Goal: Task Accomplishment & Management: Manage account settings

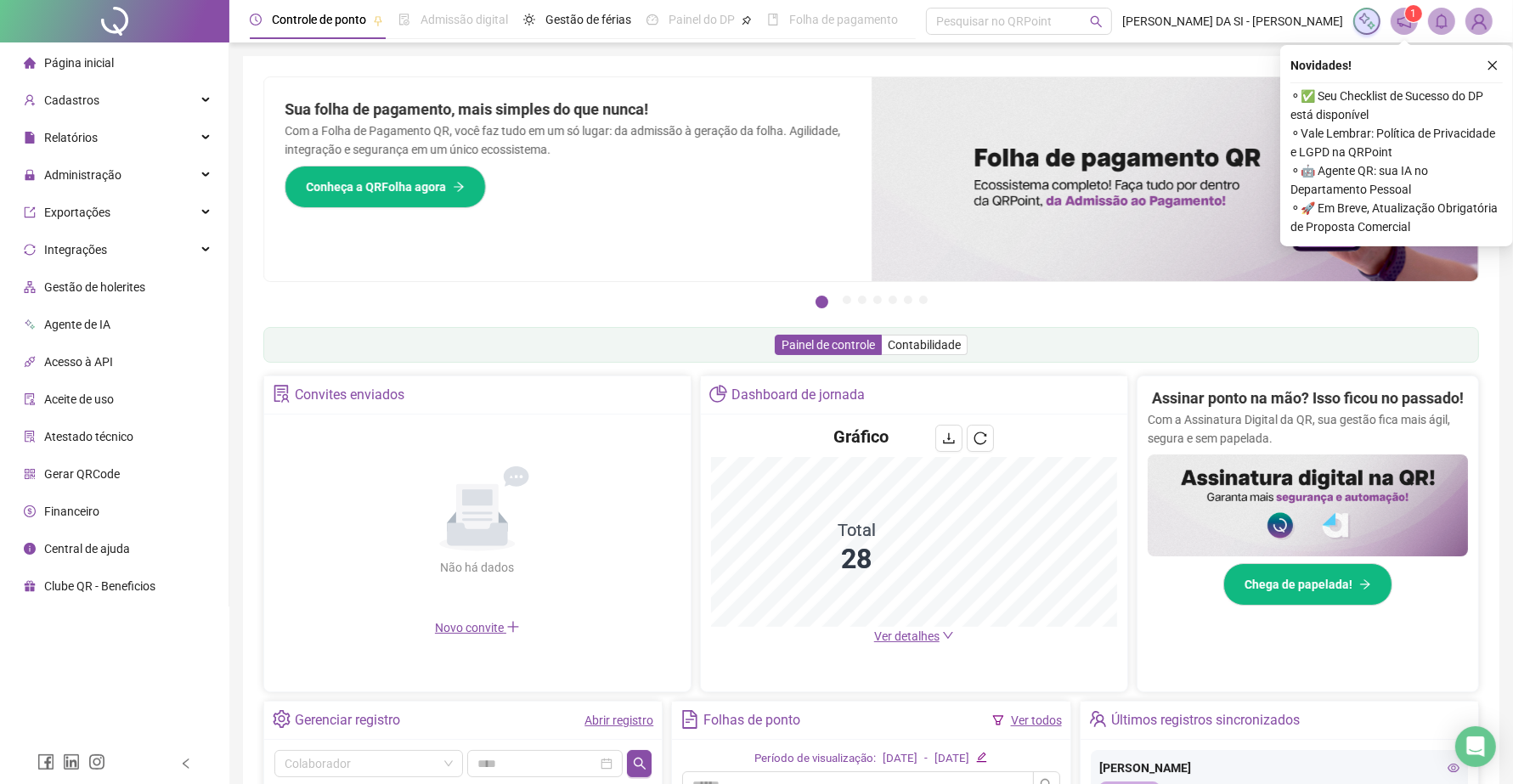
click at [1495, 66] on icon "close" at bounding box center [1492, 65] width 12 height 12
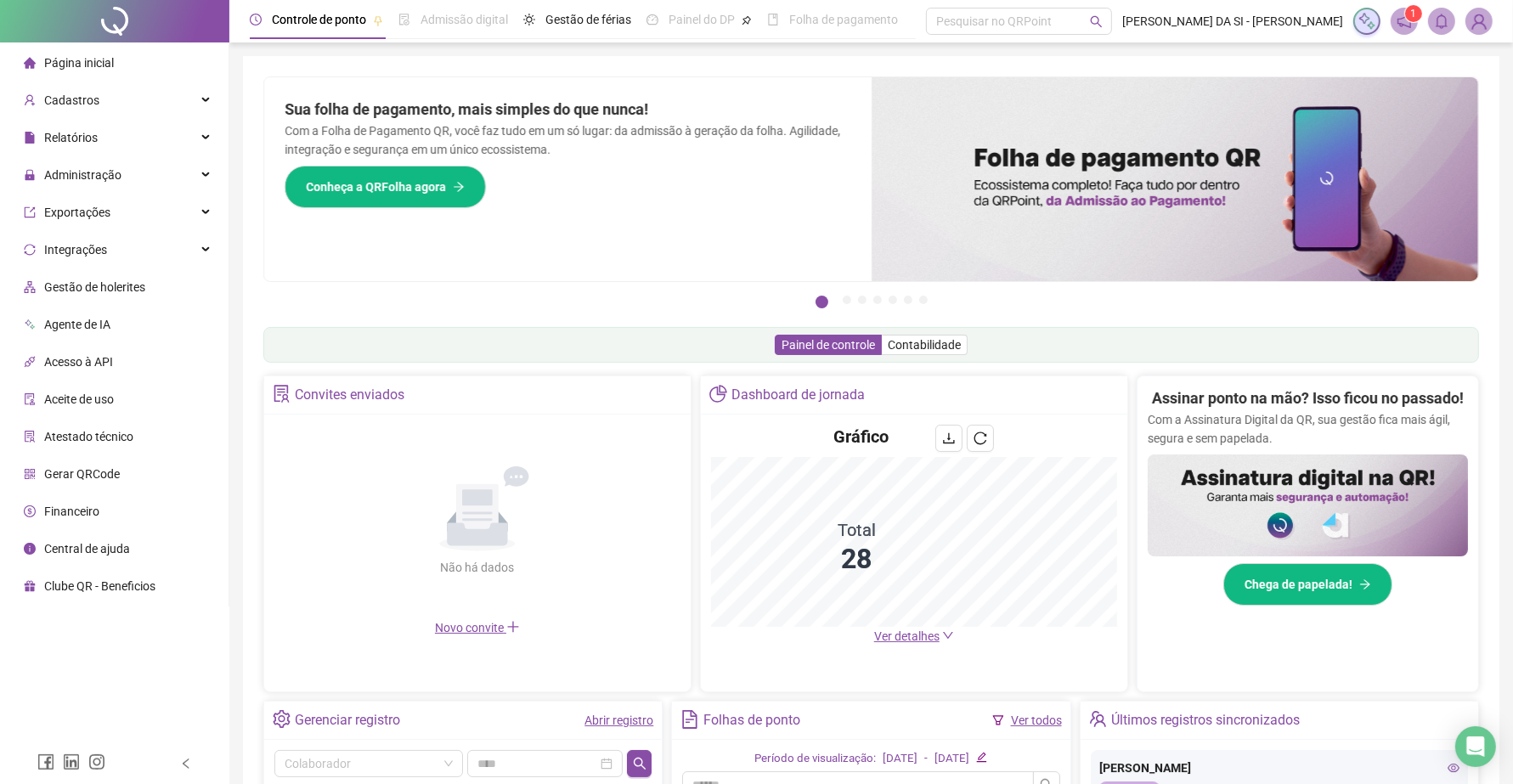
click at [98, 61] on span "Página inicial" at bounding box center [79, 62] width 70 height 13
click at [885, 638] on span "Ver detalhes" at bounding box center [906, 636] width 65 height 13
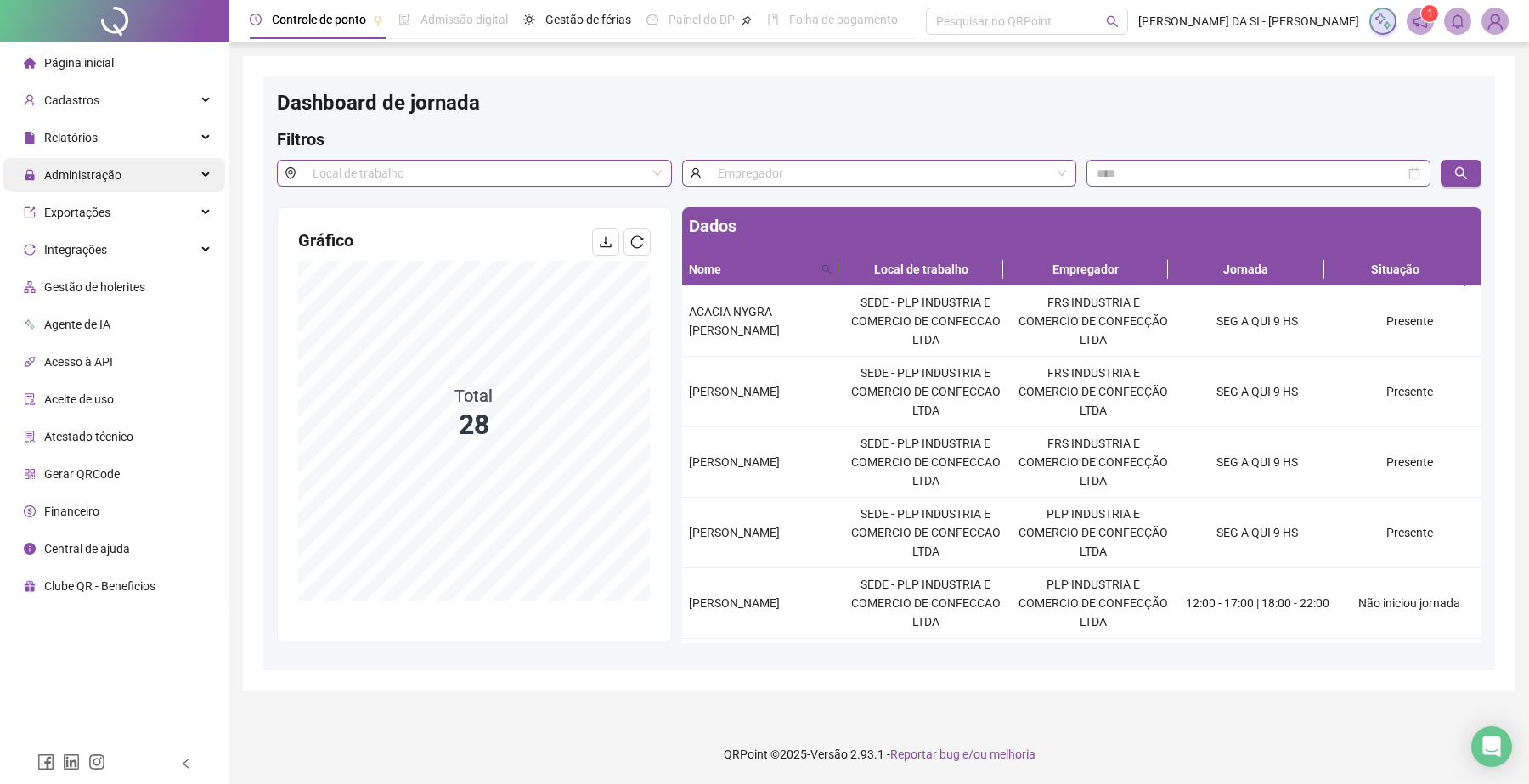
click at [124, 180] on div "Administração" at bounding box center [114, 175] width 222 height 34
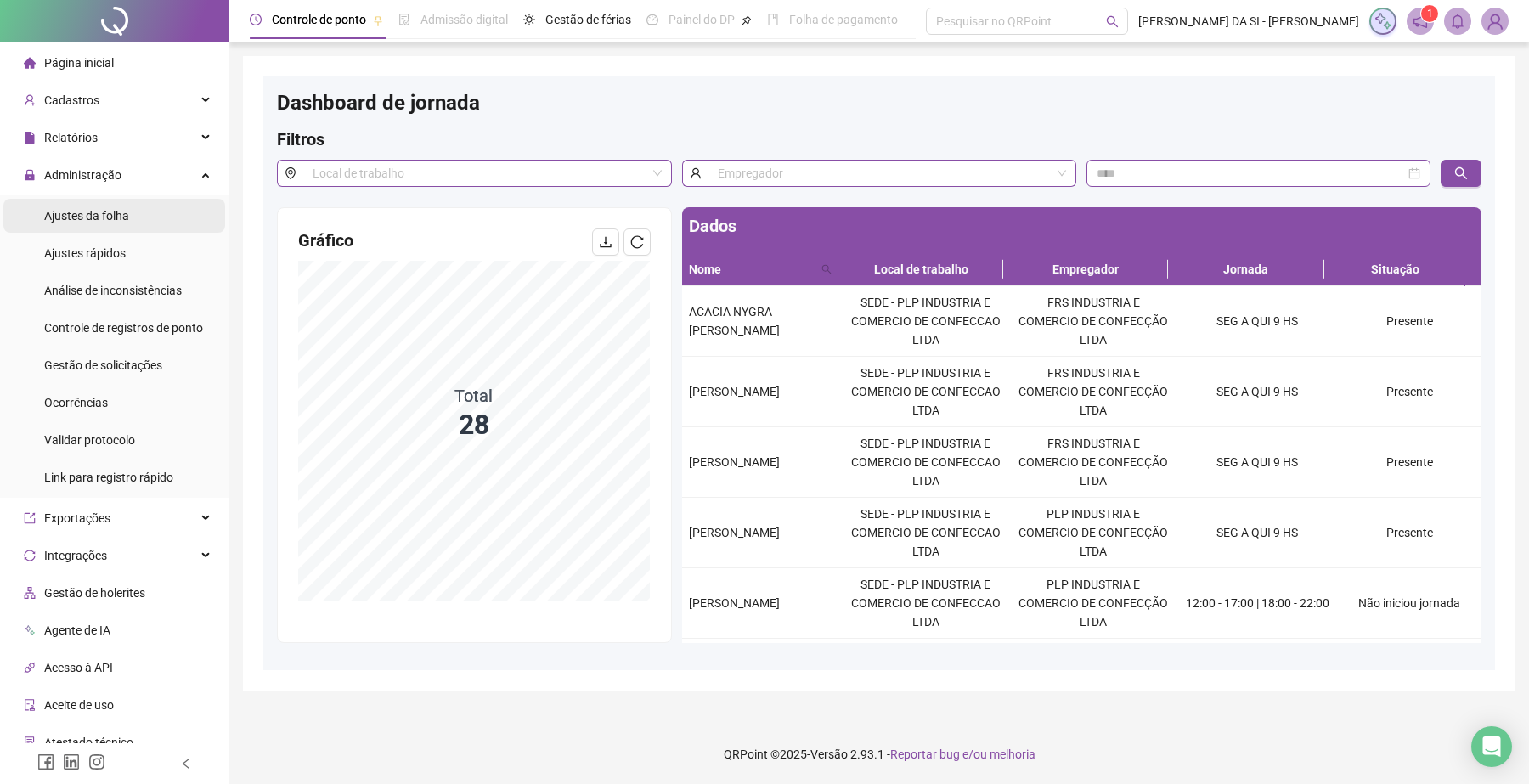
click at [137, 223] on li "Ajustes da folha" at bounding box center [114, 216] width 222 height 34
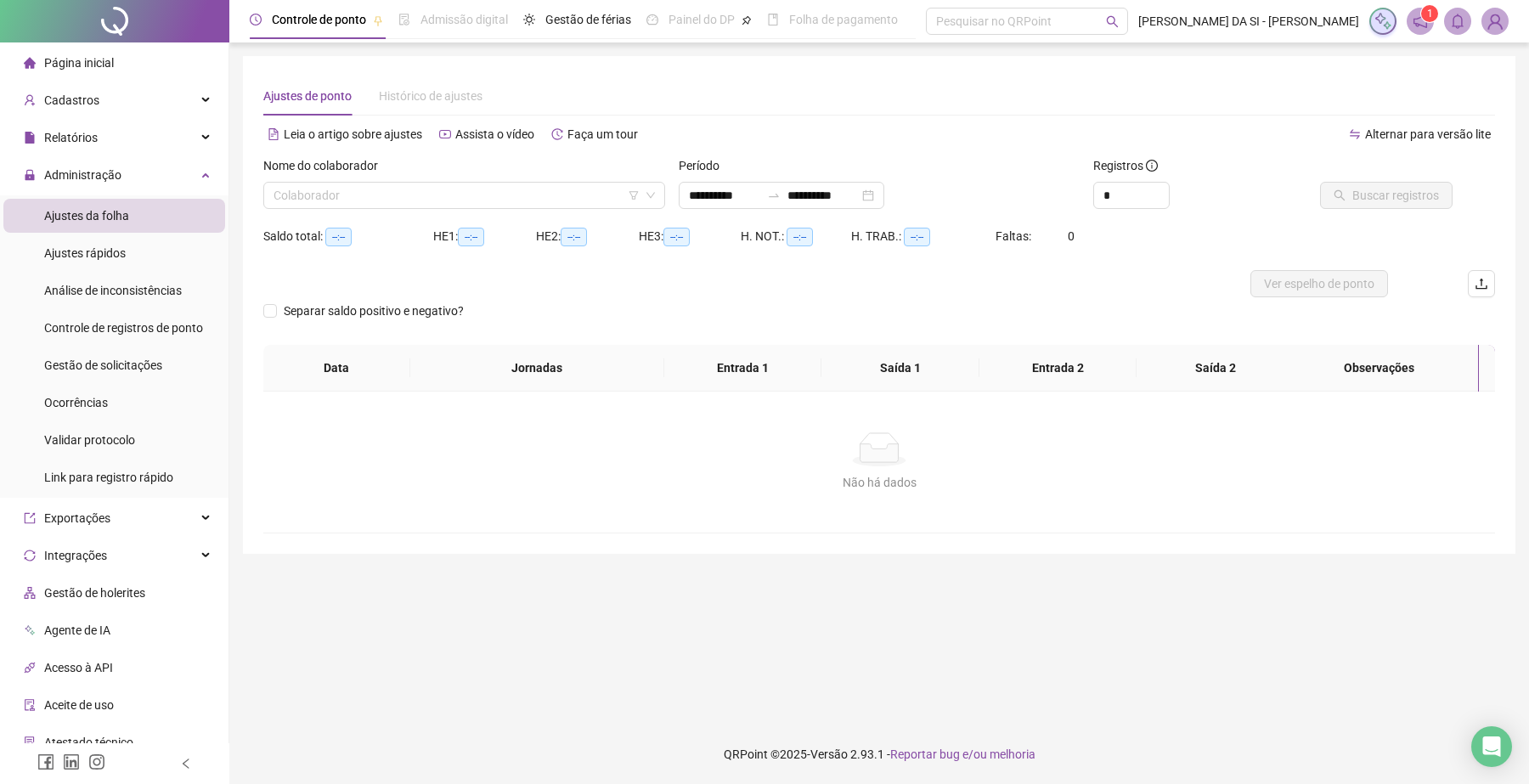
type input "**********"
click at [608, 200] on input "search" at bounding box center [457, 194] width 366 height 25
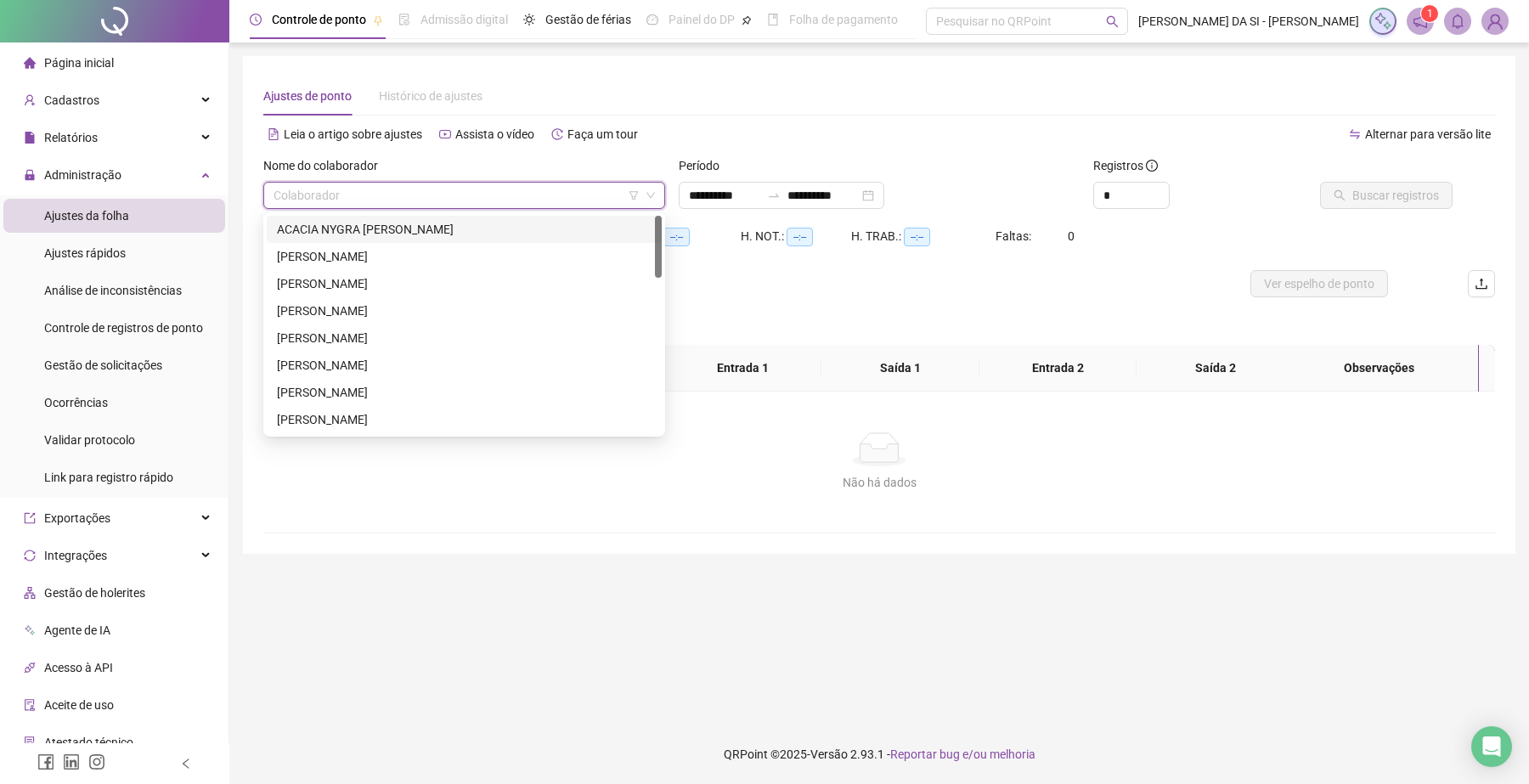
click at [435, 218] on div "ACACIA NYGRA [PERSON_NAME] [PERSON_NAME]" at bounding box center [464, 229] width 395 height 27
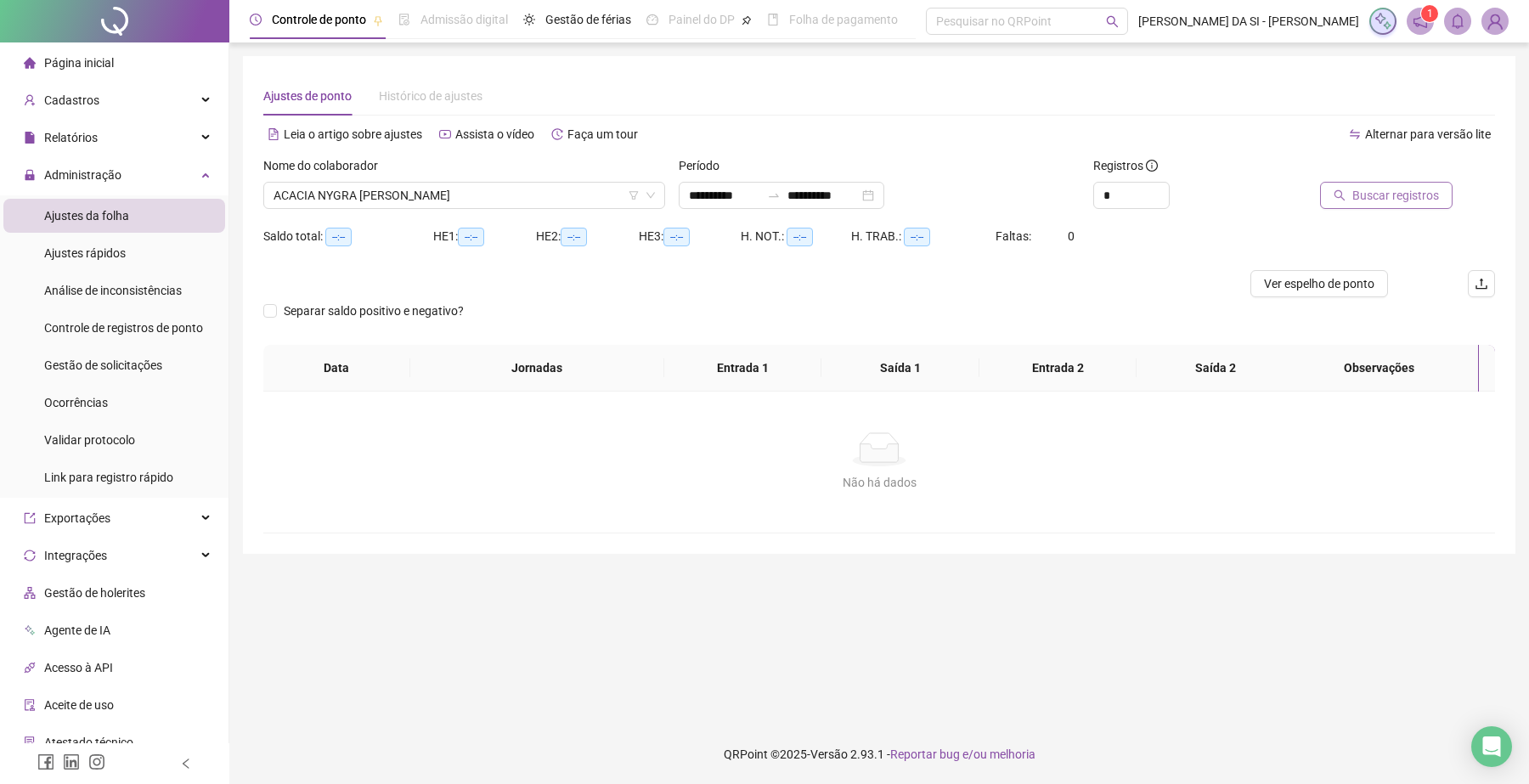
click at [1377, 190] on span "Buscar registros" at bounding box center [1396, 195] width 87 height 19
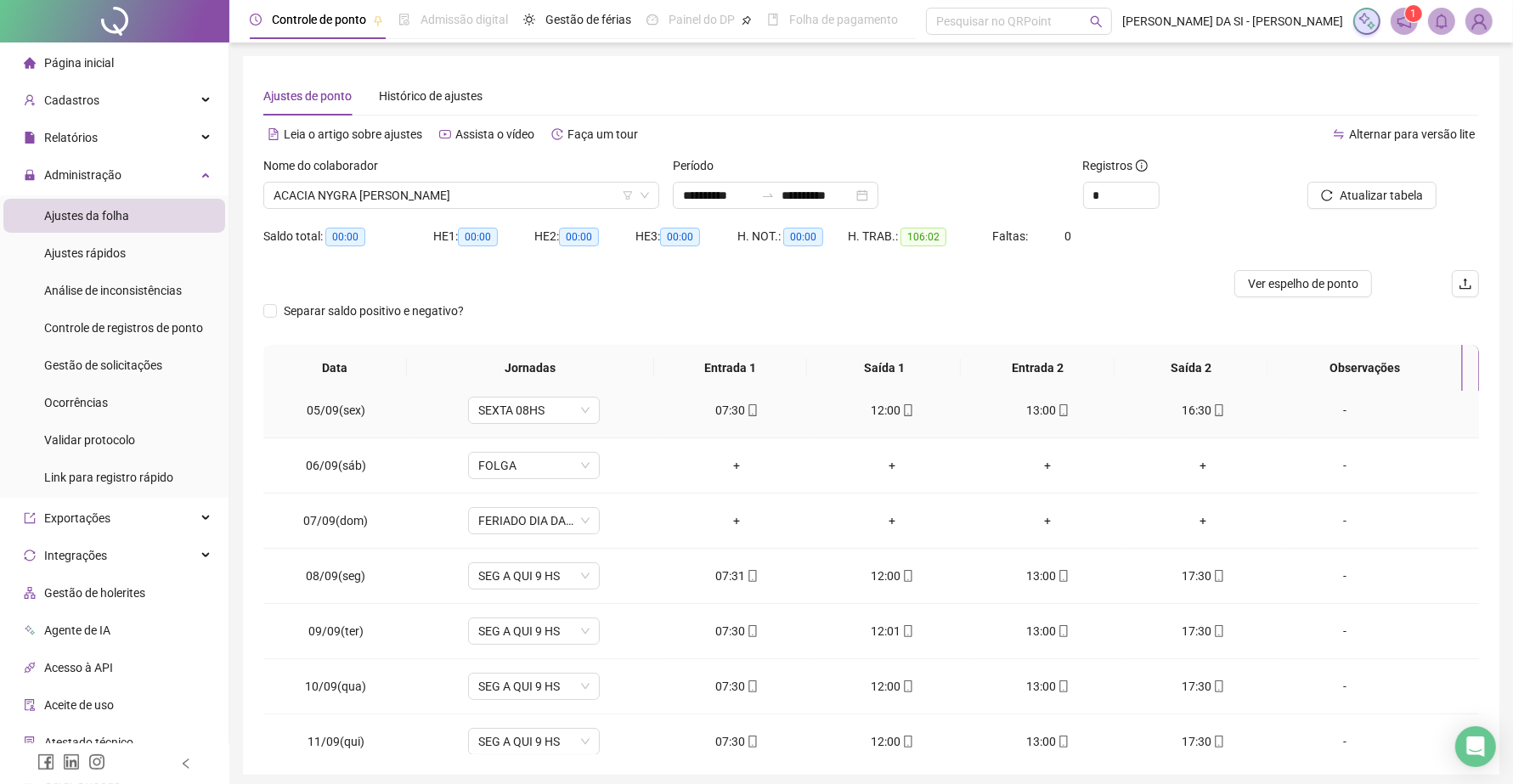
scroll to position [523, 0]
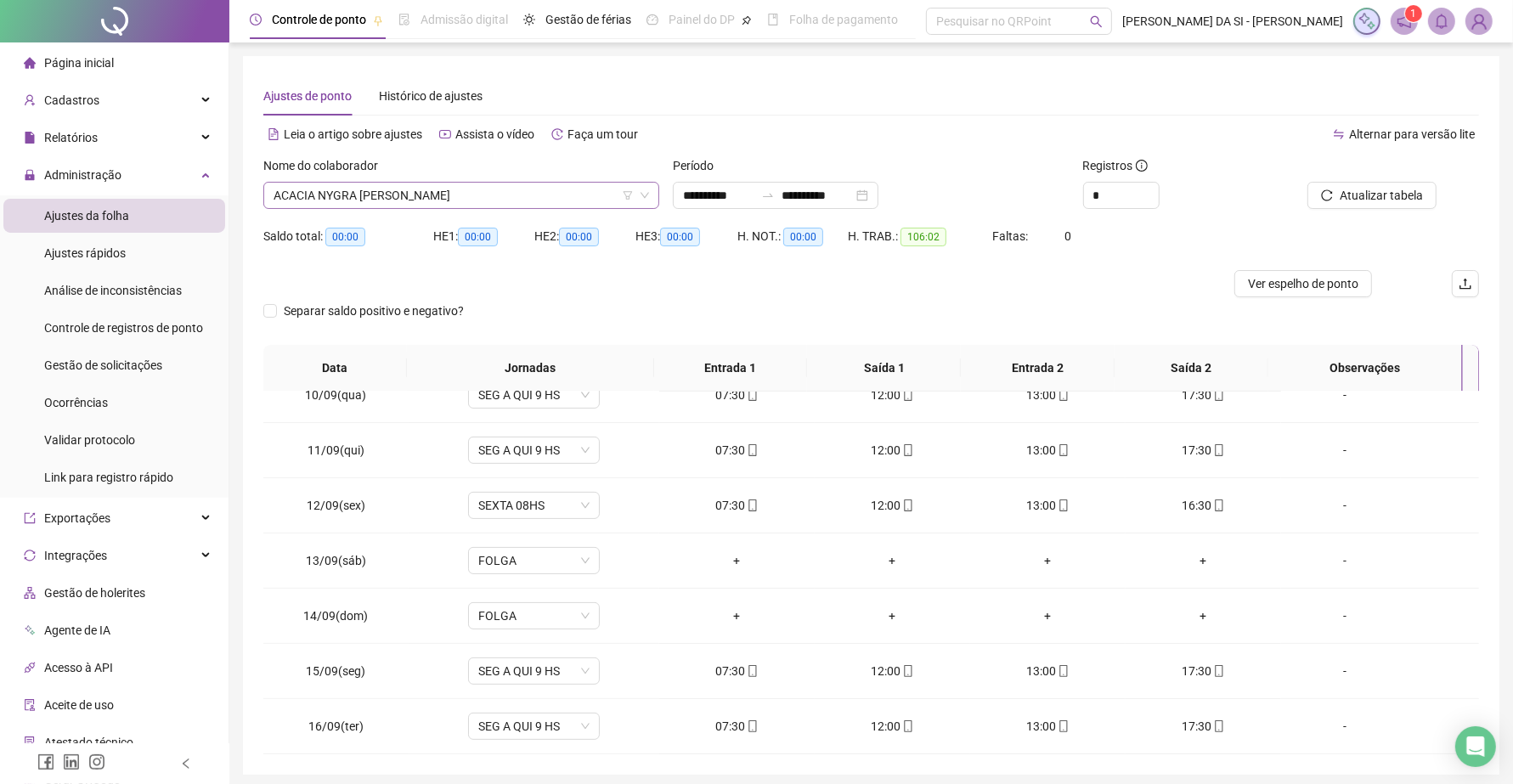
click at [514, 187] on span "ACACIA NYGRA [PERSON_NAME] [PERSON_NAME]" at bounding box center [462, 194] width 376 height 25
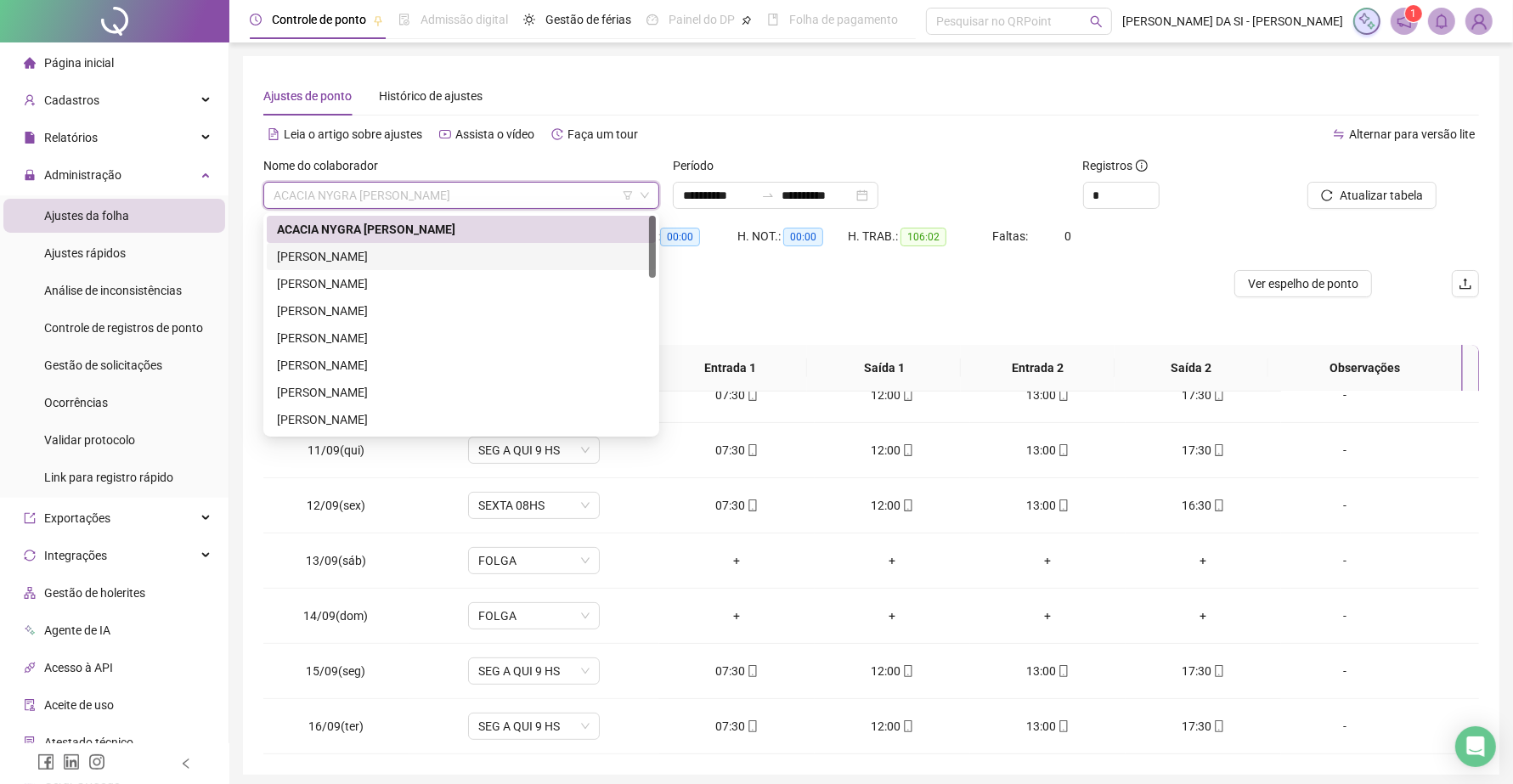
click at [383, 251] on div "[PERSON_NAME]" at bounding box center [461, 257] width 369 height 19
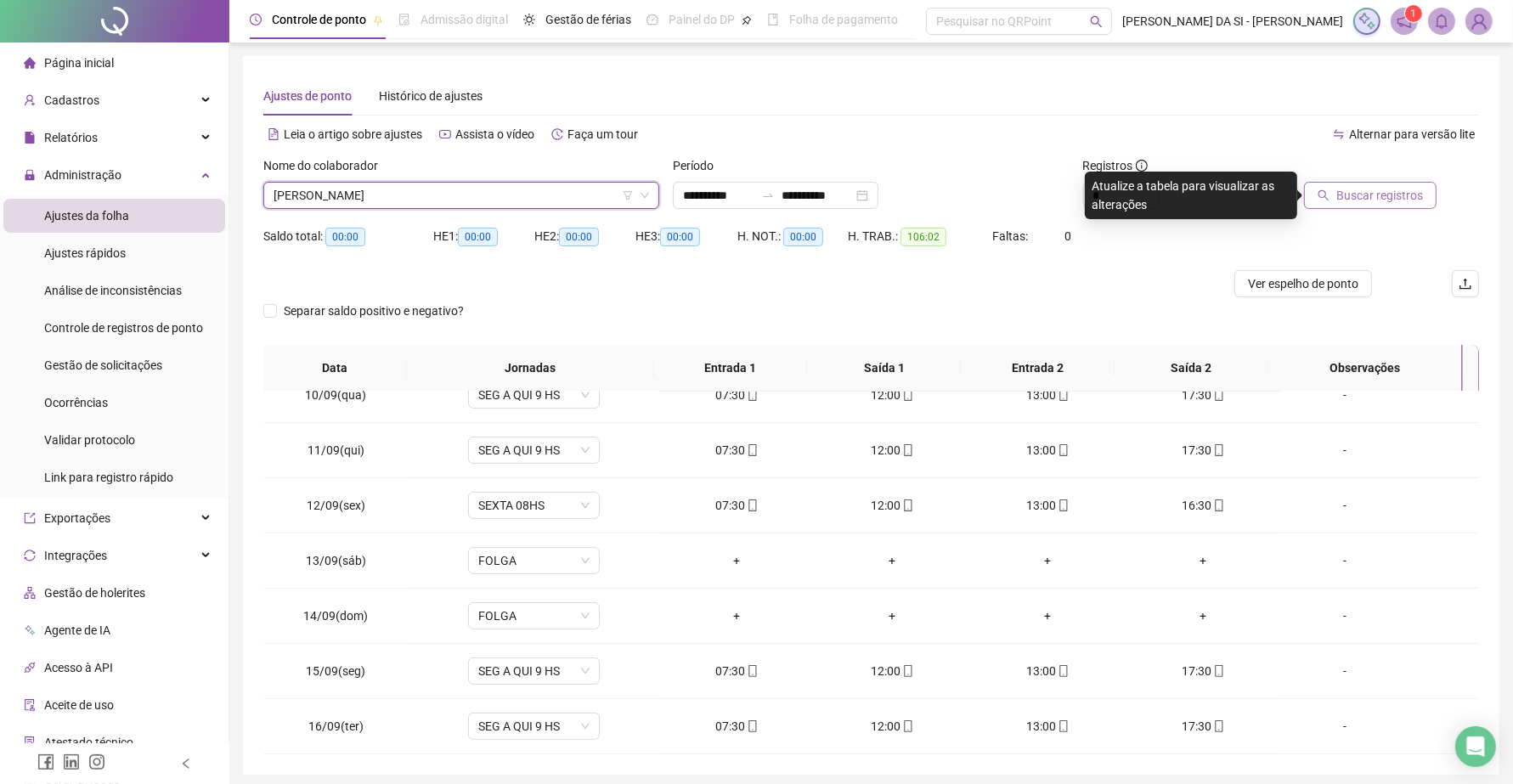
click at [1348, 198] on span "Buscar registros" at bounding box center [1379, 195] width 87 height 19
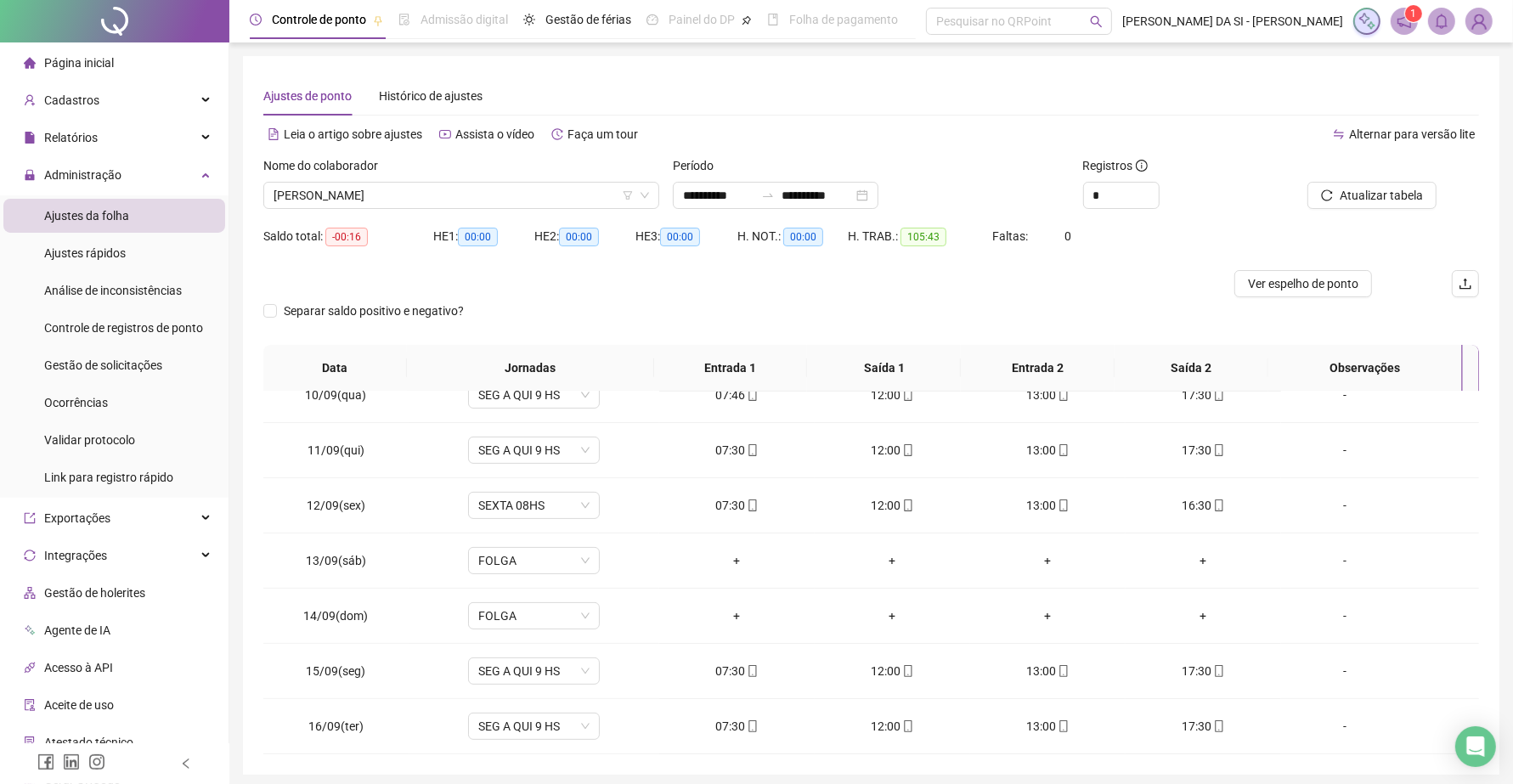
scroll to position [0, 0]
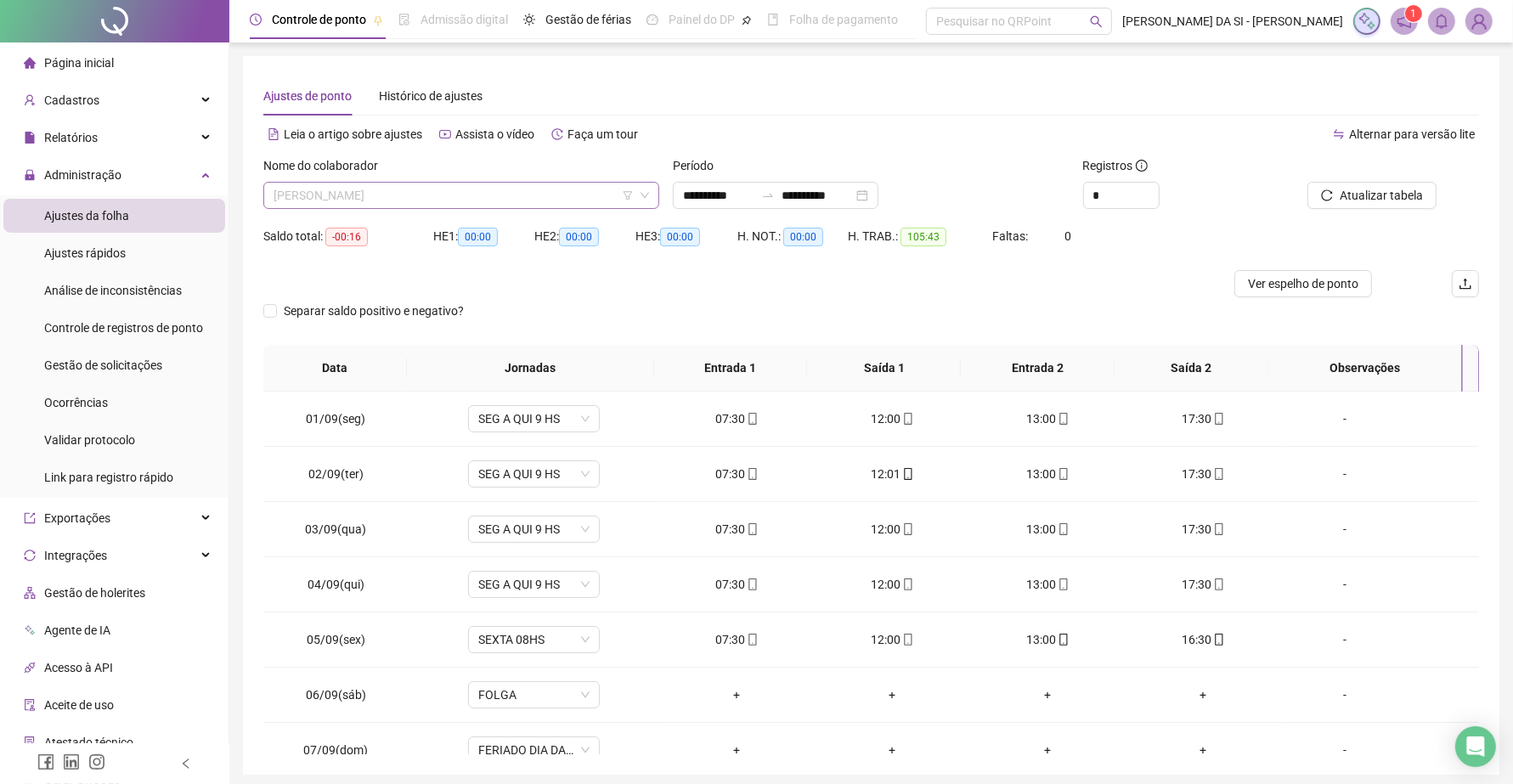
click at [530, 191] on span "[PERSON_NAME]" at bounding box center [462, 194] width 376 height 25
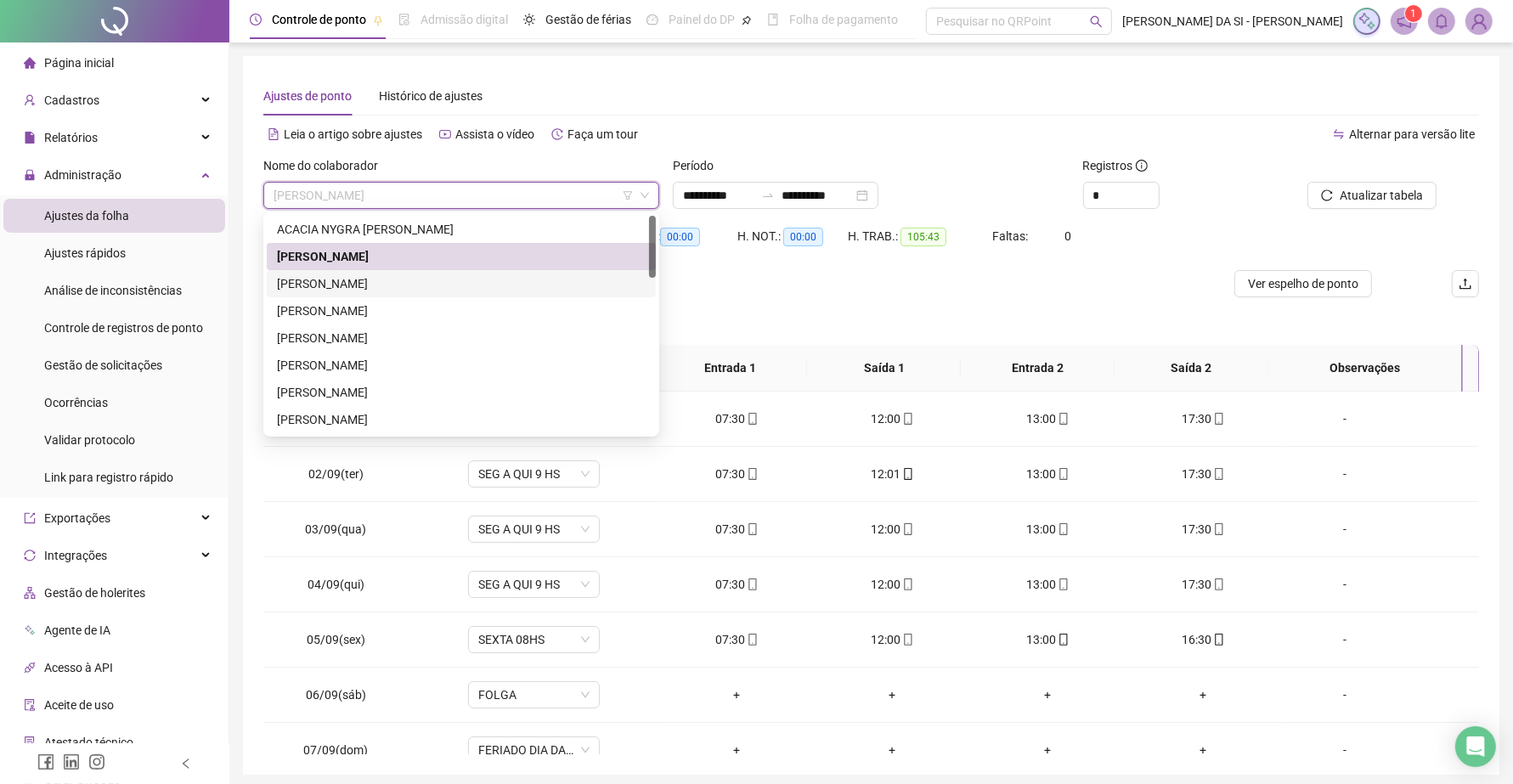
click at [358, 285] on div "[PERSON_NAME] GEYSA [PERSON_NAME]" at bounding box center [461, 284] width 369 height 19
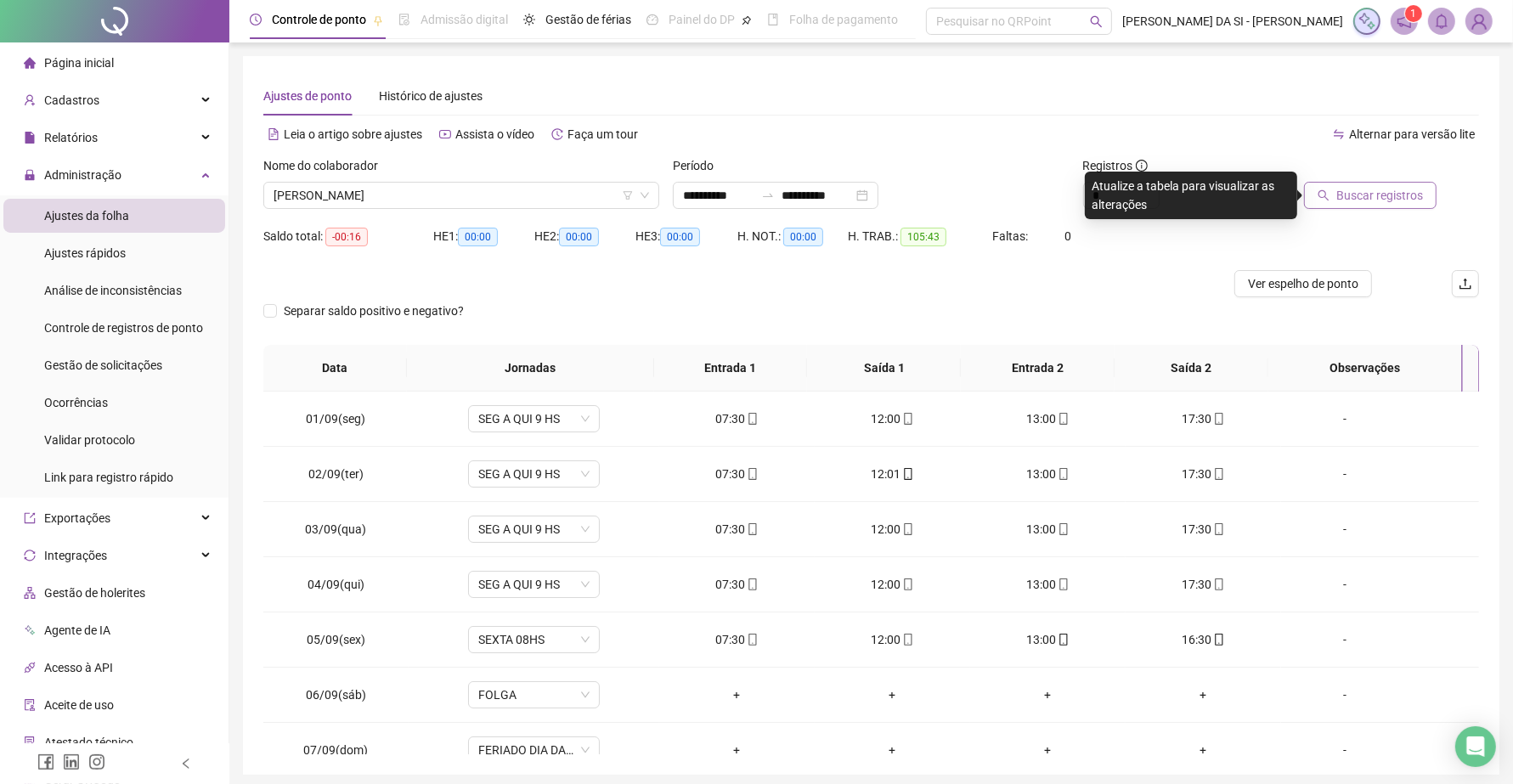
click at [1344, 192] on span "Buscar registros" at bounding box center [1379, 195] width 87 height 19
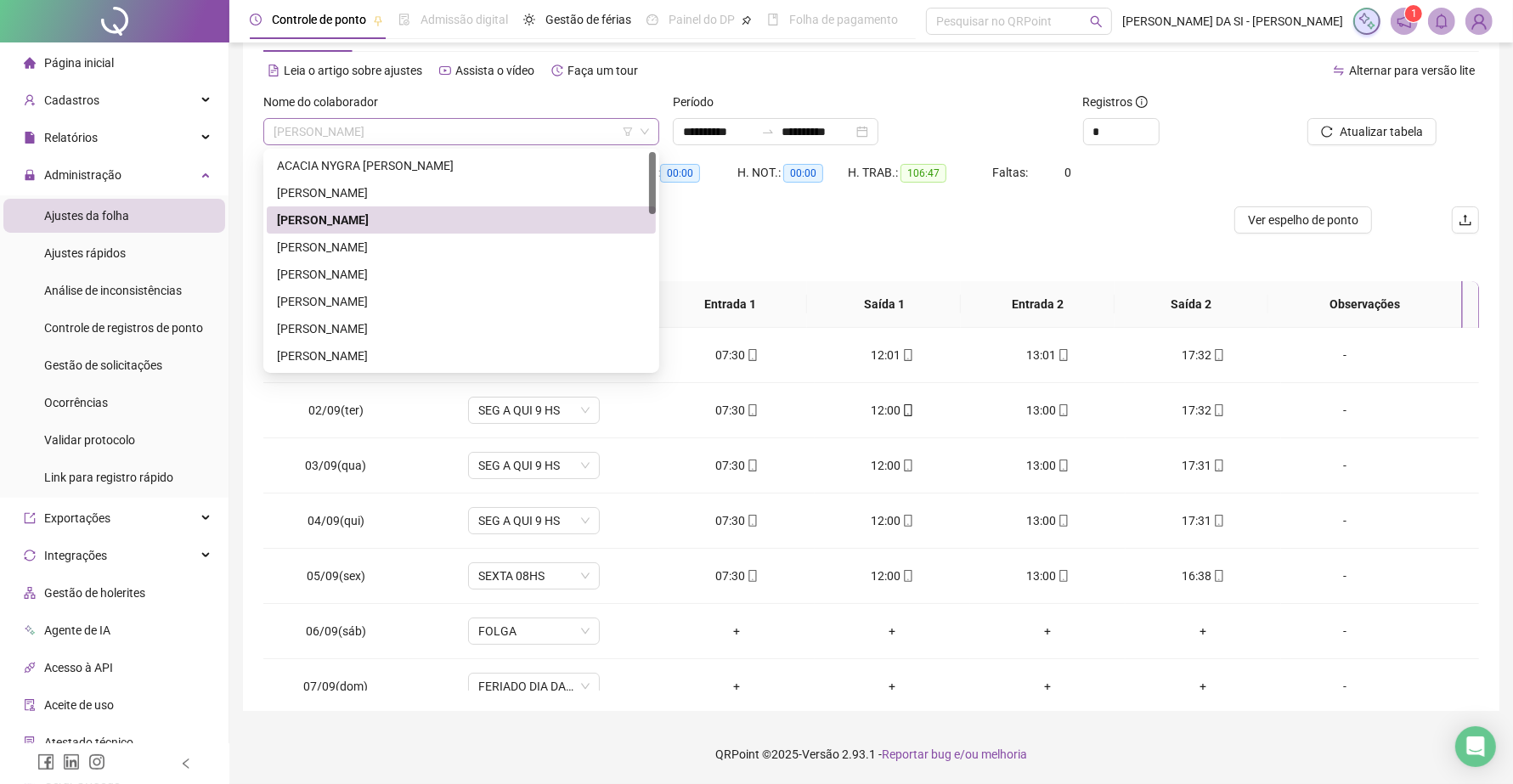
click at [489, 125] on span "[PERSON_NAME] GEYSA [PERSON_NAME]" at bounding box center [462, 131] width 376 height 25
click at [393, 246] on div "[PERSON_NAME] [PERSON_NAME]" at bounding box center [461, 247] width 369 height 19
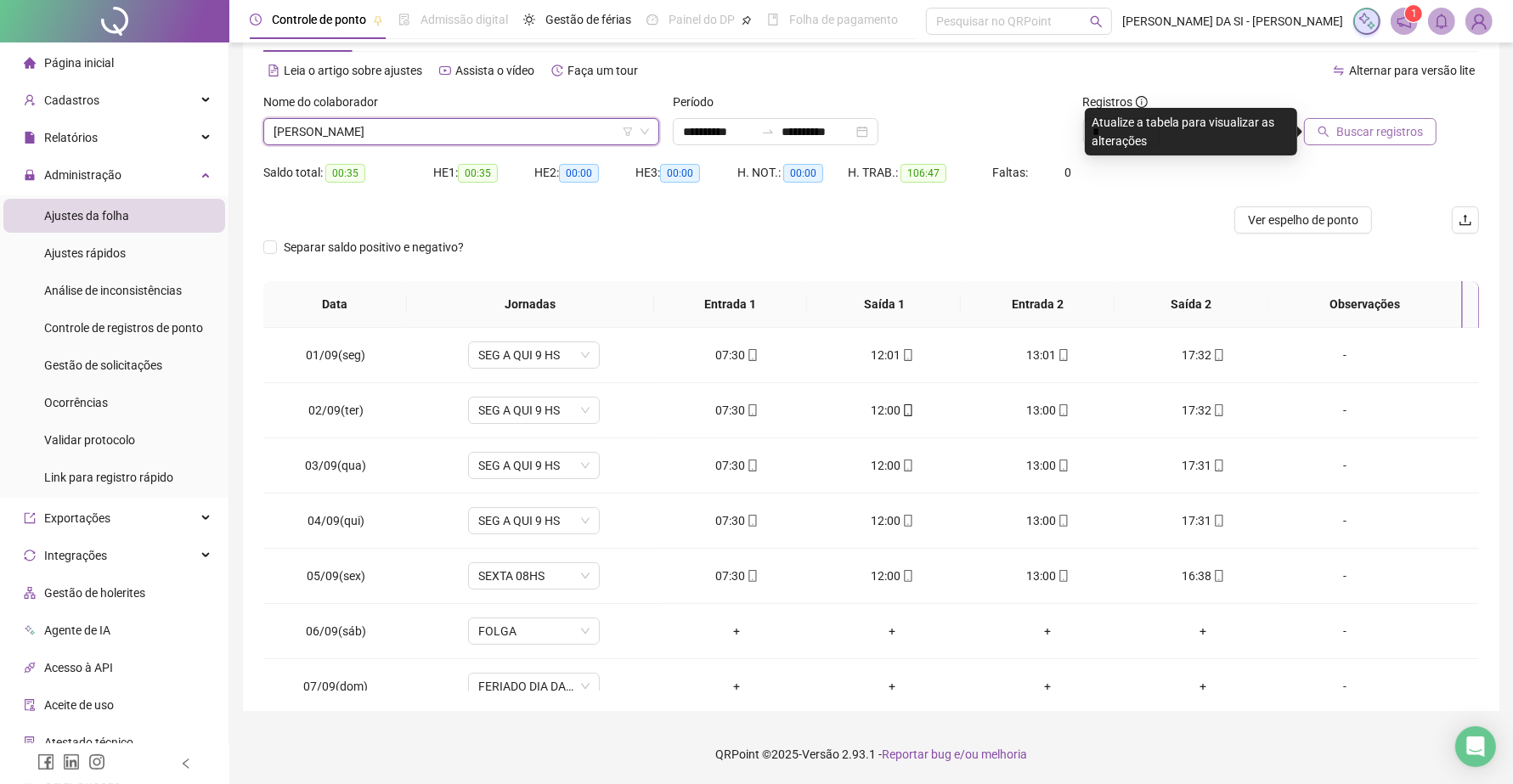
click at [1336, 132] on button "Buscar registros" at bounding box center [1370, 131] width 132 height 27
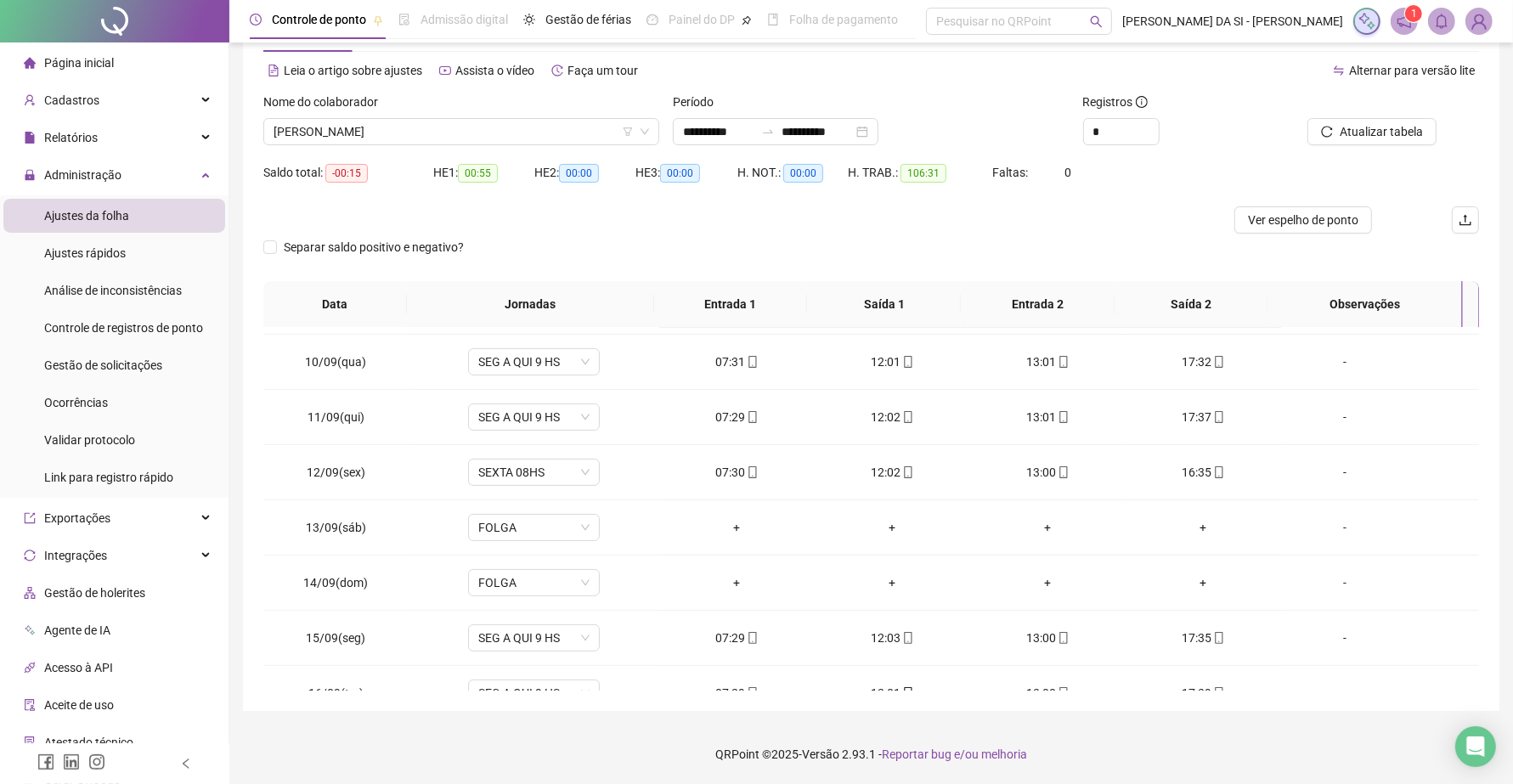
scroll to position [523, 0]
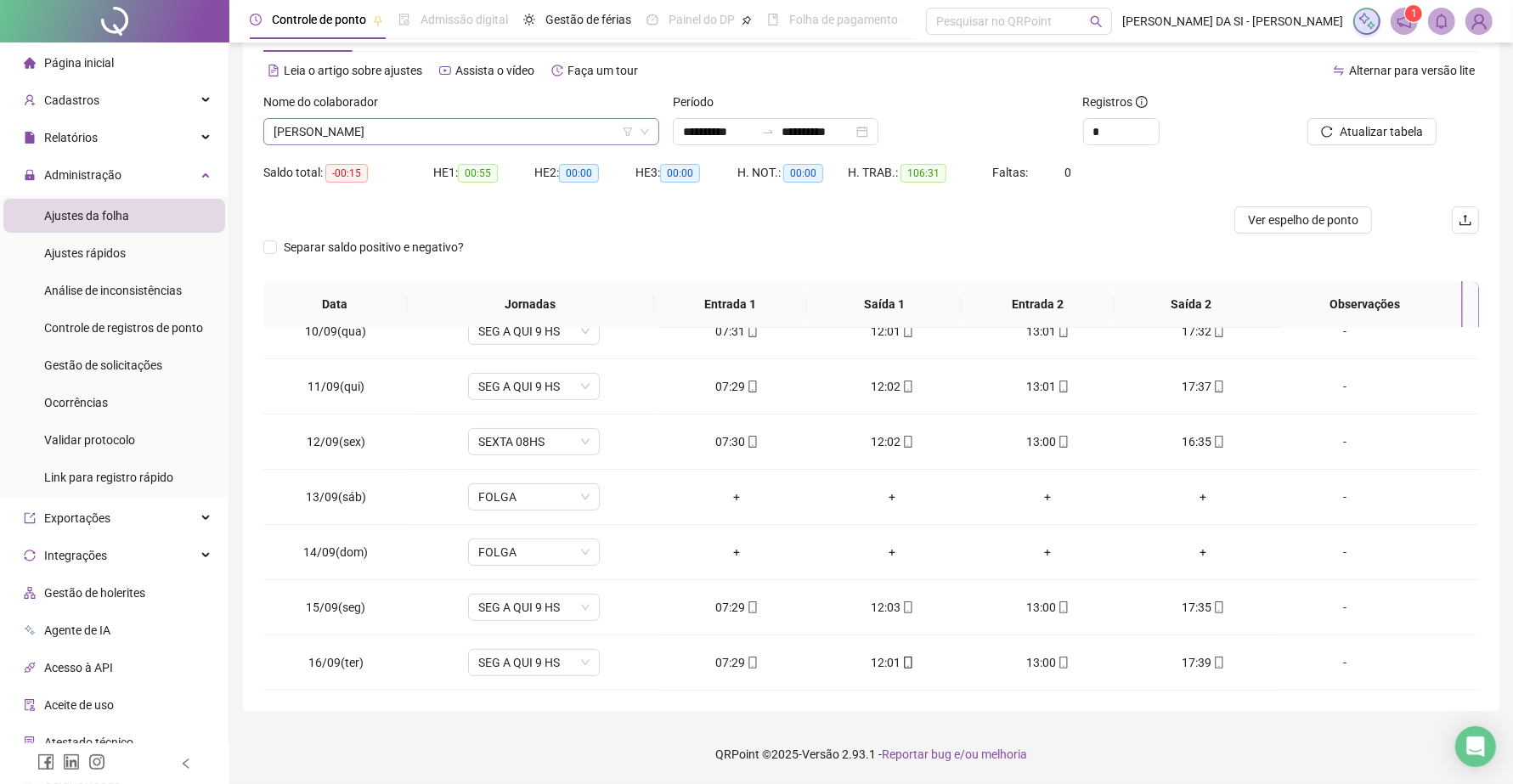
click at [535, 133] on span "[PERSON_NAME] [PERSON_NAME]" at bounding box center [462, 131] width 376 height 25
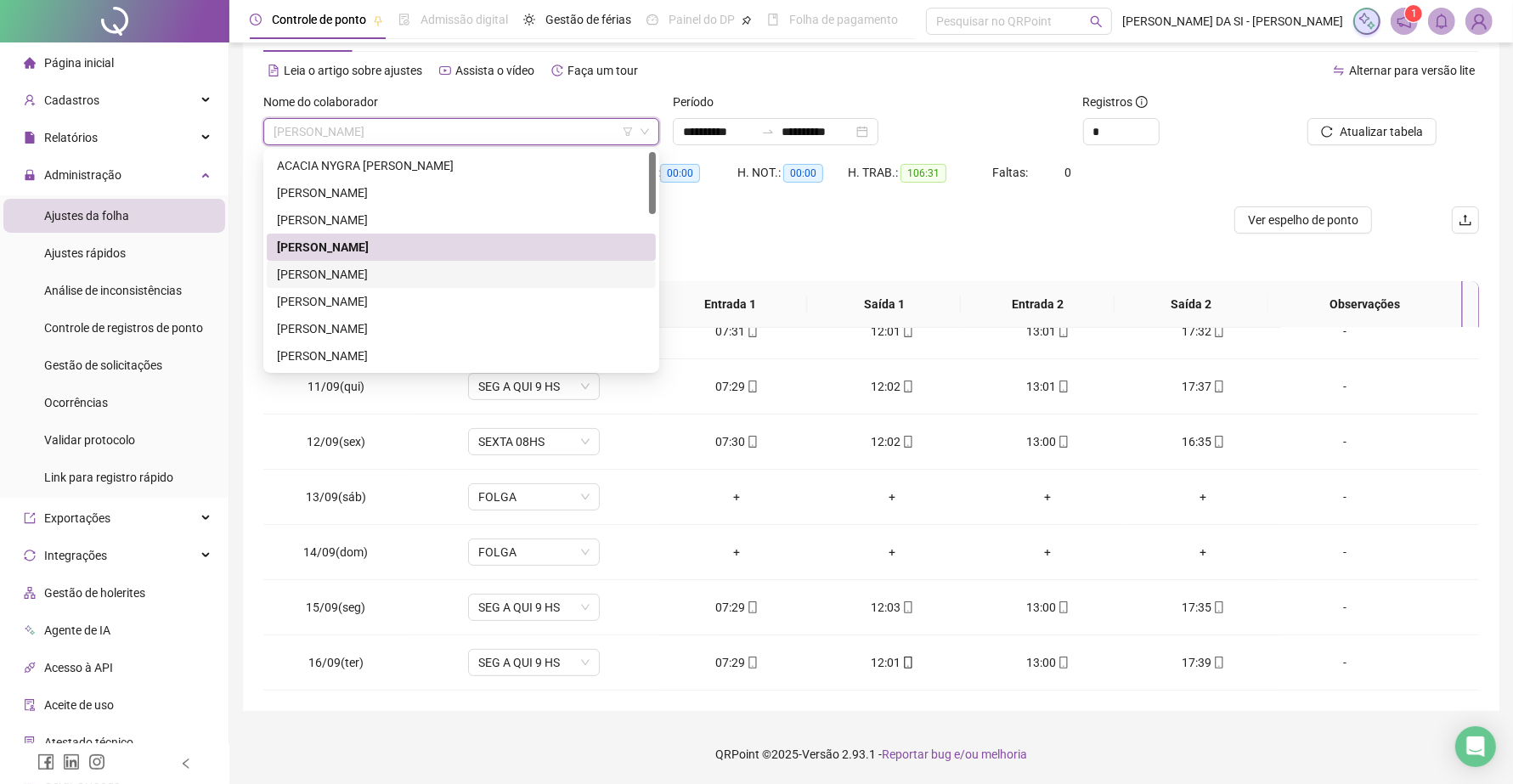
click at [433, 275] on div "[PERSON_NAME] GERMILDE [PERSON_NAME] [PERSON_NAME]" at bounding box center [461, 275] width 369 height 19
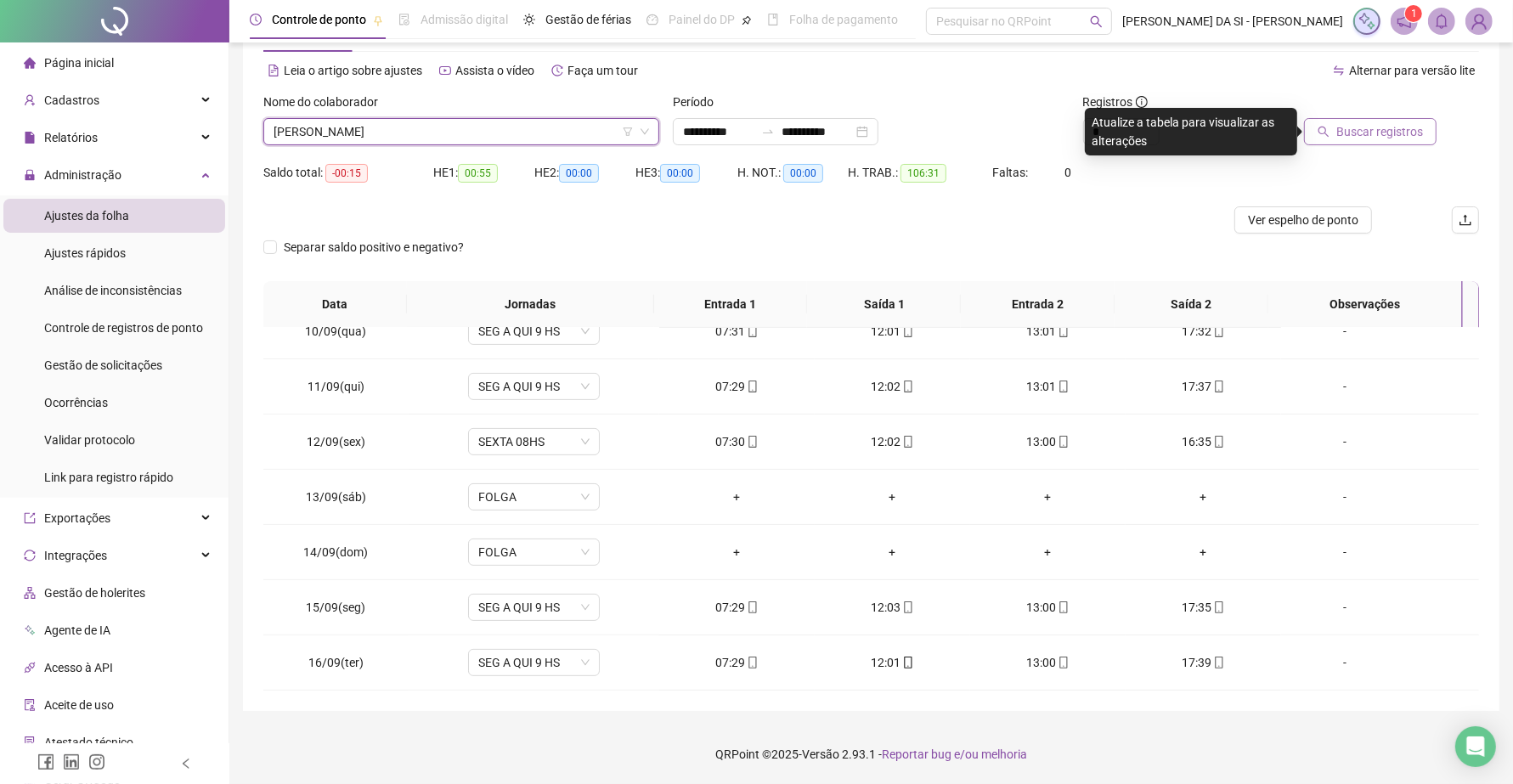
click at [1369, 134] on span "Buscar registros" at bounding box center [1379, 132] width 87 height 19
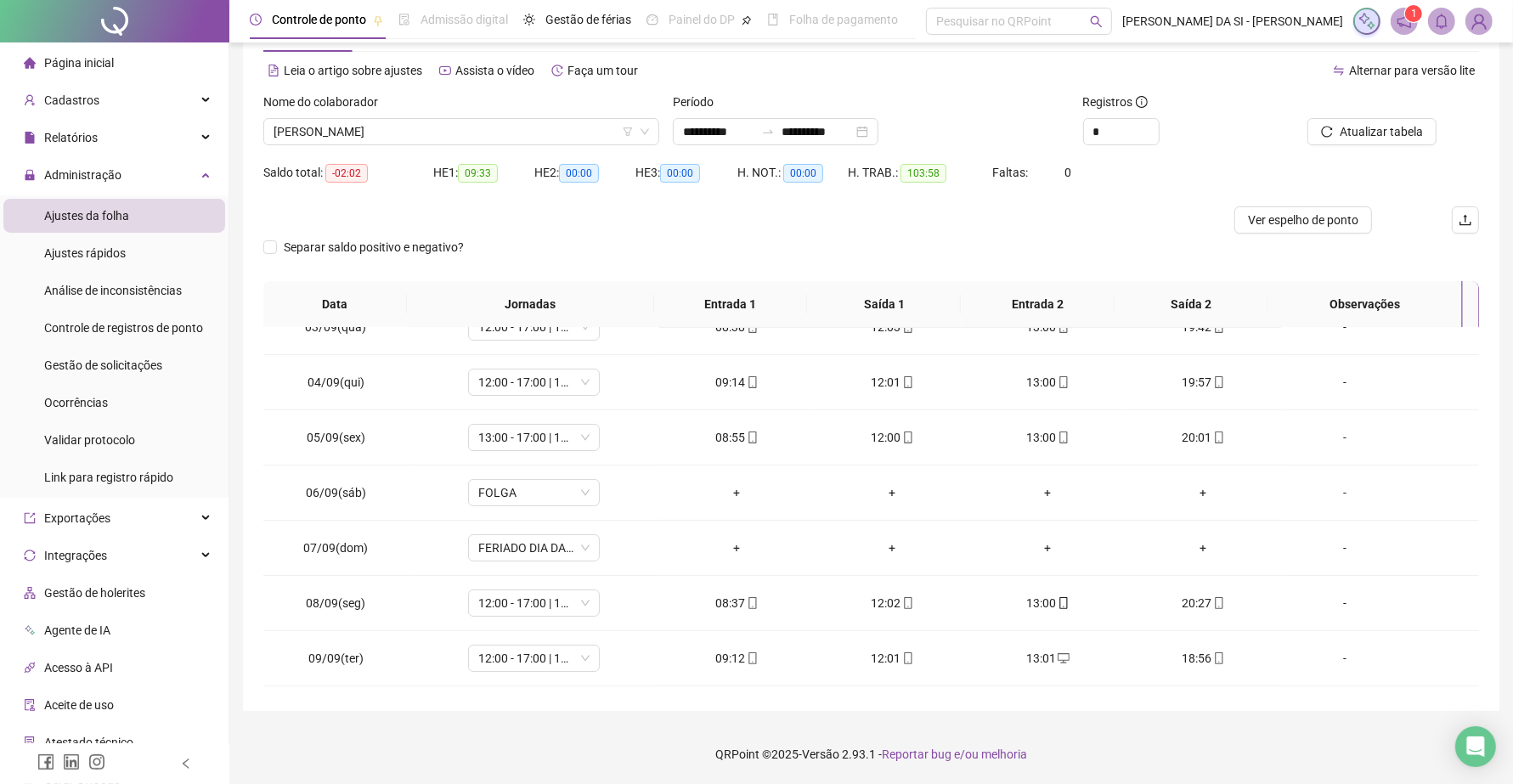
scroll to position [0, 0]
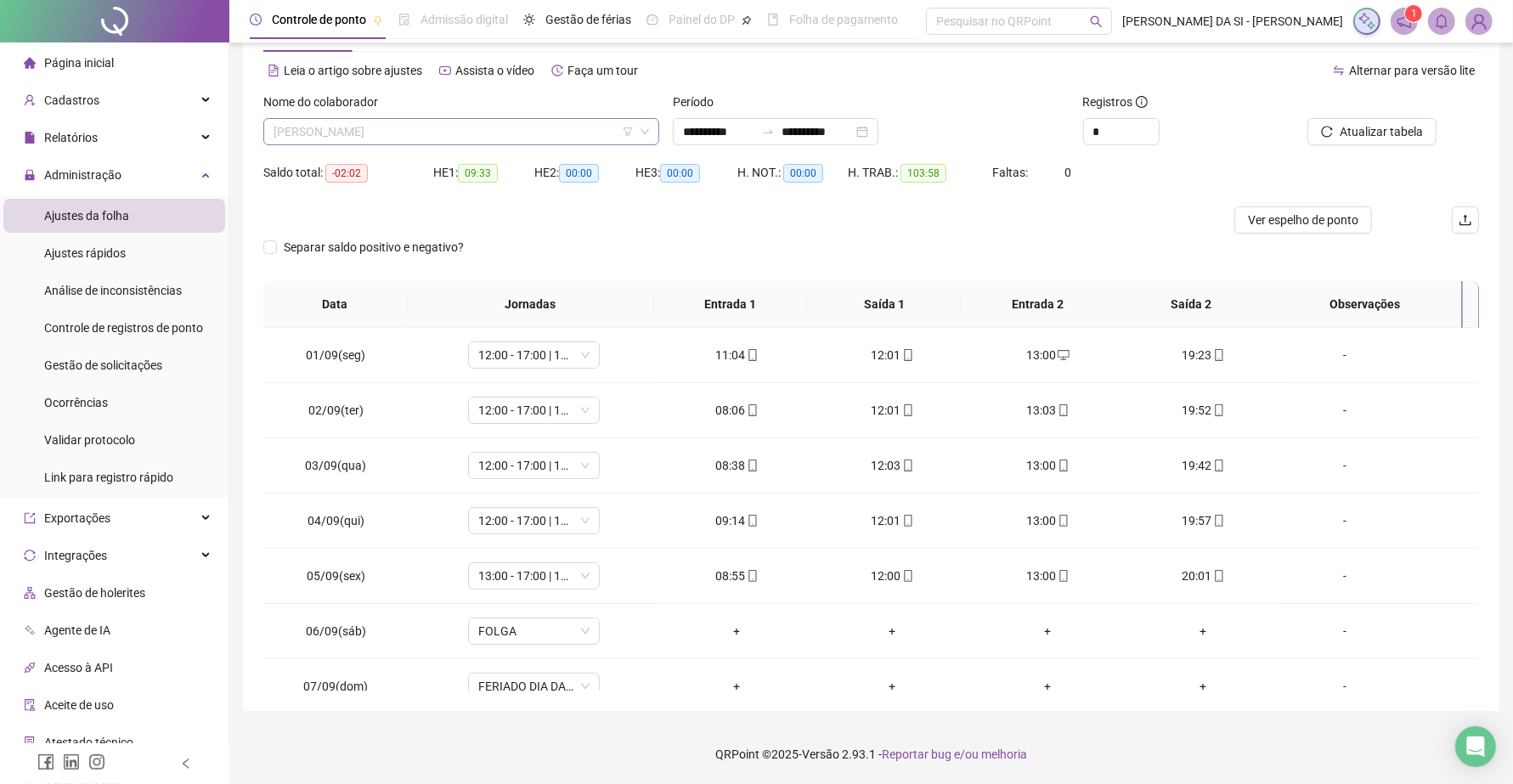
click at [480, 137] on span "[PERSON_NAME] GERMILDE [PERSON_NAME] [PERSON_NAME]" at bounding box center [462, 131] width 376 height 25
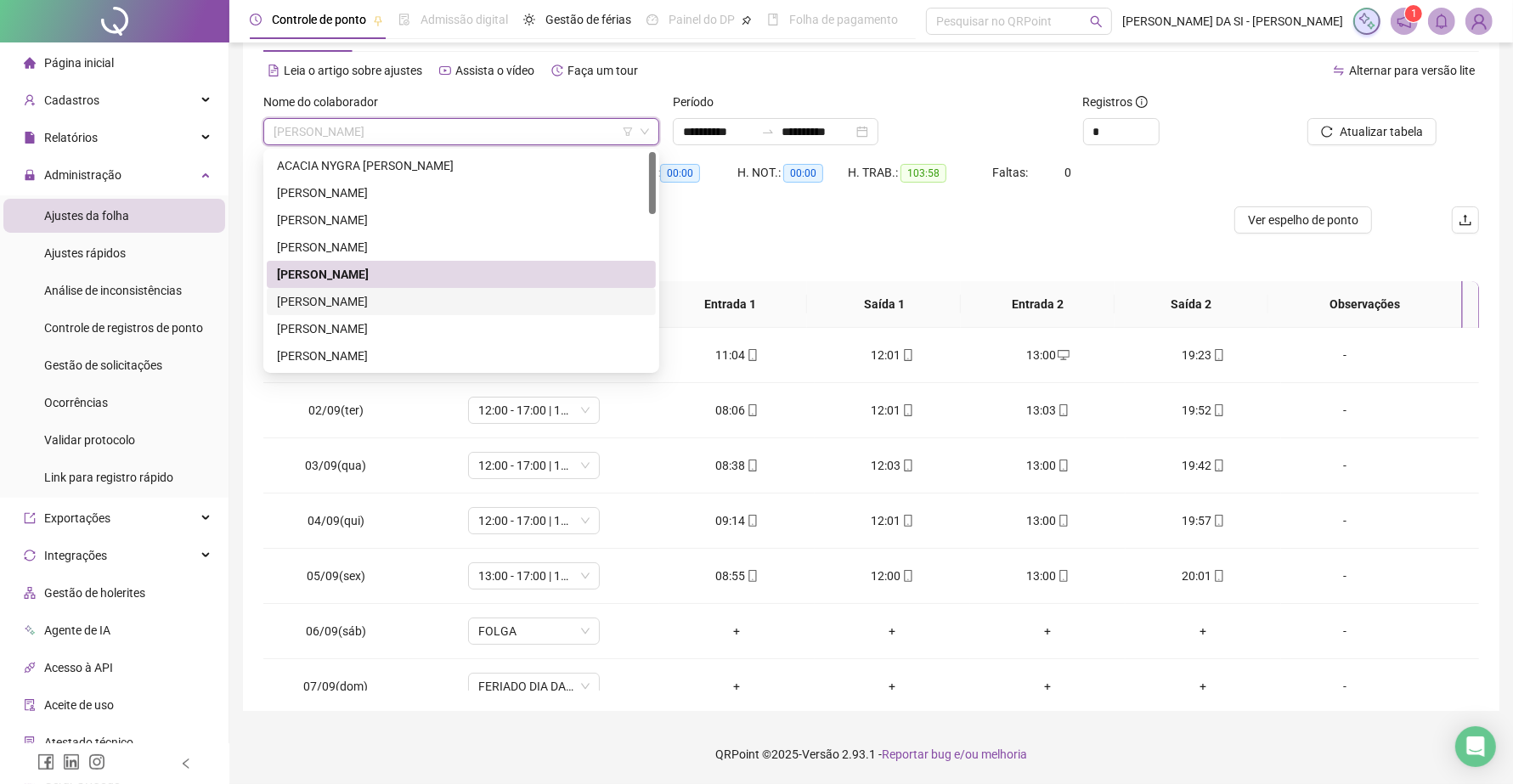
click at [401, 311] on div "ANTONIO WENDEL DA SILVA OLIVEIRA" at bounding box center [462, 301] width 389 height 27
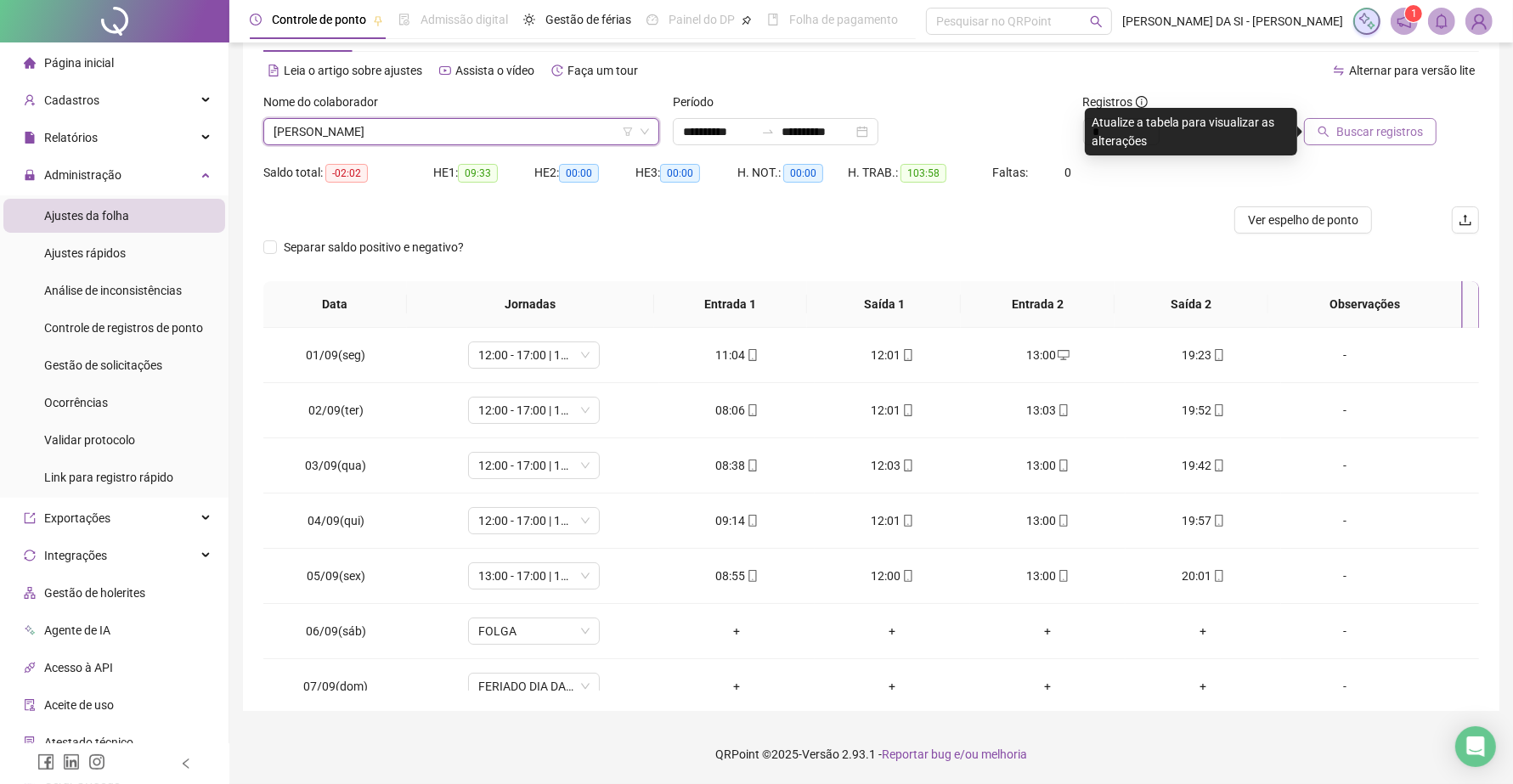
click at [1355, 138] on span "Buscar registros" at bounding box center [1379, 132] width 87 height 19
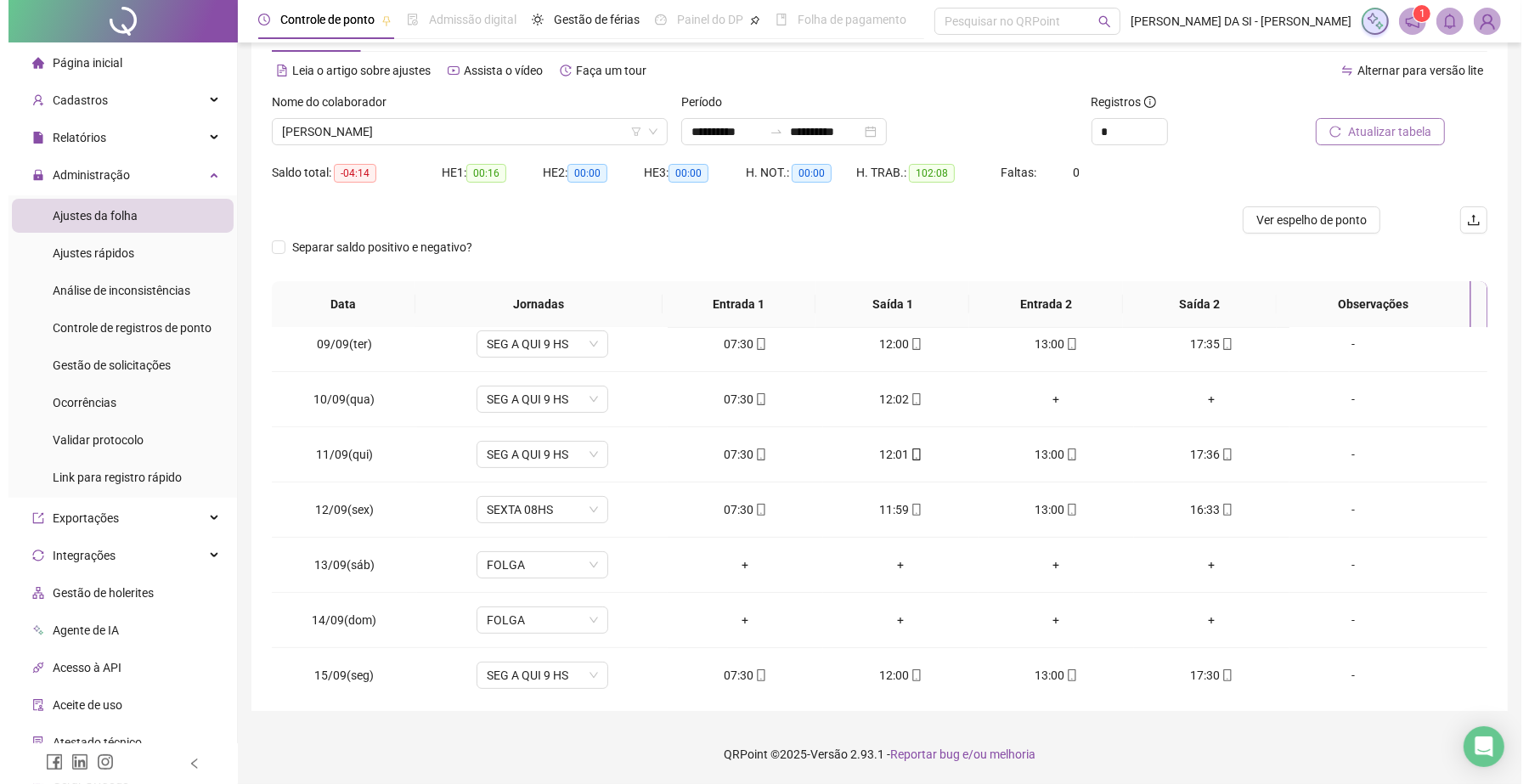
scroll to position [417, 0]
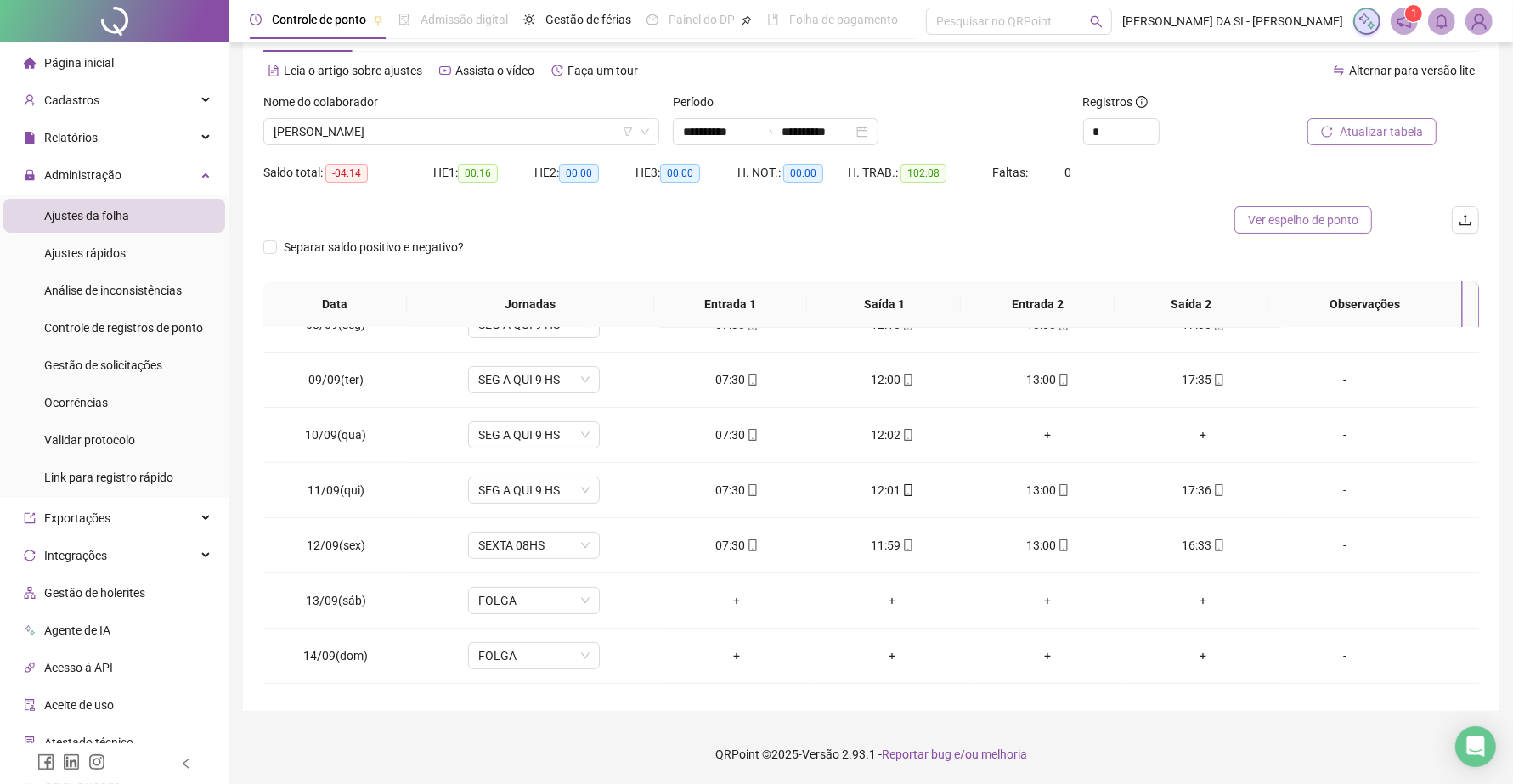
click at [1301, 214] on span "Ver espelho de ponto" at bounding box center [1303, 220] width 110 height 19
click at [1329, 435] on div "-" at bounding box center [1344, 435] width 100 height 19
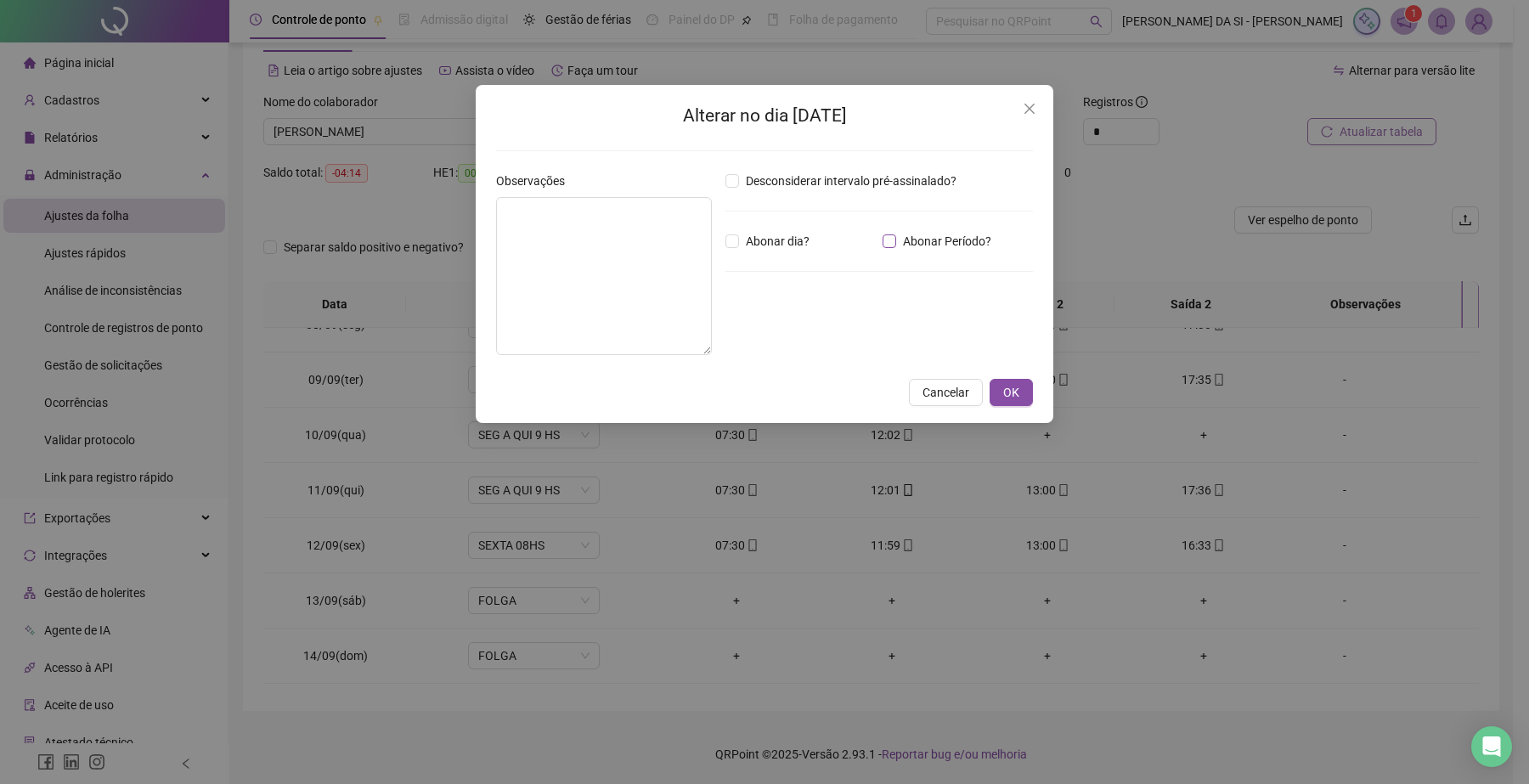
click at [900, 246] on span "Abonar Período?" at bounding box center [947, 242] width 102 height 19
click at [782, 328] on input "*****" at bounding box center [769, 335] width 68 height 21
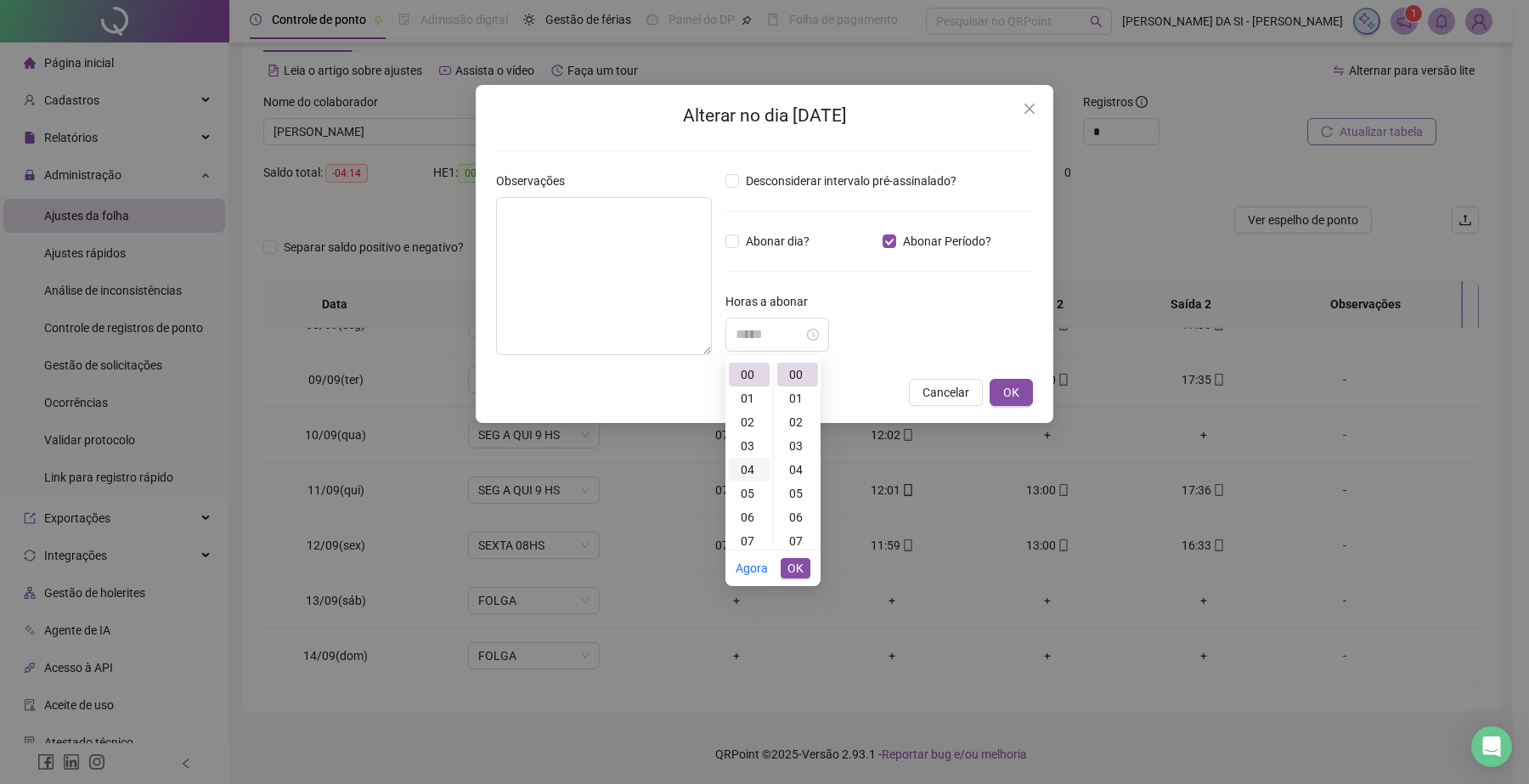
click at [749, 469] on div "04" at bounding box center [748, 469] width 41 height 24
click at [800, 450] on div "30" at bounding box center [797, 450] width 41 height 24
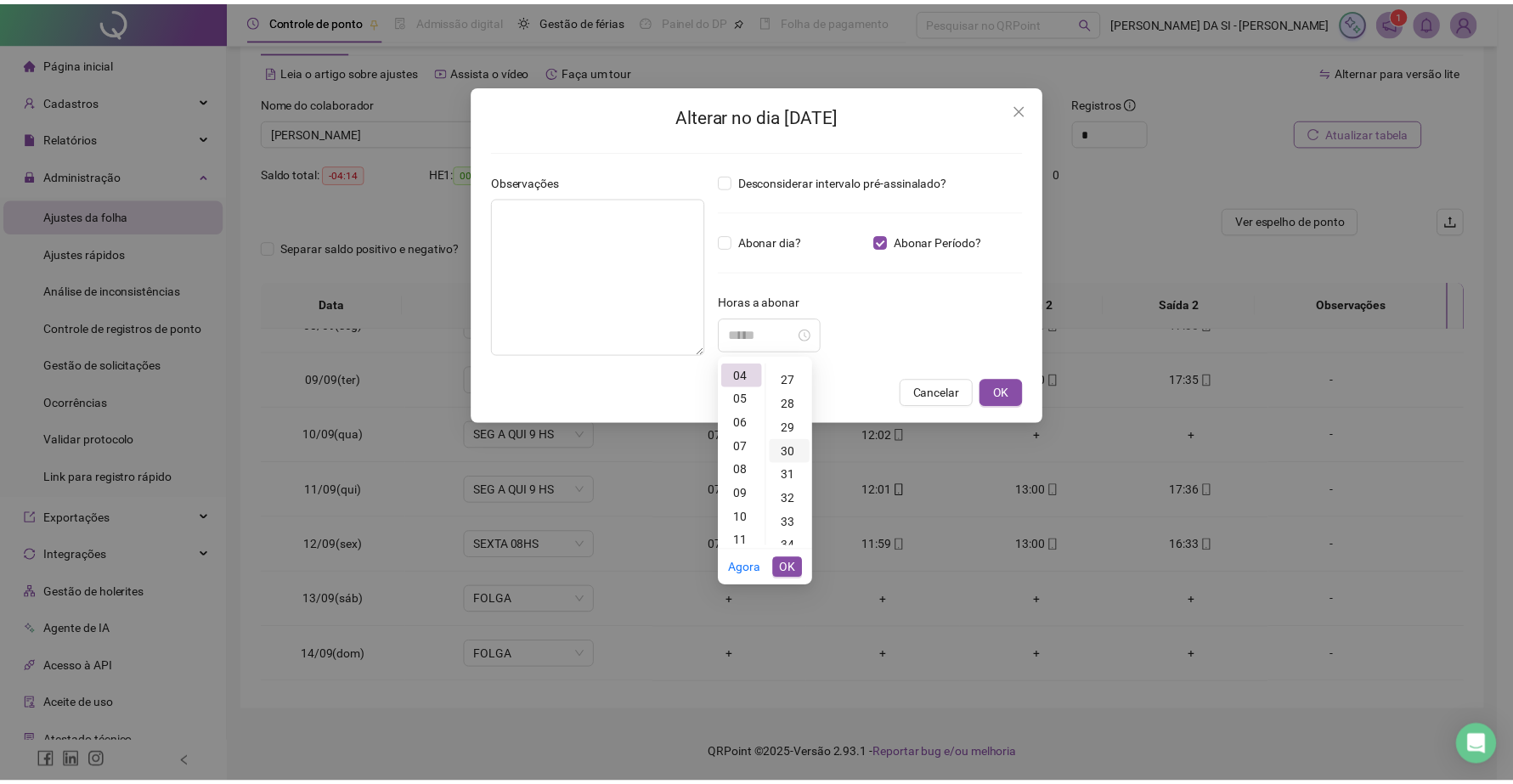
scroll to position [713, 0]
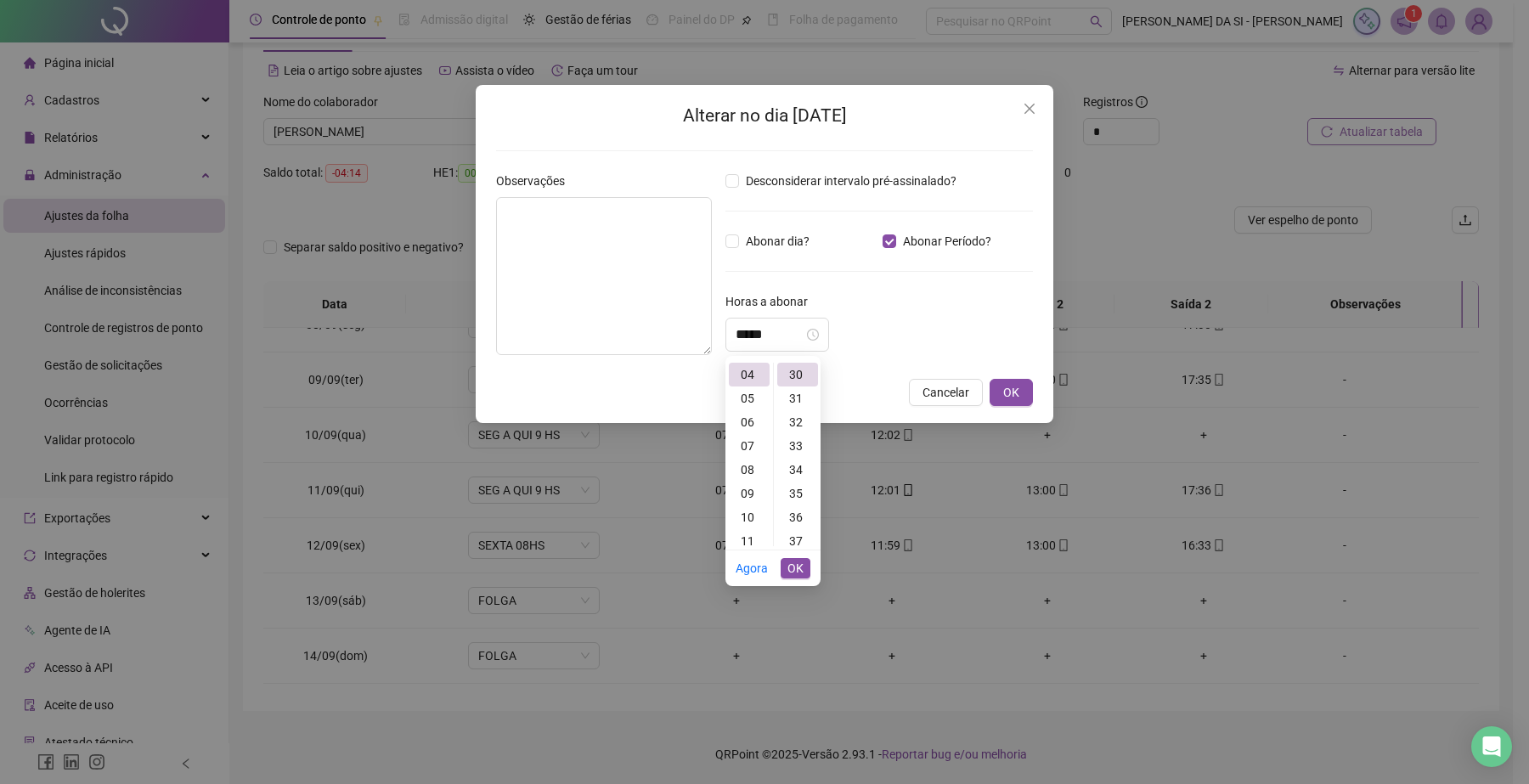
type input "*****"
click at [793, 570] on span "OK" at bounding box center [795, 568] width 16 height 19
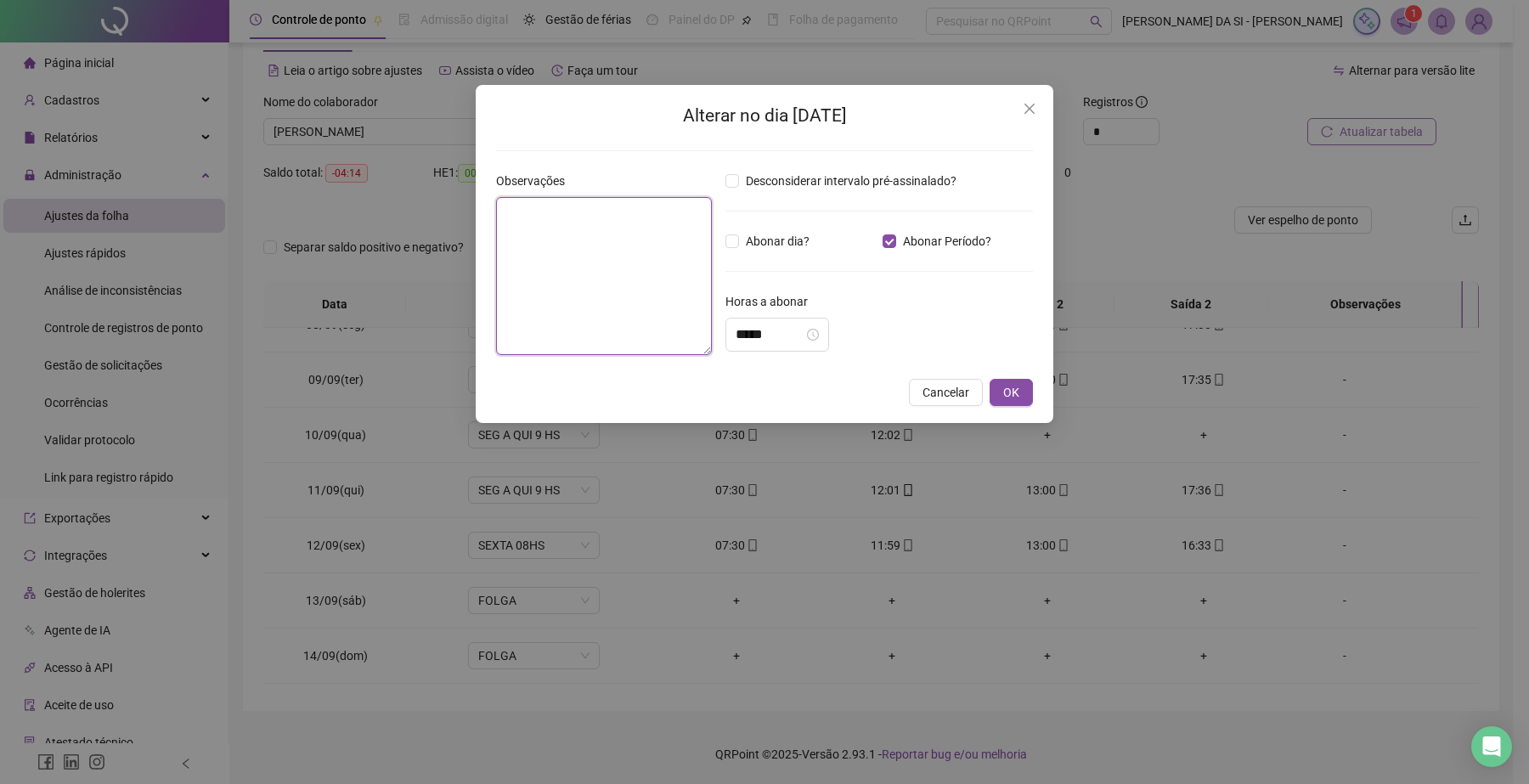
click at [626, 293] on textarea at bounding box center [604, 275] width 216 height 158
type textarea "**********"
click at [1000, 389] on button "OK" at bounding box center [1011, 392] width 43 height 27
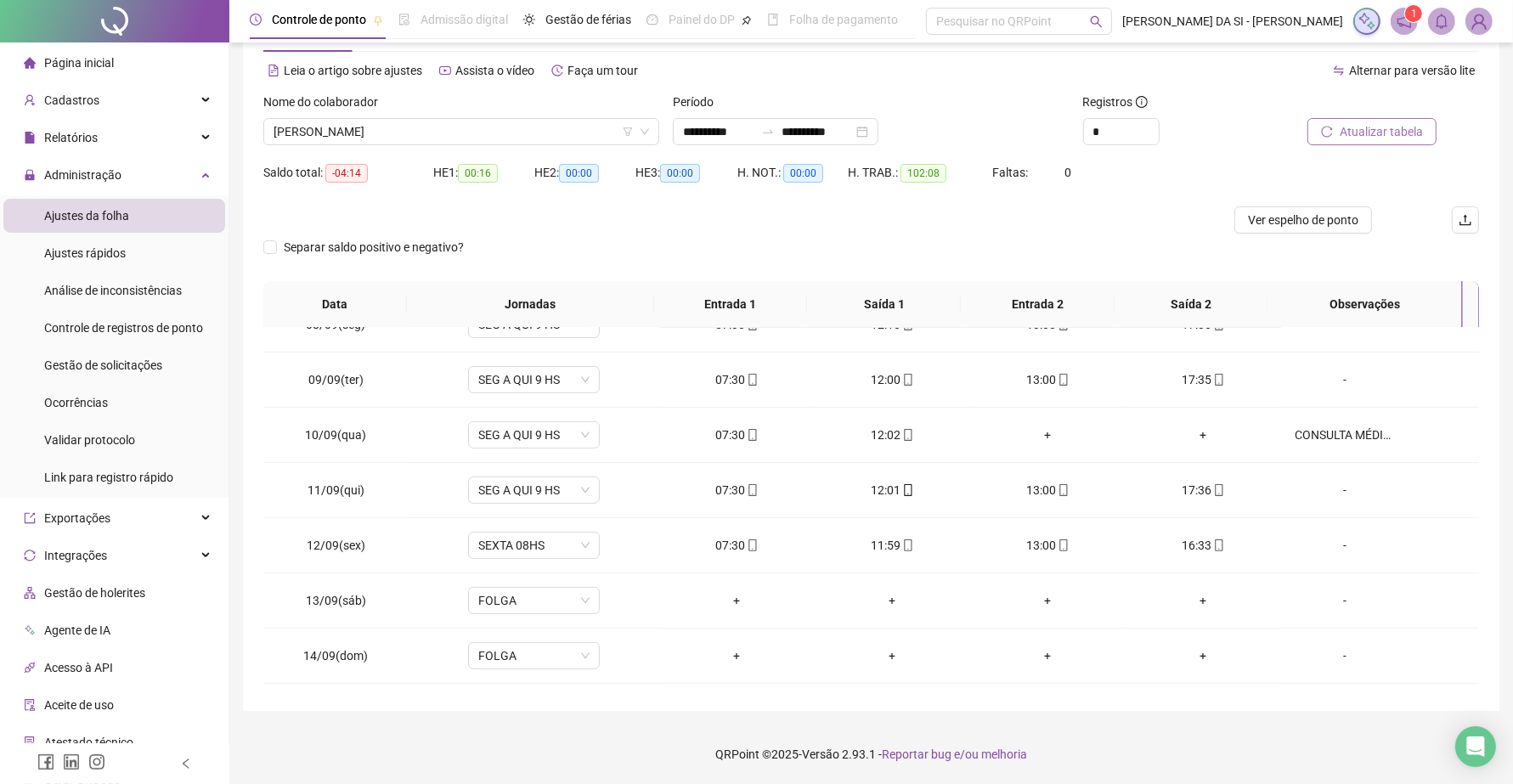
click at [1361, 123] on span "Atualizar tabela" at bounding box center [1381, 132] width 83 height 19
click at [508, 137] on span "ANTONIO WENDEL DA SILVA OLIVEIRA" at bounding box center [462, 131] width 376 height 25
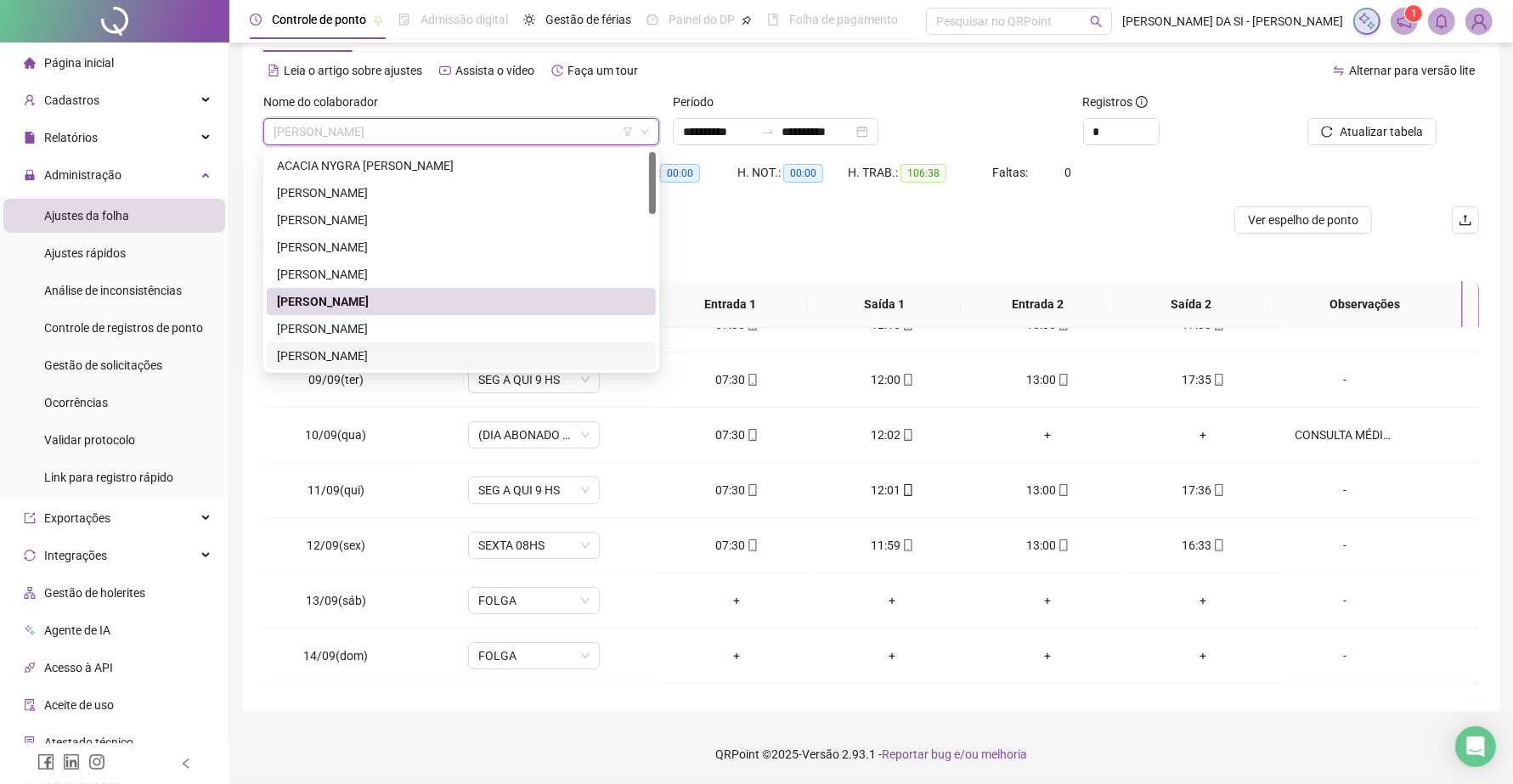
click at [426, 348] on div "CEILIANE [PERSON_NAME] [PERSON_NAME]" at bounding box center [461, 356] width 369 height 19
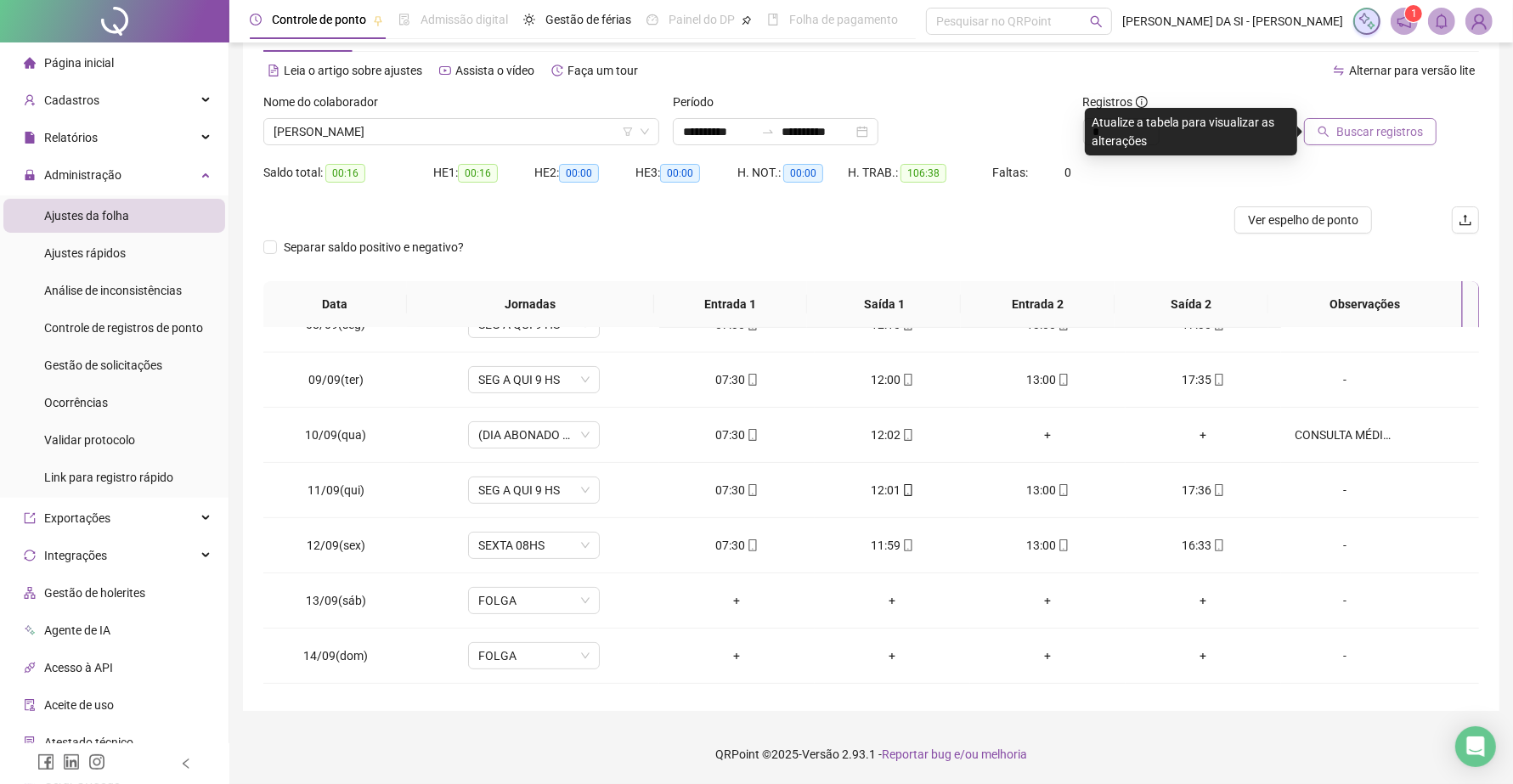
click at [1353, 139] on span "Buscar registros" at bounding box center [1379, 132] width 87 height 19
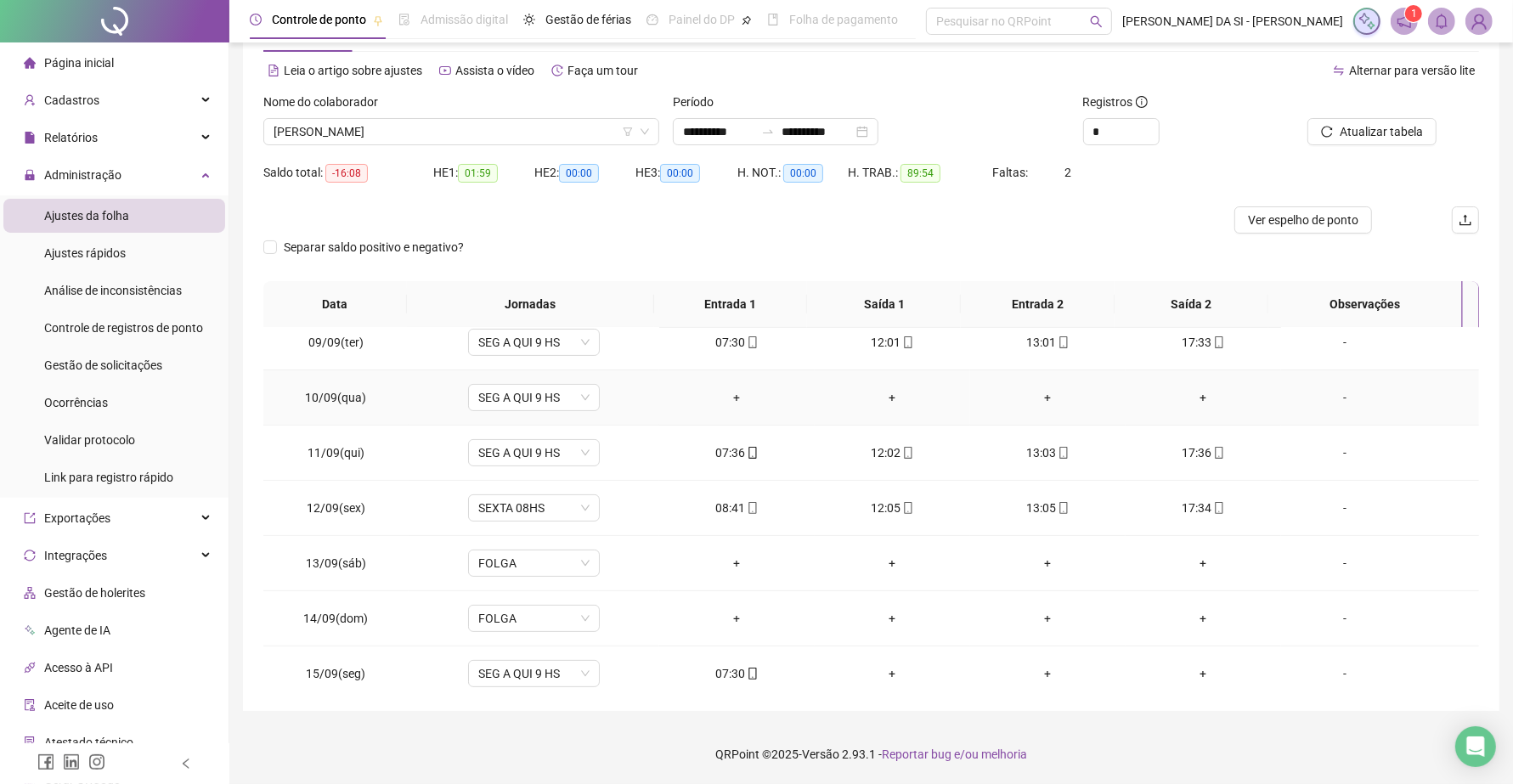
scroll to position [417, 0]
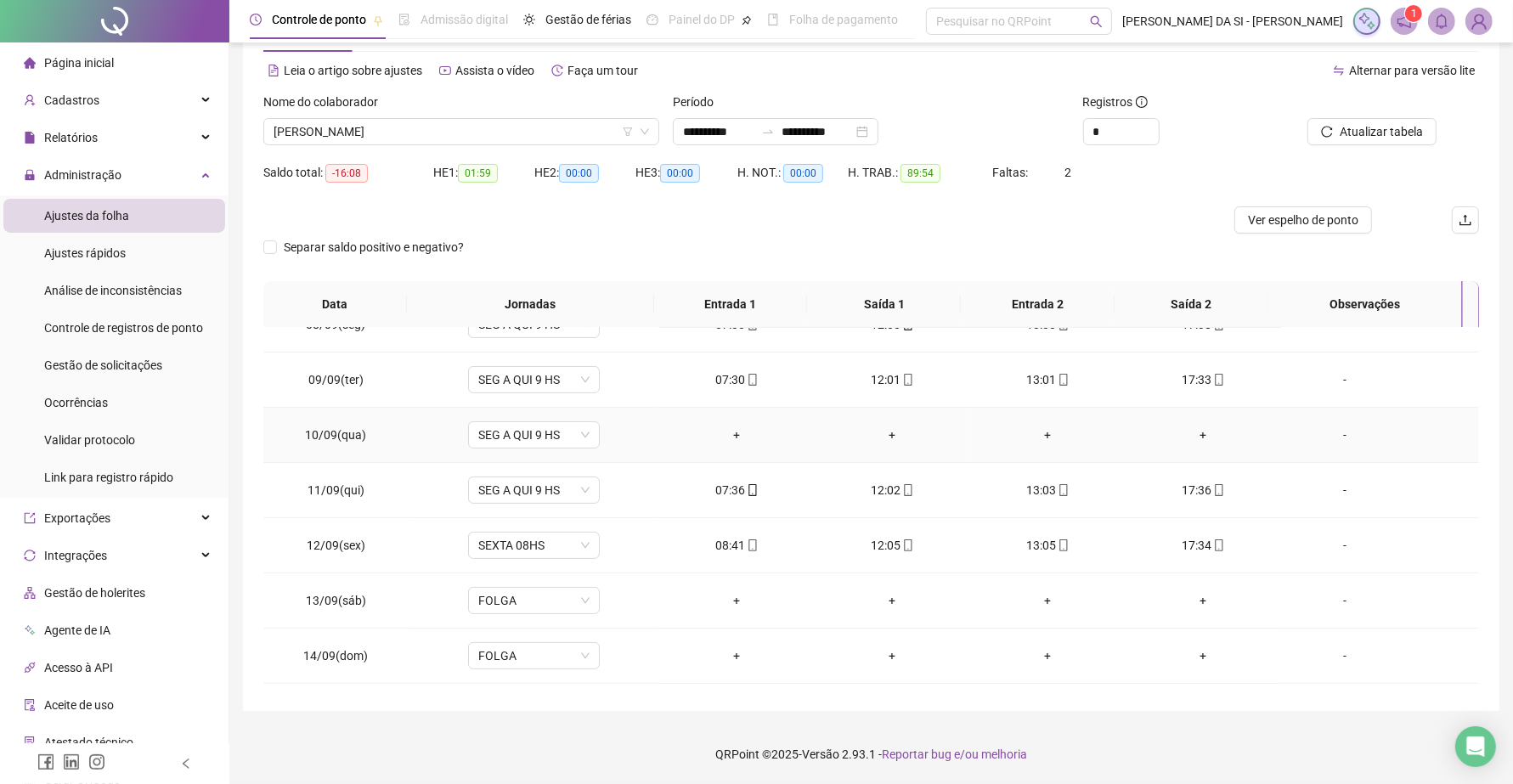
click at [1330, 437] on div "-" at bounding box center [1344, 435] width 100 height 19
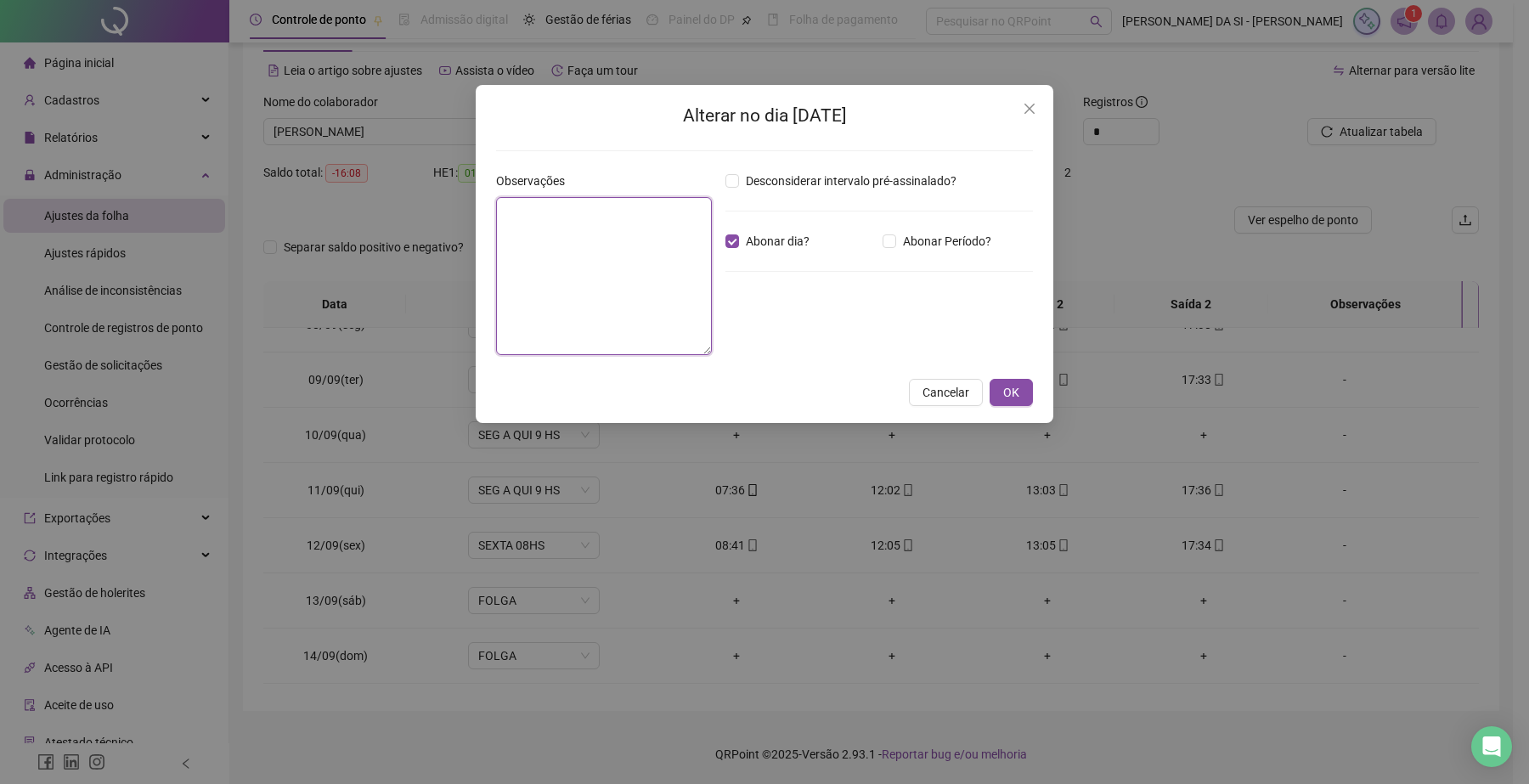
click at [601, 253] on textarea at bounding box center [604, 275] width 216 height 158
type textarea "**********"
click at [1016, 396] on span "OK" at bounding box center [1011, 392] width 16 height 19
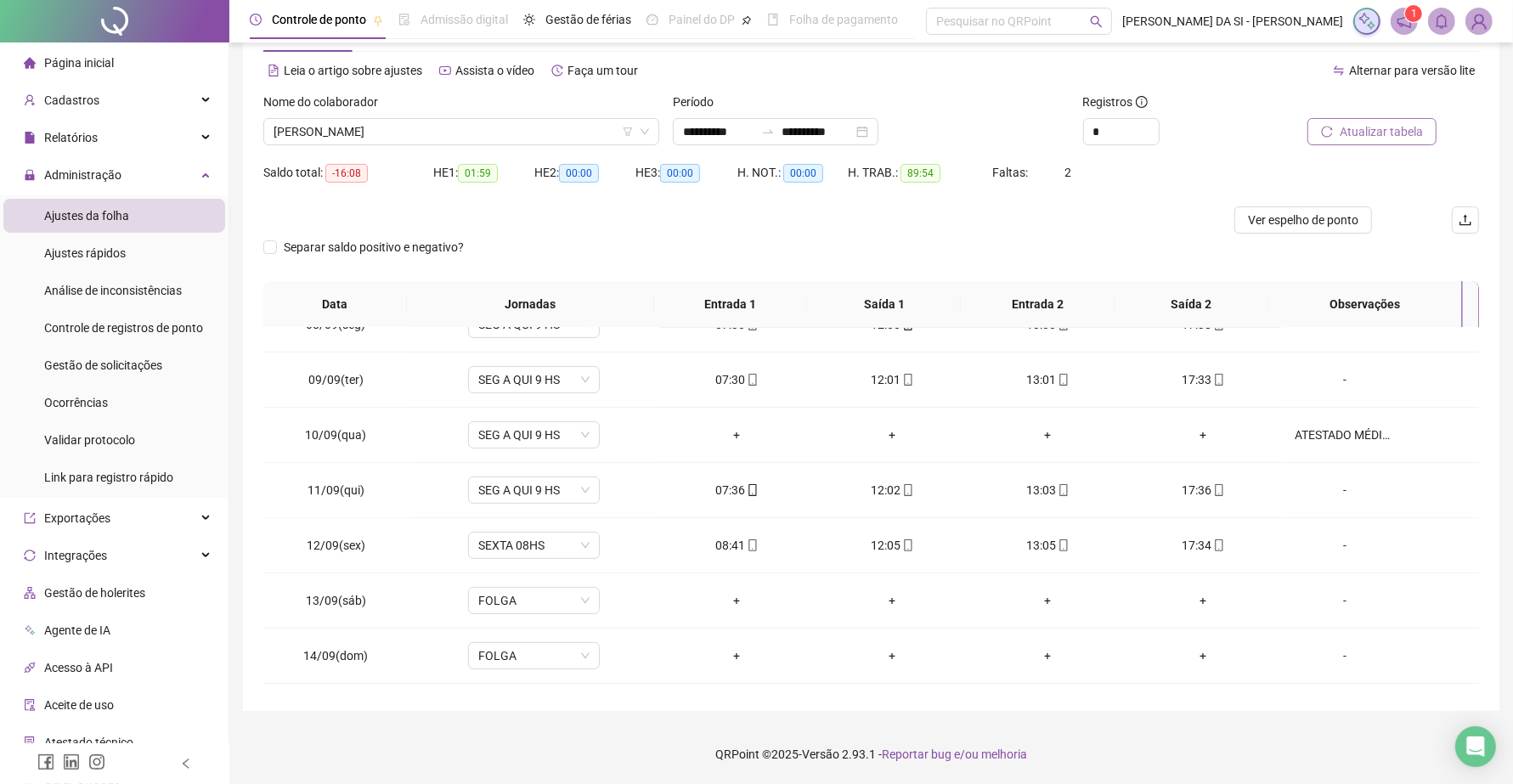
click at [1333, 134] on icon "reload" at bounding box center [1326, 131] width 12 height 12
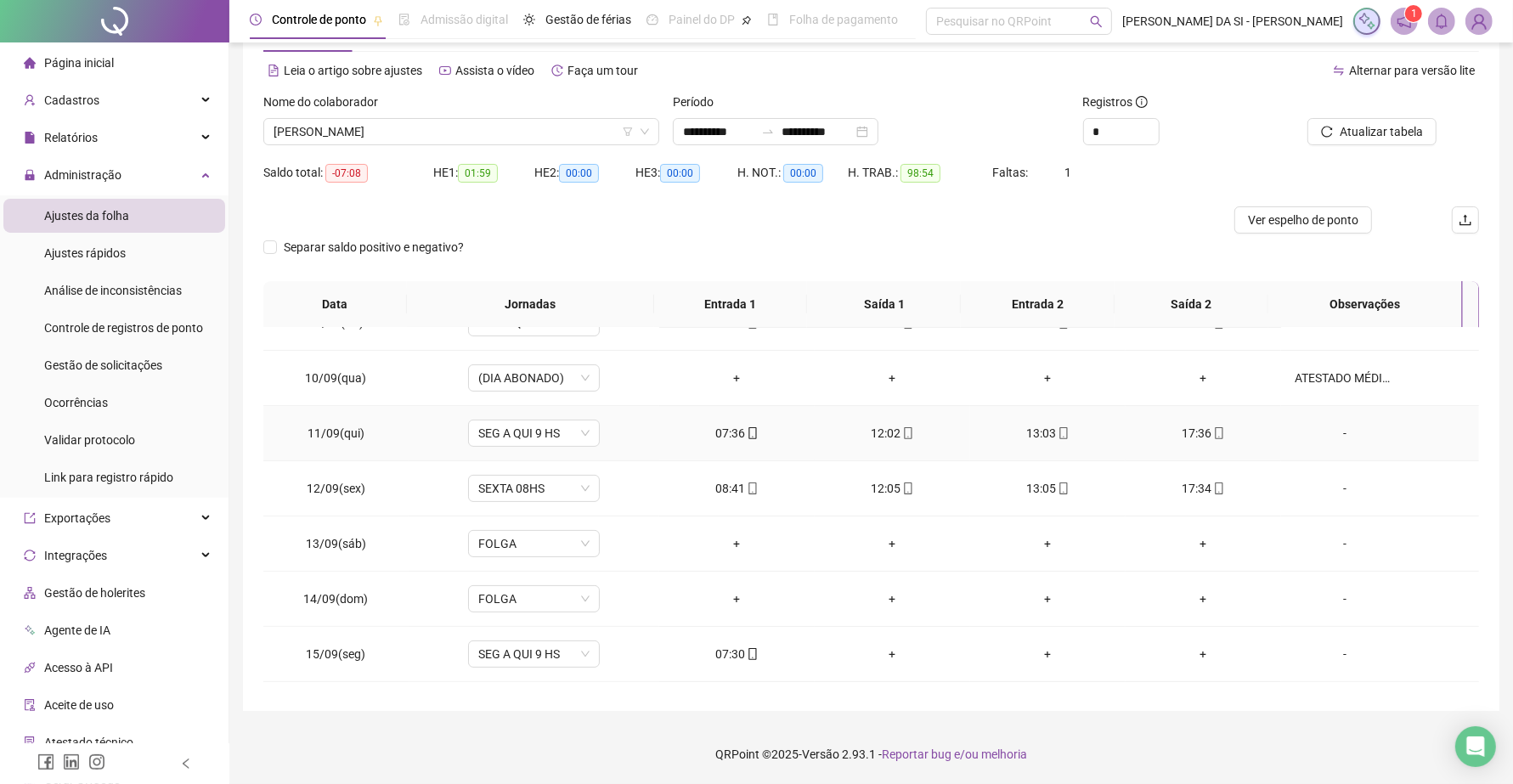
scroll to position [523, 0]
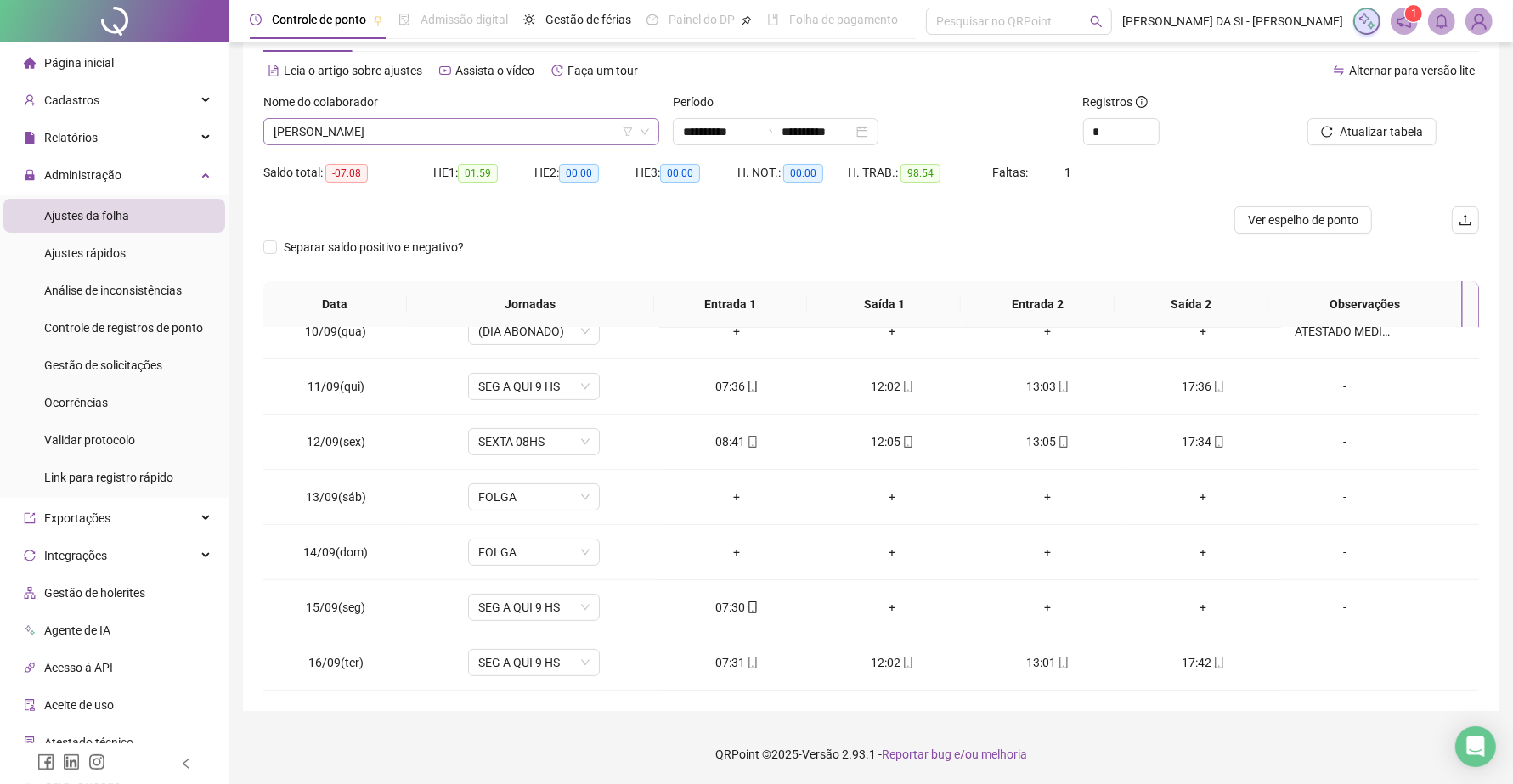
click at [567, 139] on span "CEILIANE [PERSON_NAME] [PERSON_NAME]" at bounding box center [462, 131] width 376 height 25
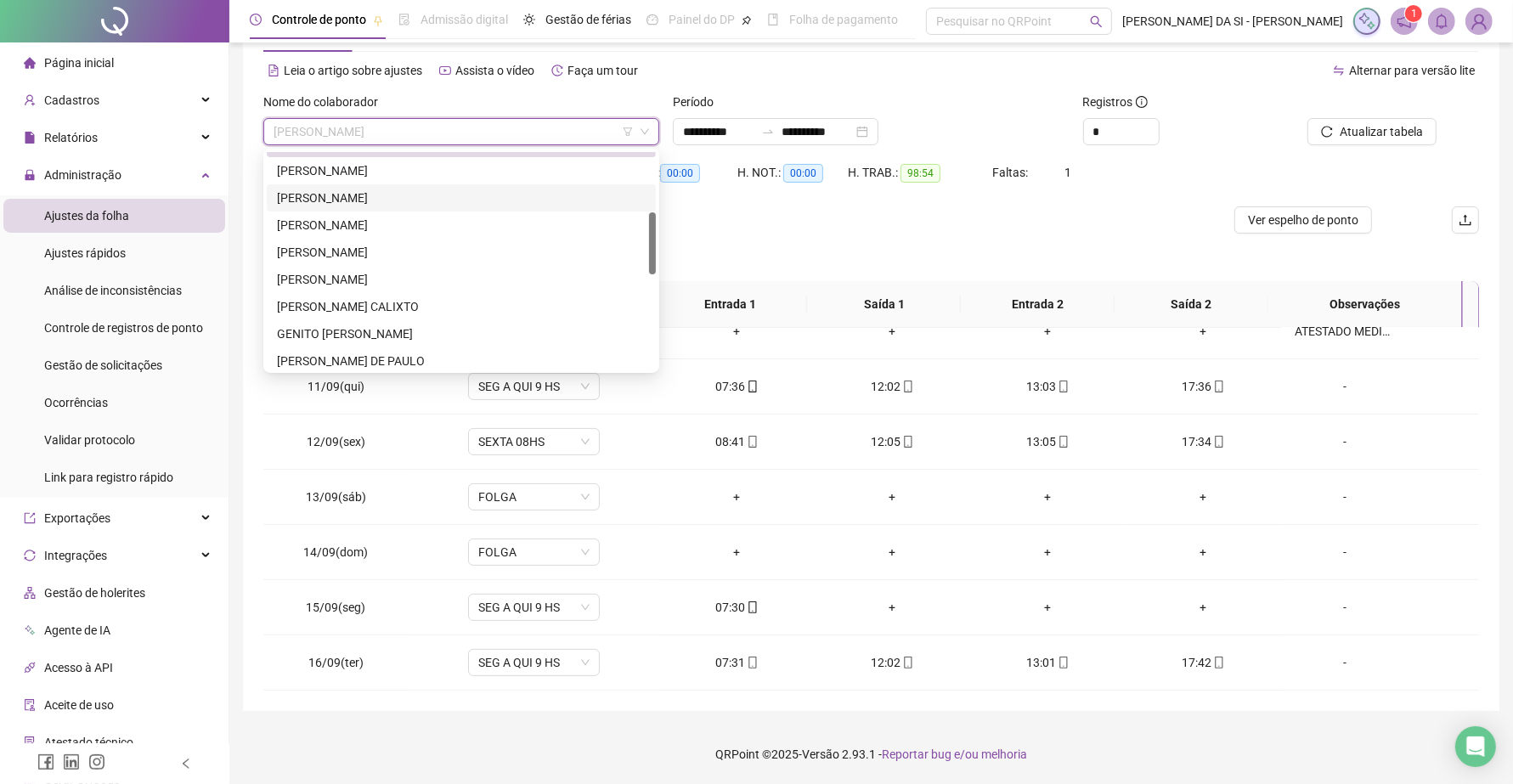
scroll to position [106, 0]
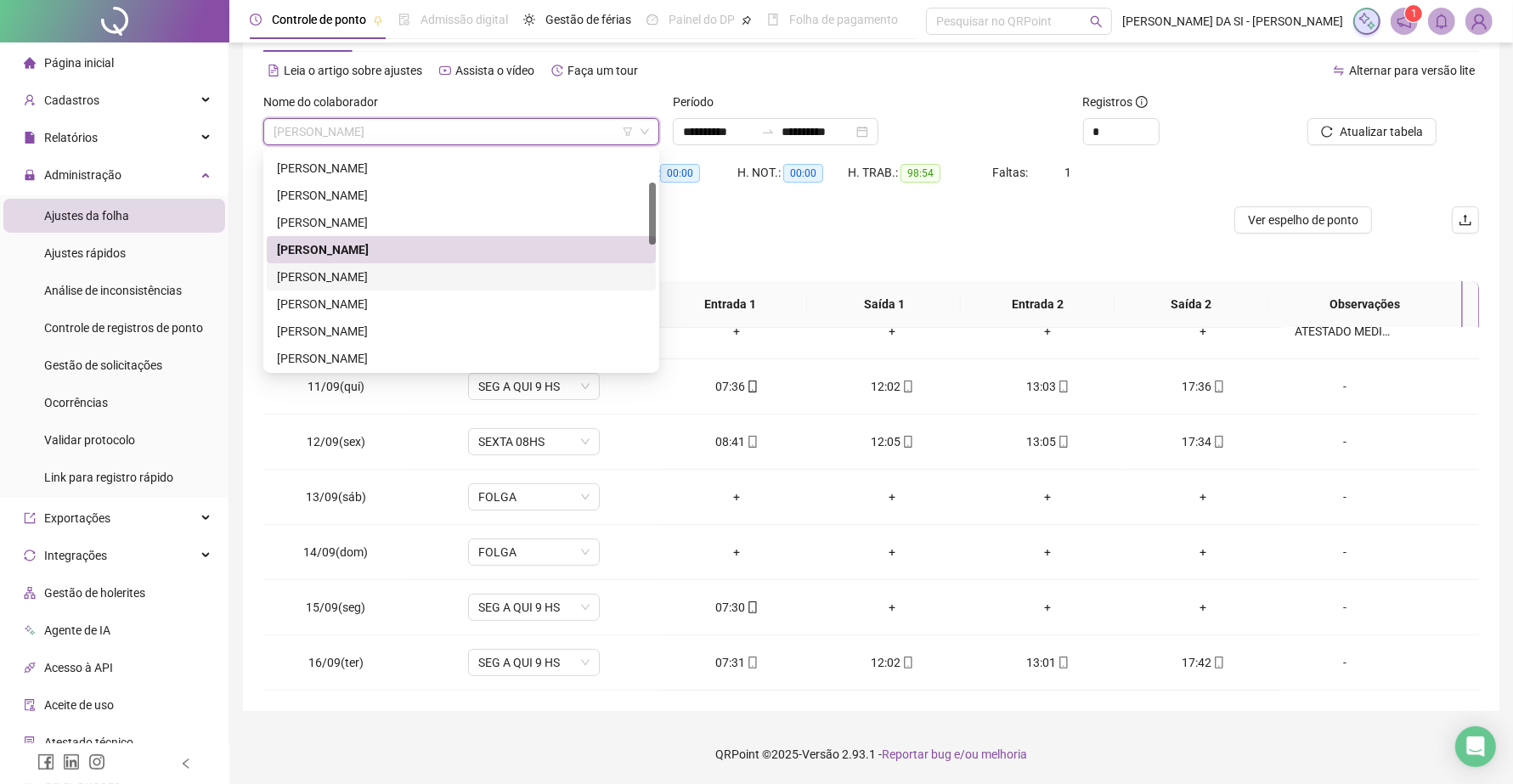
click at [365, 273] on div "ELIAM DUARTE FERREIRA" at bounding box center [461, 276] width 369 height 19
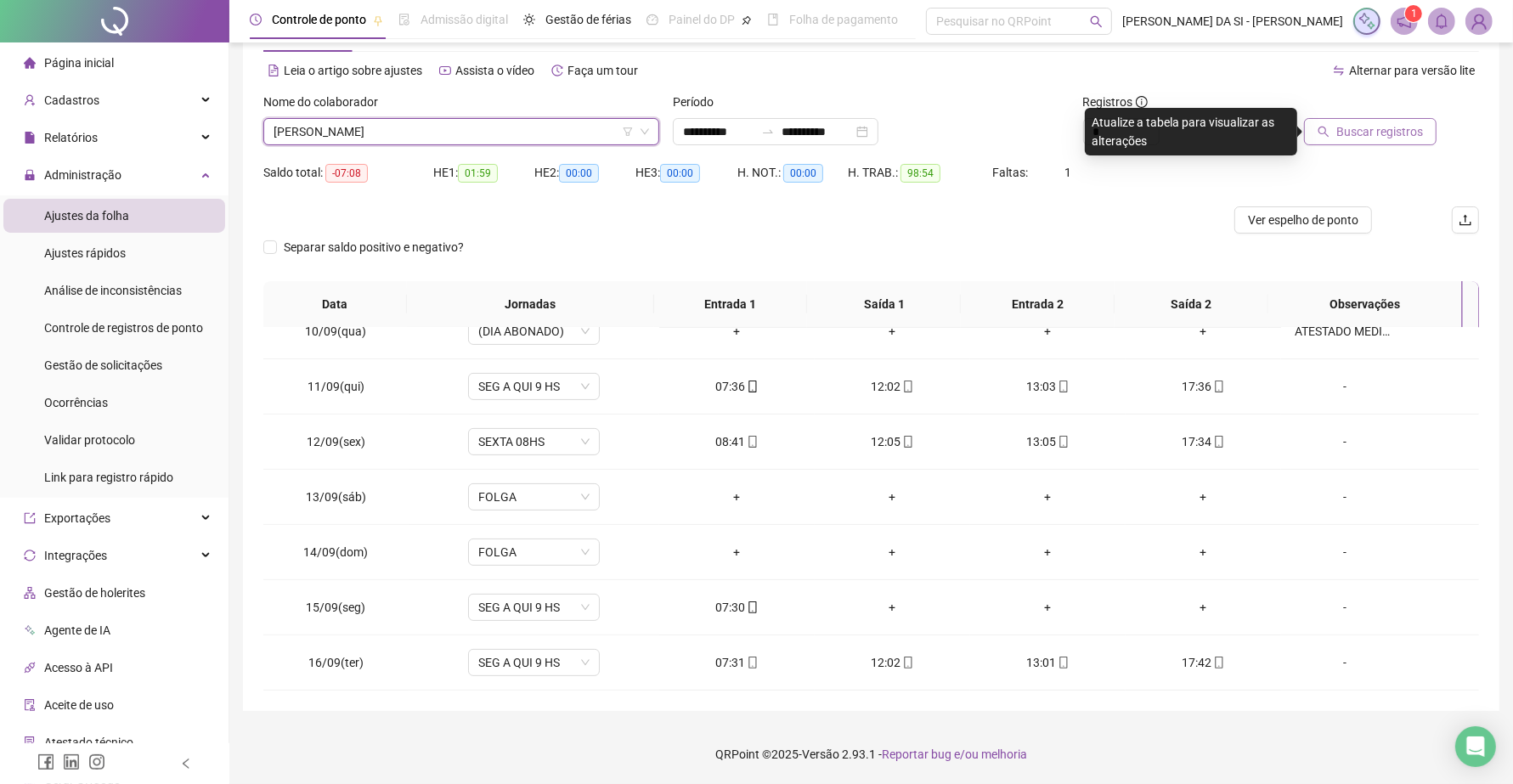
click at [1319, 129] on button "Buscar registros" at bounding box center [1370, 131] width 132 height 27
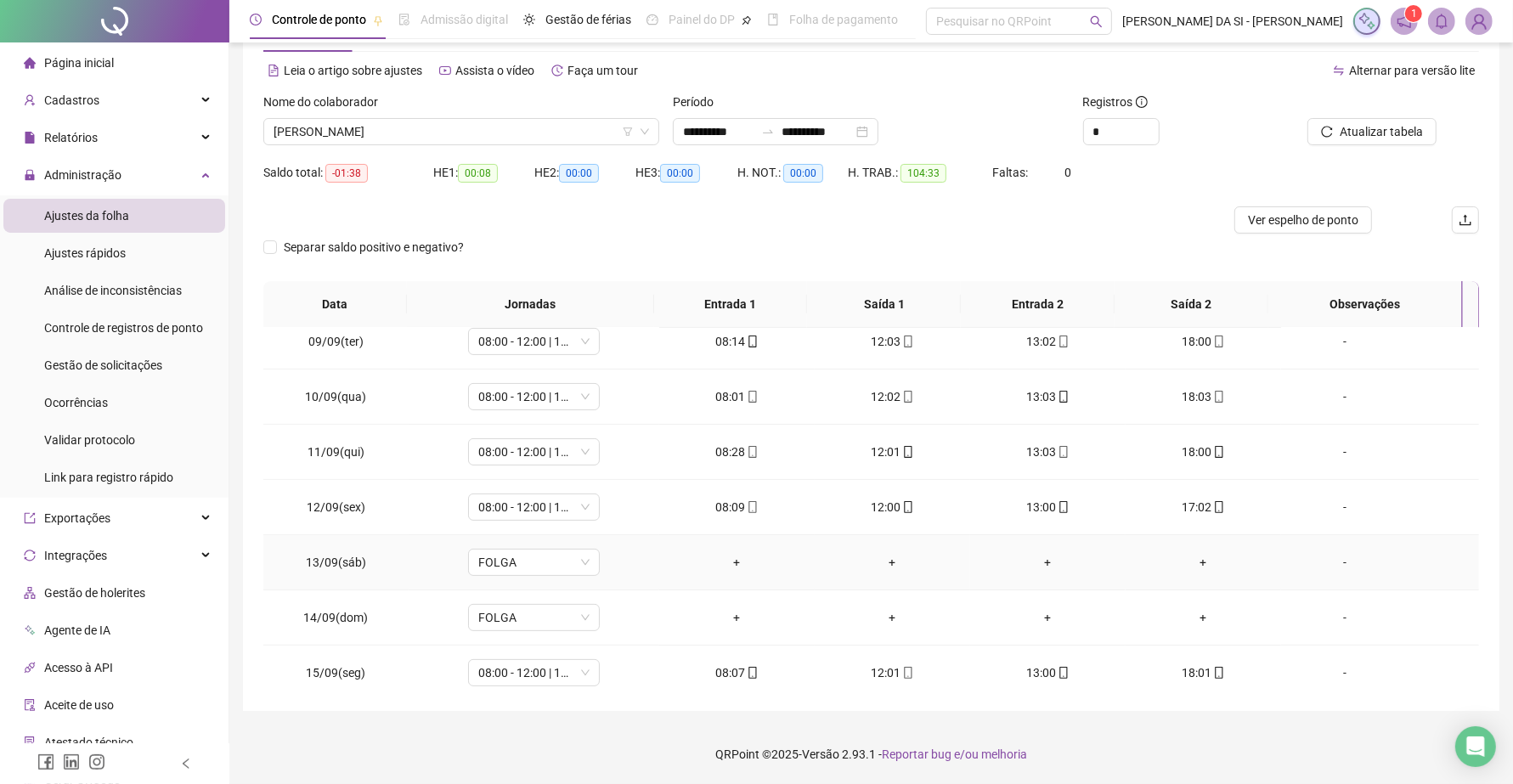
scroll to position [417, 0]
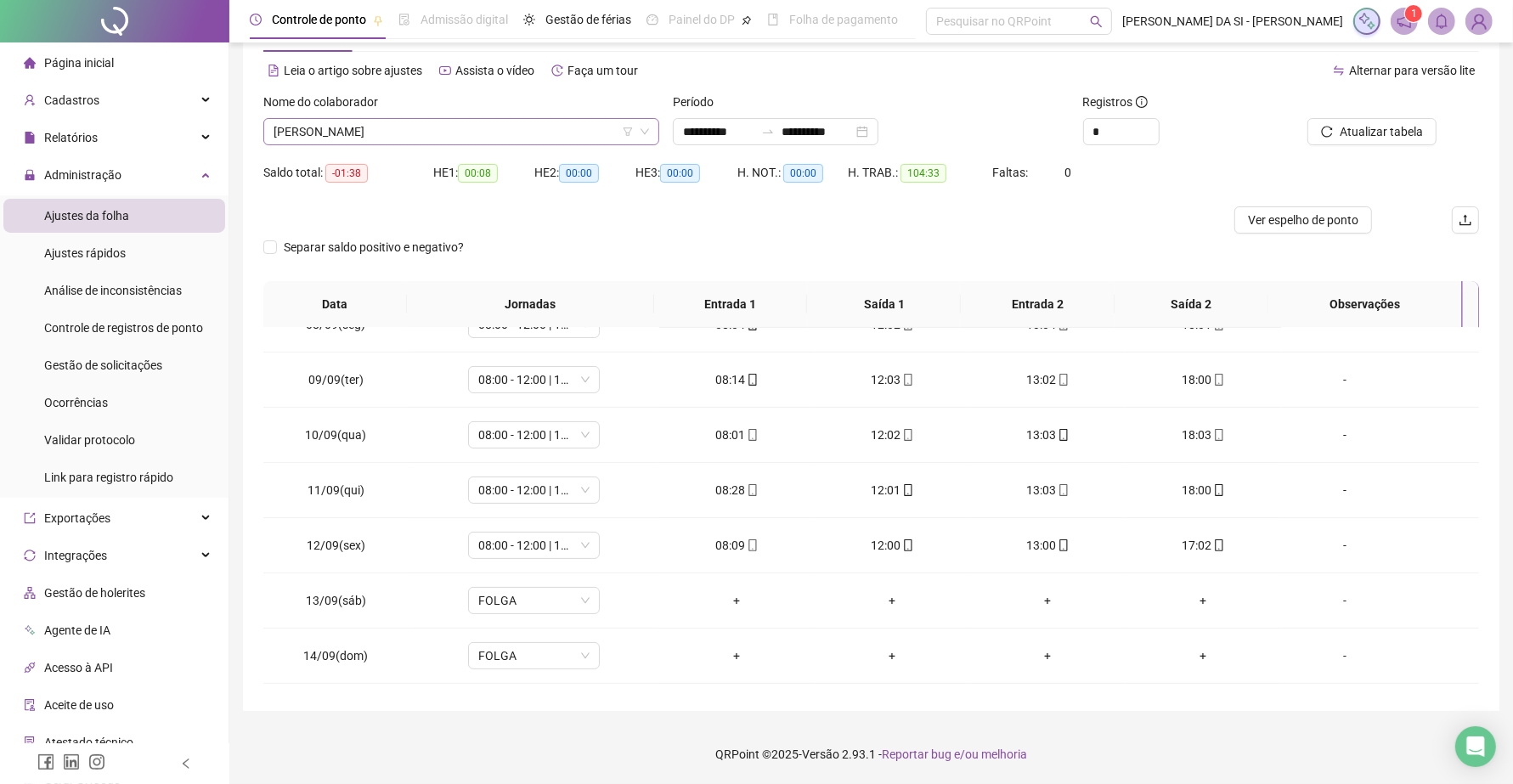
click at [478, 128] on span "ELIAM DUARTE FERREIRA" at bounding box center [462, 131] width 376 height 25
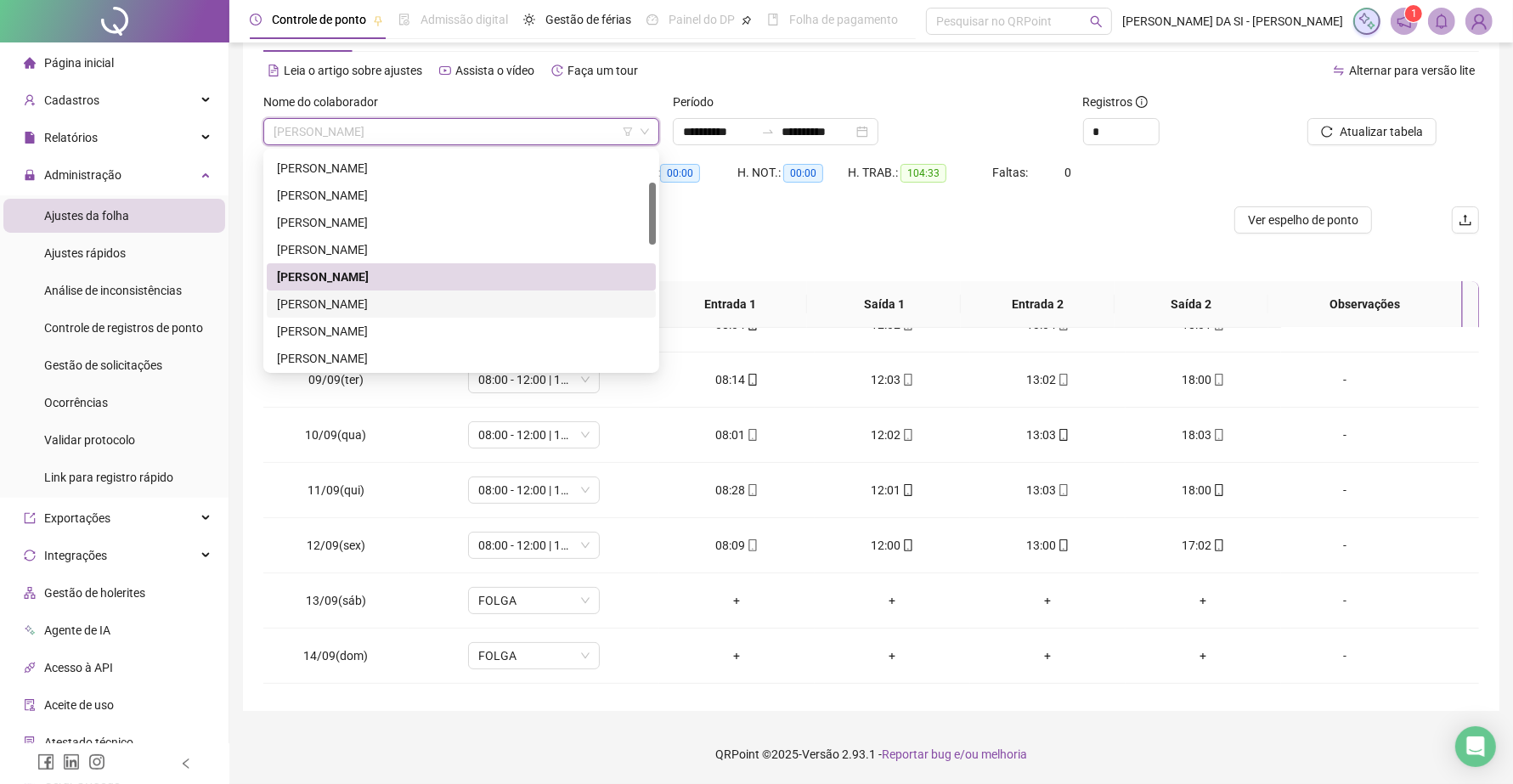
click at [369, 298] on div "ELSON DE SOUSA CIPRIANO" at bounding box center [461, 304] width 369 height 19
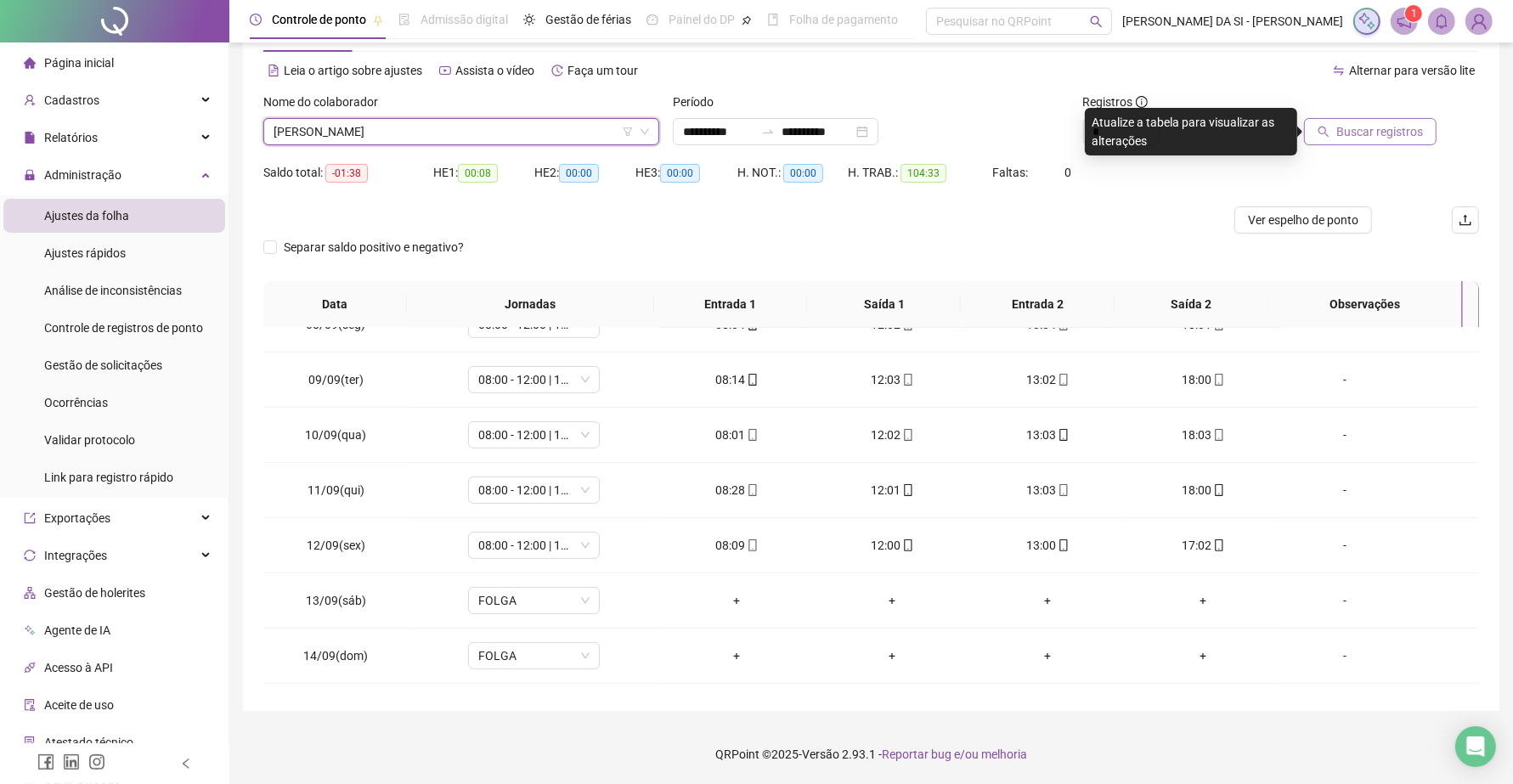
click at [1368, 133] on span "Buscar registros" at bounding box center [1379, 132] width 87 height 19
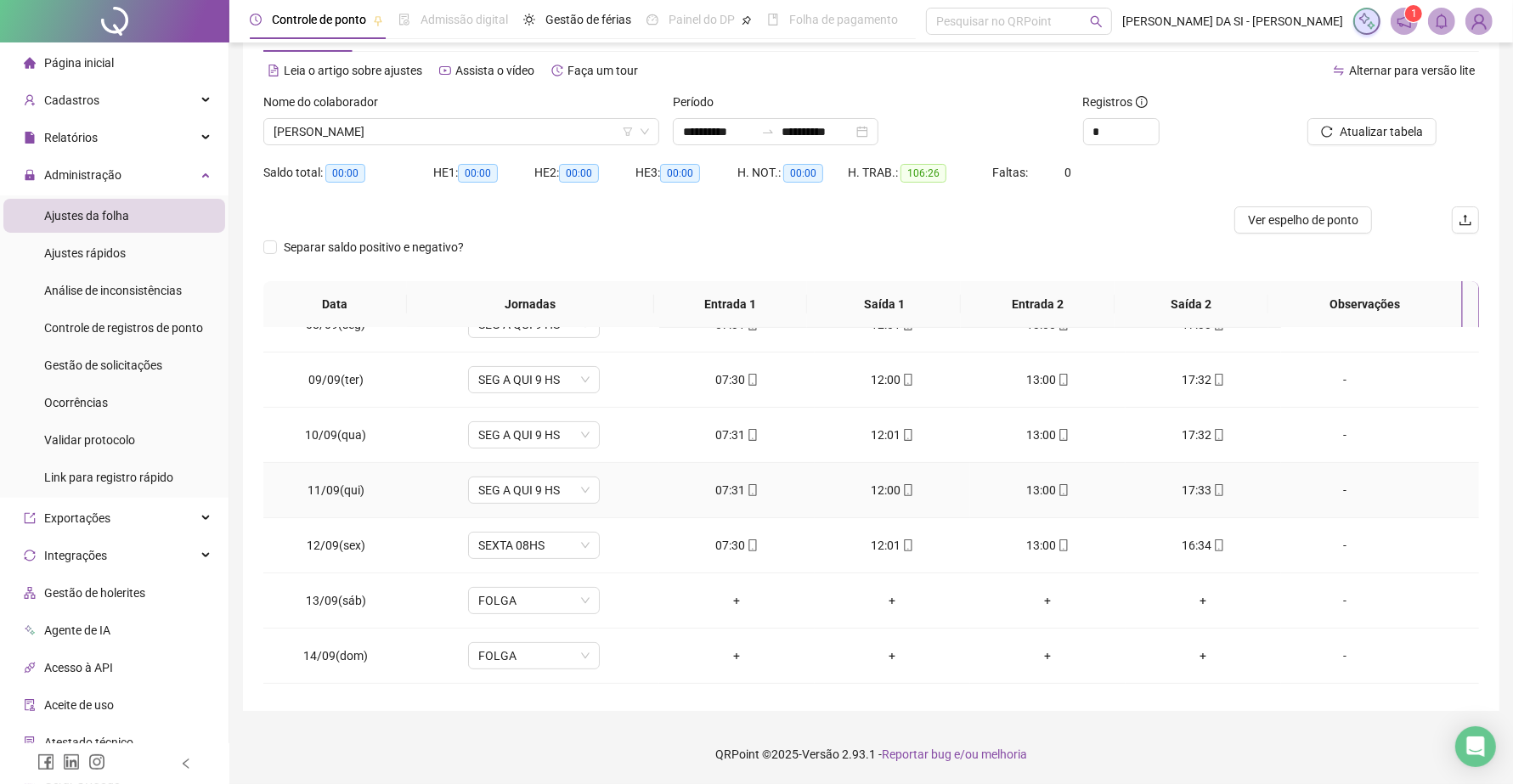
scroll to position [523, 0]
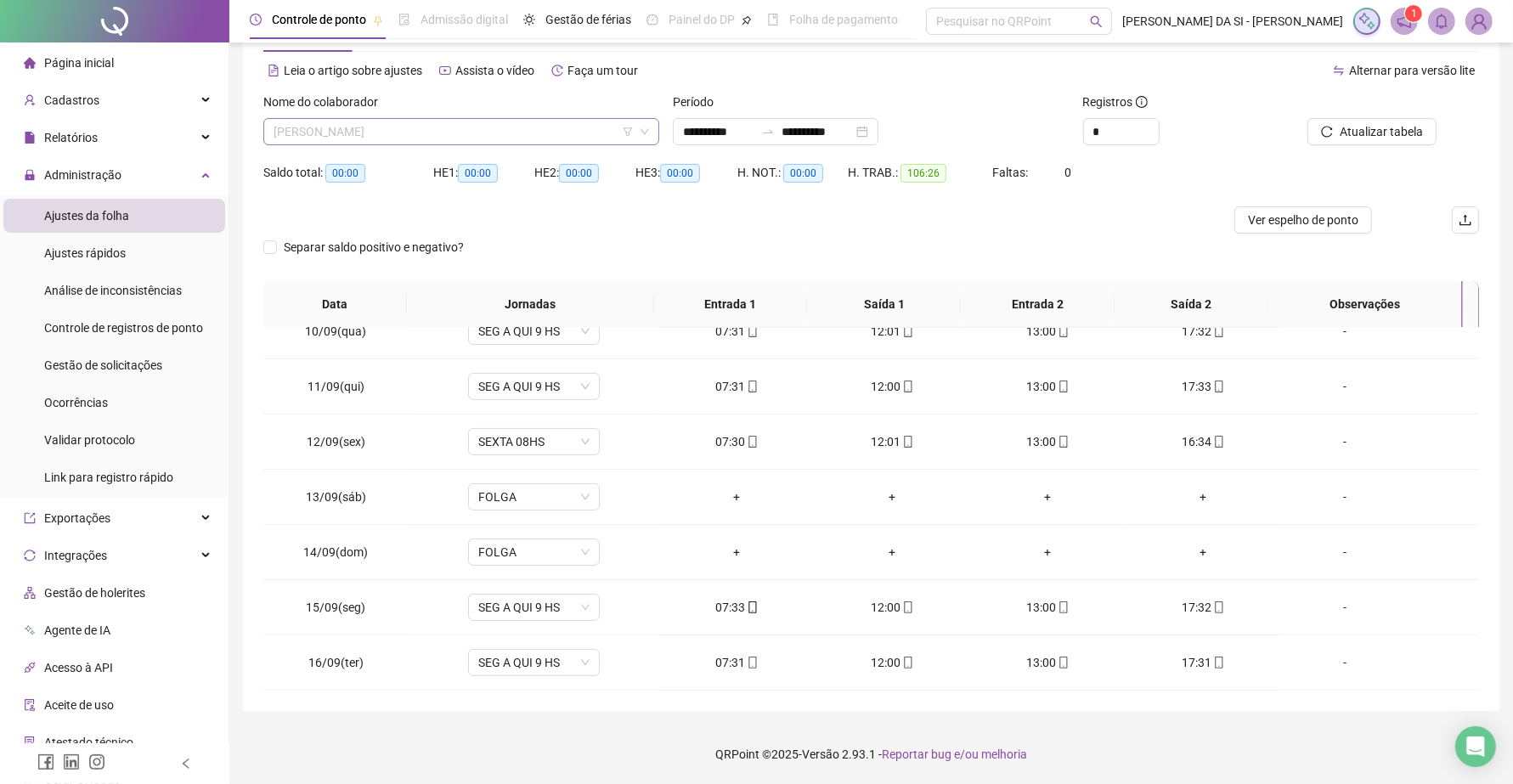
click at [499, 137] on span "ELSON DE SOUSA CIPRIANO" at bounding box center [462, 131] width 376 height 25
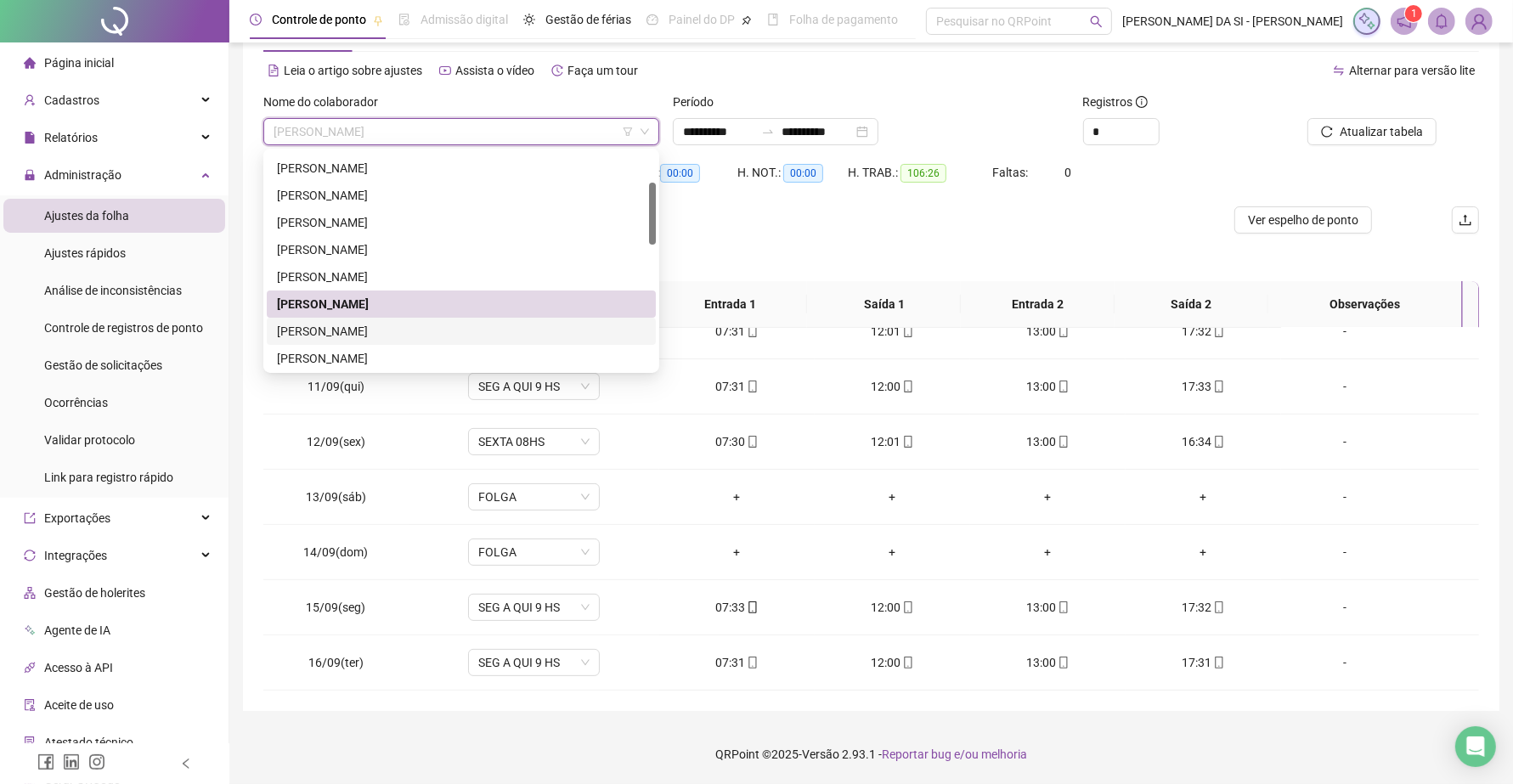
click at [363, 324] on div "EZEQUIEL ALAN ALVES OLIVEIRA" at bounding box center [461, 331] width 369 height 19
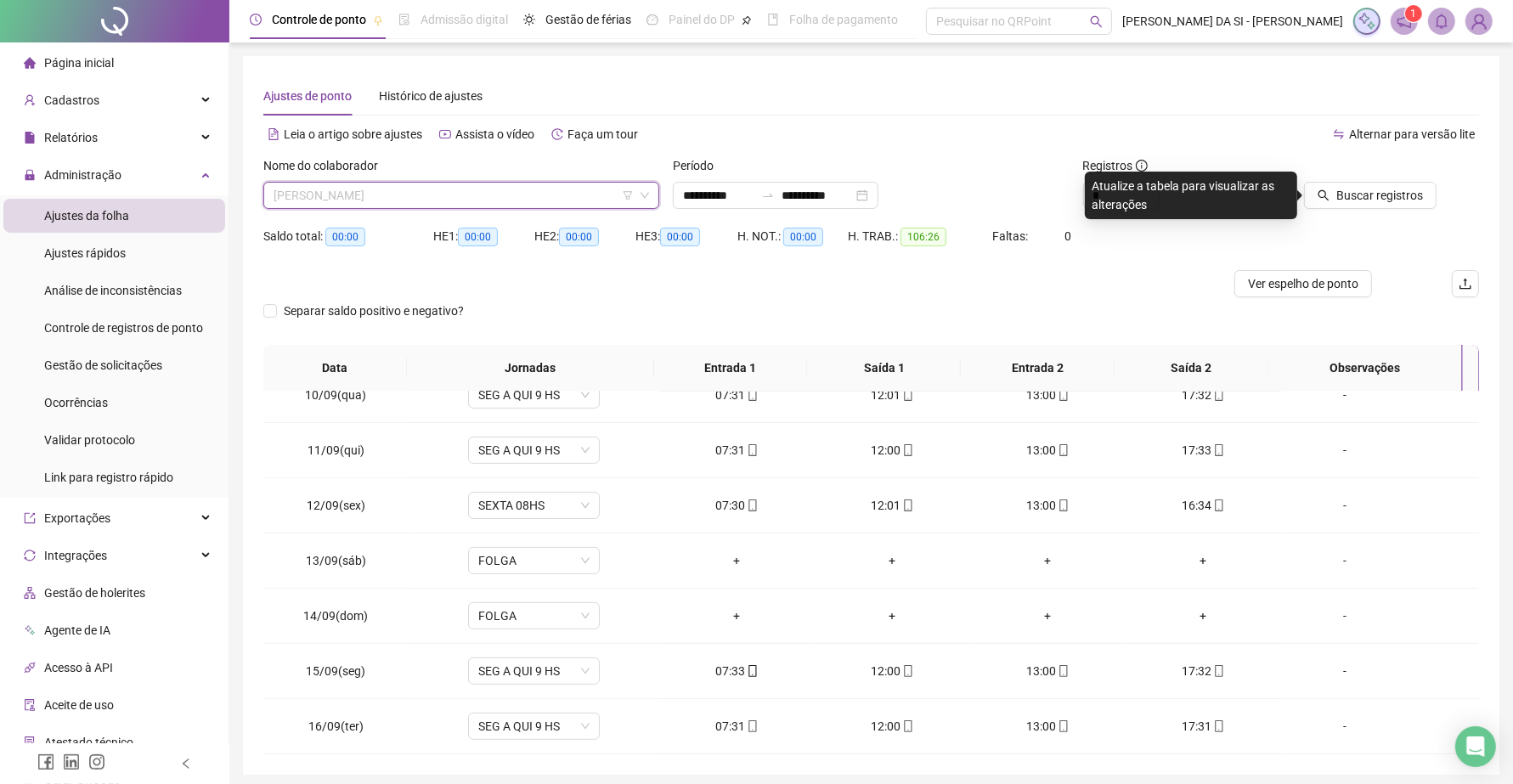
click at [461, 197] on span "EZEQUIEL ALAN ALVES OLIVEIRA" at bounding box center [462, 194] width 376 height 25
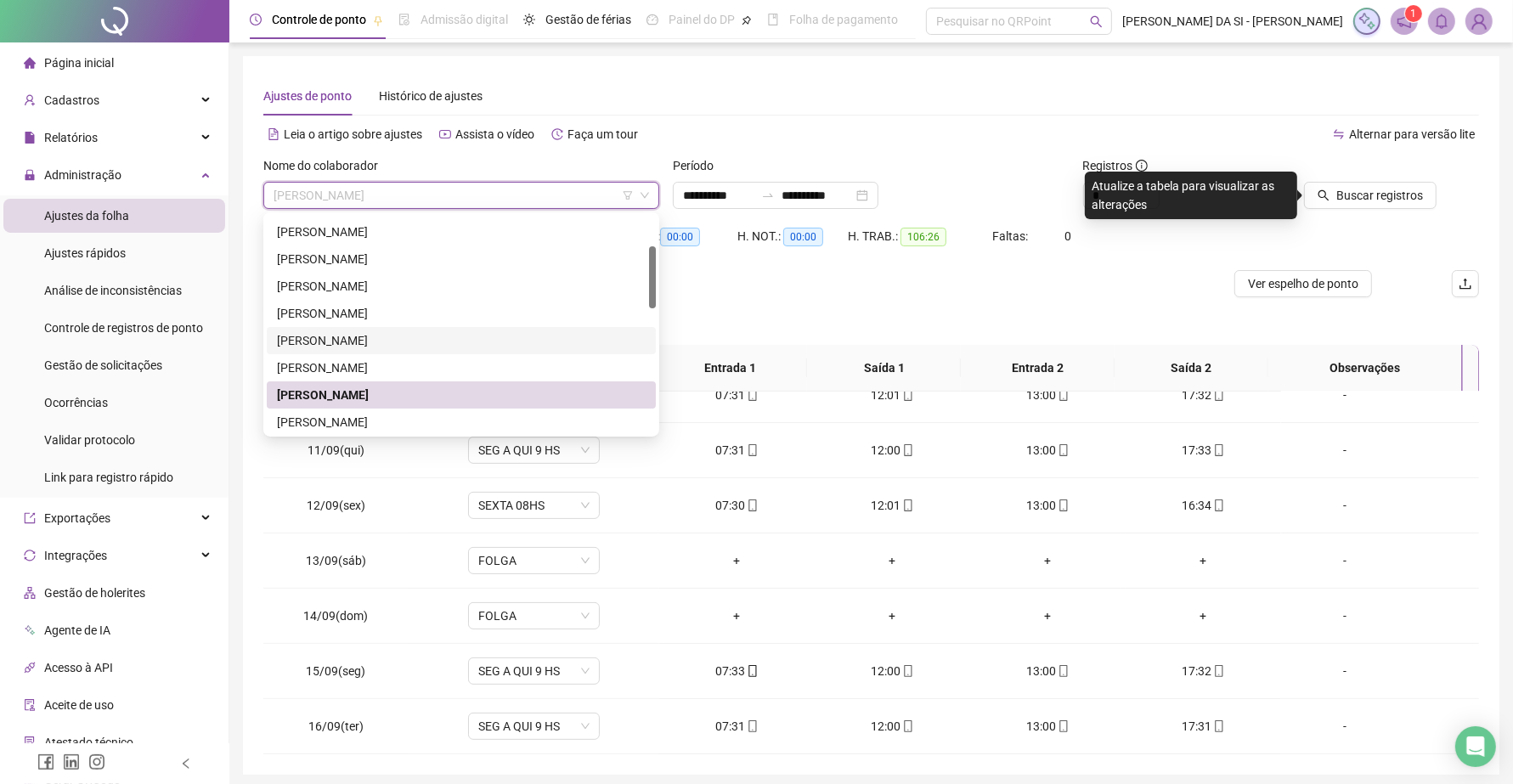
scroll to position [212, 0]
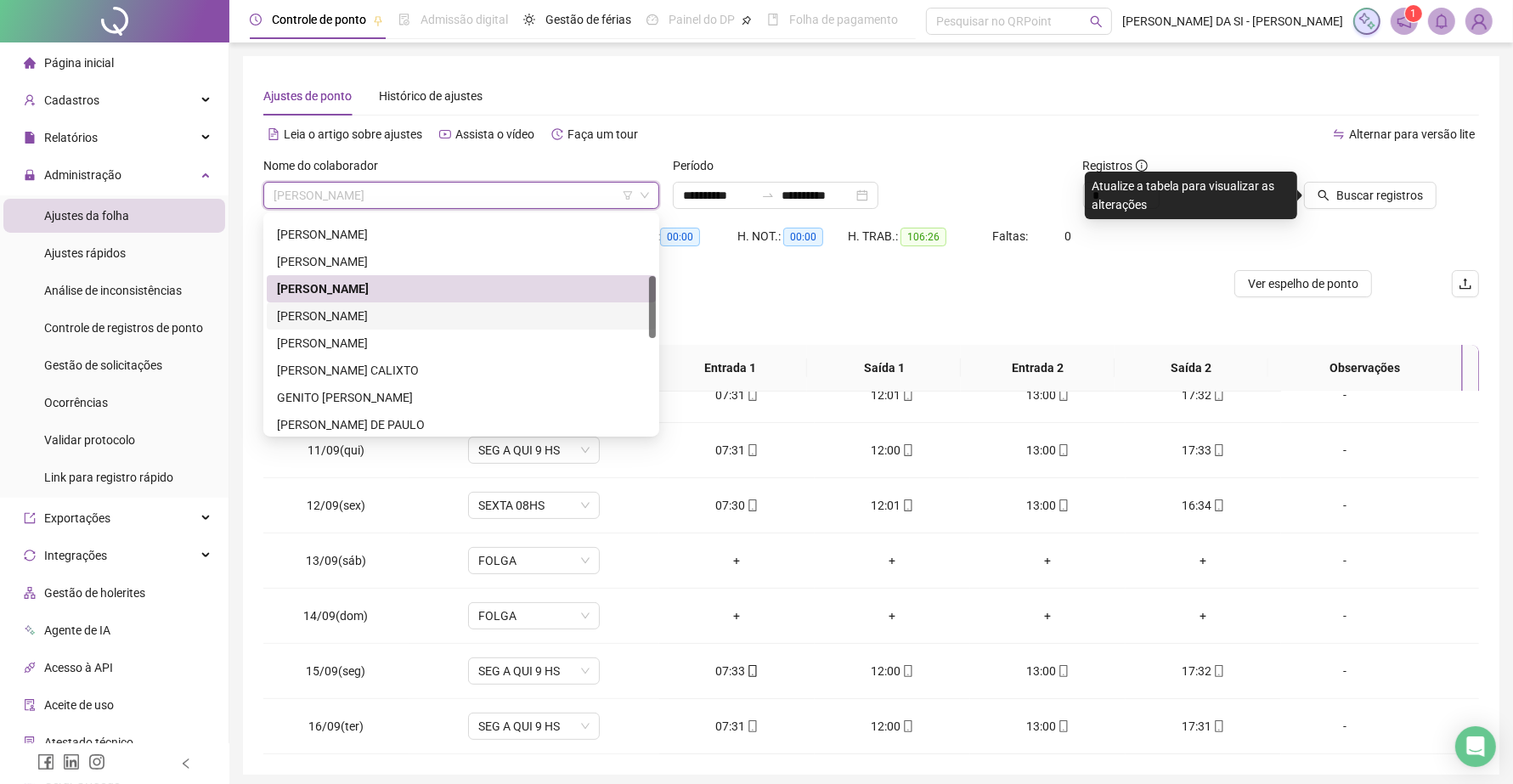
click at [405, 311] on div "FRANCISCO WAGNER SILVA DE AZEVEDO" at bounding box center [461, 316] width 369 height 19
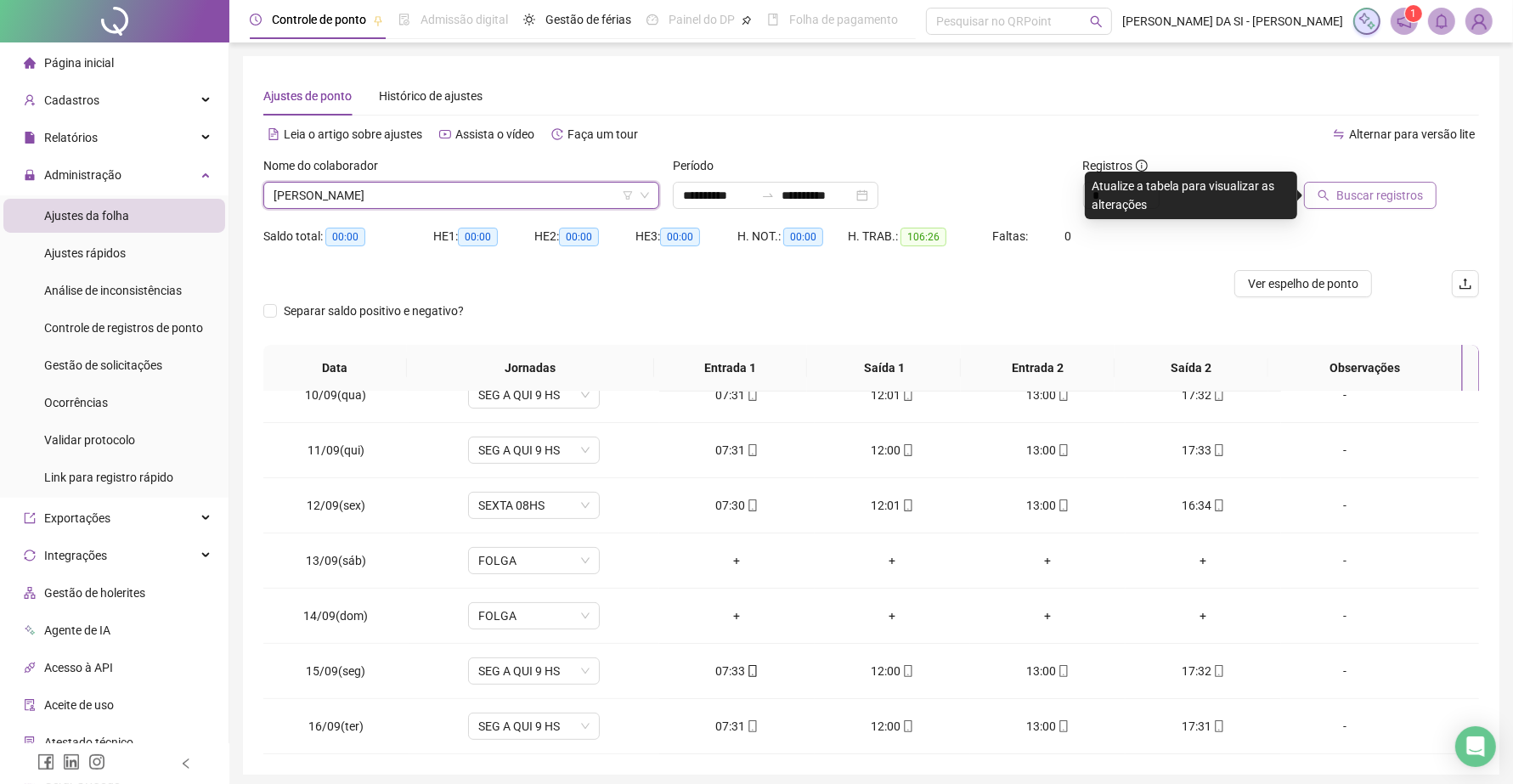
click at [1347, 192] on span "Buscar registros" at bounding box center [1379, 195] width 87 height 19
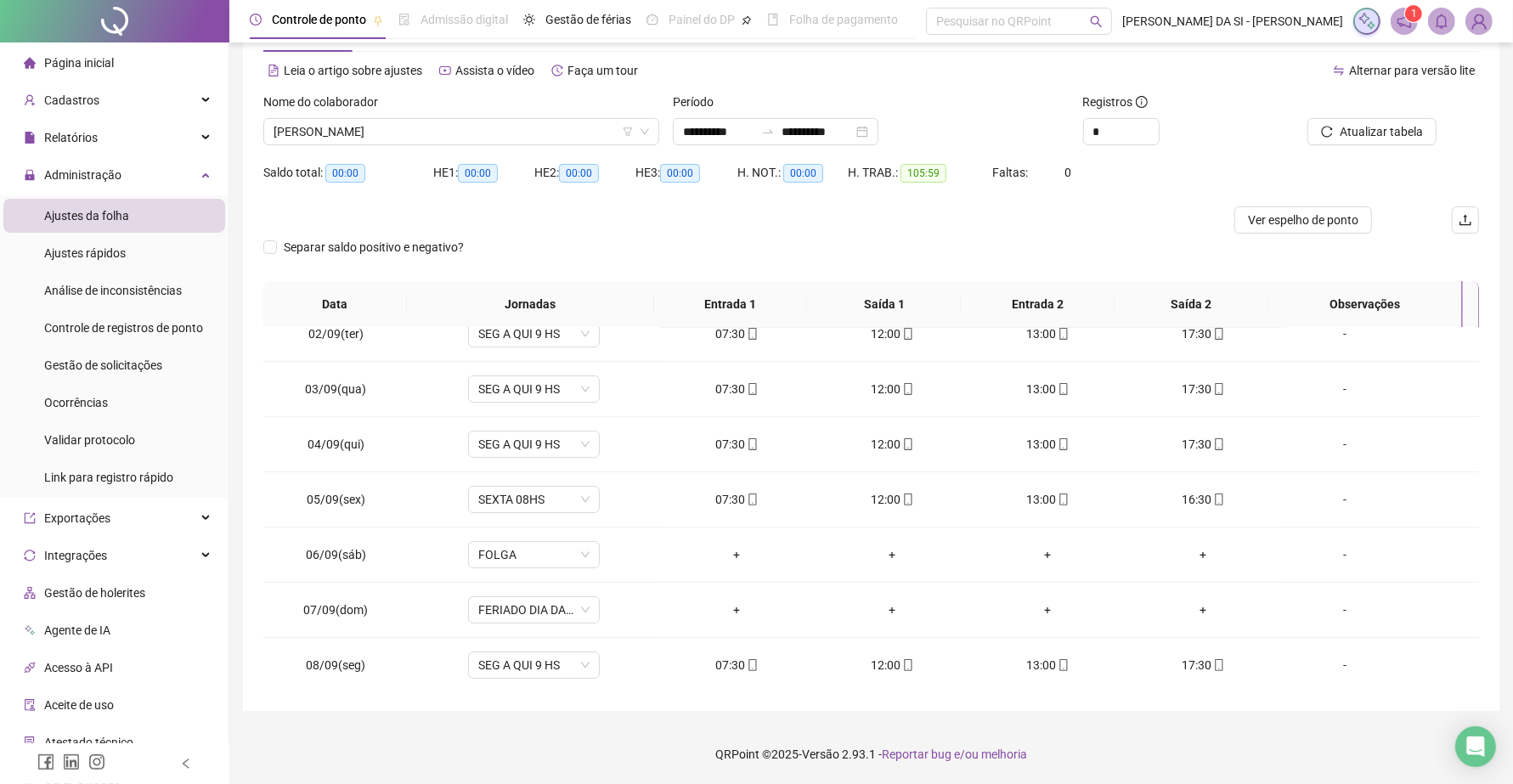
scroll to position [0, 0]
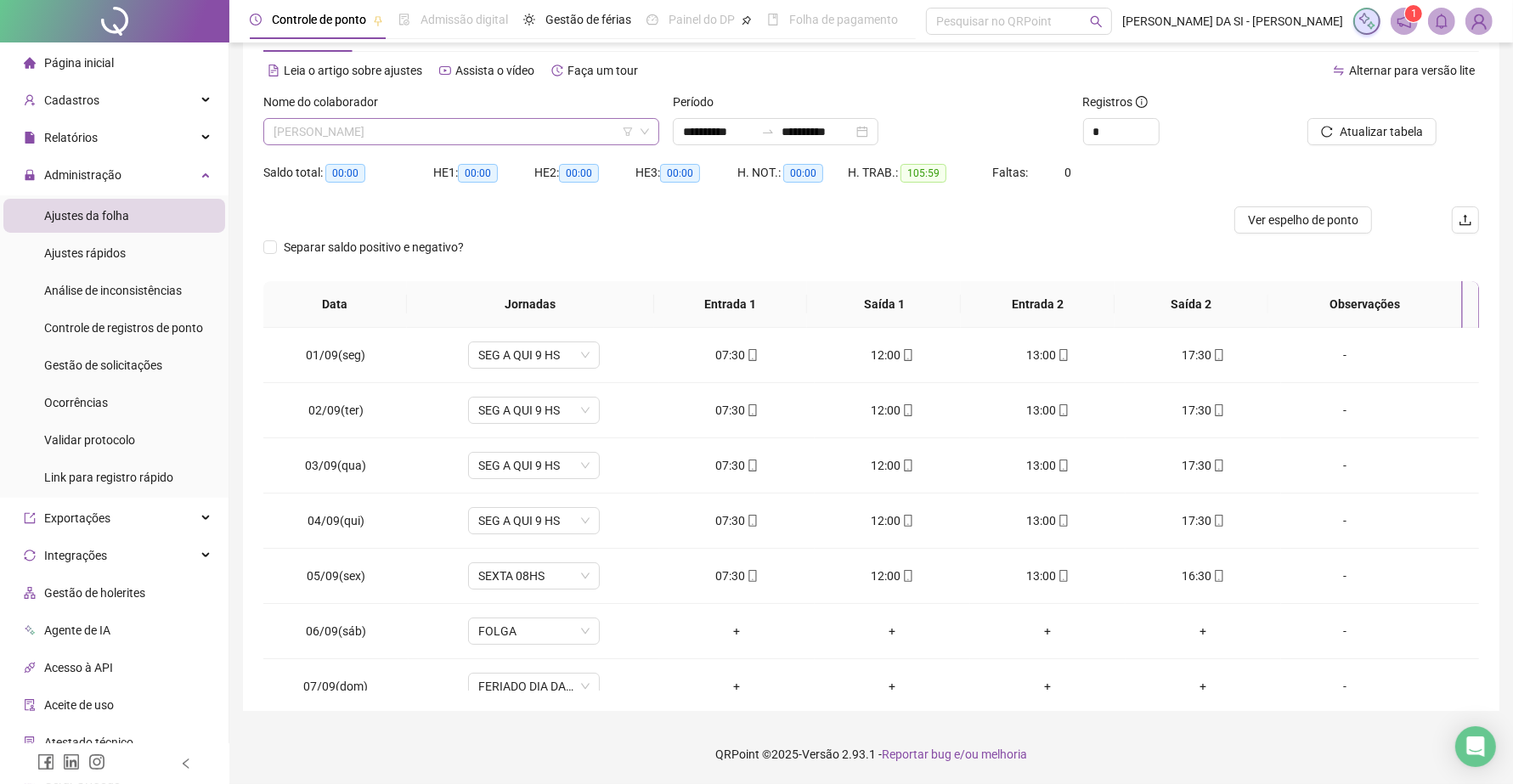
click at [508, 130] on span "FRANCISCO WAGNER SILVA DE AZEVEDO" at bounding box center [462, 131] width 376 height 25
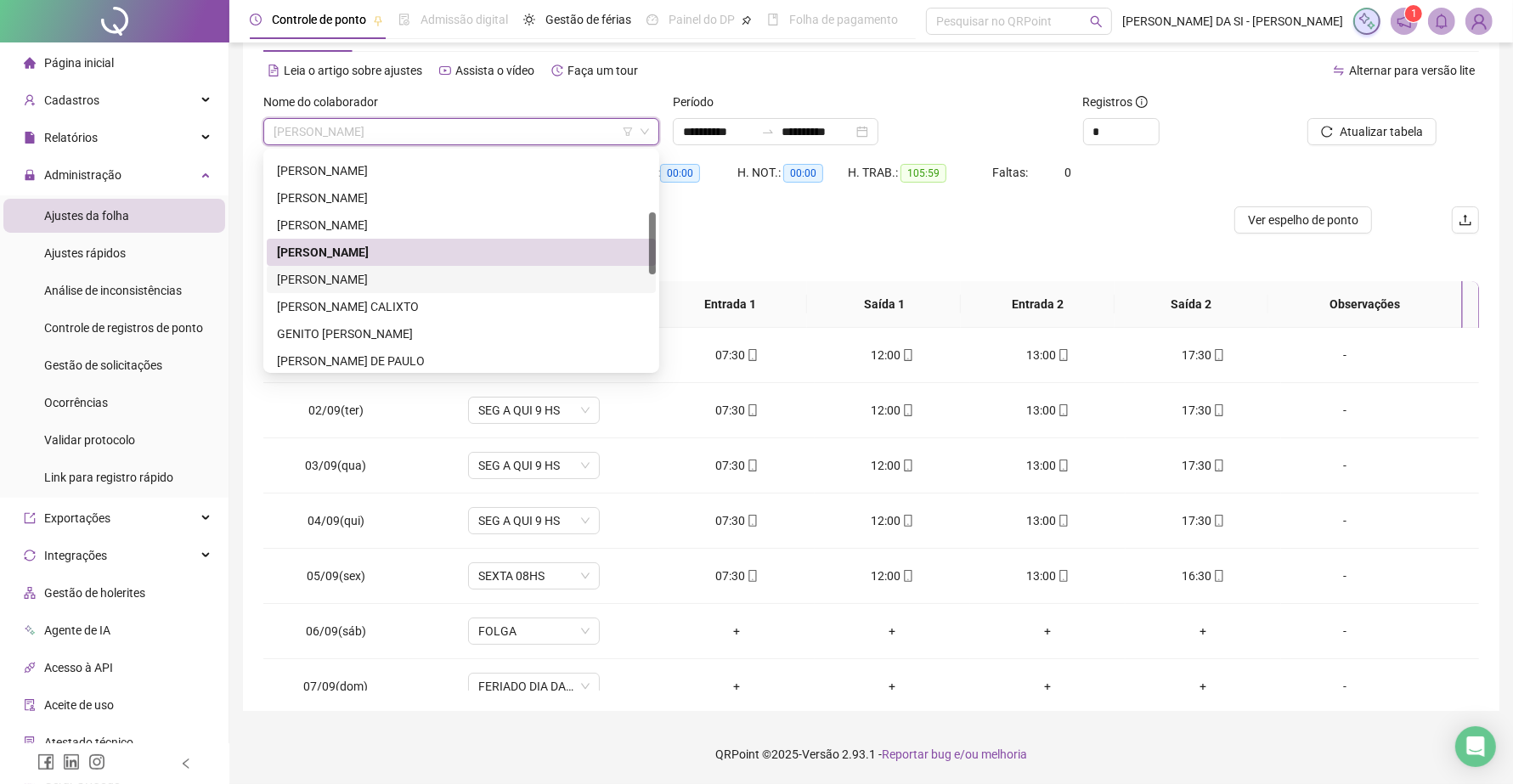
click at [429, 270] on div "GABRIELA SOUSA DE OLIVEIRA" at bounding box center [461, 279] width 369 height 19
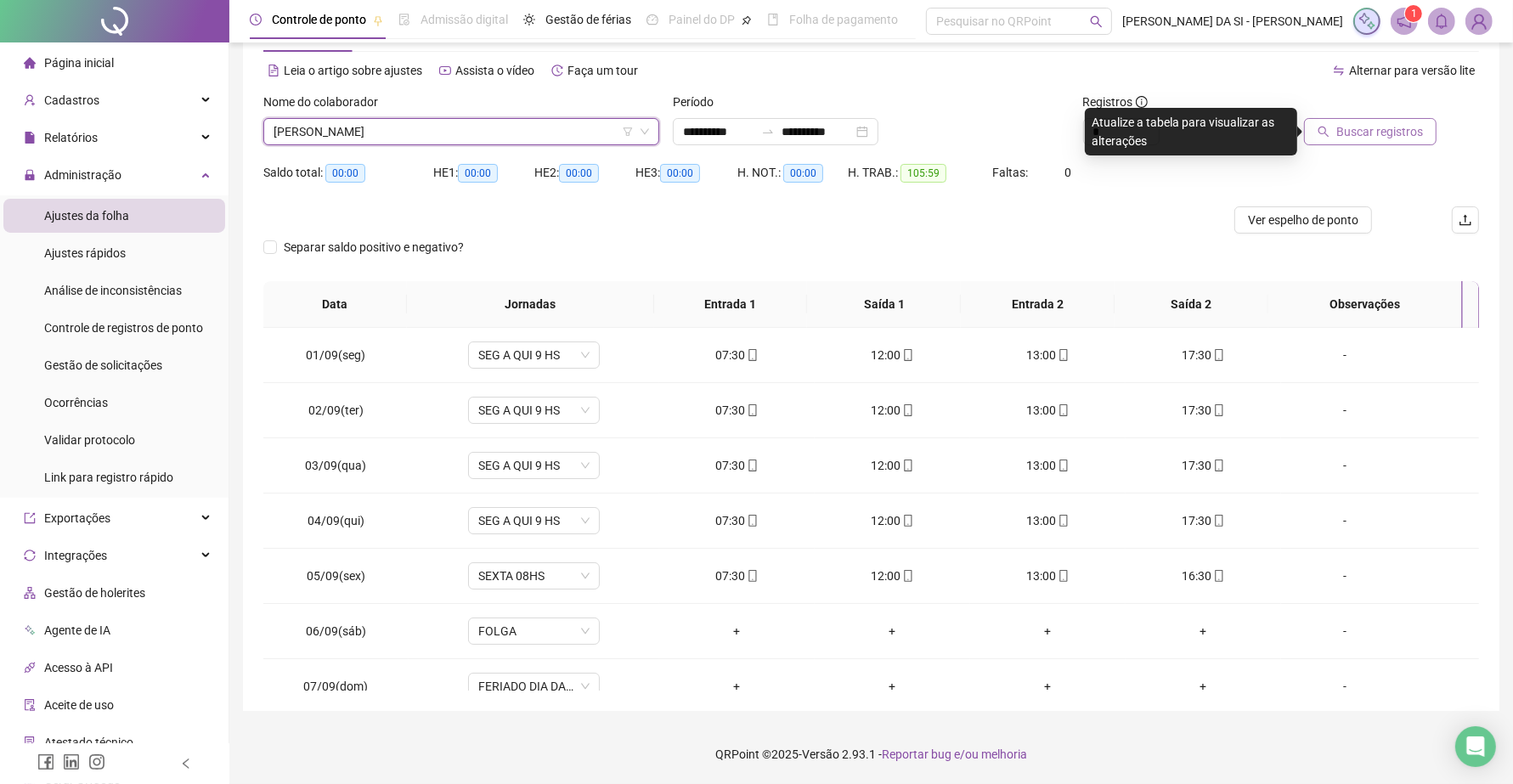
click at [1377, 130] on span "Buscar registros" at bounding box center [1379, 132] width 87 height 19
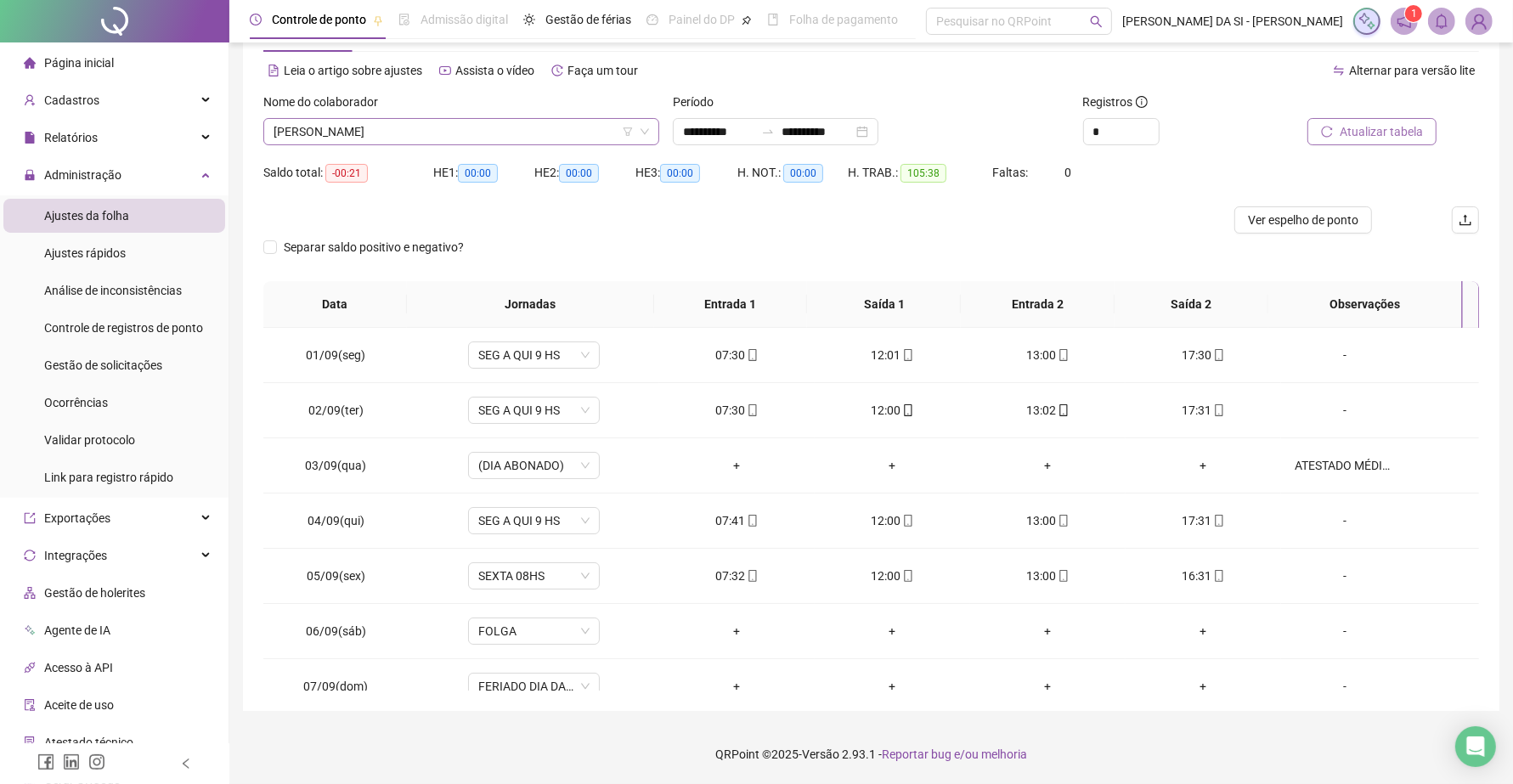
click at [569, 127] on span "GABRIELA SOUSA DE OLIVEIRA" at bounding box center [462, 131] width 376 height 25
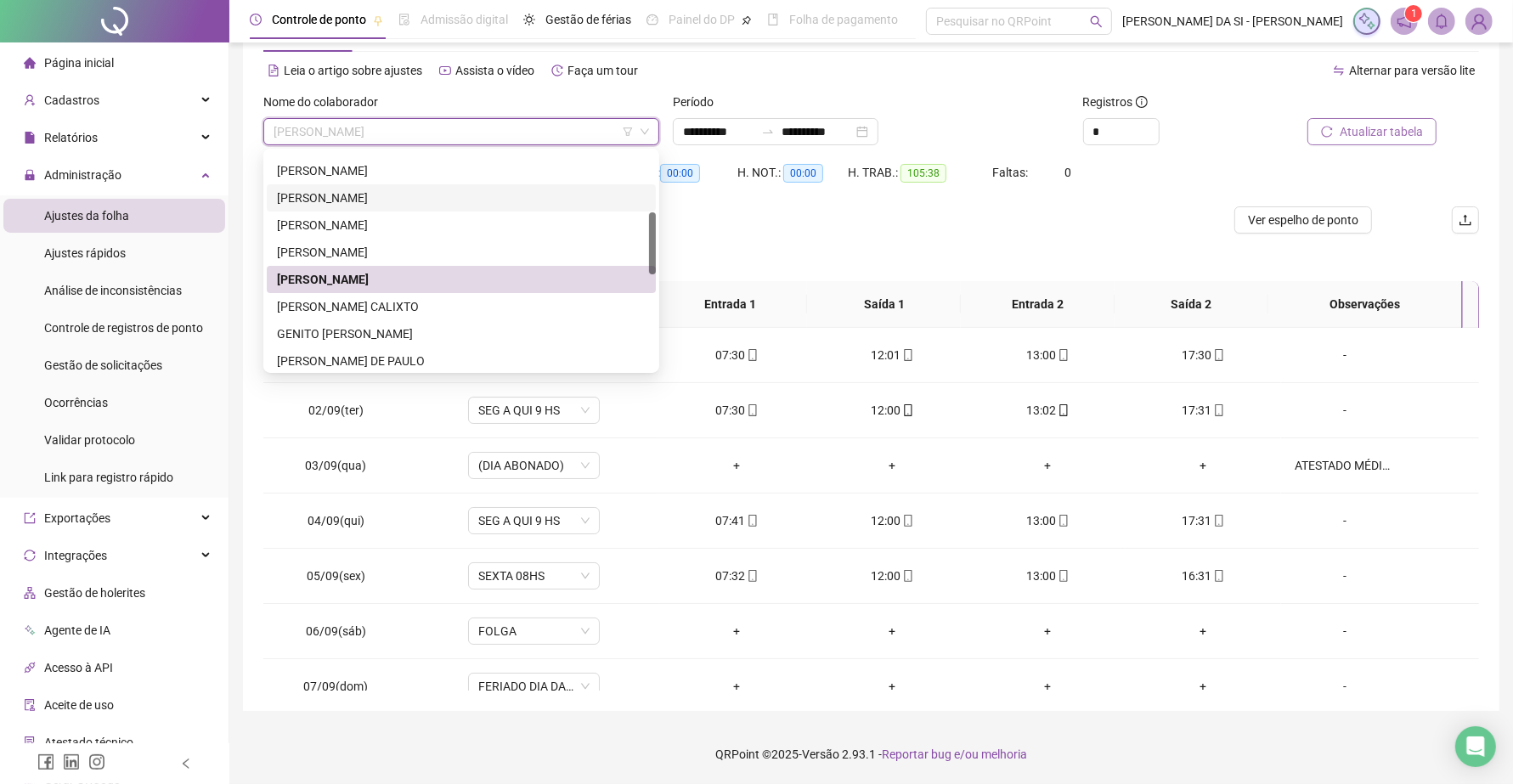
scroll to position [106, 0]
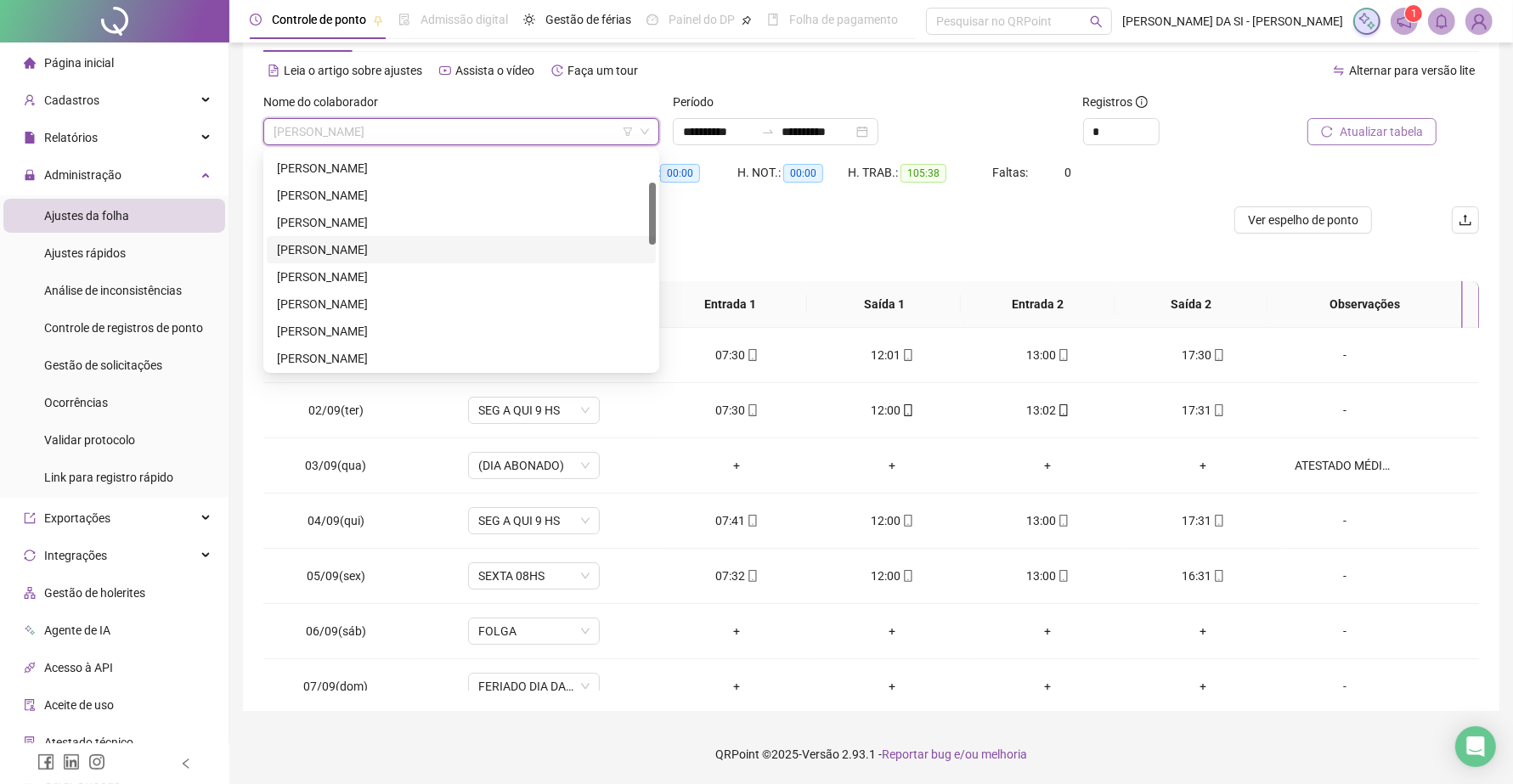
click at [429, 244] on div "CEILIANE [PERSON_NAME] [PERSON_NAME]" at bounding box center [461, 250] width 369 height 19
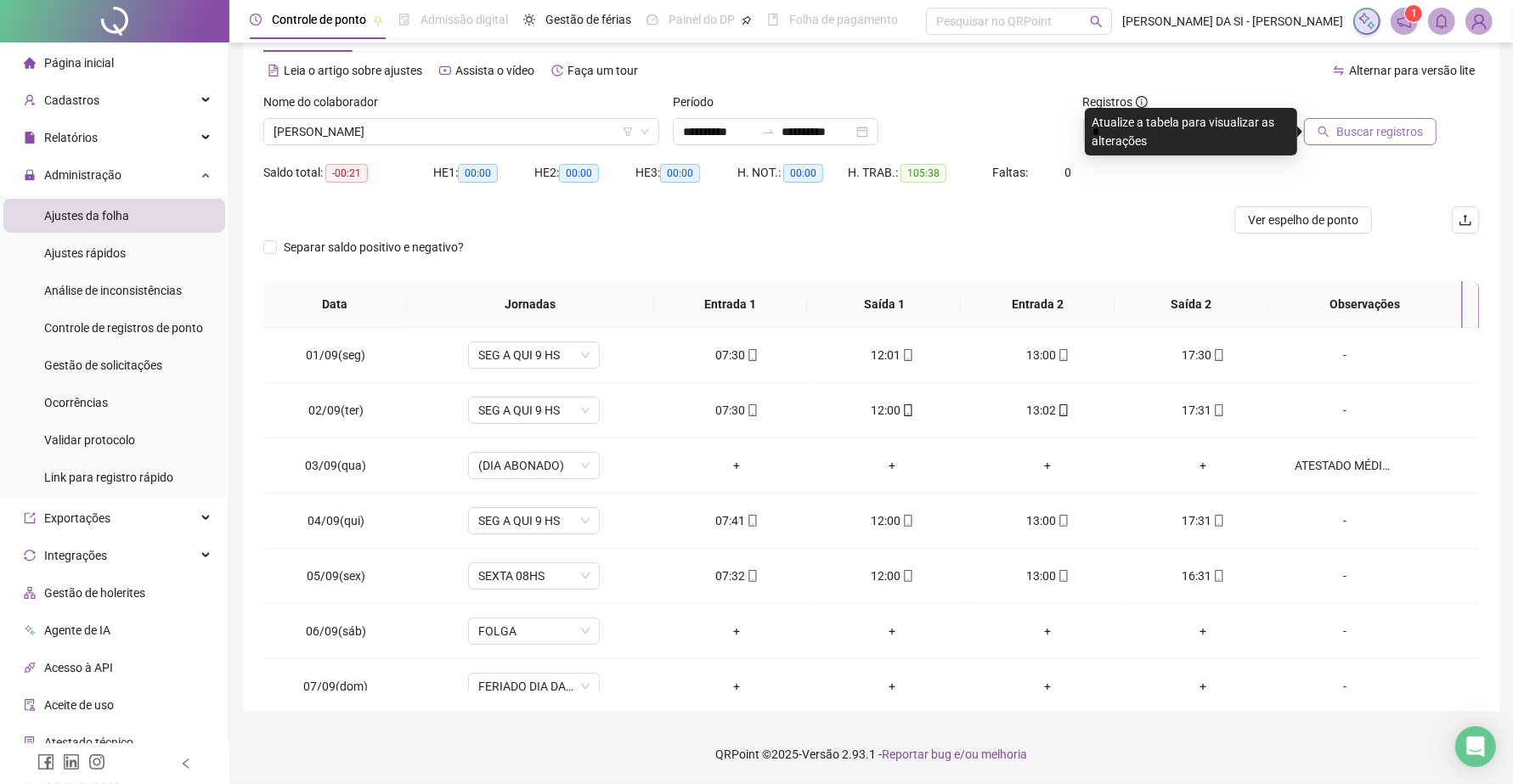
click at [1399, 136] on span "Buscar registros" at bounding box center [1379, 132] width 87 height 19
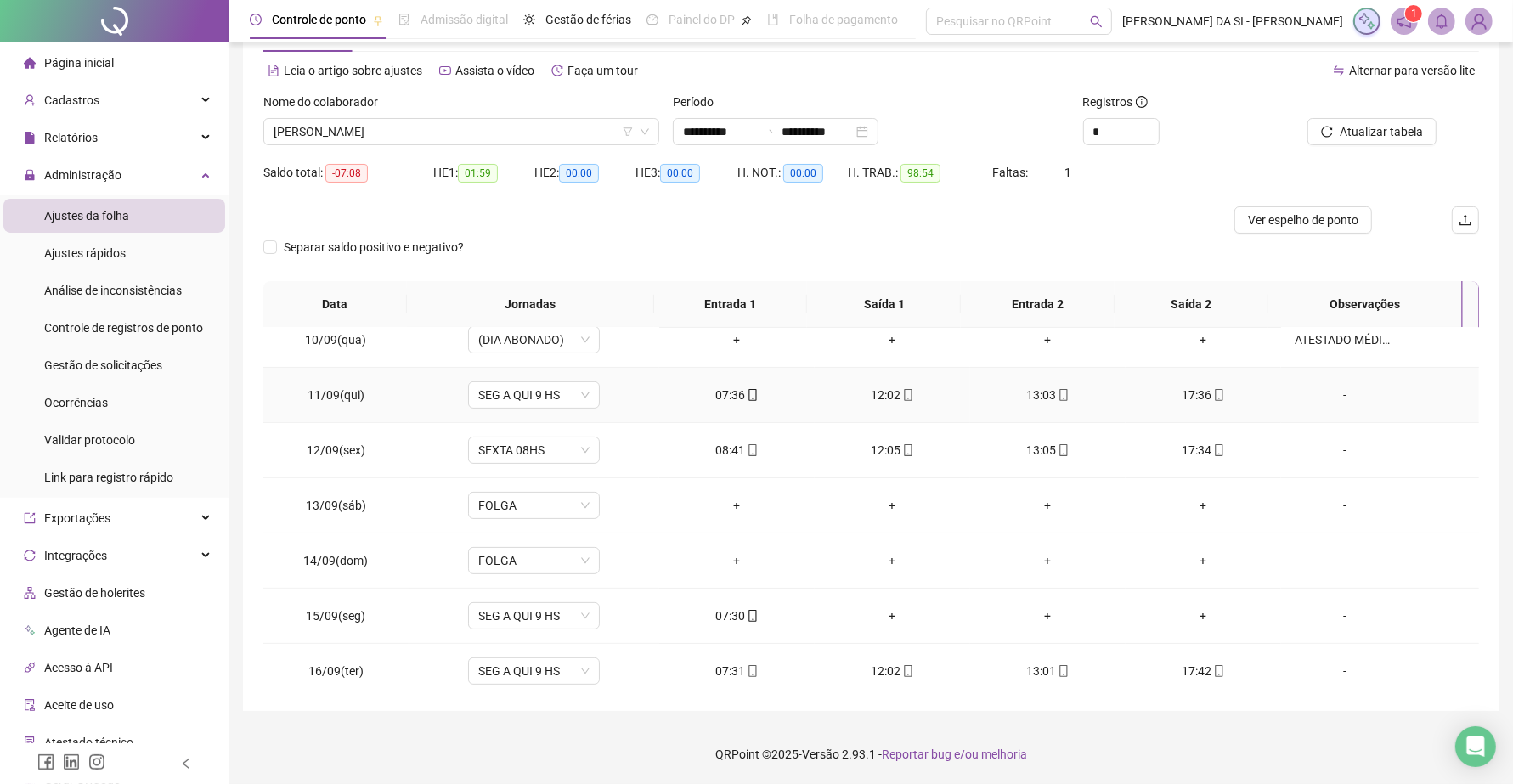
scroll to position [523, 0]
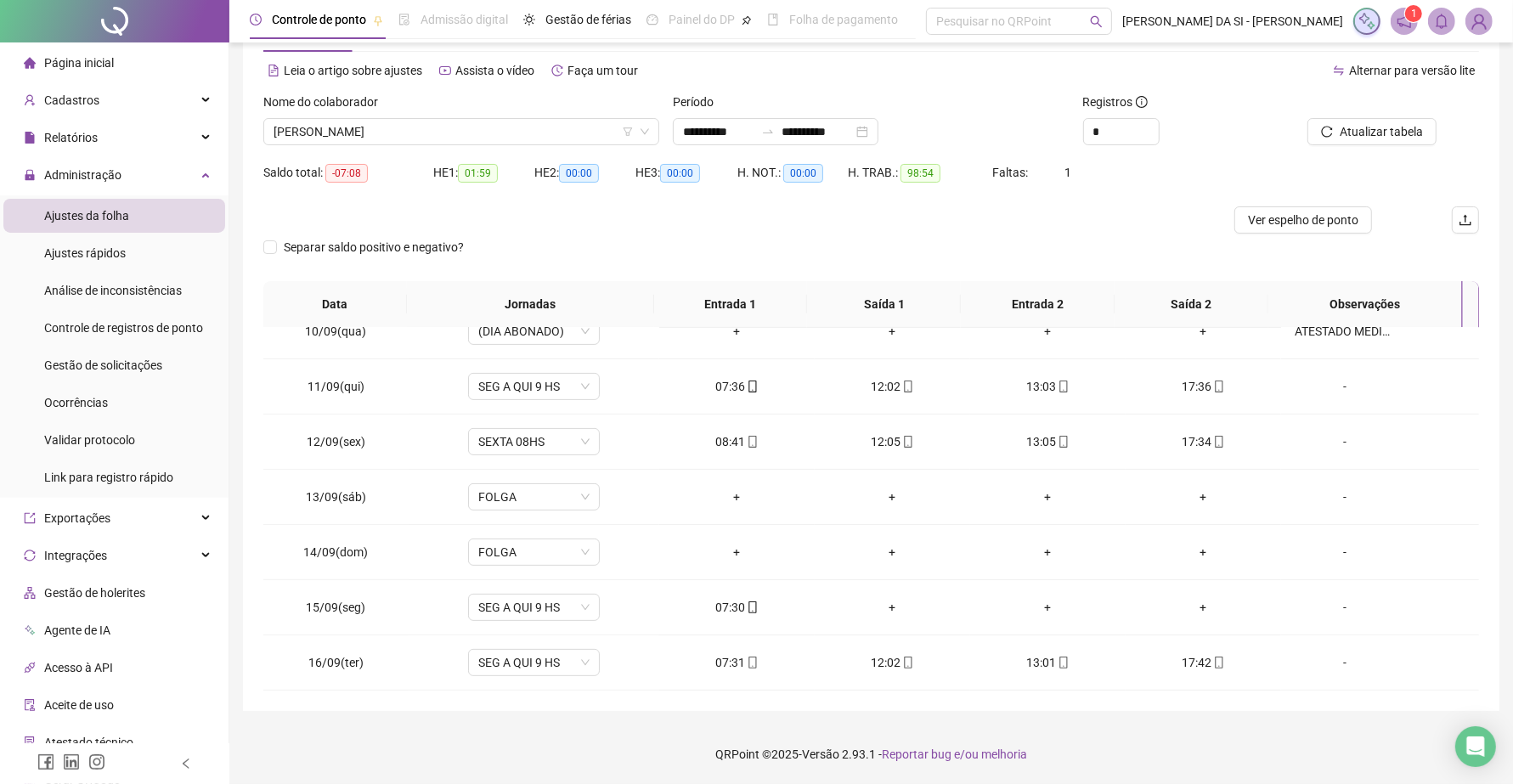
click at [530, 116] on div "Nome do colaborador" at bounding box center [461, 105] width 395 height 25
click at [537, 128] on span "CEILIANE [PERSON_NAME] [PERSON_NAME]" at bounding box center [462, 131] width 376 height 25
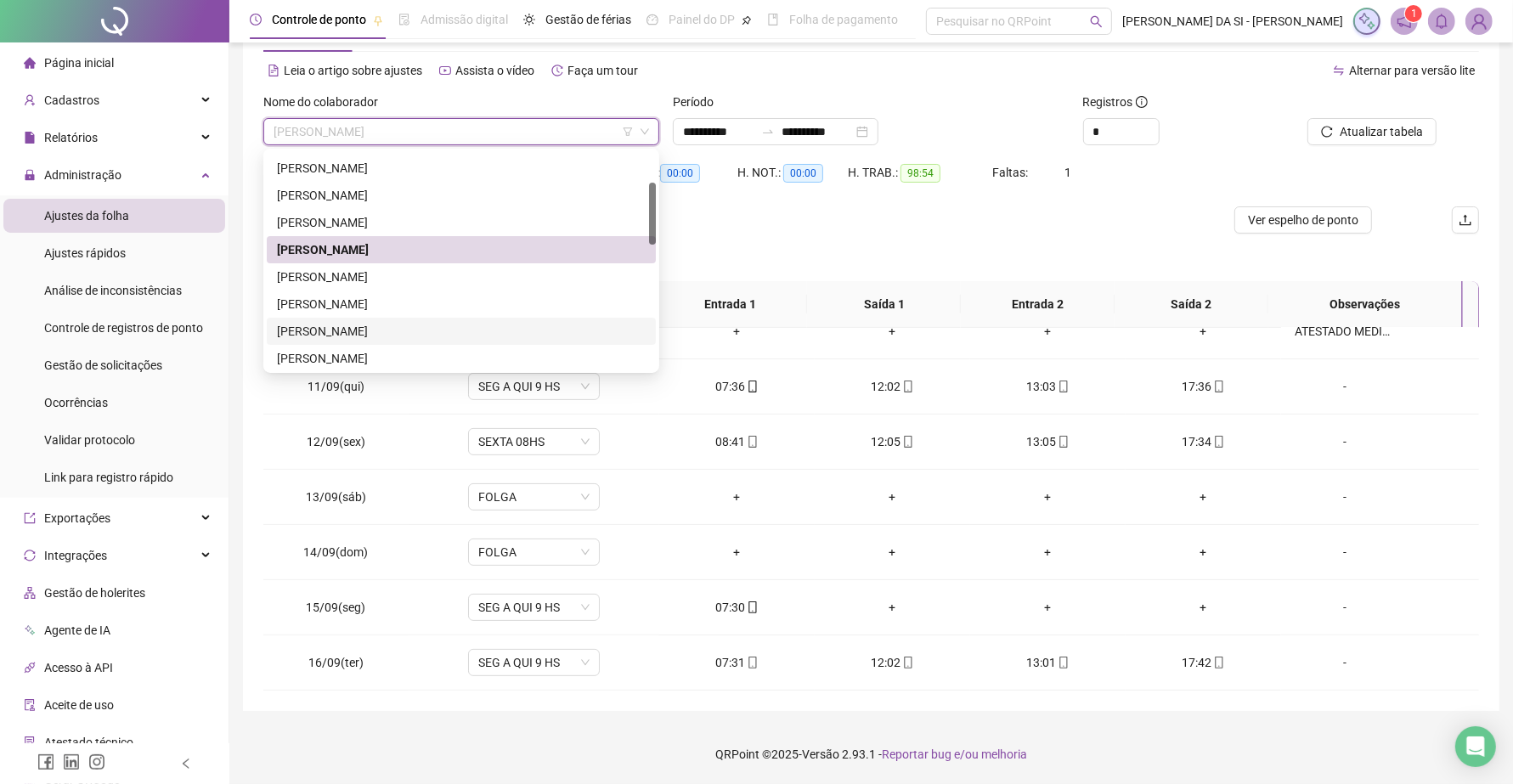
scroll to position [212, 0]
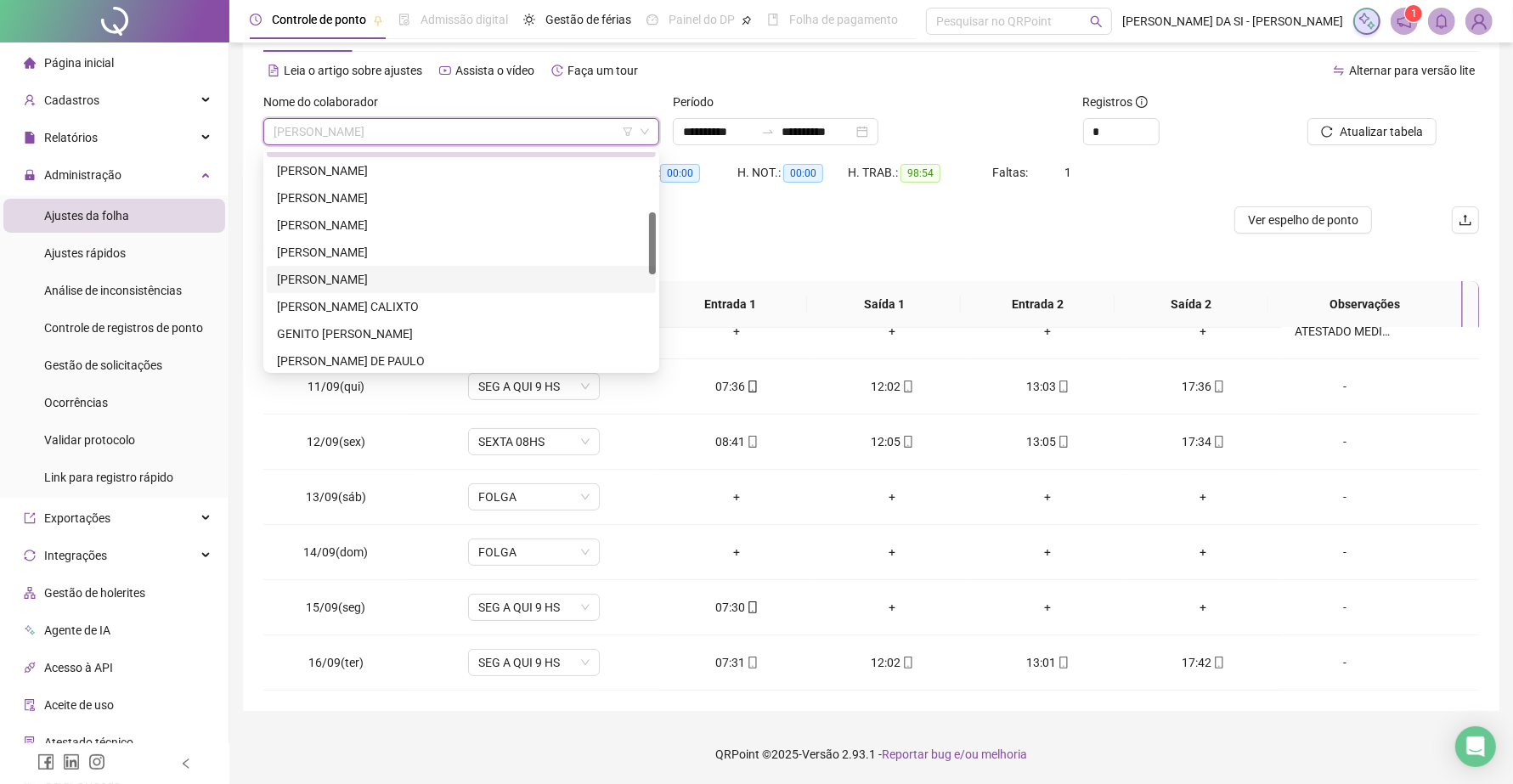
click at [370, 281] on div "GABRIELA SOUSA DE OLIVEIRA" at bounding box center [461, 279] width 369 height 19
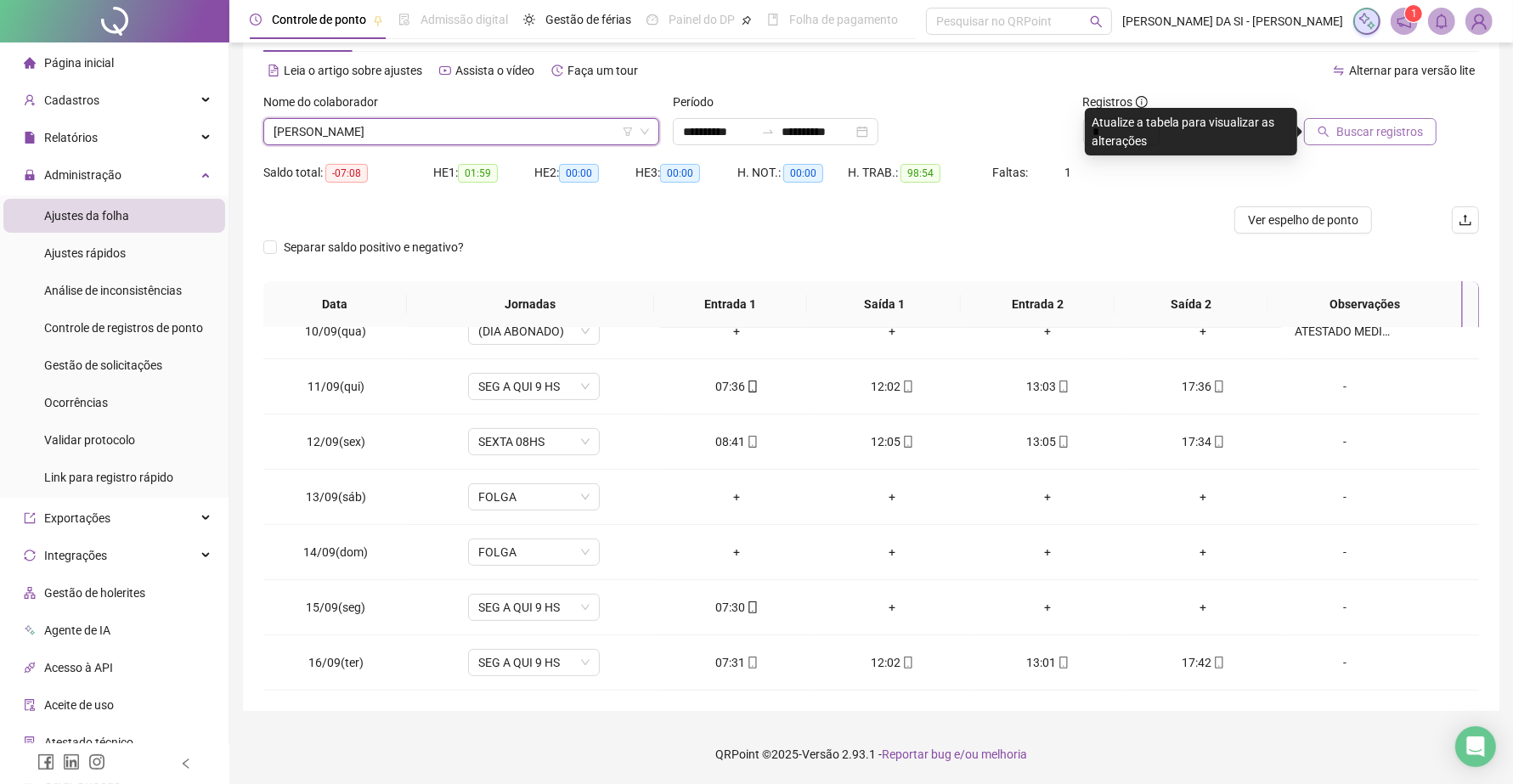
click at [1405, 120] on button "Buscar registros" at bounding box center [1370, 131] width 132 height 27
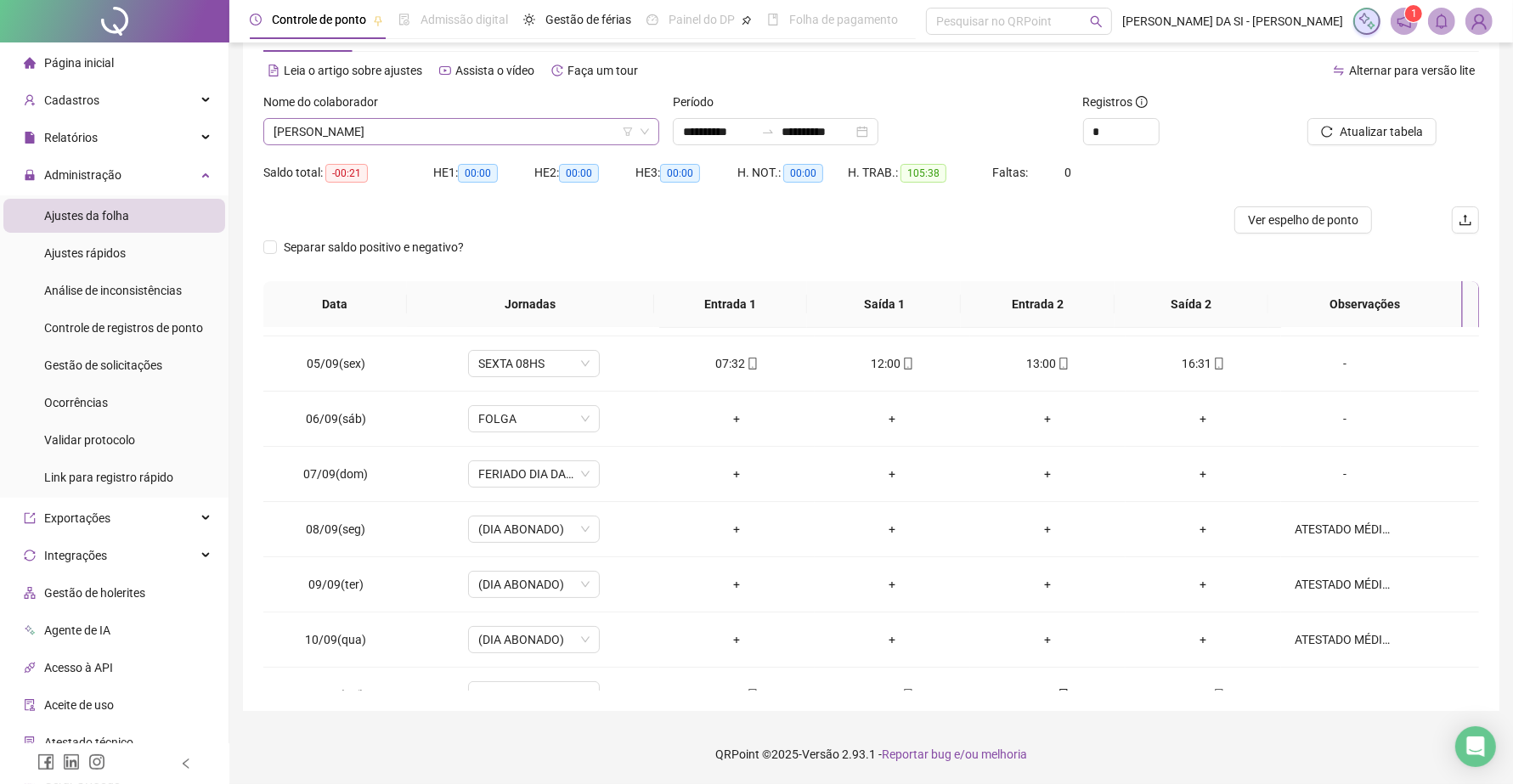
click at [462, 128] on span "GABRIELA SOUSA DE OLIVEIRA" at bounding box center [462, 131] width 376 height 25
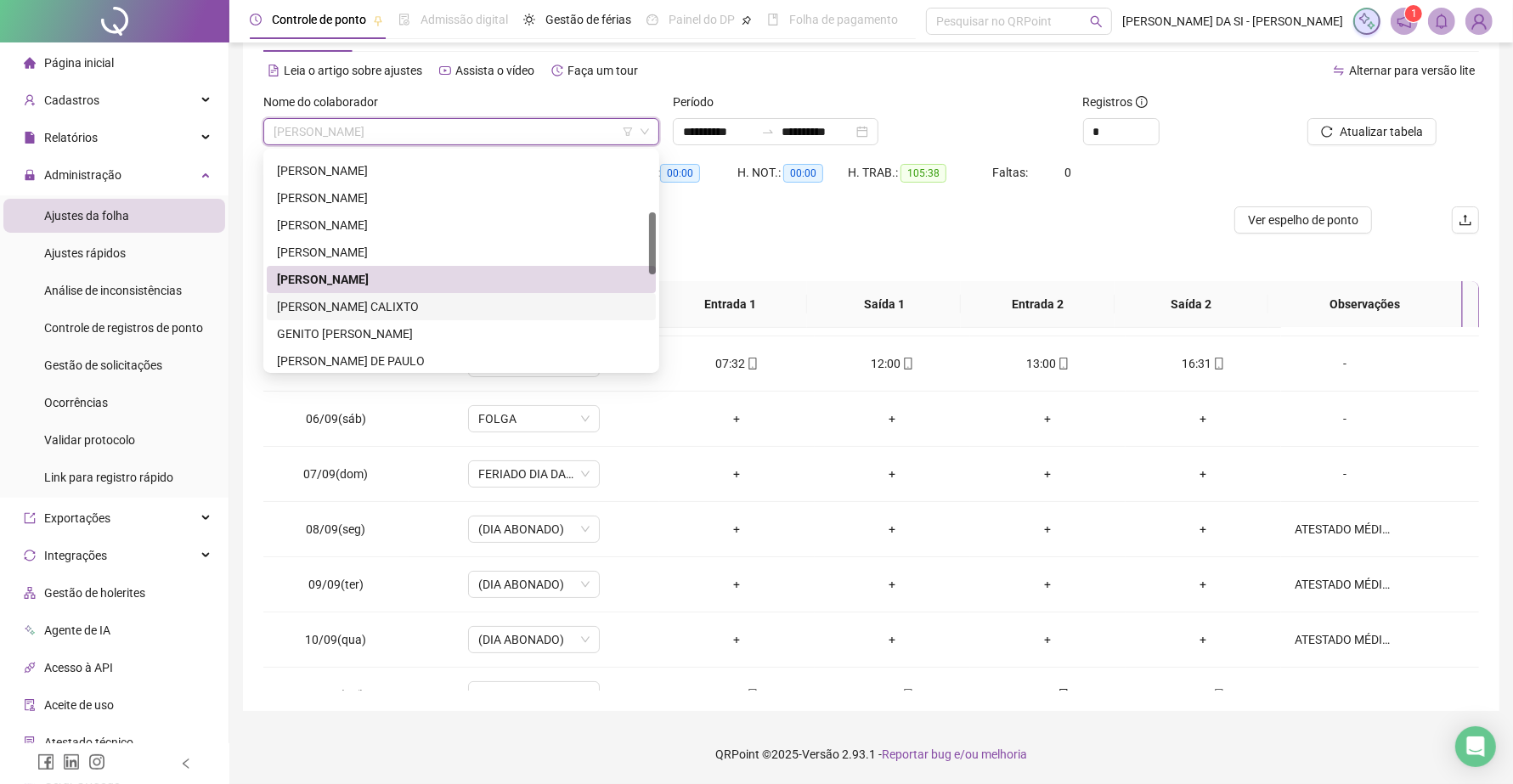
click at [410, 302] on div "GABRIEL FORTE CALIXTO" at bounding box center [461, 307] width 369 height 19
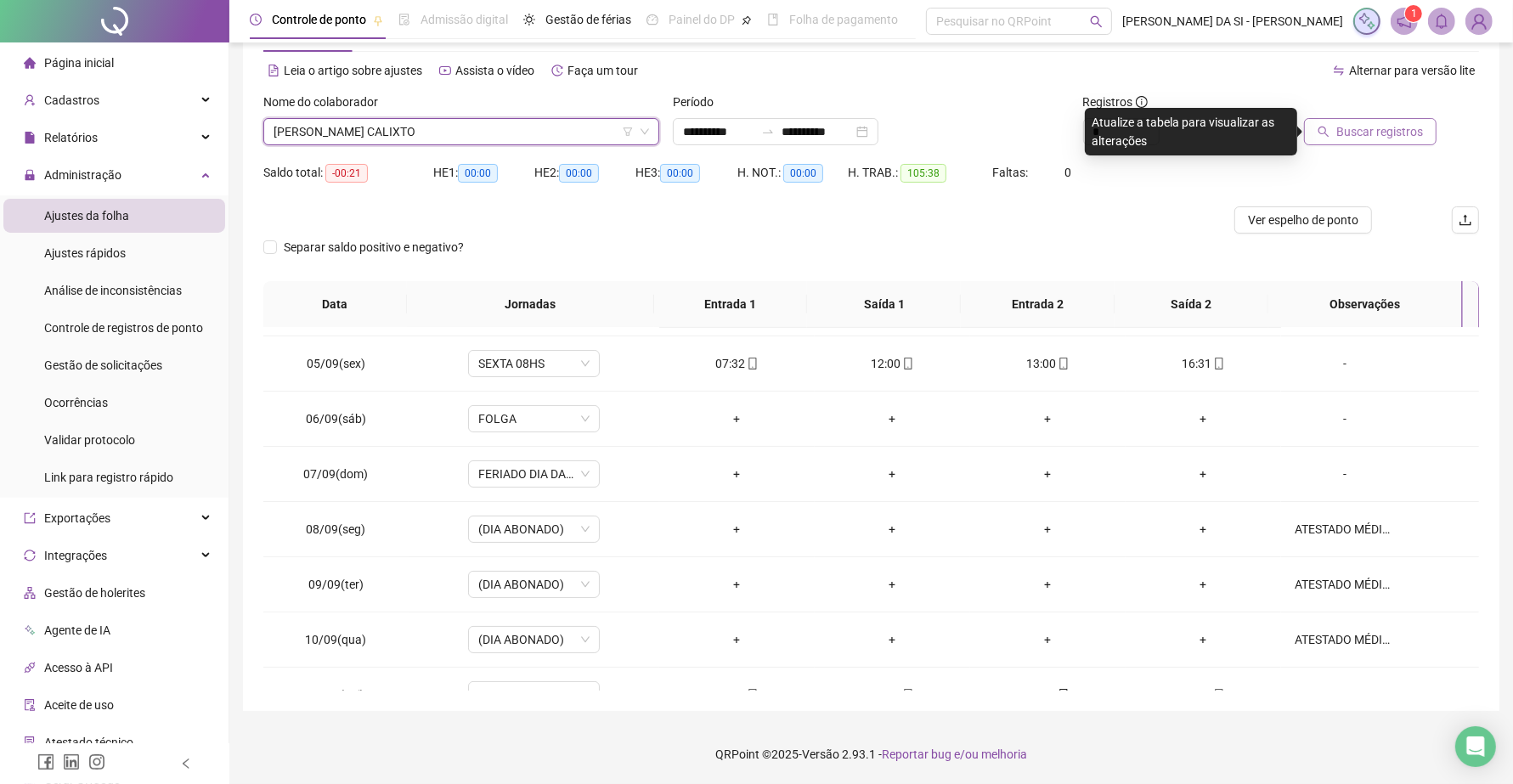
click at [1393, 128] on span "Buscar registros" at bounding box center [1379, 132] width 87 height 19
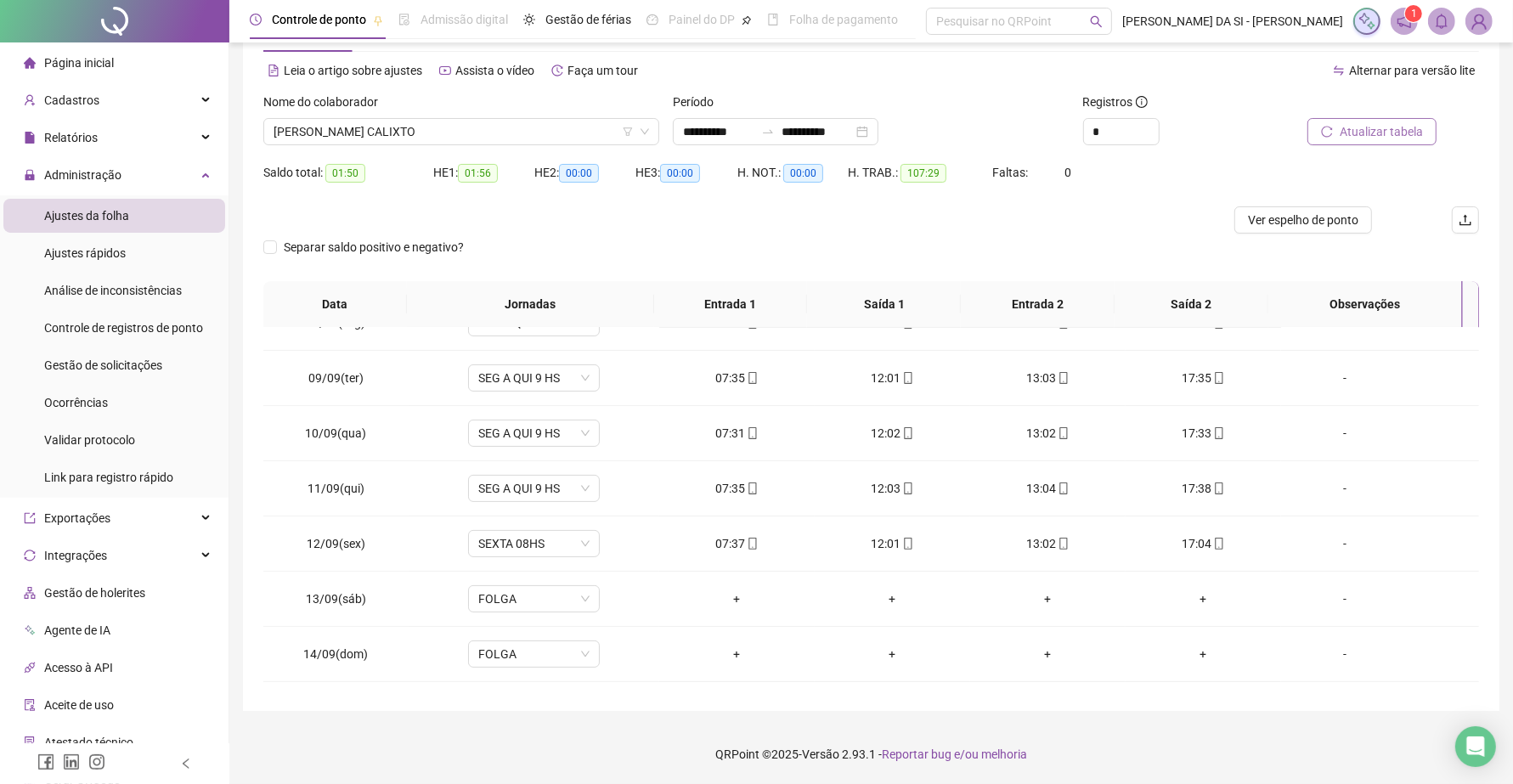
scroll to position [523, 0]
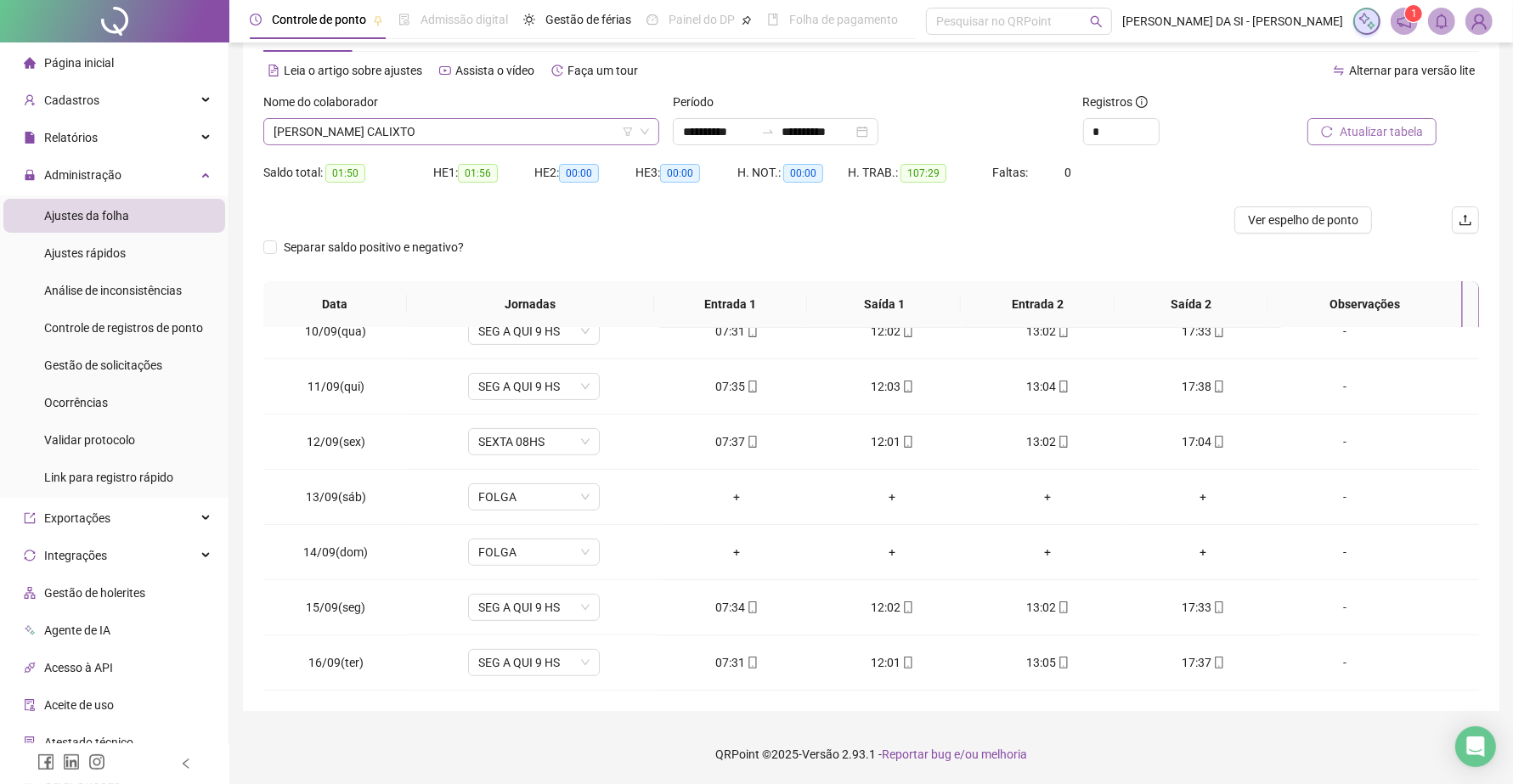
click at [481, 140] on span "GABRIEL FORTE CALIXTO" at bounding box center [462, 131] width 376 height 25
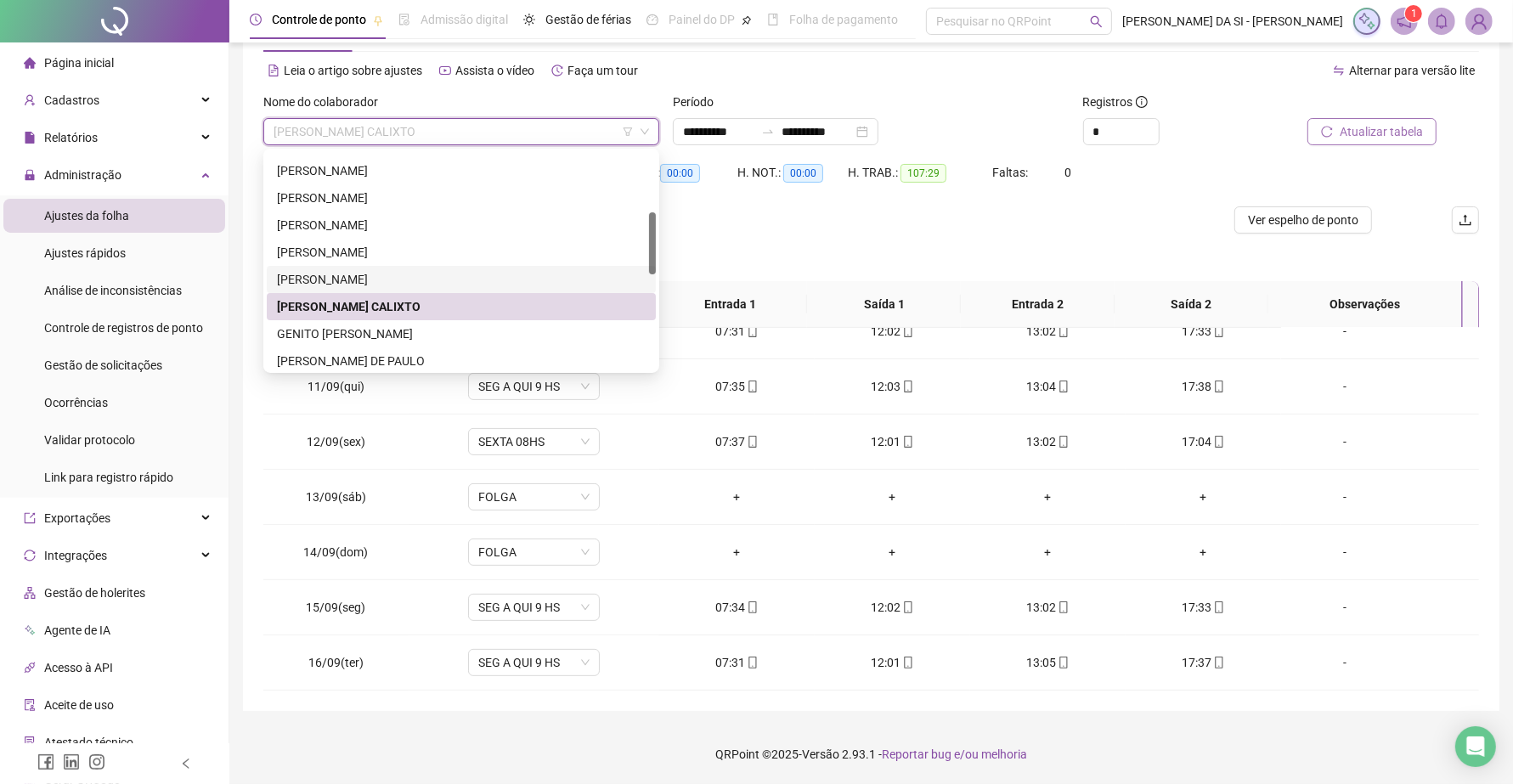
scroll to position [318, 0]
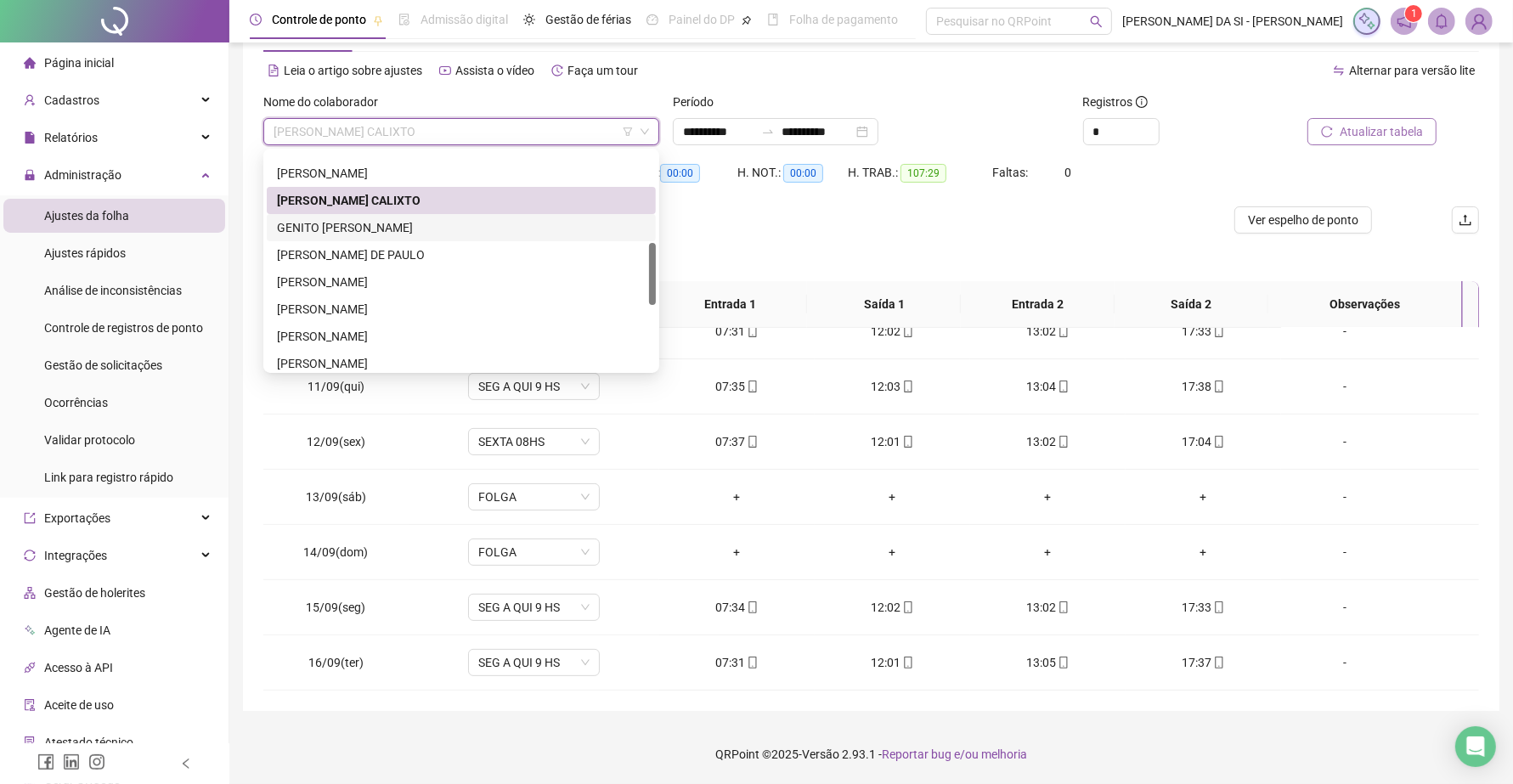
click at [383, 224] on div "GENITO BRUNO ARAUJO DE QUEIROZ" at bounding box center [461, 227] width 369 height 19
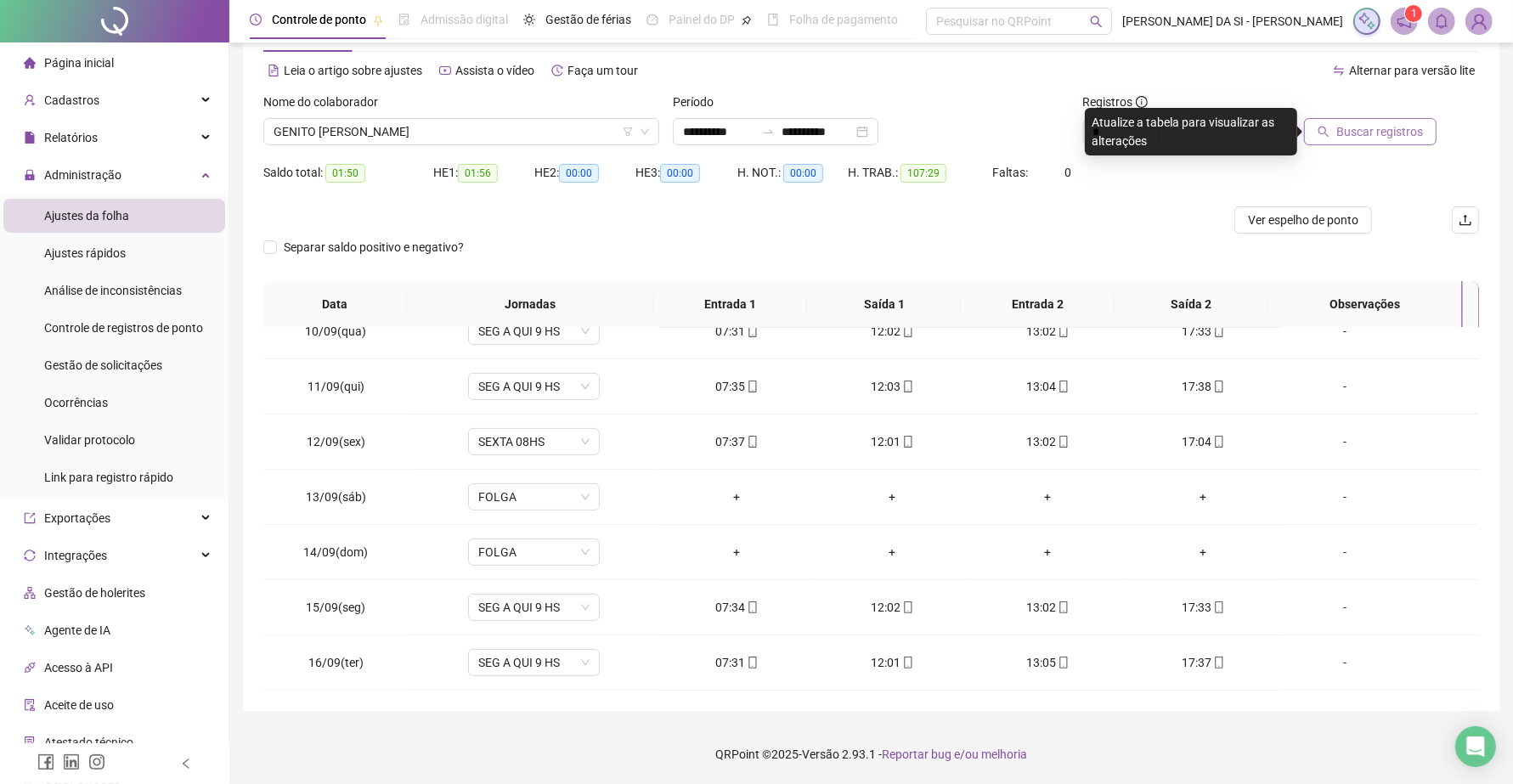
click at [1342, 130] on span "Buscar registros" at bounding box center [1379, 132] width 87 height 19
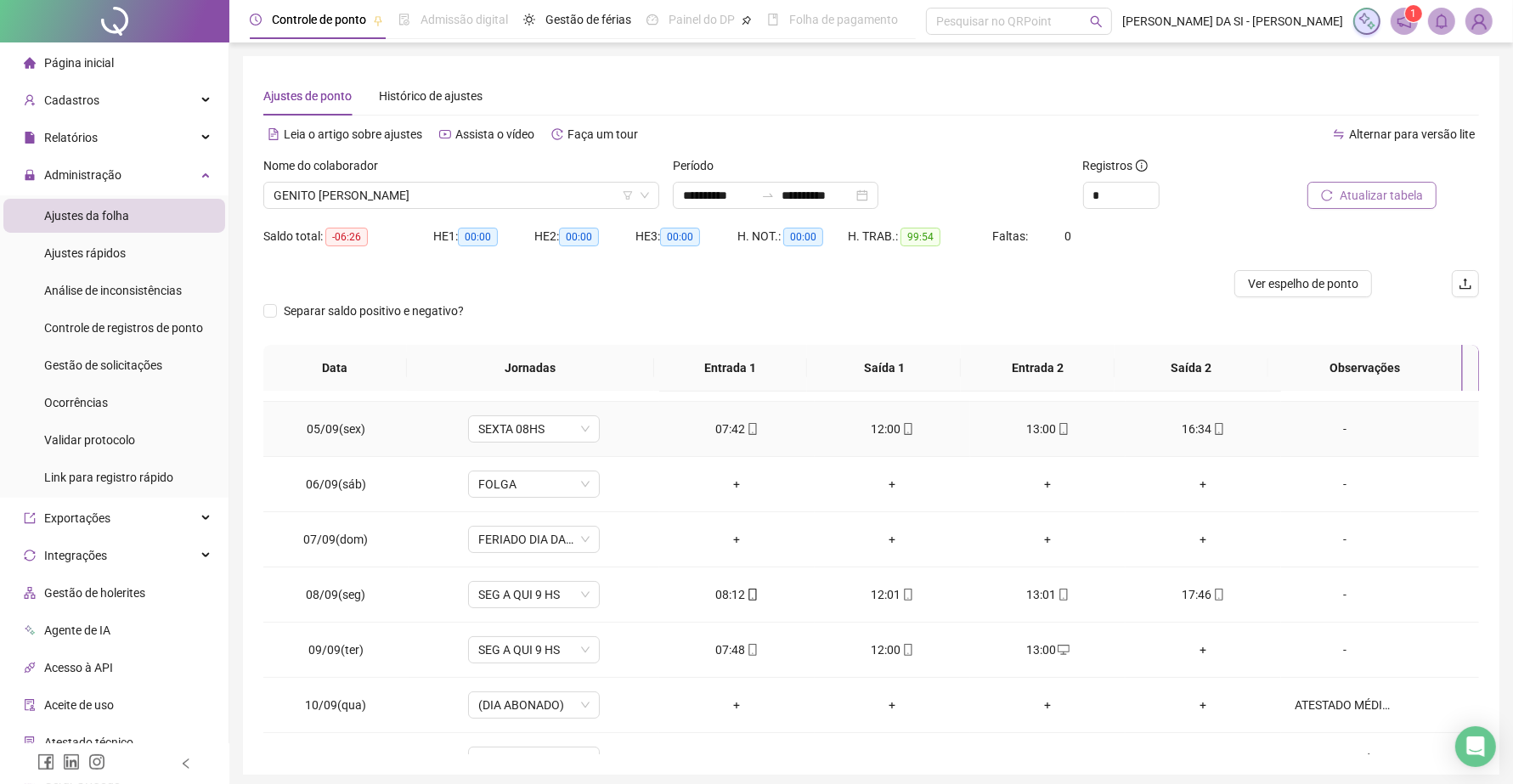
scroll to position [212, 0]
click at [1191, 652] on div "+" at bounding box center [1203, 648] width 128 height 19
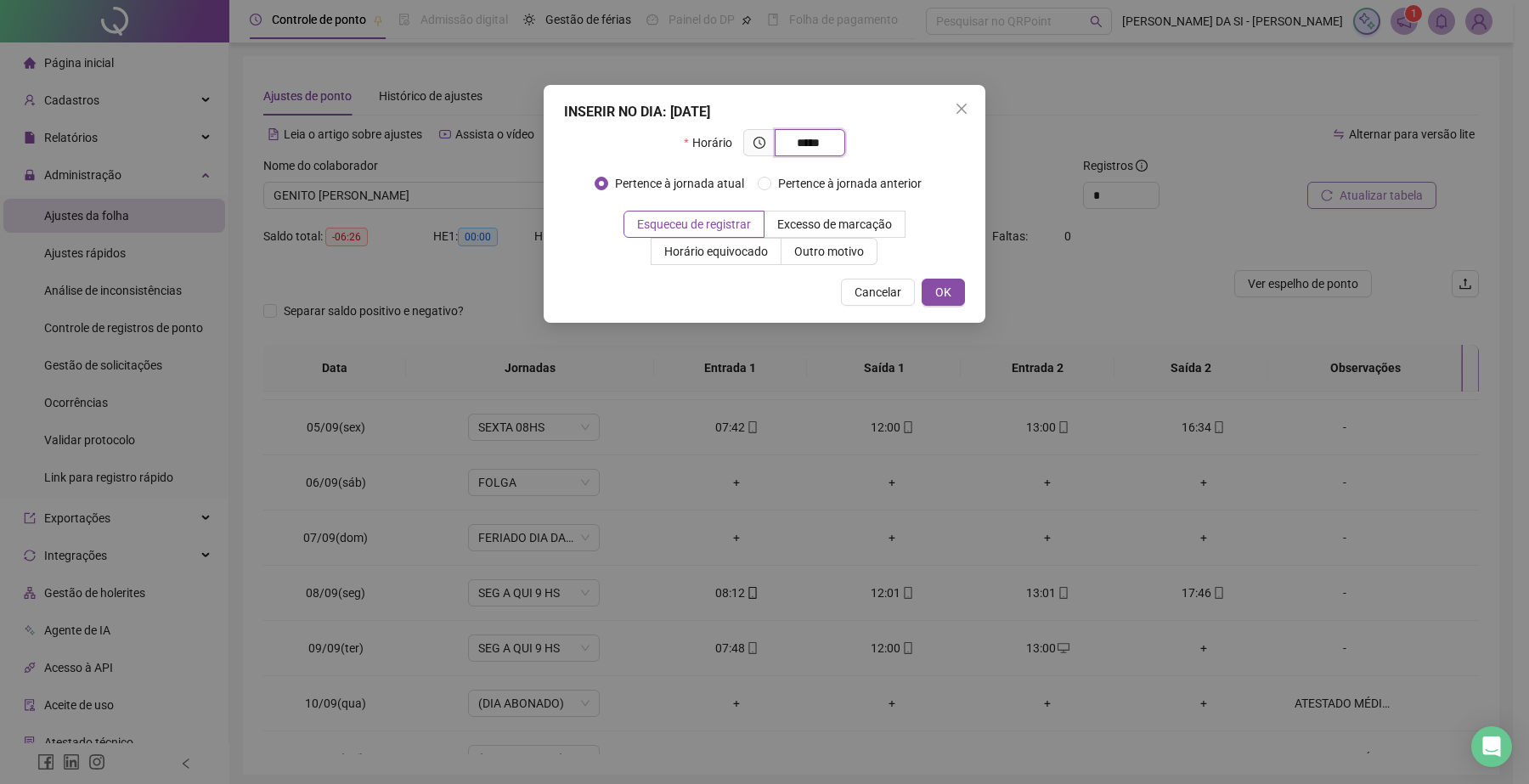
type input "*****"
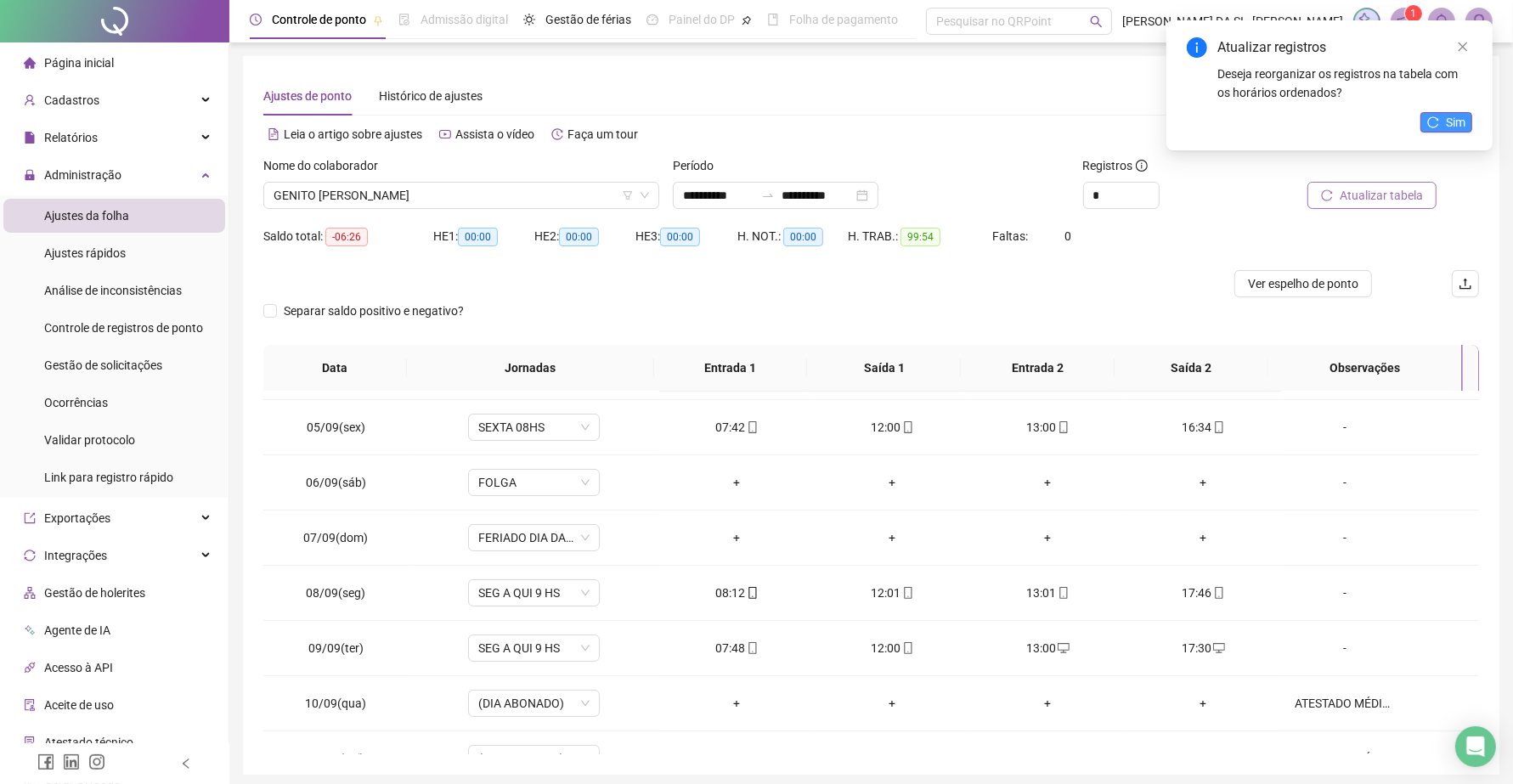
click at [1446, 124] on span "Sim" at bounding box center [1455, 123] width 20 height 19
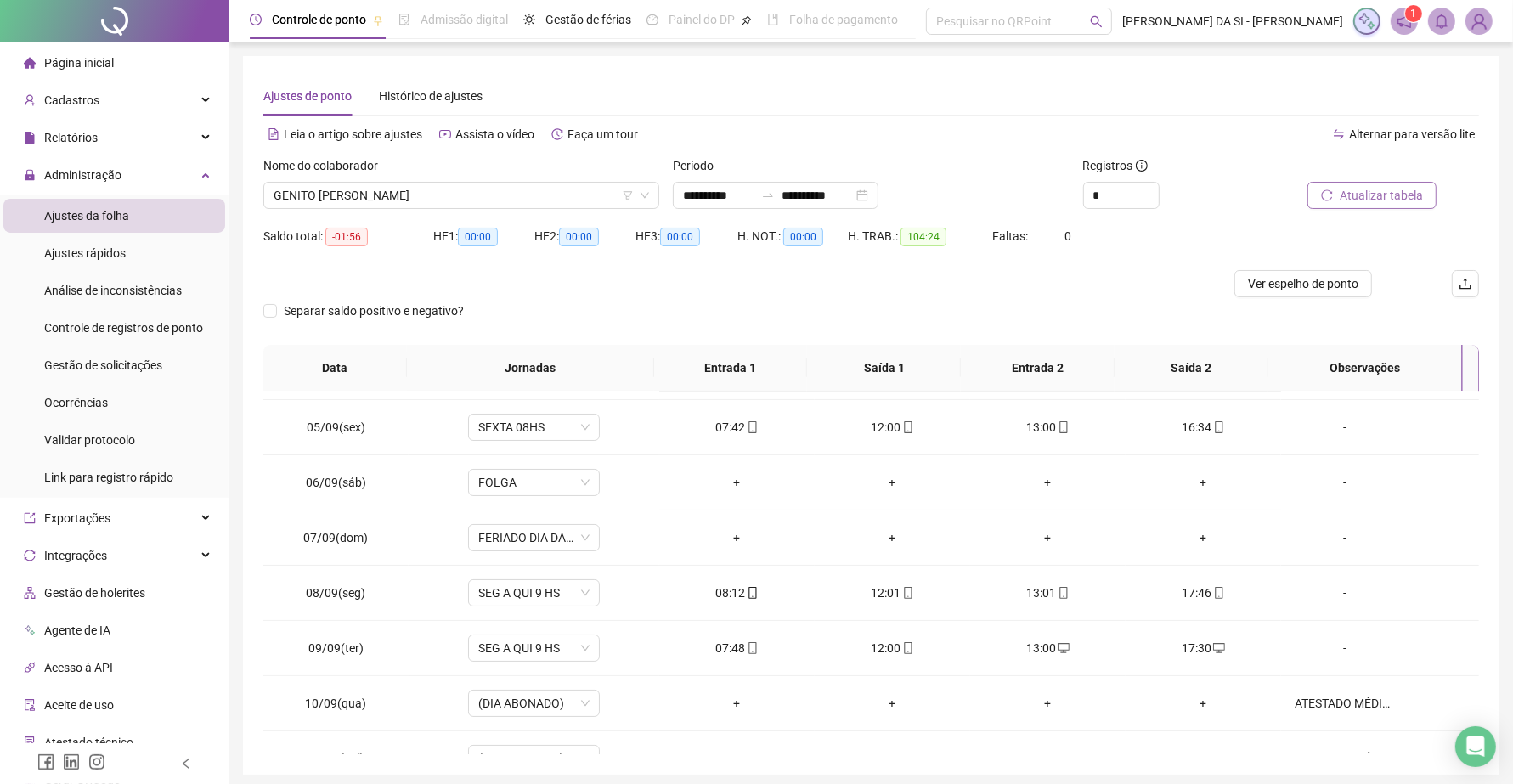
click at [1386, 187] on span "Atualizar tabela" at bounding box center [1381, 195] width 83 height 19
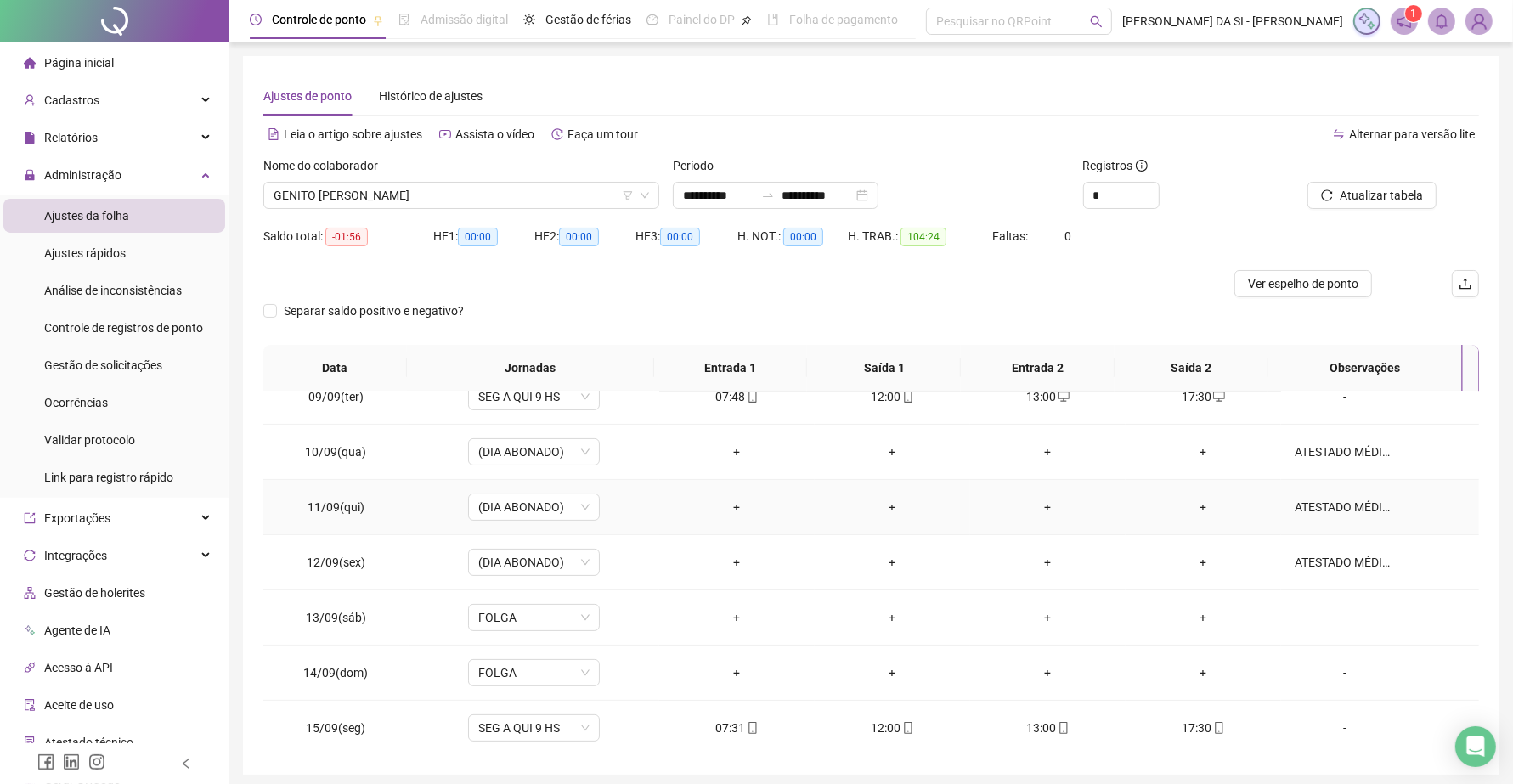
scroll to position [310, 0]
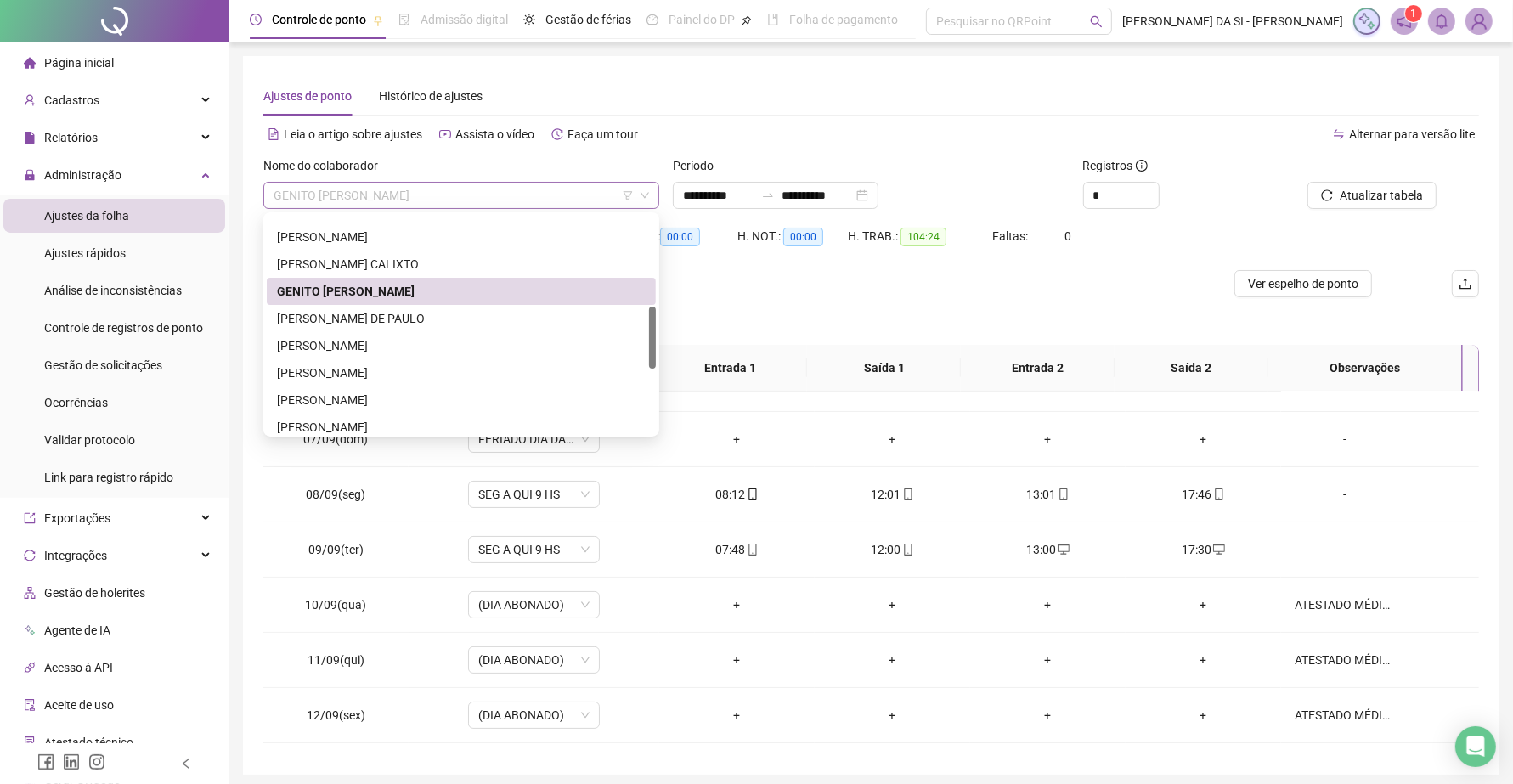
click at [524, 187] on span "GENITO BRUNO ARAUJO DE QUEIROZ" at bounding box center [462, 194] width 376 height 25
click at [445, 319] on div "ISABELLE NUNES DE PAULO" at bounding box center [461, 319] width 369 height 19
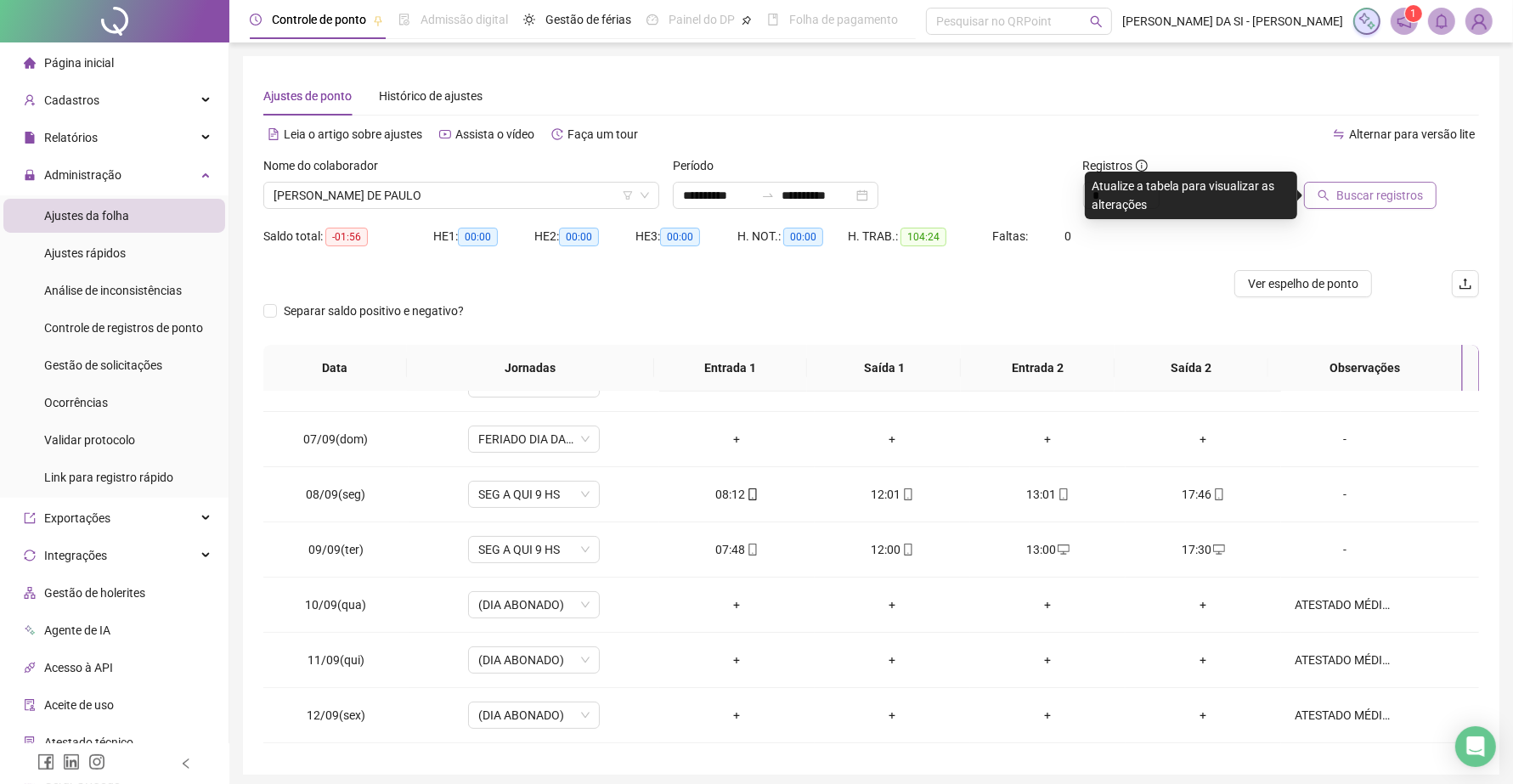
click at [1378, 205] on button "Buscar registros" at bounding box center [1370, 195] width 132 height 27
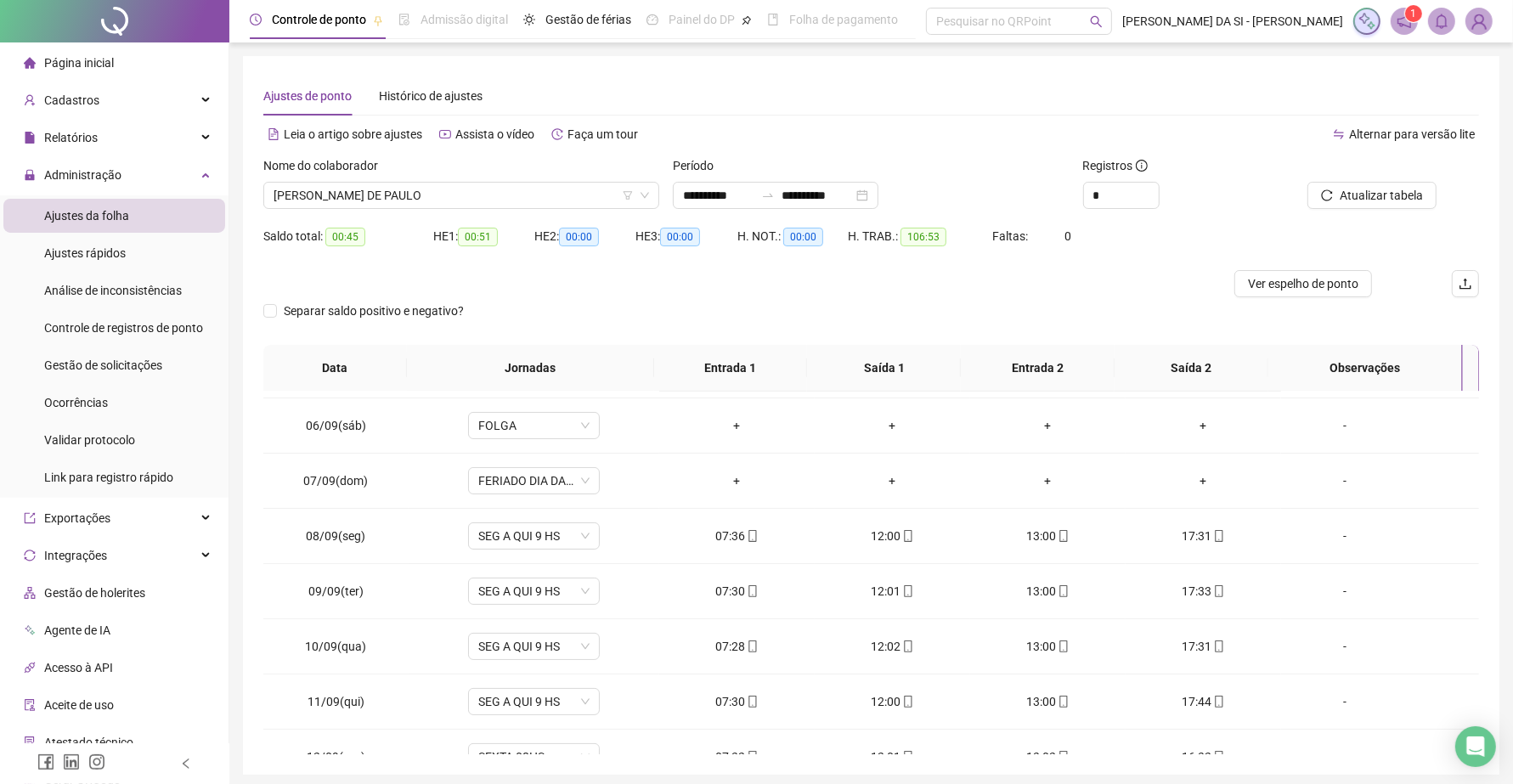
scroll to position [0, 0]
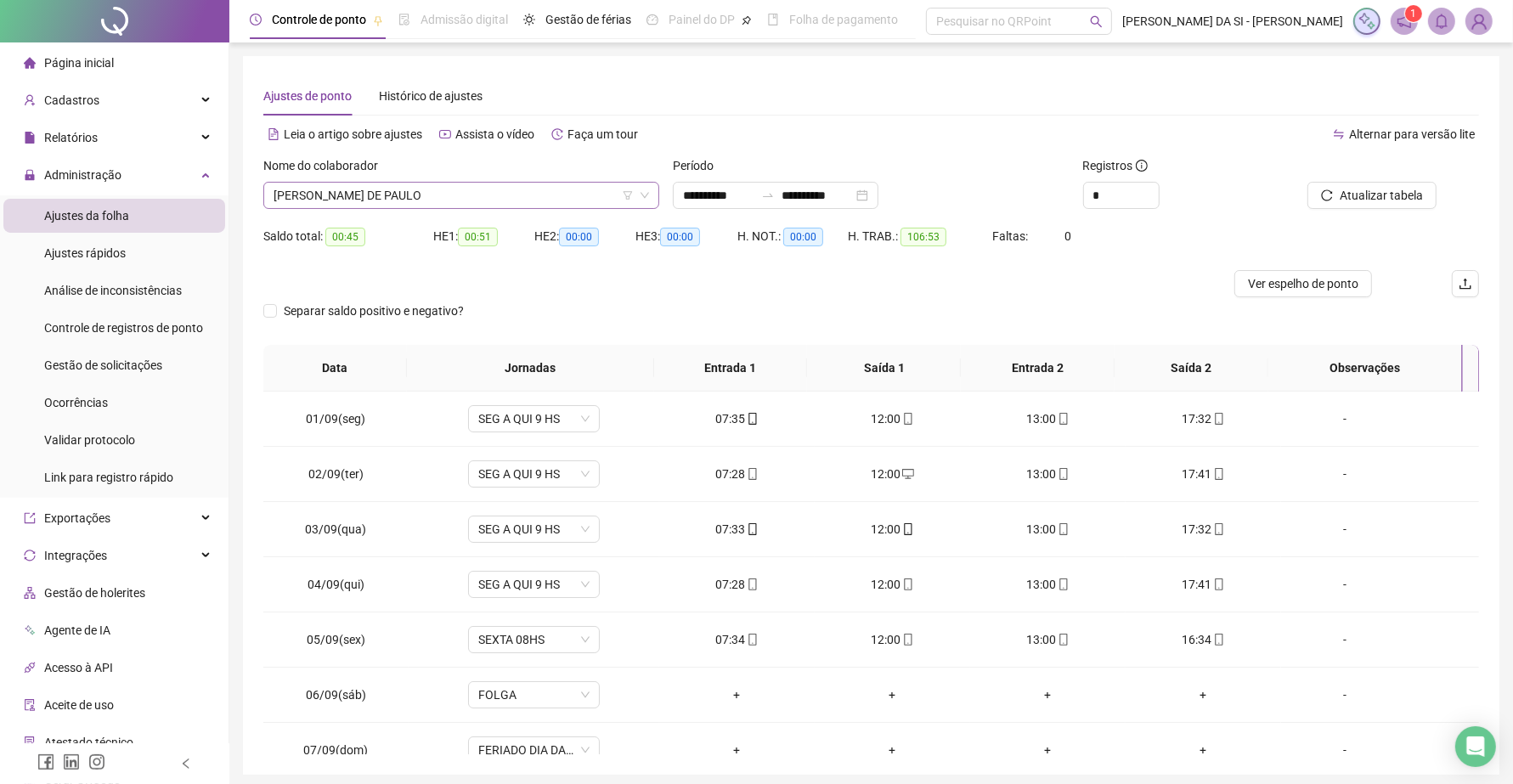
click at [610, 201] on span "ISABELLE NUNES DE PAULO" at bounding box center [462, 194] width 376 height 25
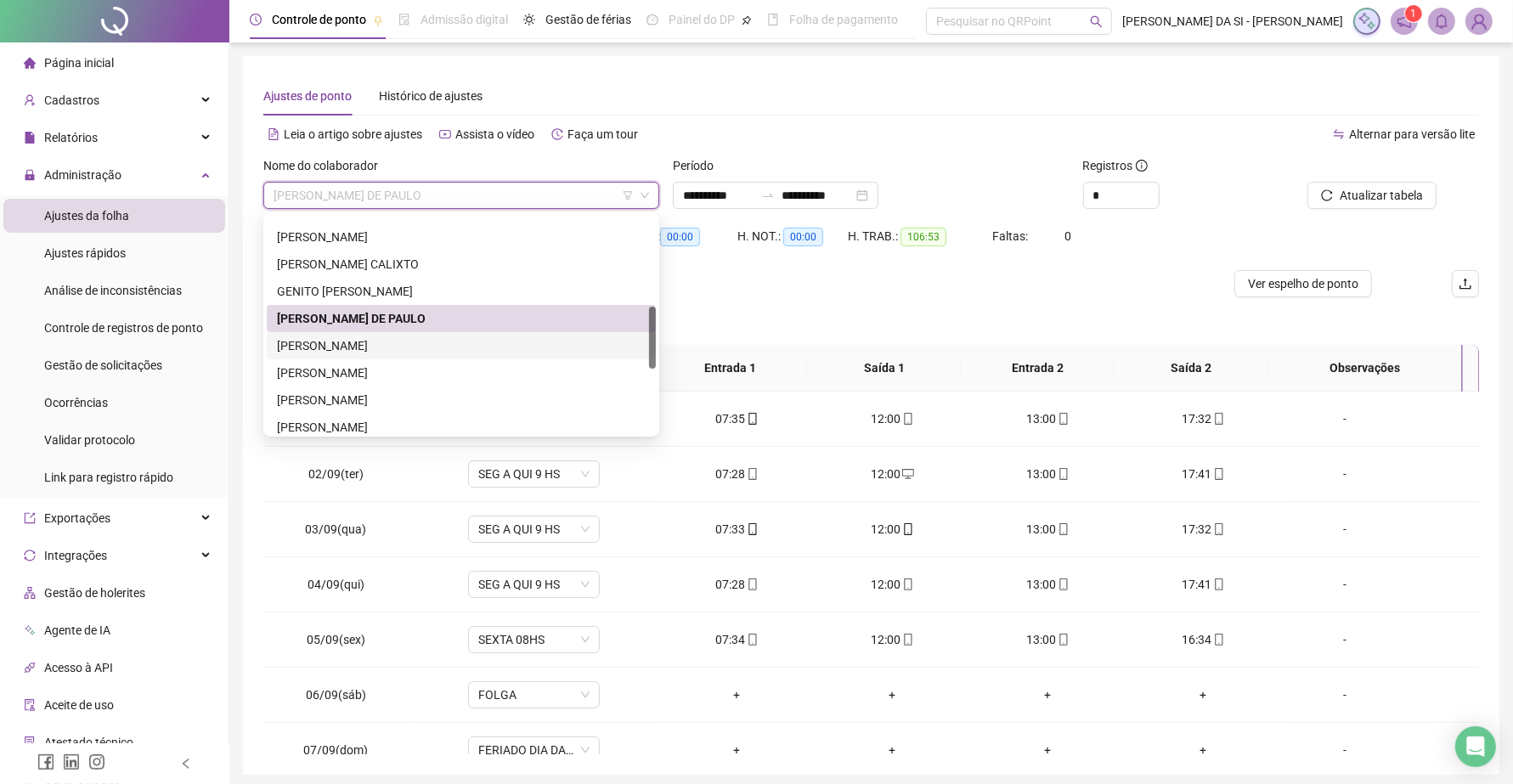
click at [404, 344] on div "JONH ALEX LIMA CASTRO" at bounding box center [461, 345] width 369 height 19
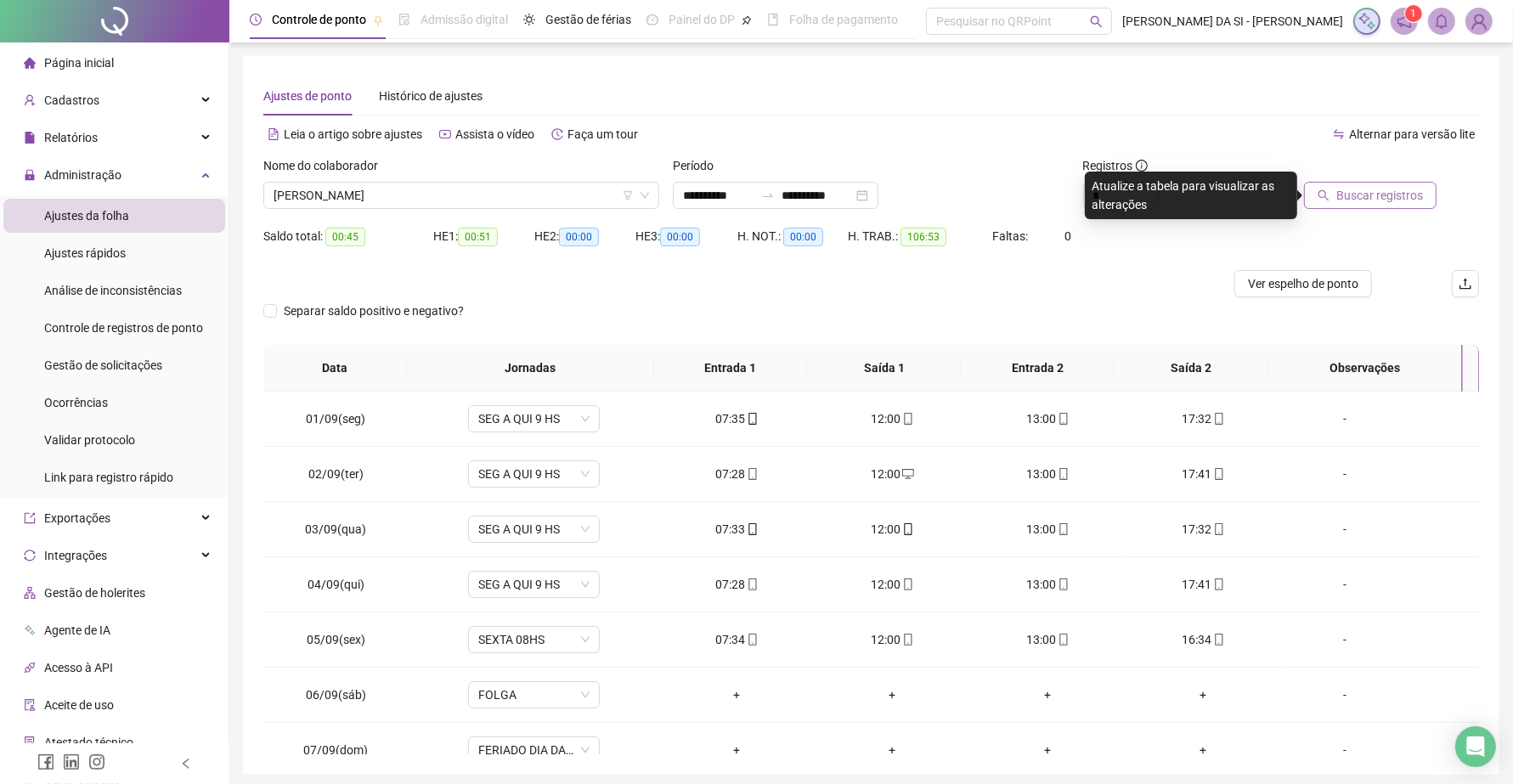
click at [1360, 193] on span "Buscar registros" at bounding box center [1379, 195] width 87 height 19
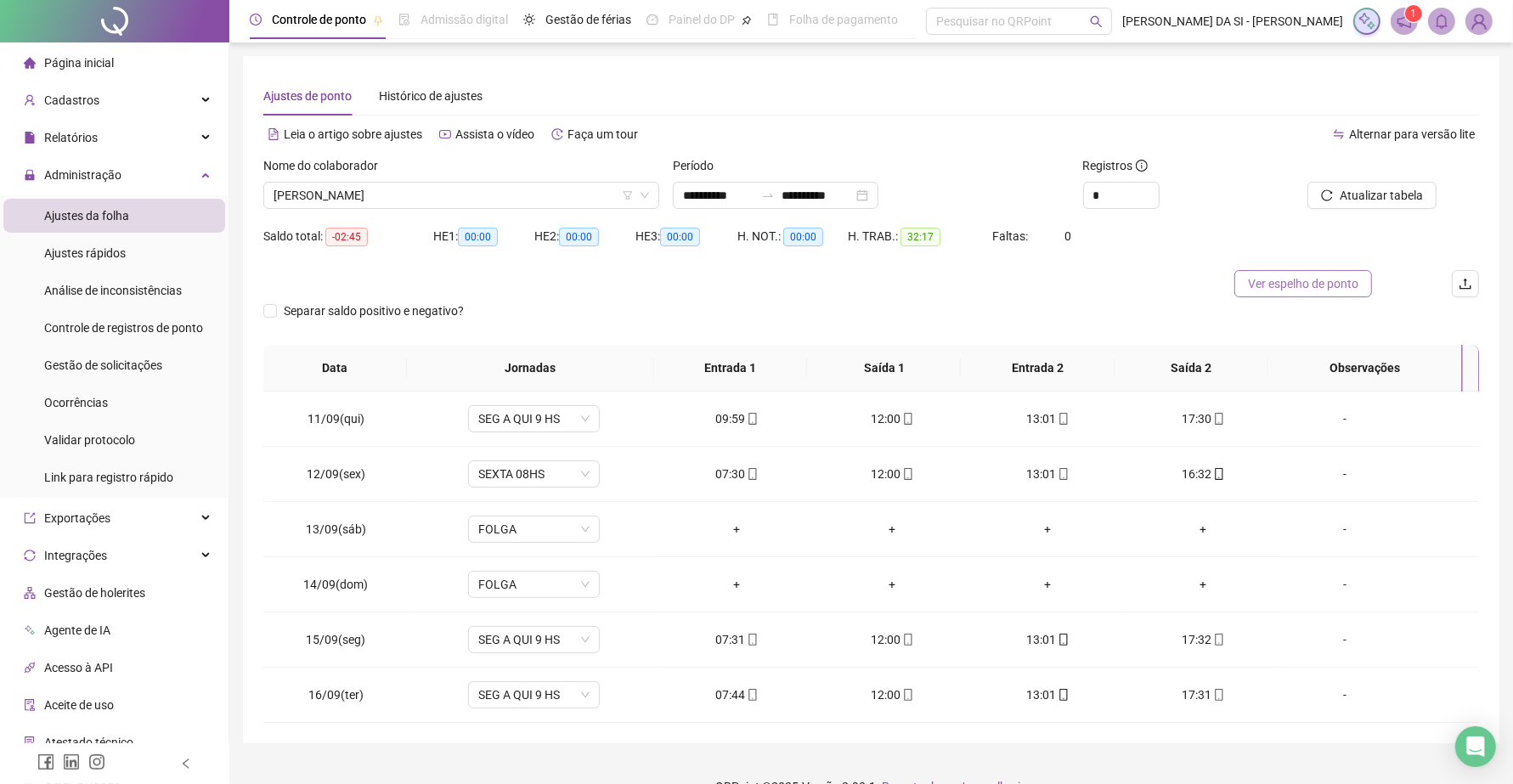
click at [1276, 281] on span "Ver espelho de ponto" at bounding box center [1303, 284] width 110 height 19
click at [1327, 419] on div "-" at bounding box center [1344, 419] width 100 height 19
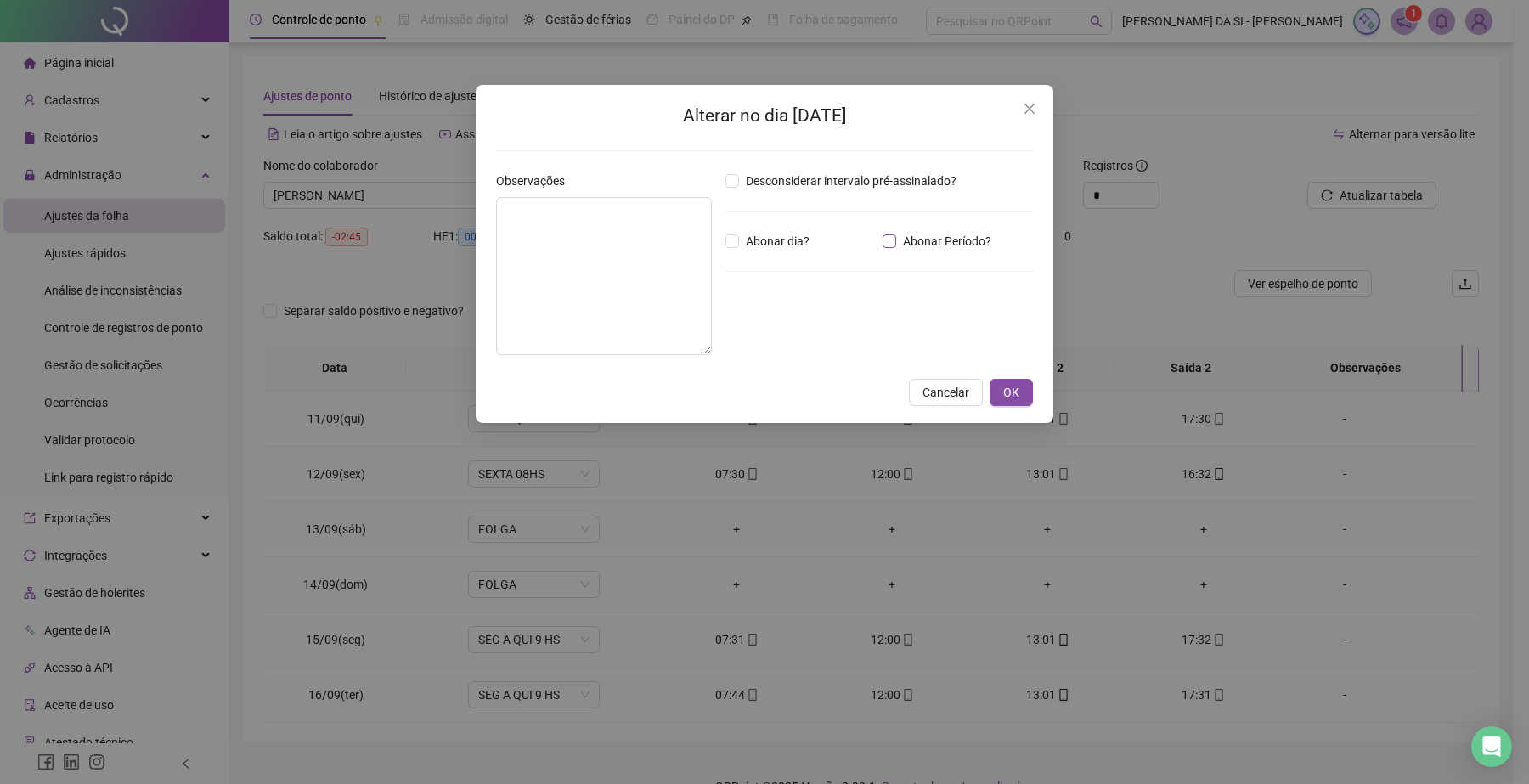
click at [900, 241] on span "Abonar Período?" at bounding box center [947, 242] width 102 height 19
click at [786, 343] on input "*****" at bounding box center [769, 335] width 68 height 21
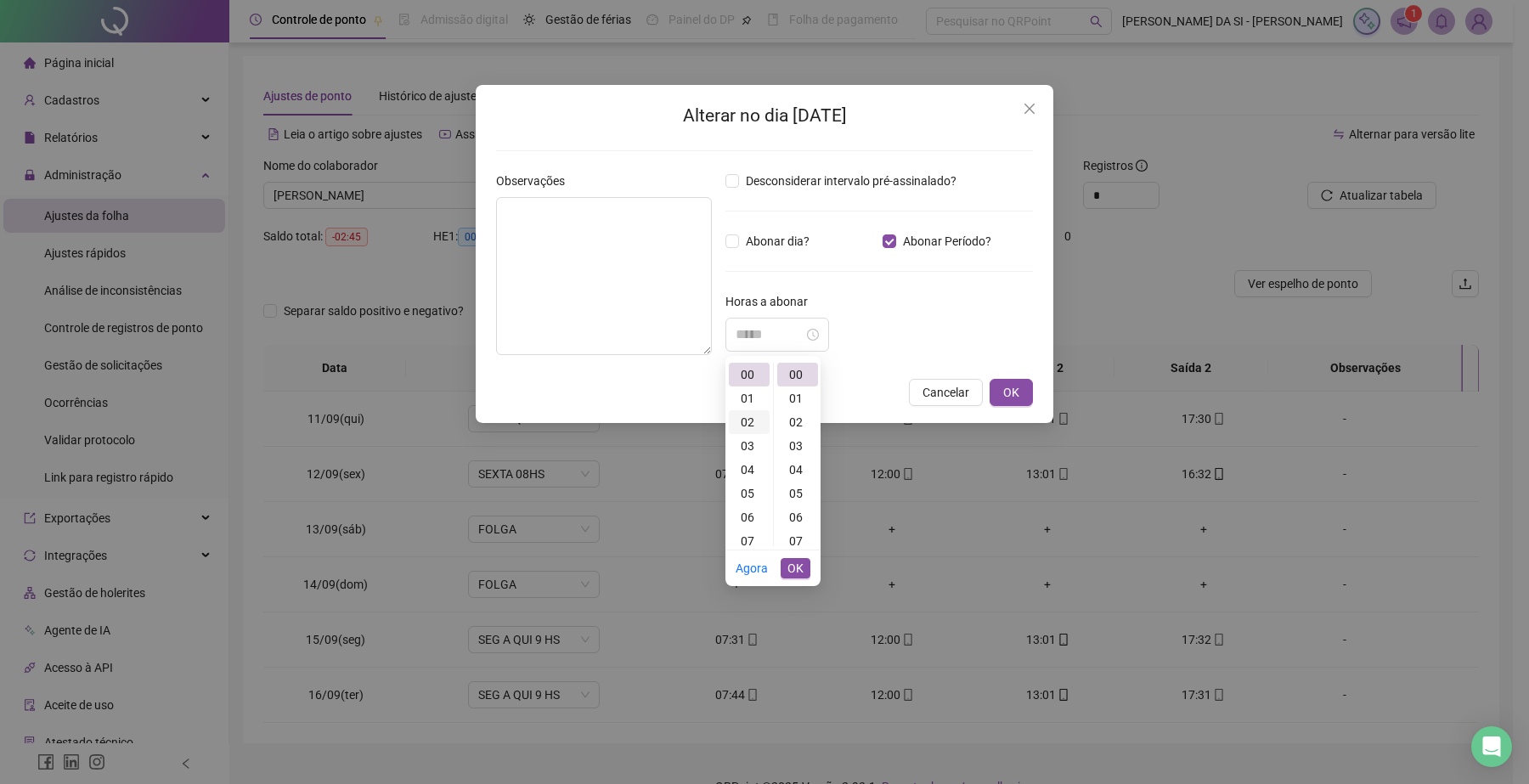
click at [746, 420] on div "02" at bounding box center [748, 422] width 41 height 24
click at [784, 452] on div "30" at bounding box center [797, 450] width 41 height 24
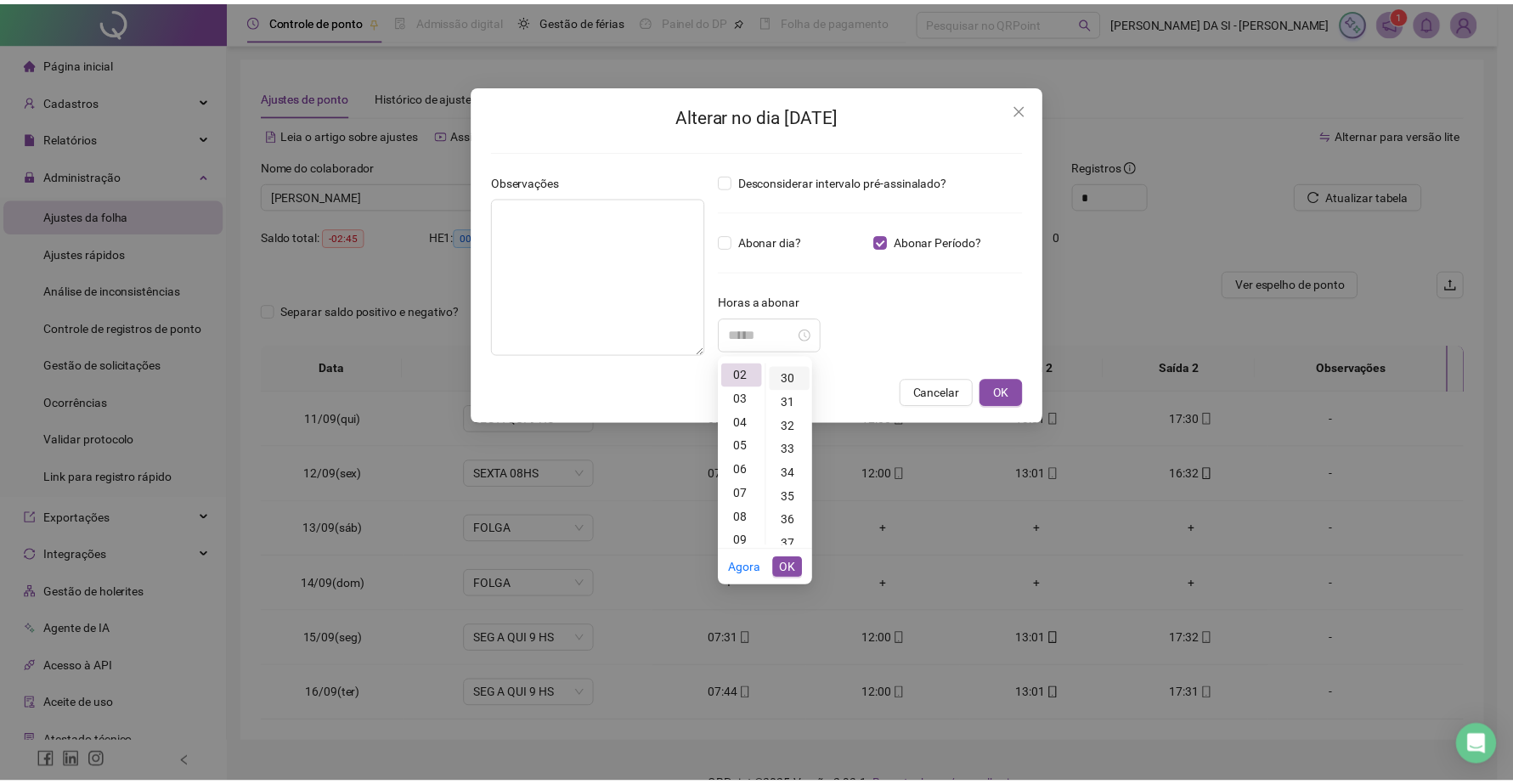
scroll to position [713, 0]
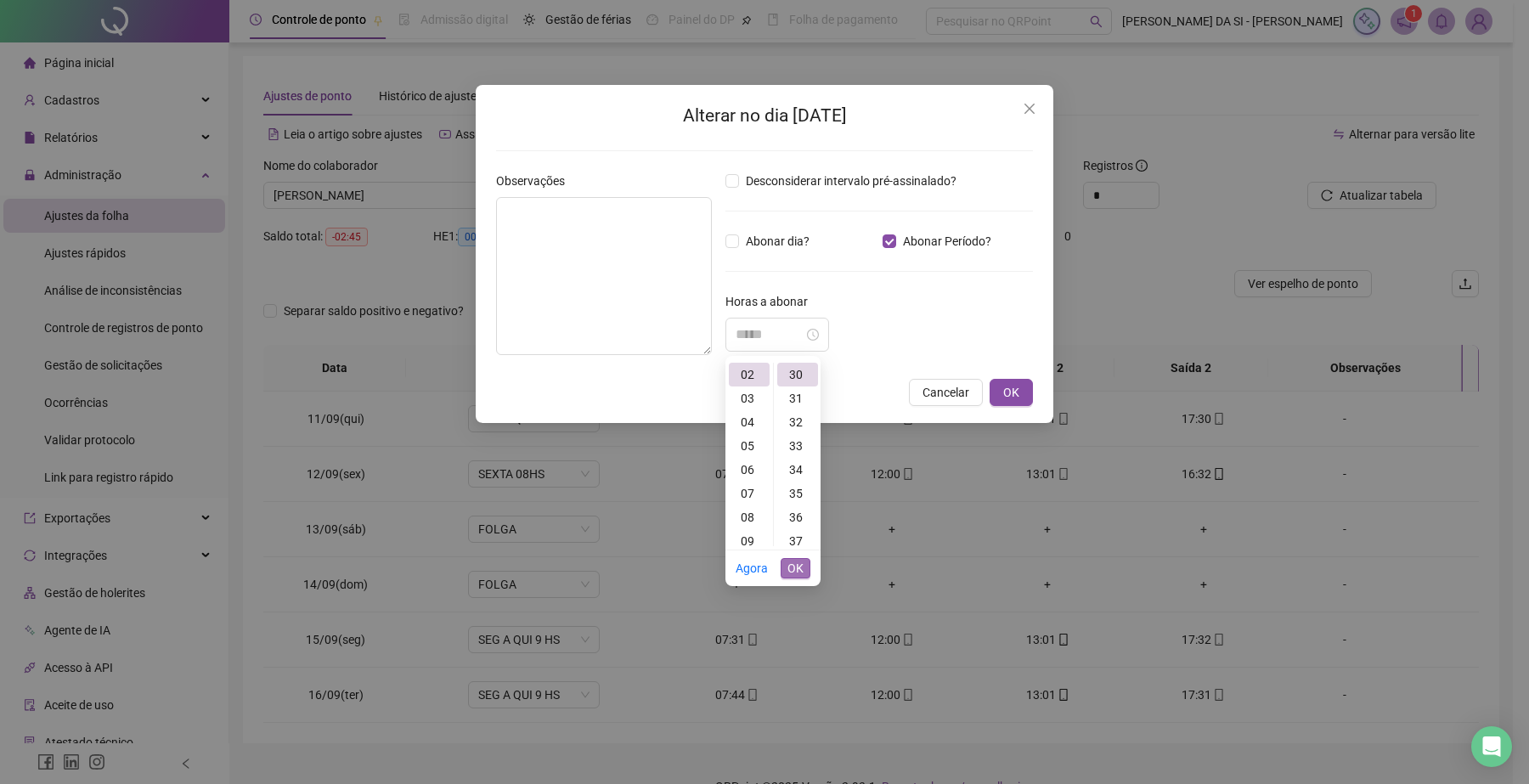
type input "*****"
click at [804, 570] on button "OK" at bounding box center [795, 568] width 29 height 21
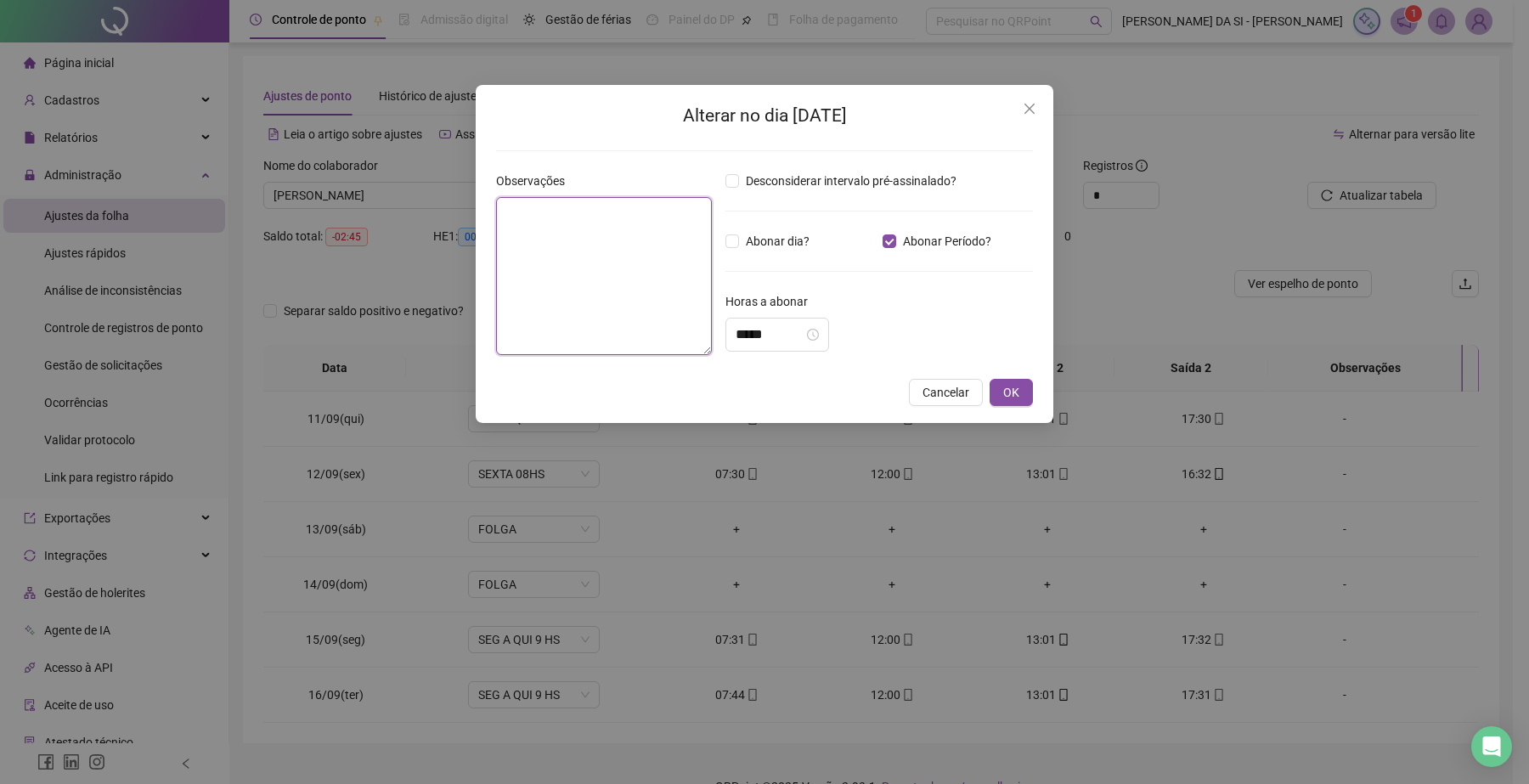
click at [608, 259] on textarea at bounding box center [604, 275] width 216 height 158
type textarea "**********"
click at [998, 395] on button "OK" at bounding box center [1011, 392] width 43 height 27
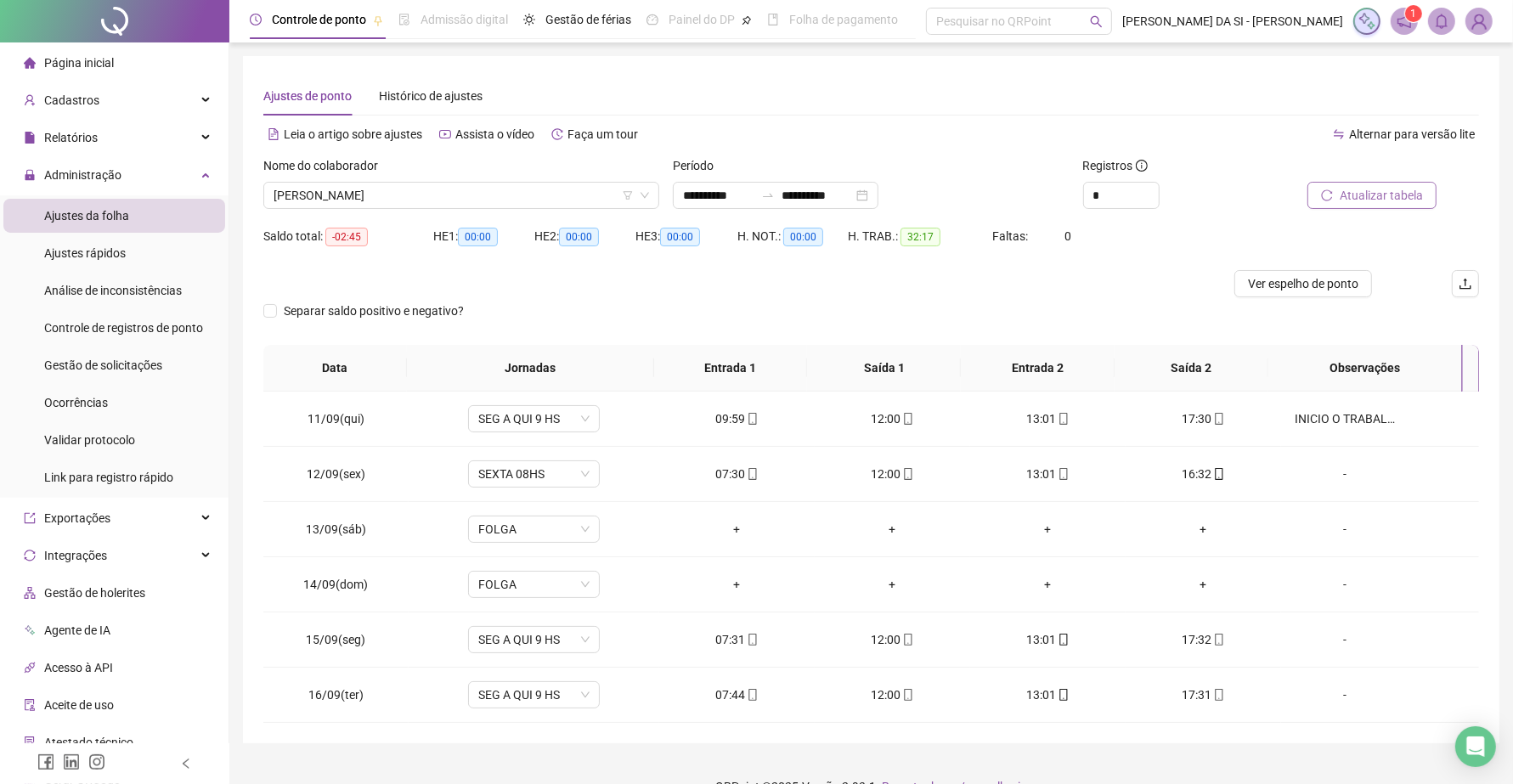
click at [1373, 202] on span "Atualizar tabela" at bounding box center [1381, 195] width 83 height 19
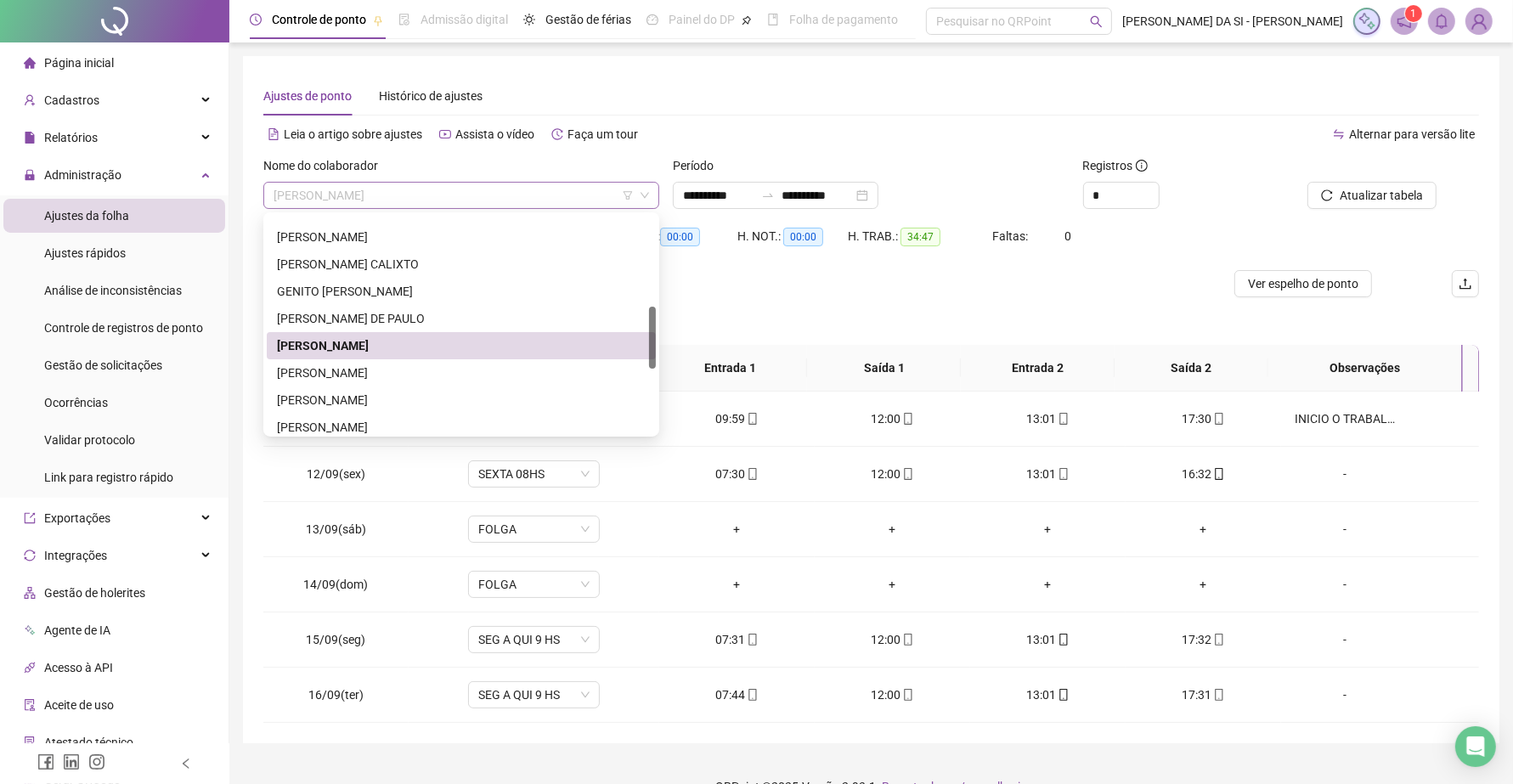
click at [490, 192] on span "JONH ALEX LIMA CASTRO" at bounding box center [462, 194] width 376 height 25
drag, startPoint x: 380, startPoint y: 367, endPoint x: 392, endPoint y: 352, distance: 19.2
click at [380, 367] on div "JOSE CARLOS COUTO" at bounding box center [461, 373] width 369 height 19
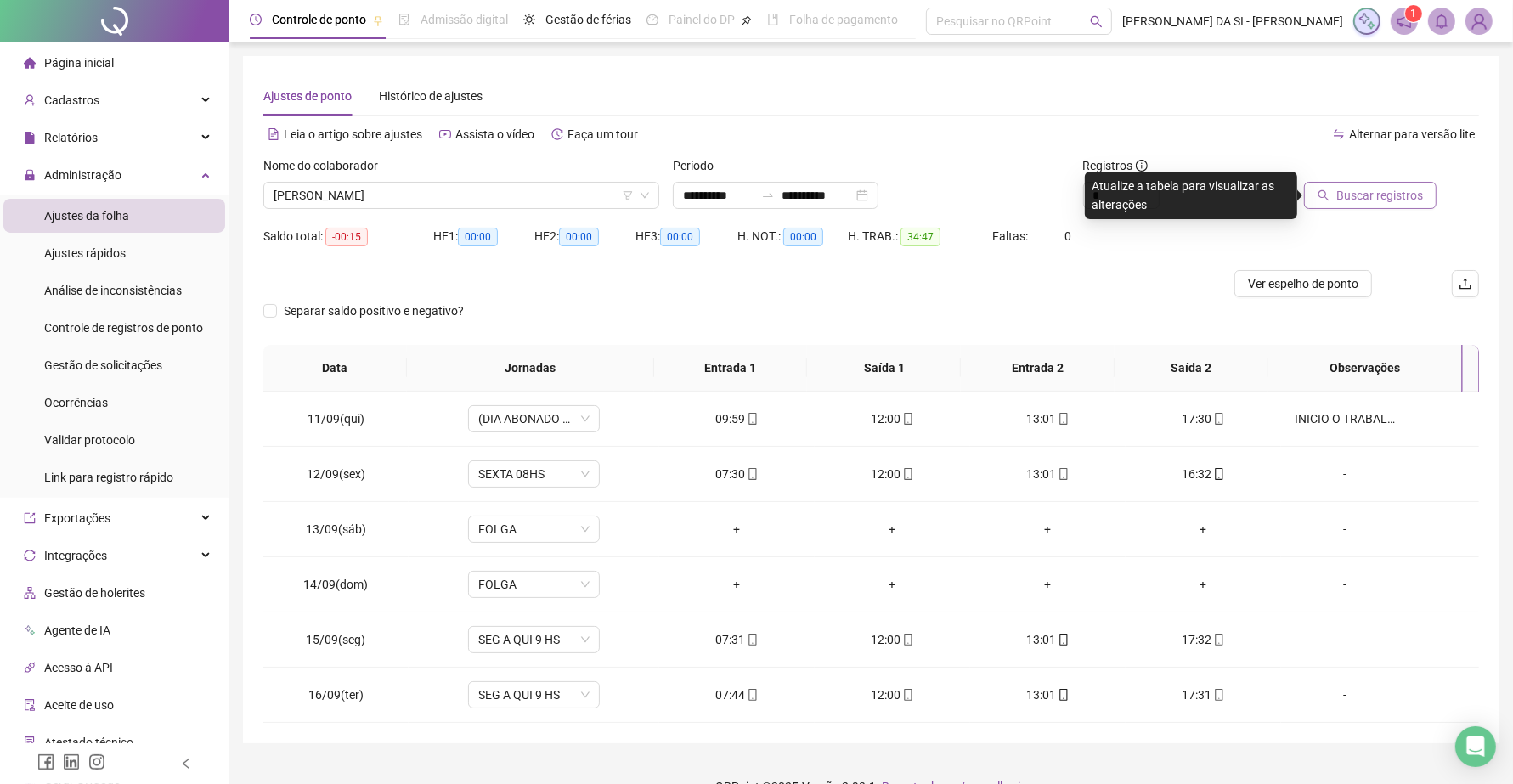
click at [1388, 197] on span "Buscar registros" at bounding box center [1379, 195] width 87 height 19
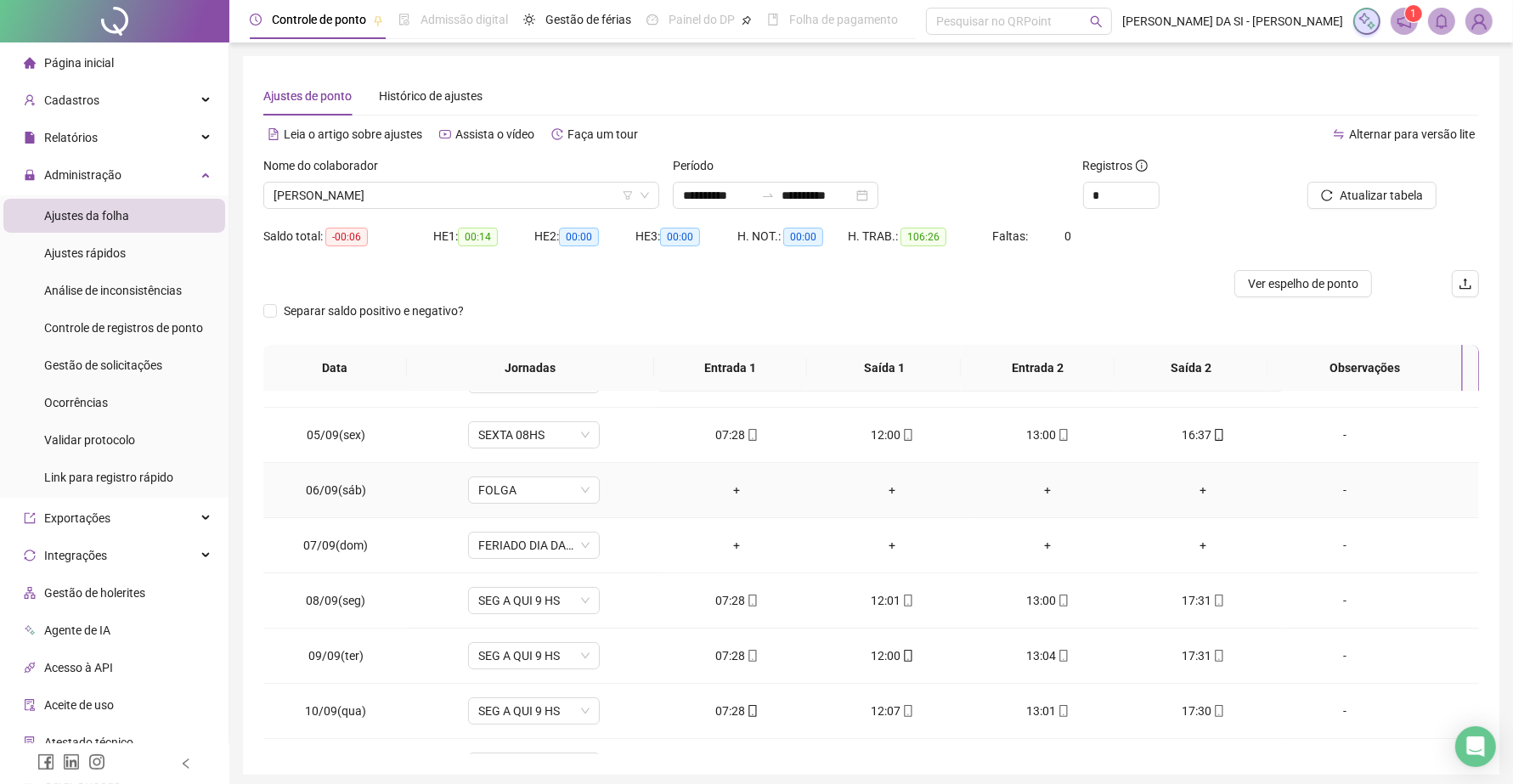
scroll to position [98, 0]
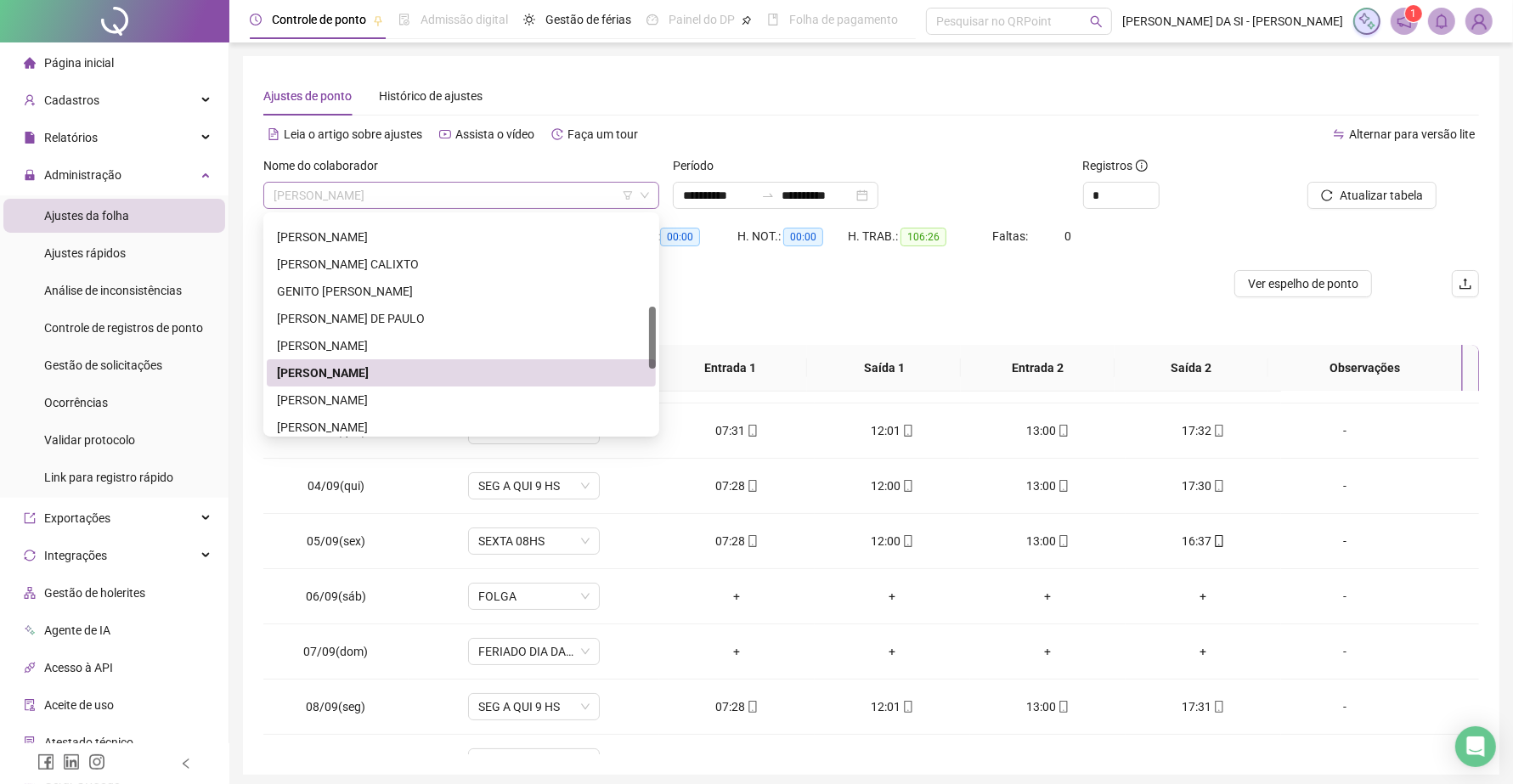
click at [412, 196] on span "JOSE CARLOS COUTO" at bounding box center [462, 194] width 376 height 25
click at [396, 399] on div "KARINE DA SILVA DO NASCIMENTO" at bounding box center [461, 400] width 369 height 19
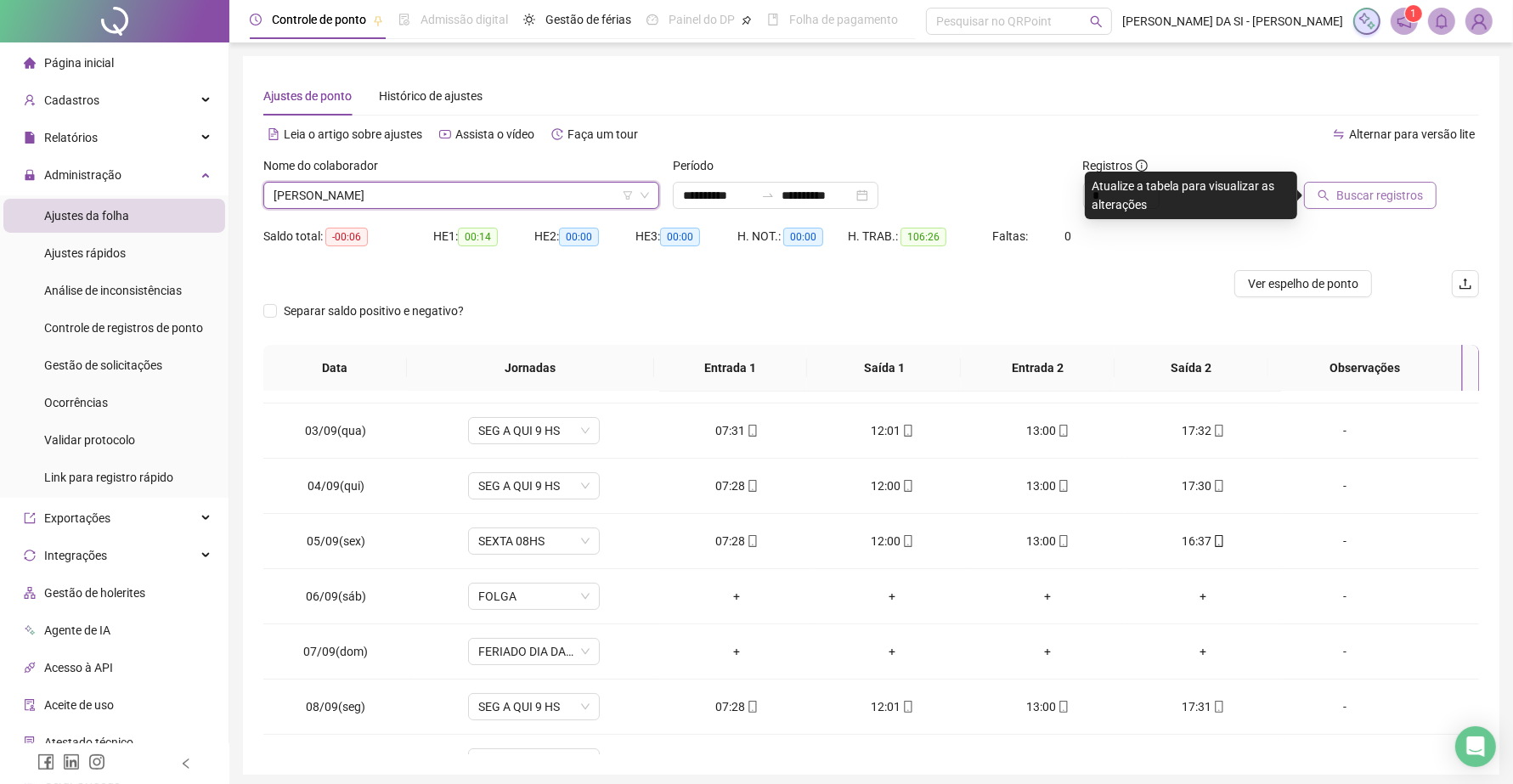
click at [1404, 202] on span "Buscar registros" at bounding box center [1379, 195] width 87 height 19
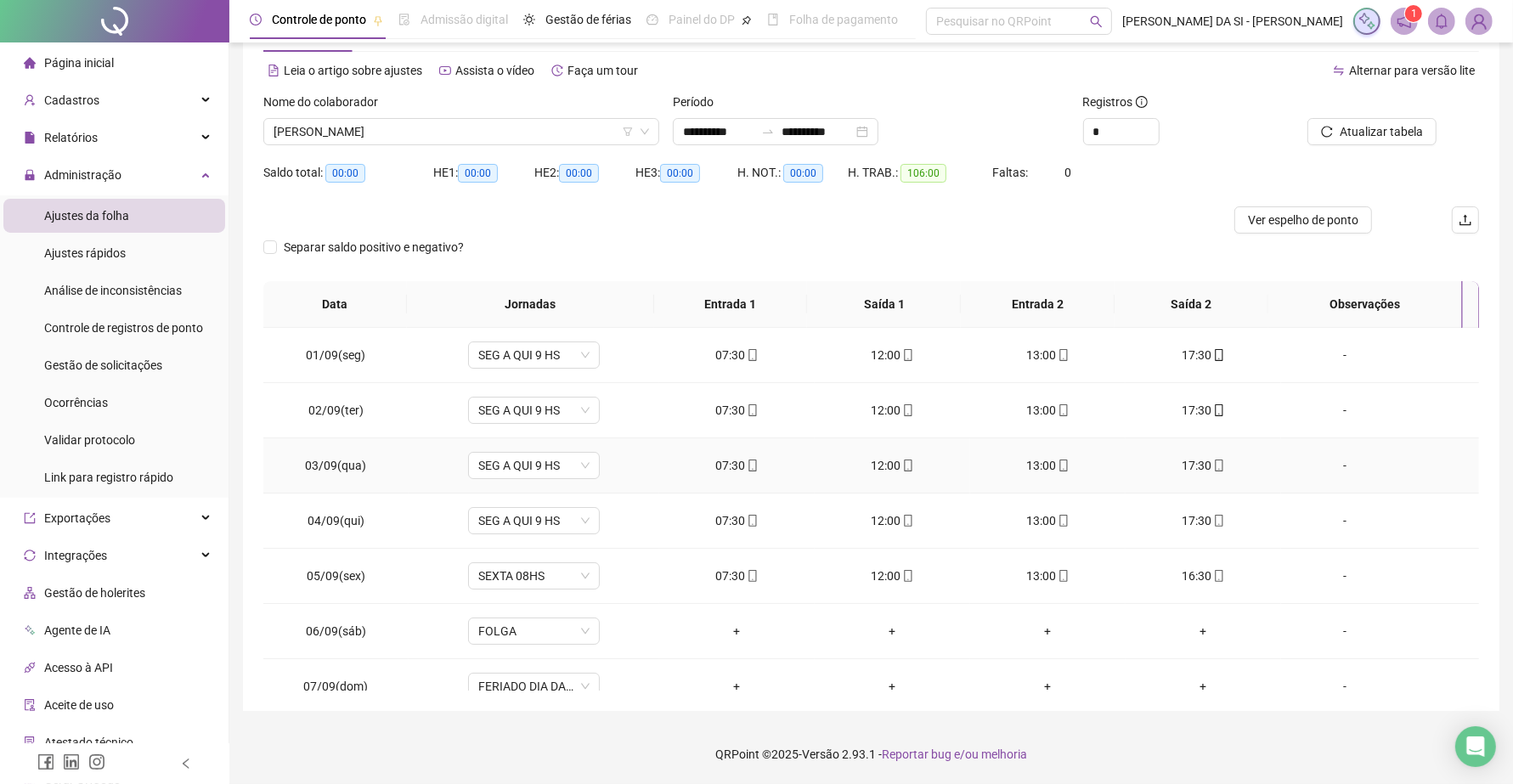
scroll to position [0, 0]
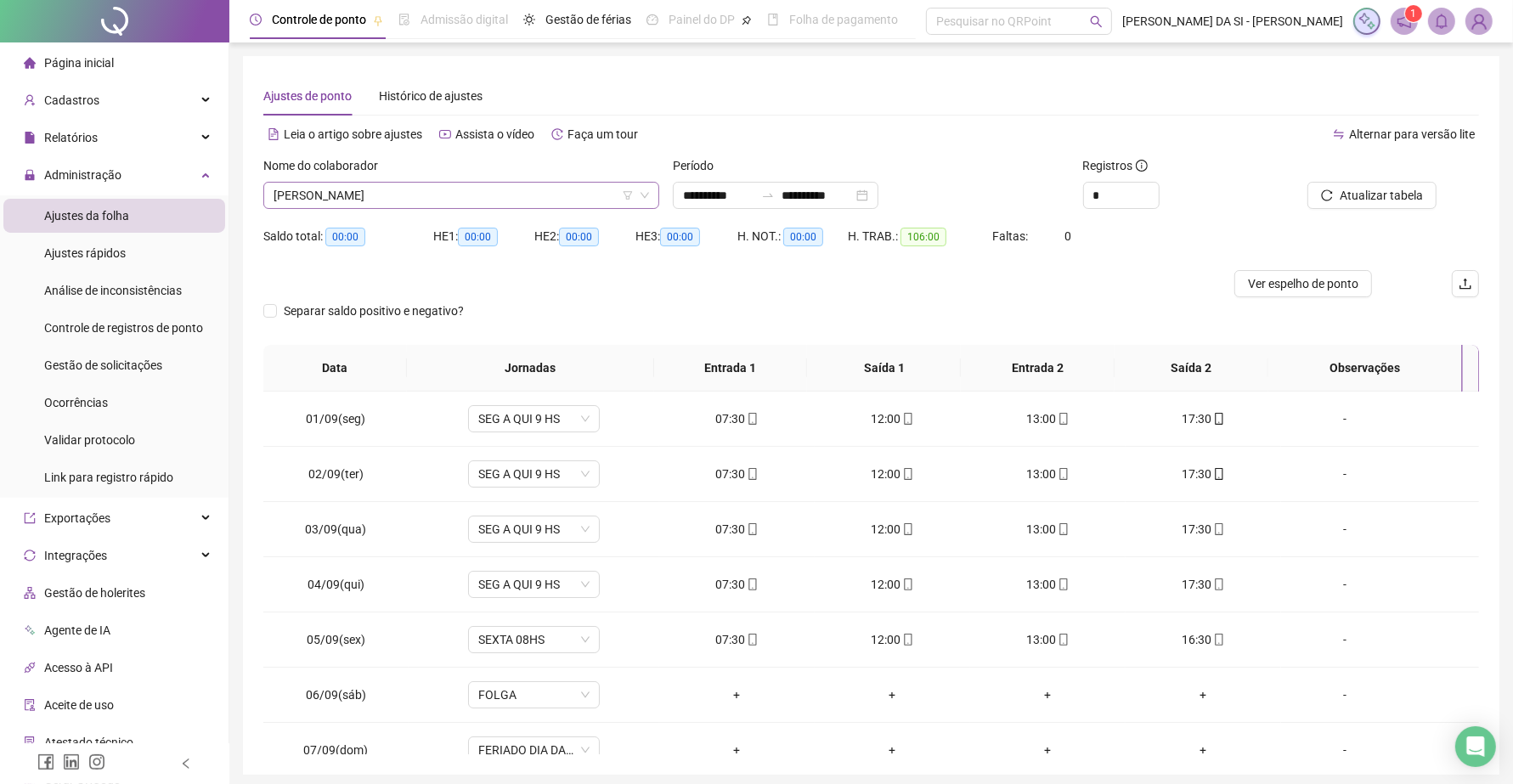
click at [549, 189] on span "KARINE DA SILVA DO NASCIMENTO" at bounding box center [462, 194] width 376 height 25
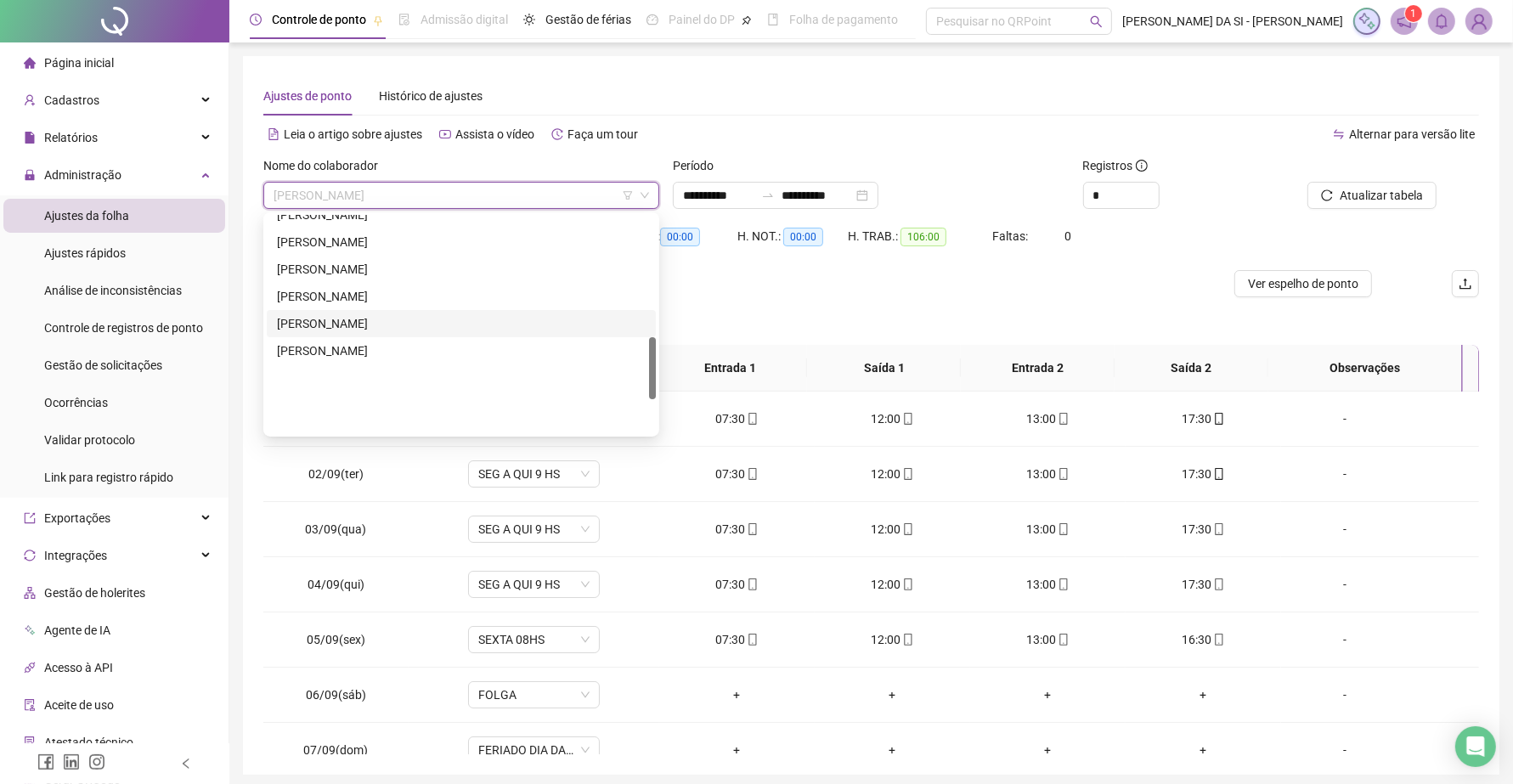
scroll to position [425, 0]
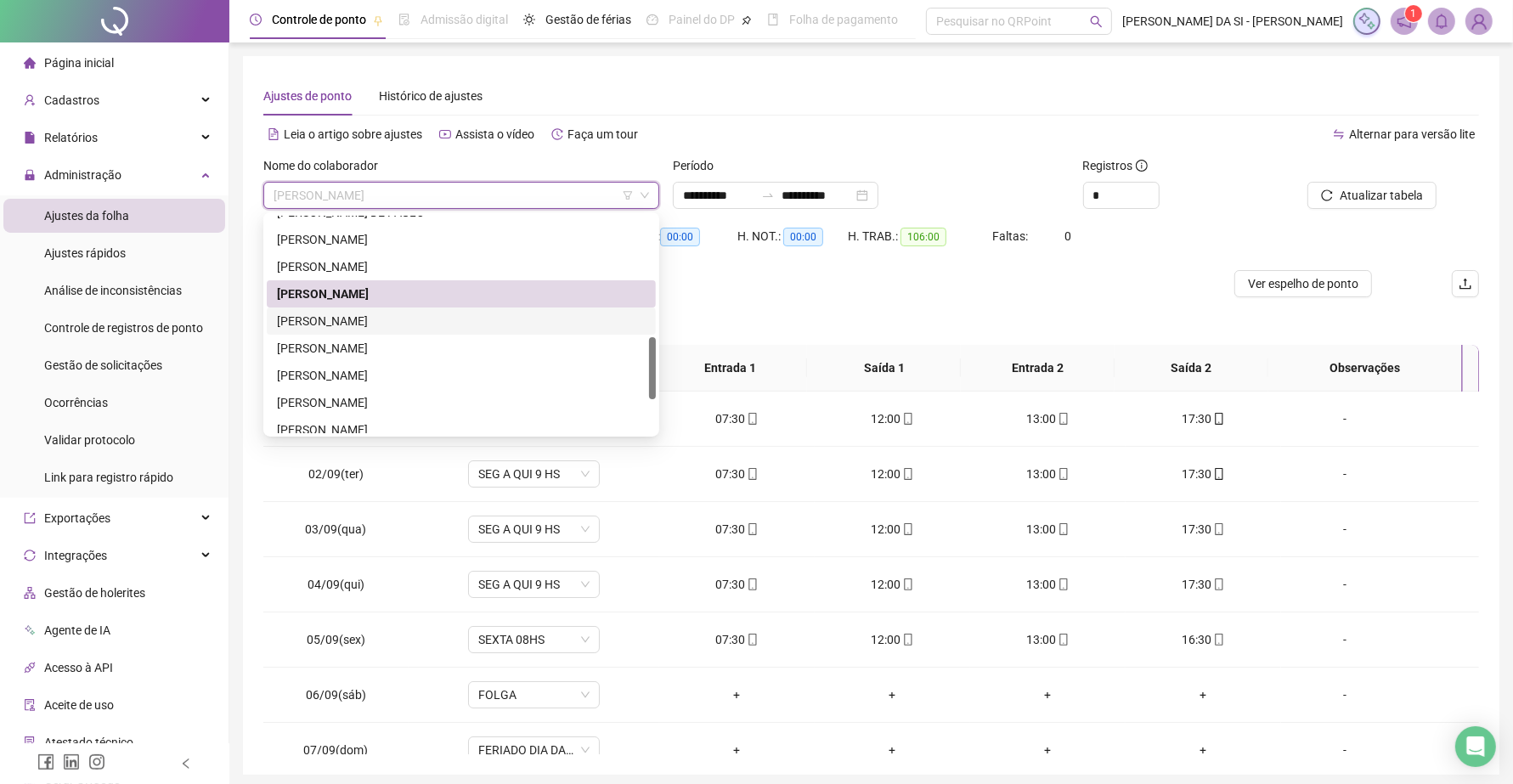
click at [399, 315] on div "KARLEN SANTIAGO DO NASCIMENTO" at bounding box center [461, 321] width 369 height 19
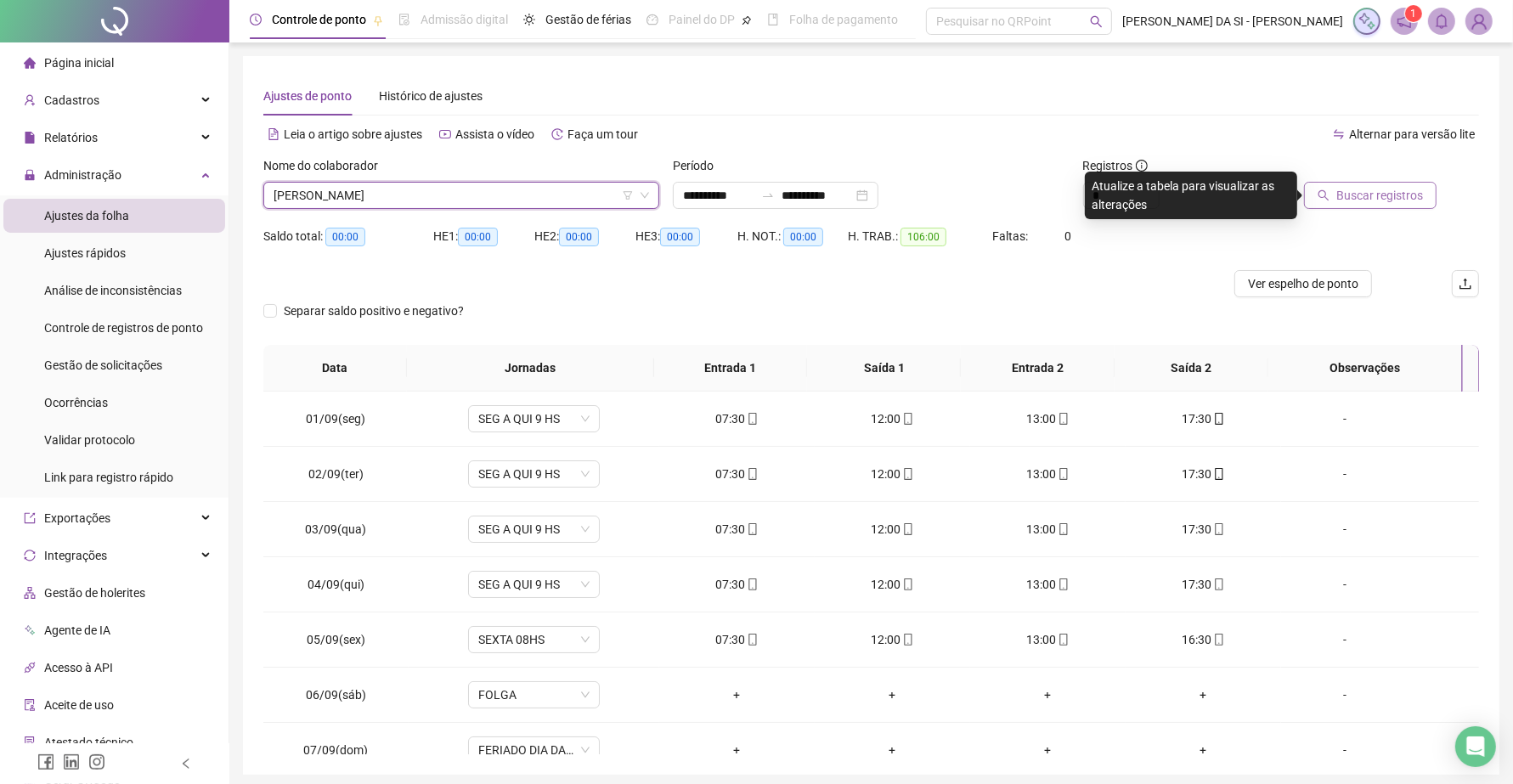
click at [1360, 199] on span "Buscar registros" at bounding box center [1379, 195] width 87 height 19
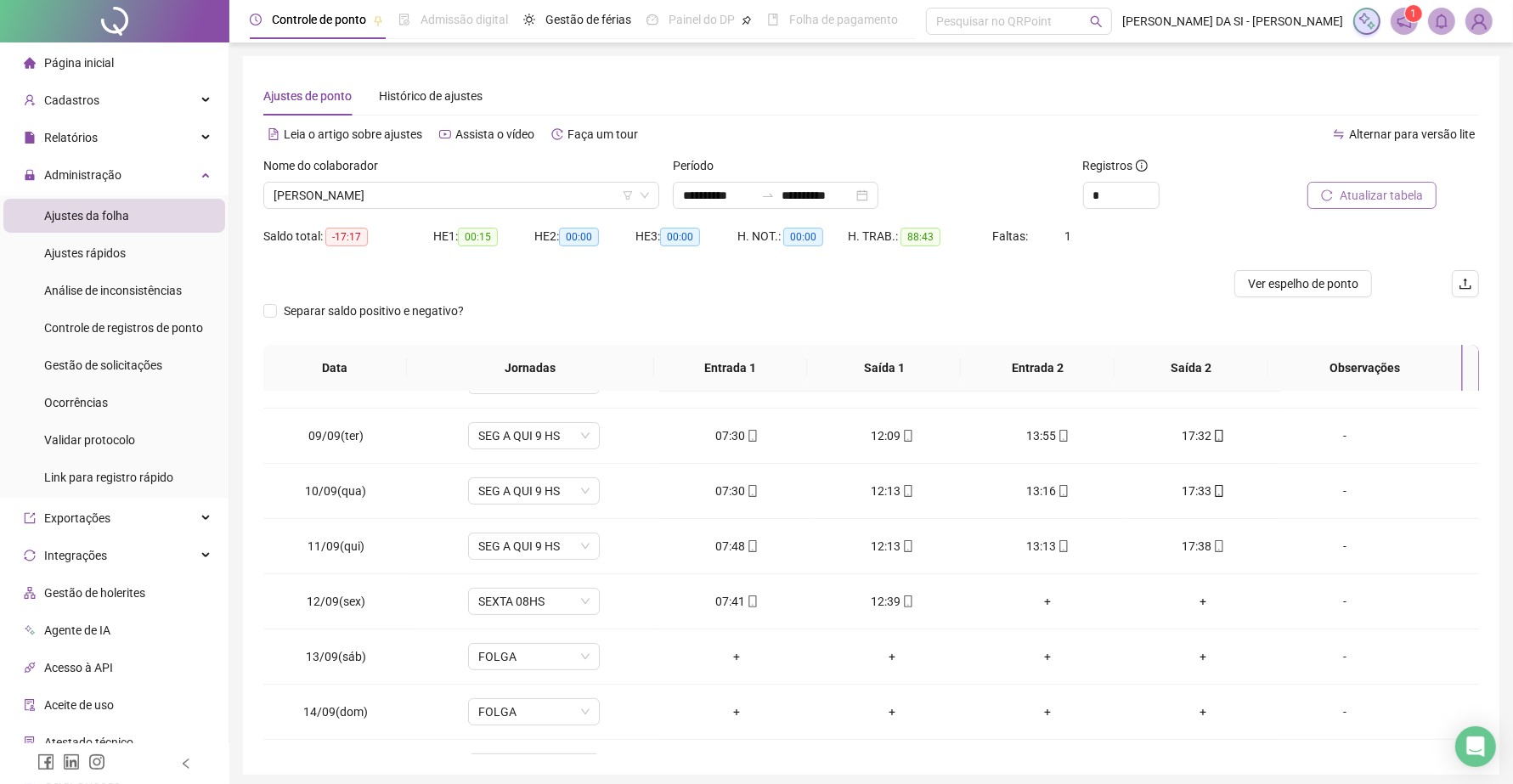
click at [1364, 199] on span "Atualizar tabela" at bounding box center [1381, 195] width 83 height 19
click at [1318, 281] on span "Ver espelho de ponto" at bounding box center [1303, 284] width 110 height 19
click at [1330, 605] on div "-" at bounding box center [1344, 601] width 100 height 19
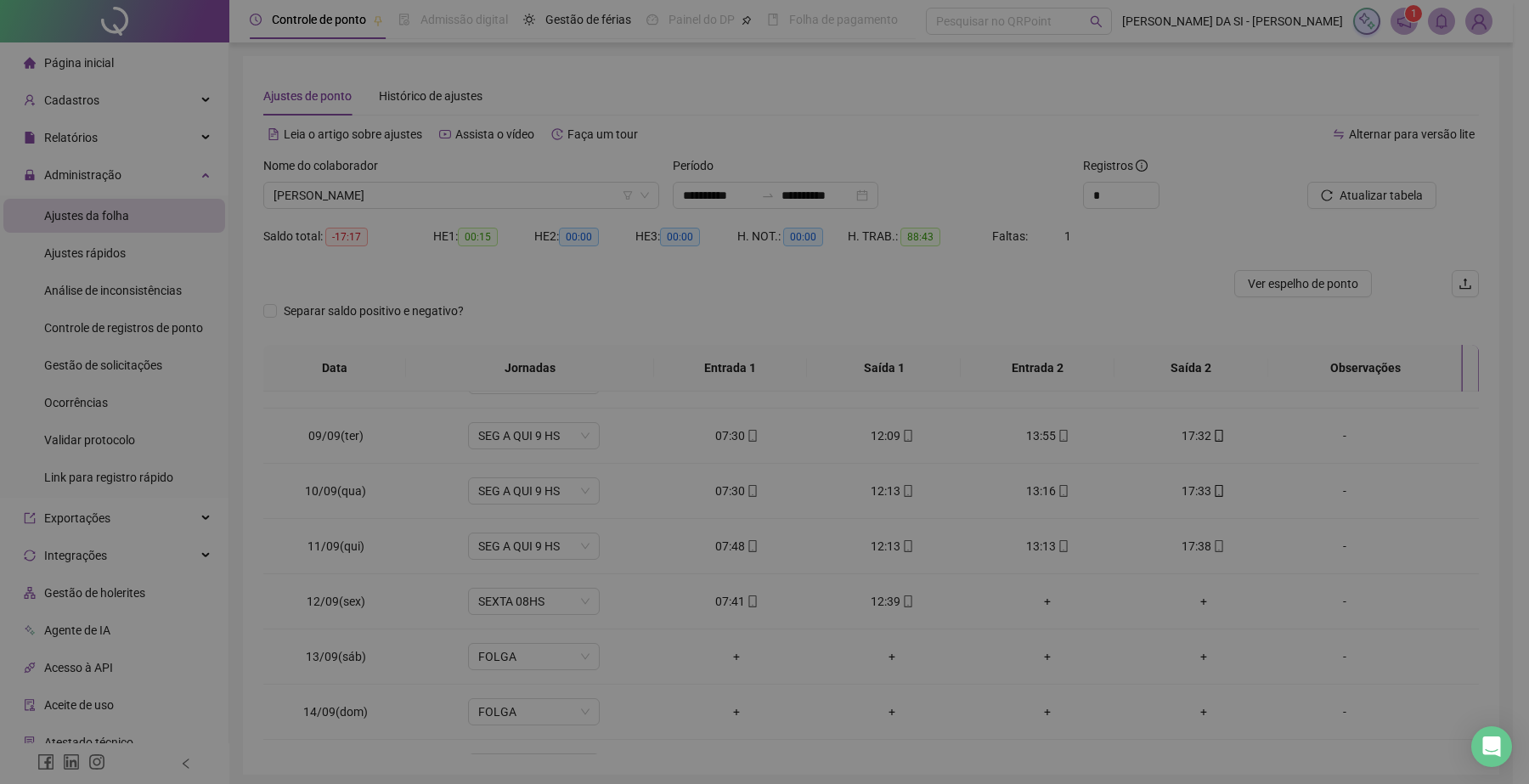
type input "*****"
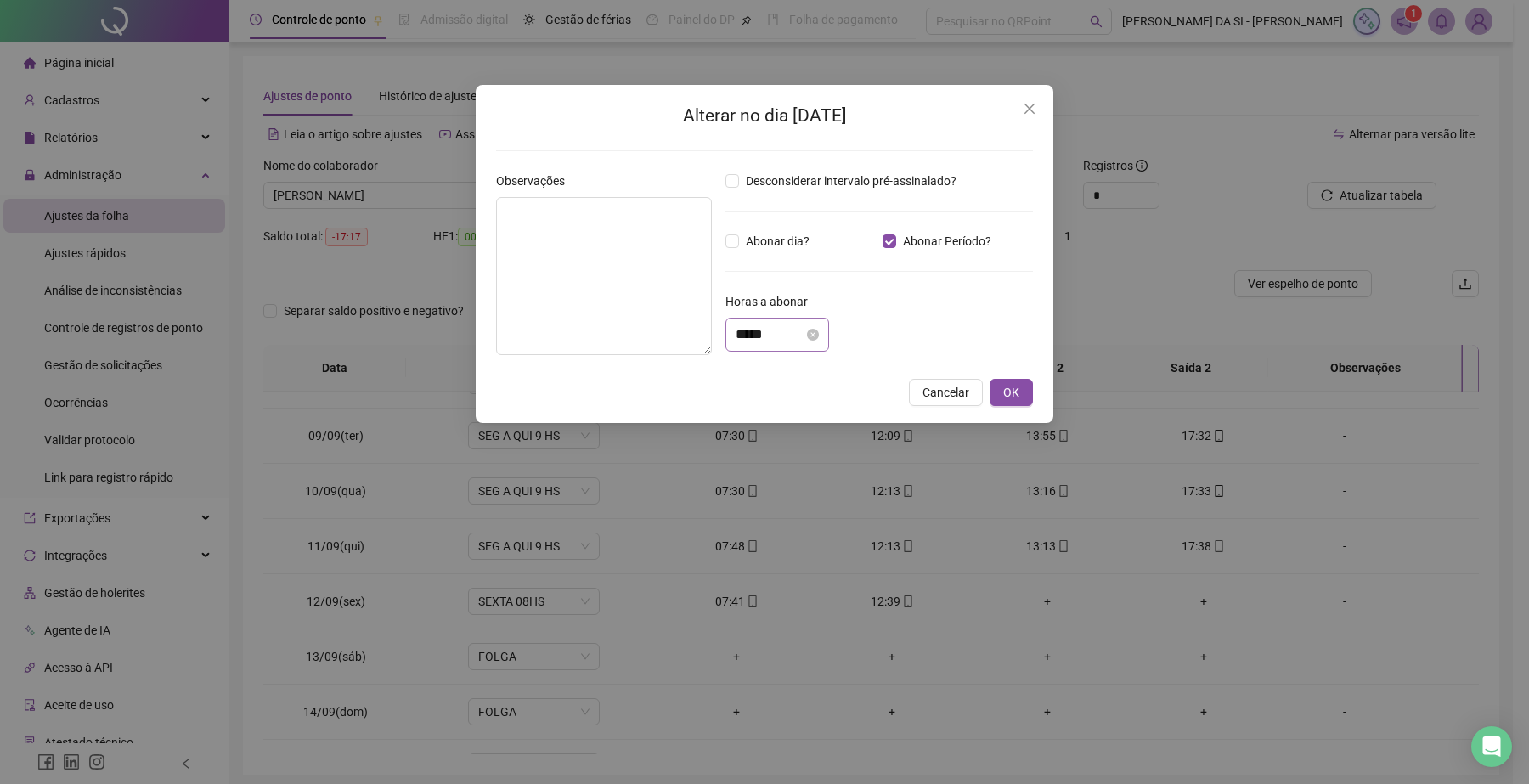
click at [787, 346] on div "*****" at bounding box center [777, 335] width 104 height 34
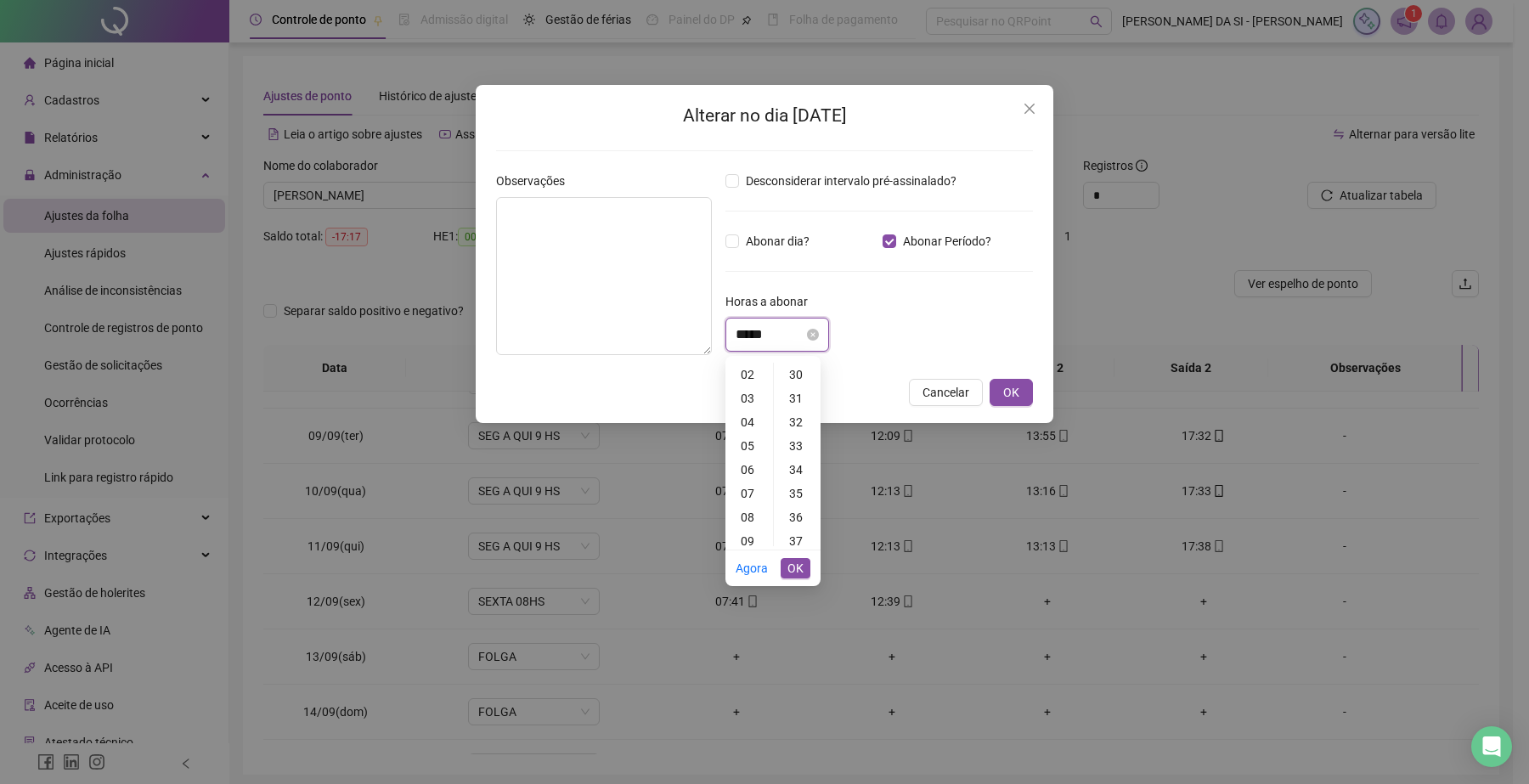
scroll to position [0, 0]
click at [750, 442] on div "03" at bounding box center [748, 445] width 41 height 24
click at [794, 420] on div "02" at bounding box center [797, 422] width 41 height 24
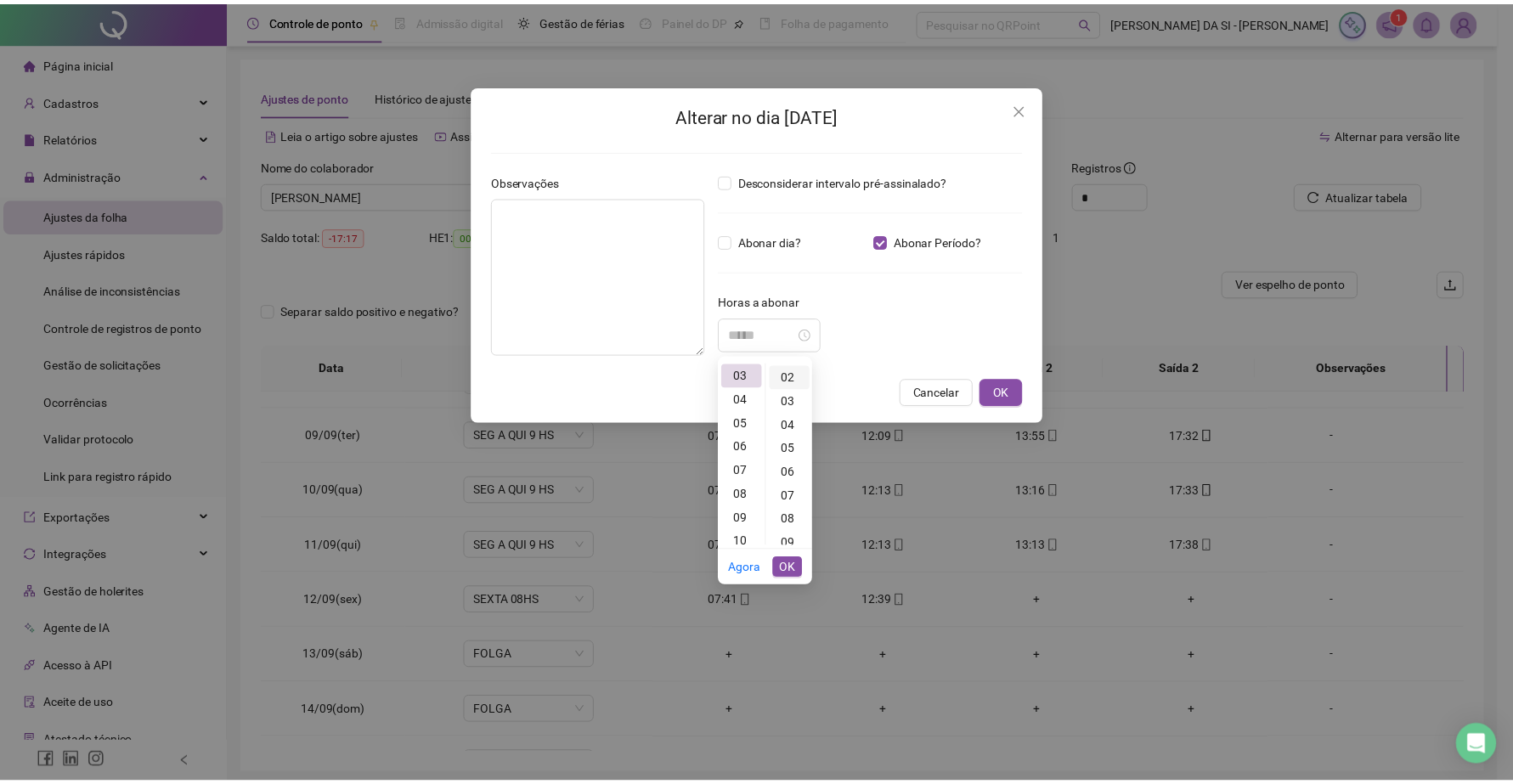
scroll to position [47, 0]
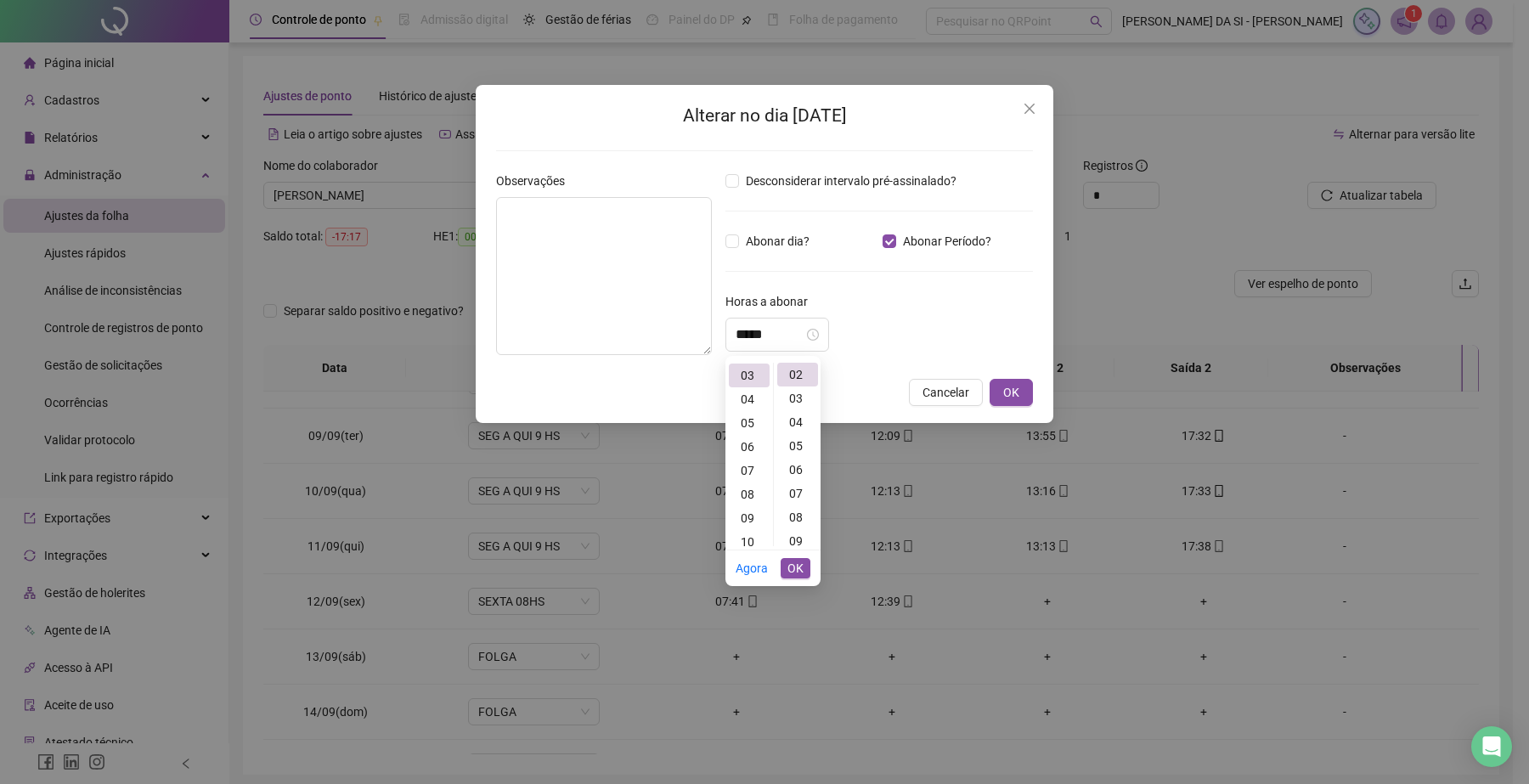
type input "*****"
click at [795, 572] on span "OK" at bounding box center [795, 568] width 16 height 19
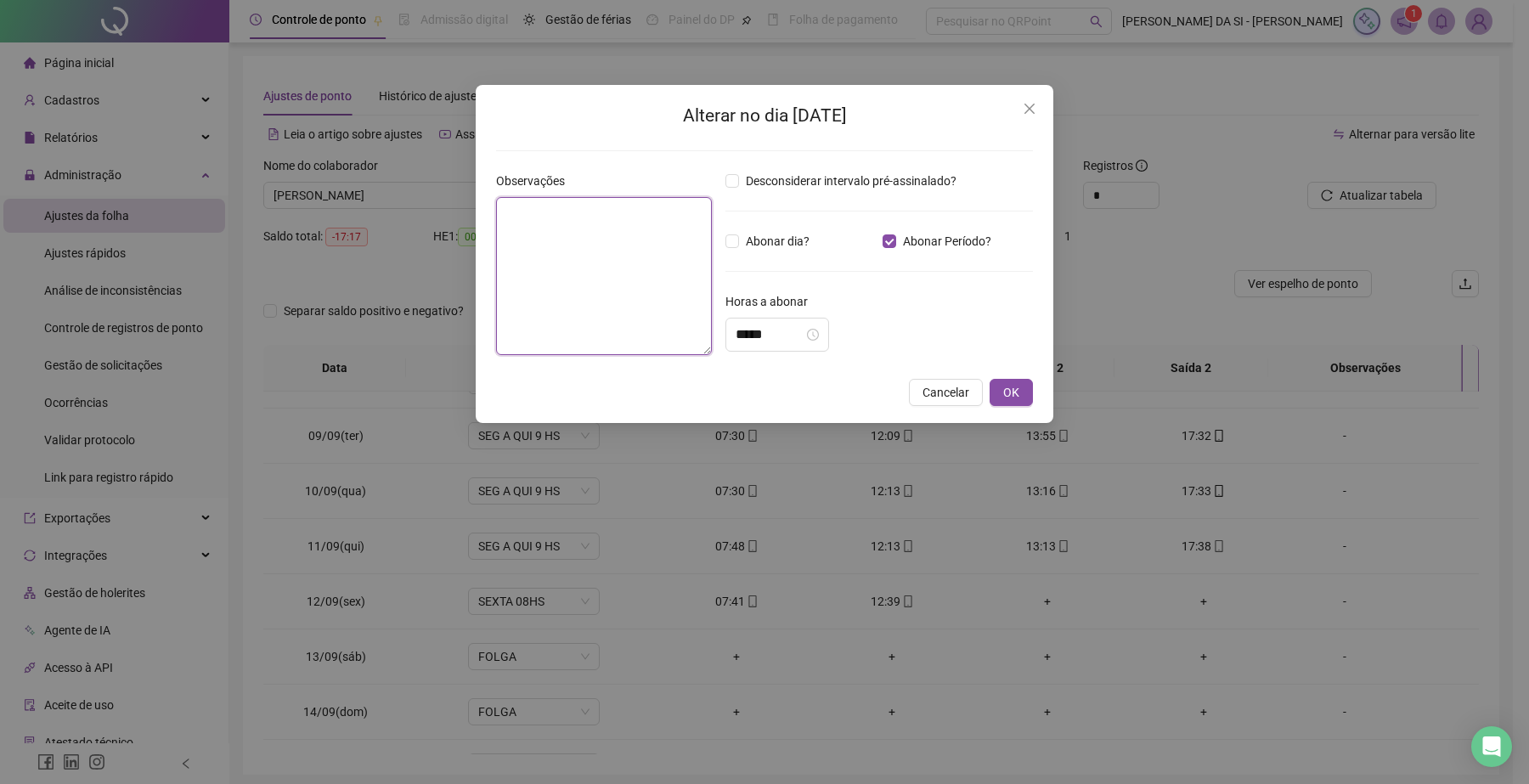
click at [618, 316] on textarea at bounding box center [604, 275] width 216 height 158
type textarea "**********"
click at [1011, 391] on span "OK" at bounding box center [1011, 392] width 16 height 19
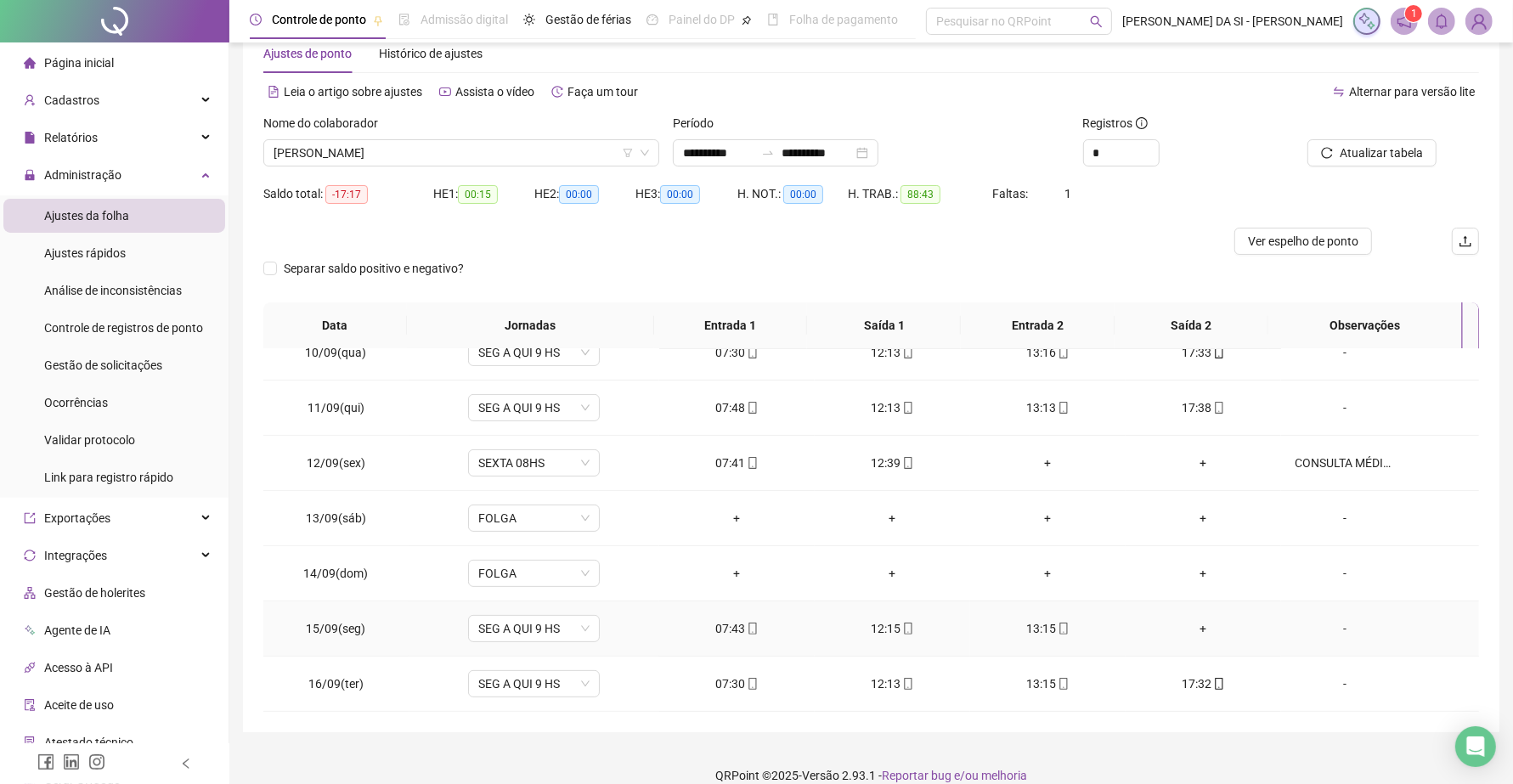
scroll to position [63, 0]
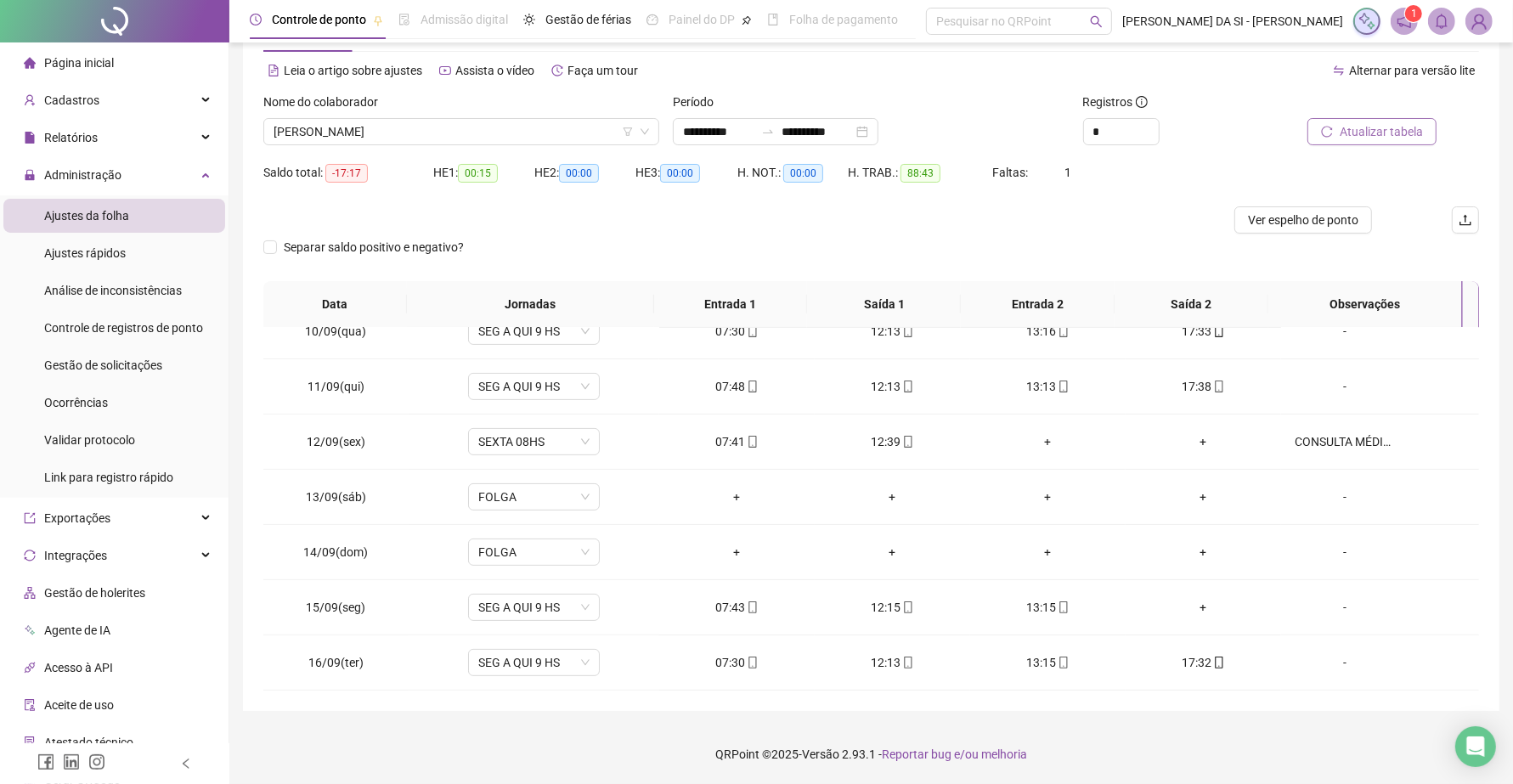
click at [1356, 137] on span "Atualizar tabela" at bounding box center [1381, 132] width 83 height 19
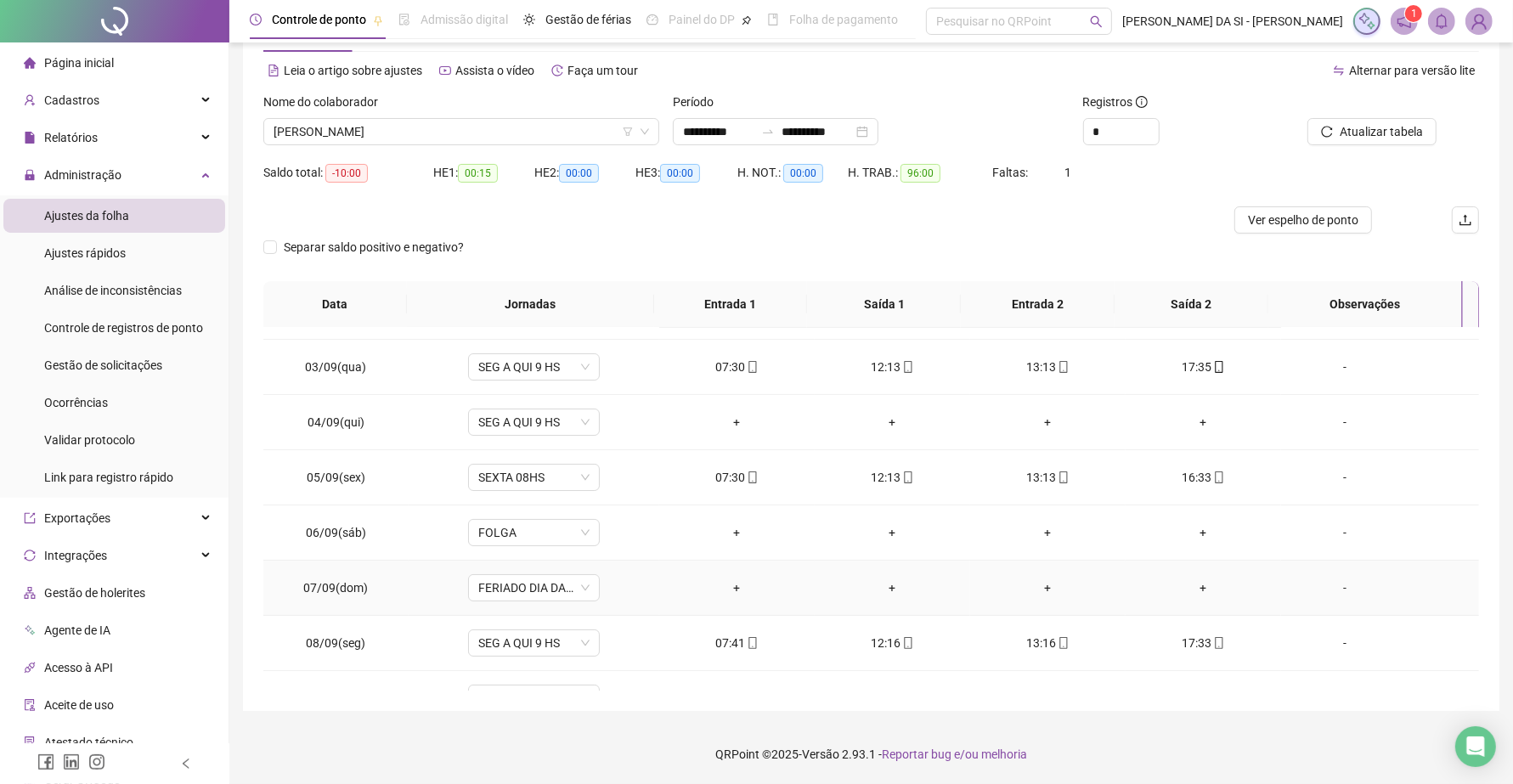
scroll to position [0, 0]
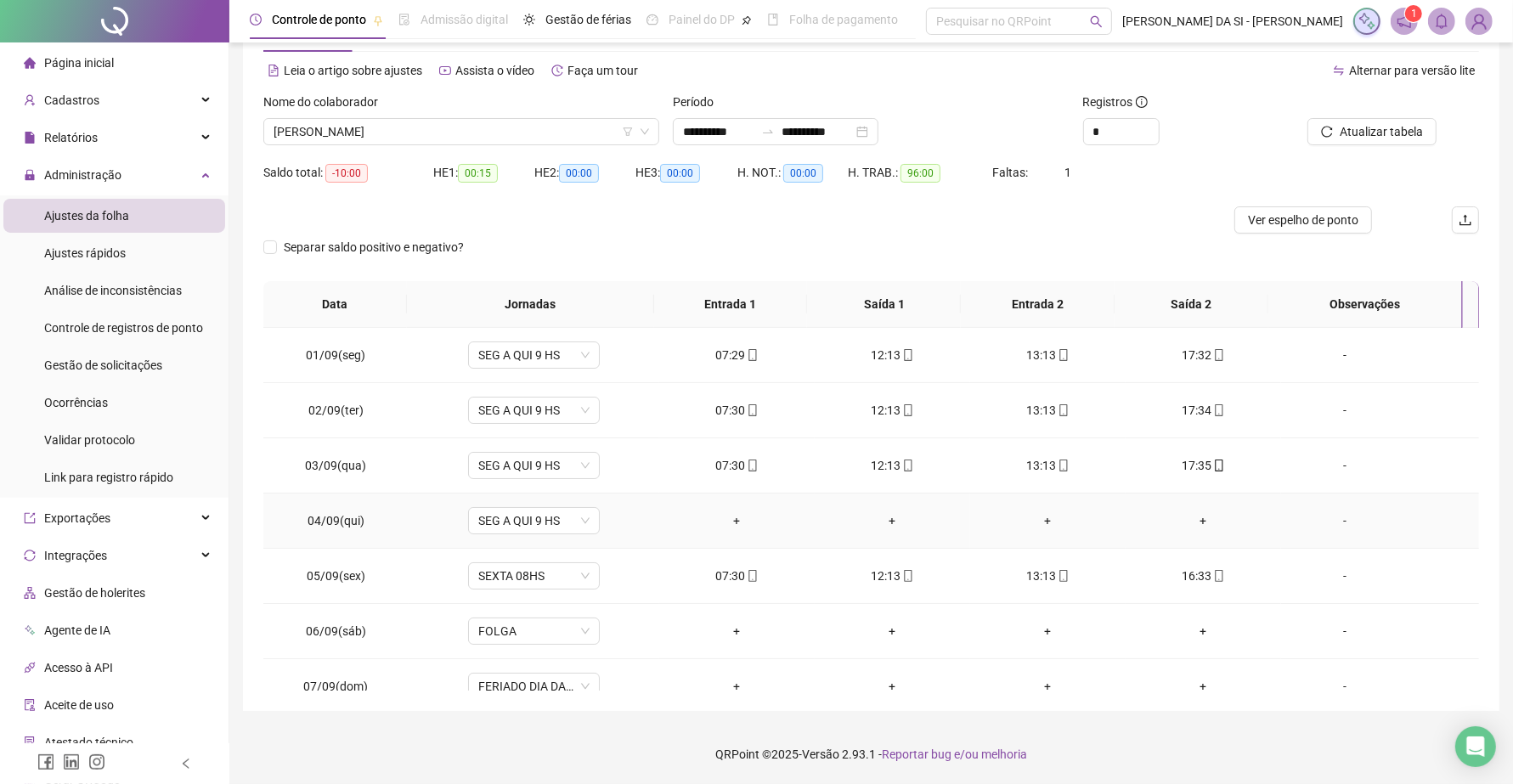
click at [1335, 523] on div "-" at bounding box center [1344, 521] width 100 height 19
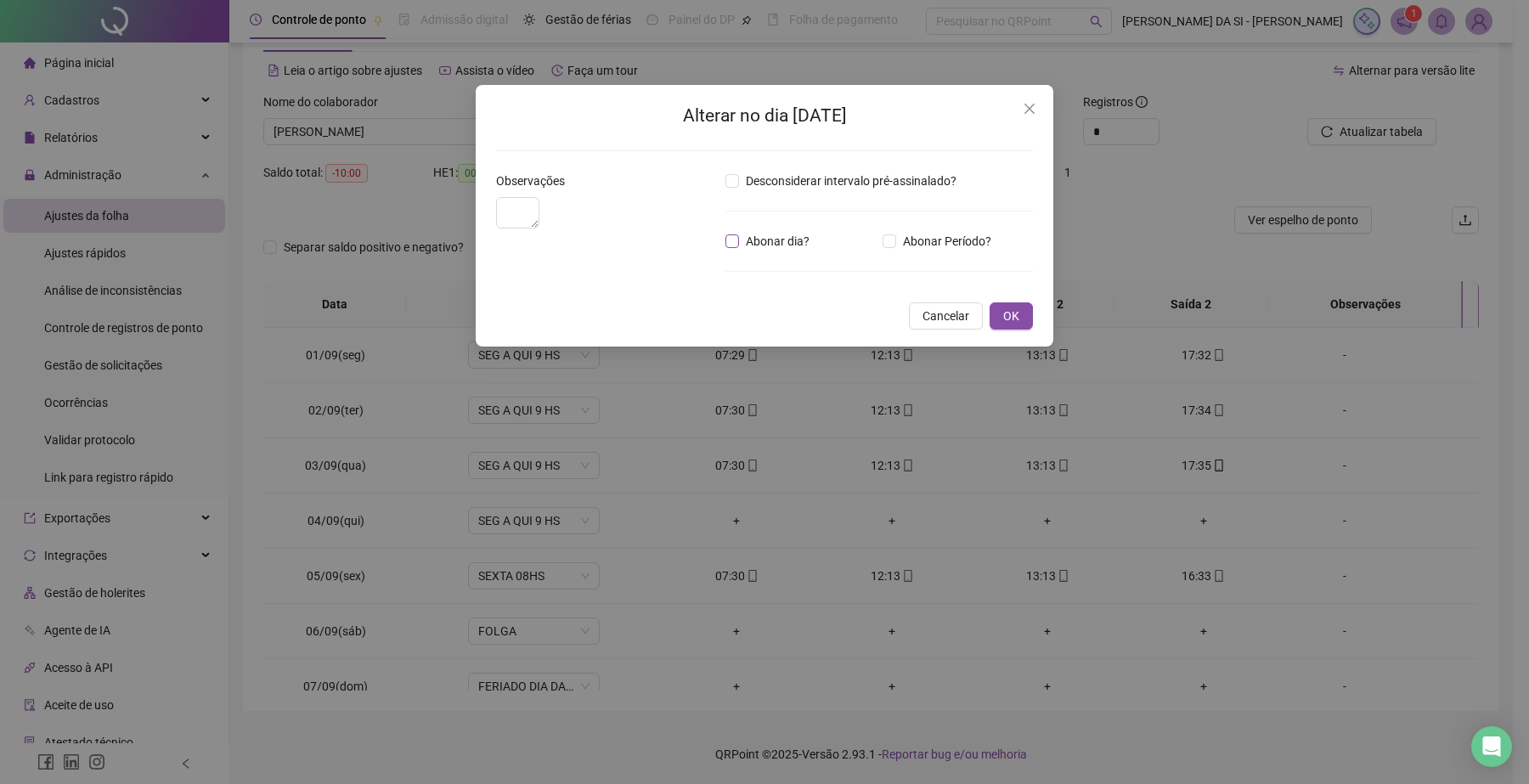
click at [775, 242] on span "Abonar dia?" at bounding box center [778, 242] width 77 height 19
click at [539, 228] on textarea at bounding box center [518, 212] width 43 height 31
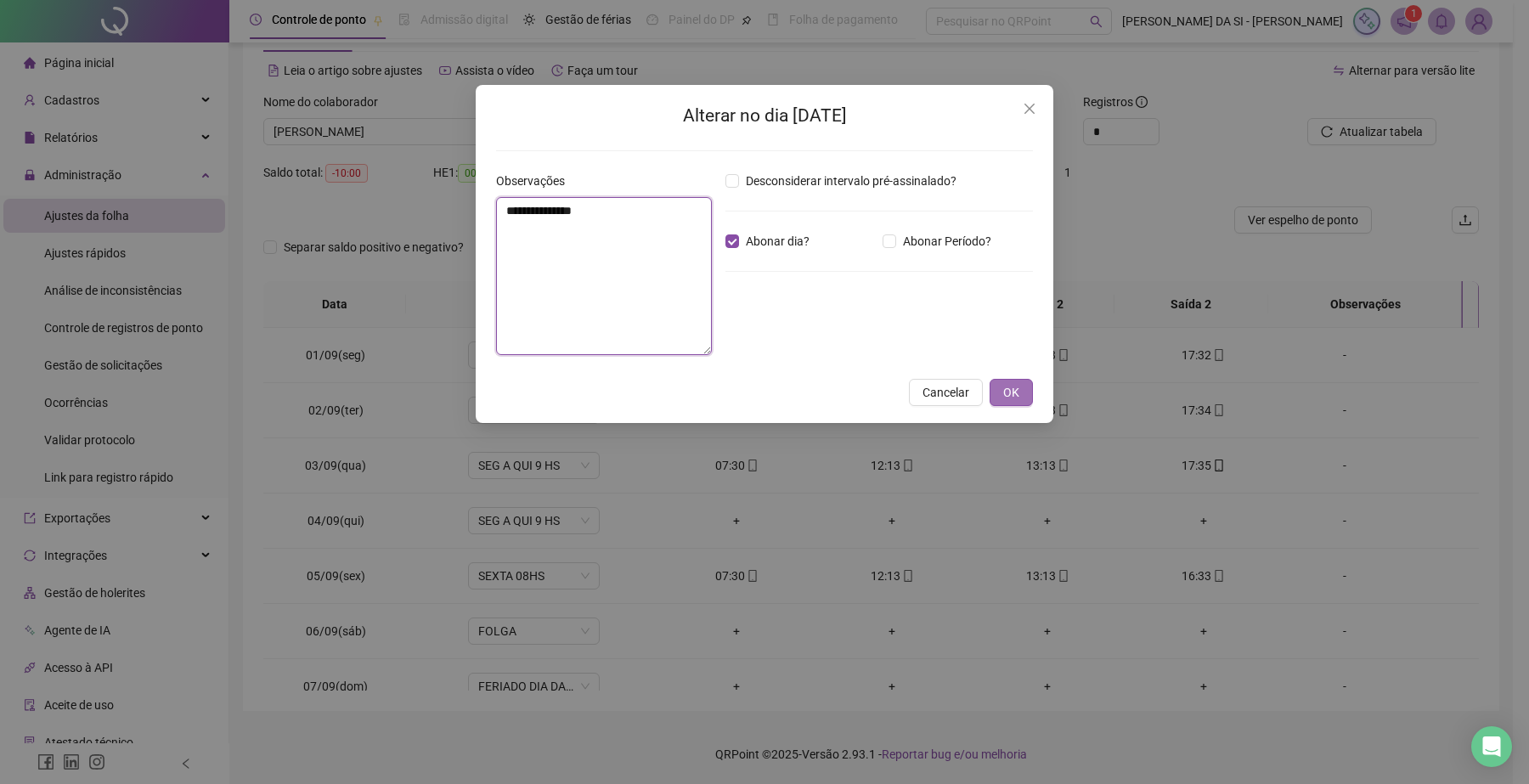
type textarea "**********"
click at [1011, 400] on span "OK" at bounding box center [1011, 392] width 16 height 19
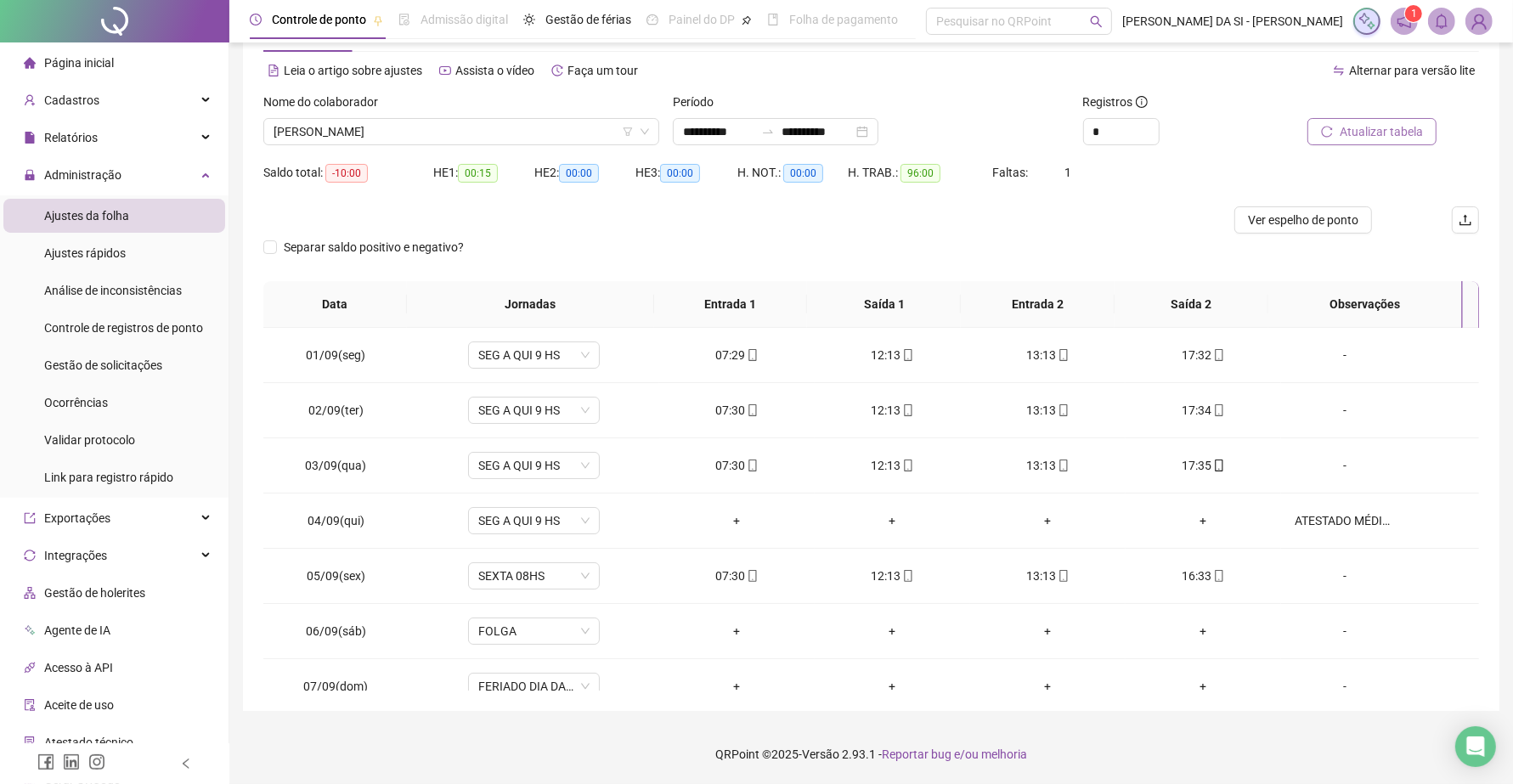
click at [1390, 142] on button "Atualizar tabela" at bounding box center [1371, 131] width 129 height 27
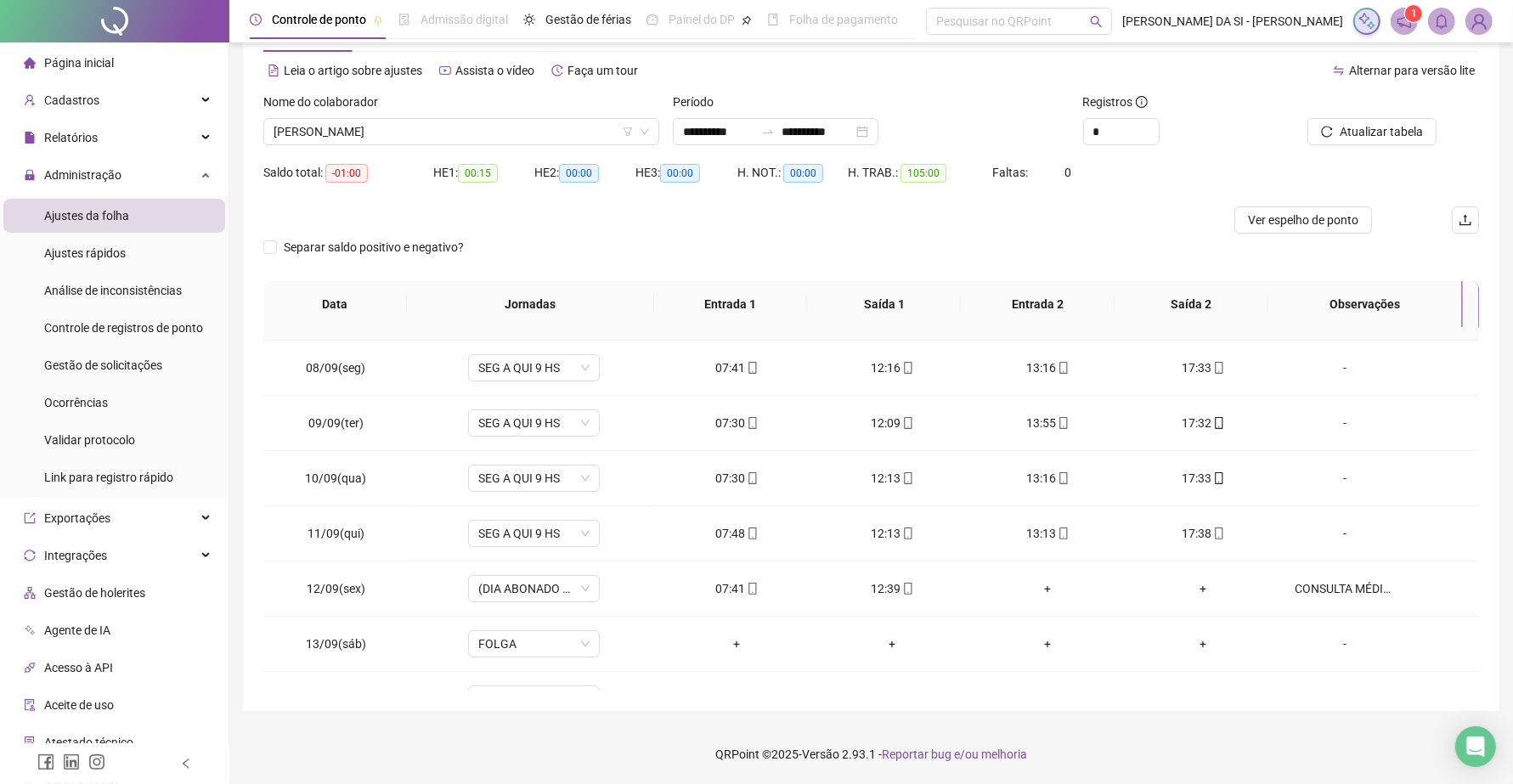
scroll to position [425, 0]
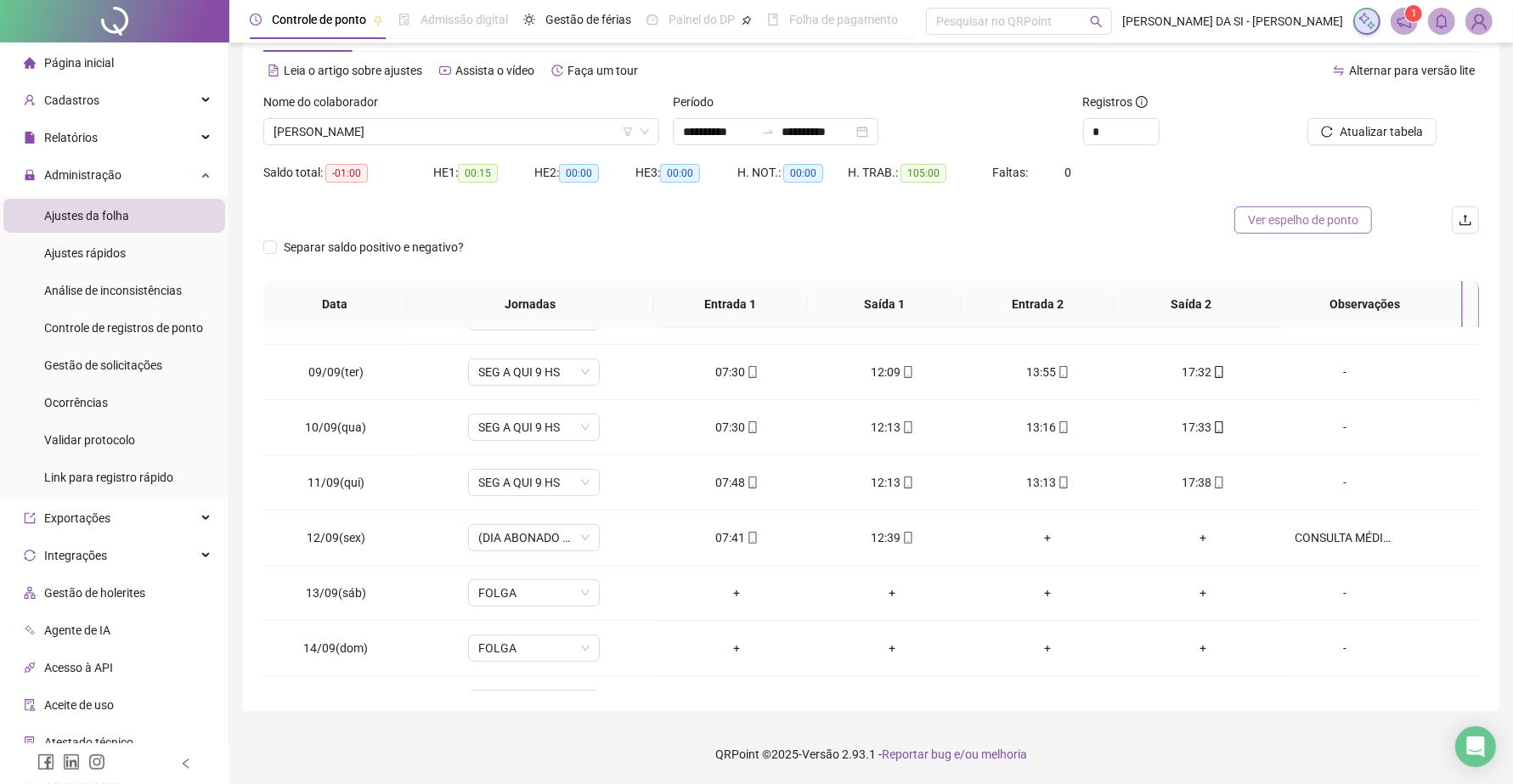
click at [1304, 218] on span "Ver espelho de ponto" at bounding box center [1303, 220] width 110 height 19
click at [1330, 375] on div "-" at bounding box center [1344, 372] width 100 height 19
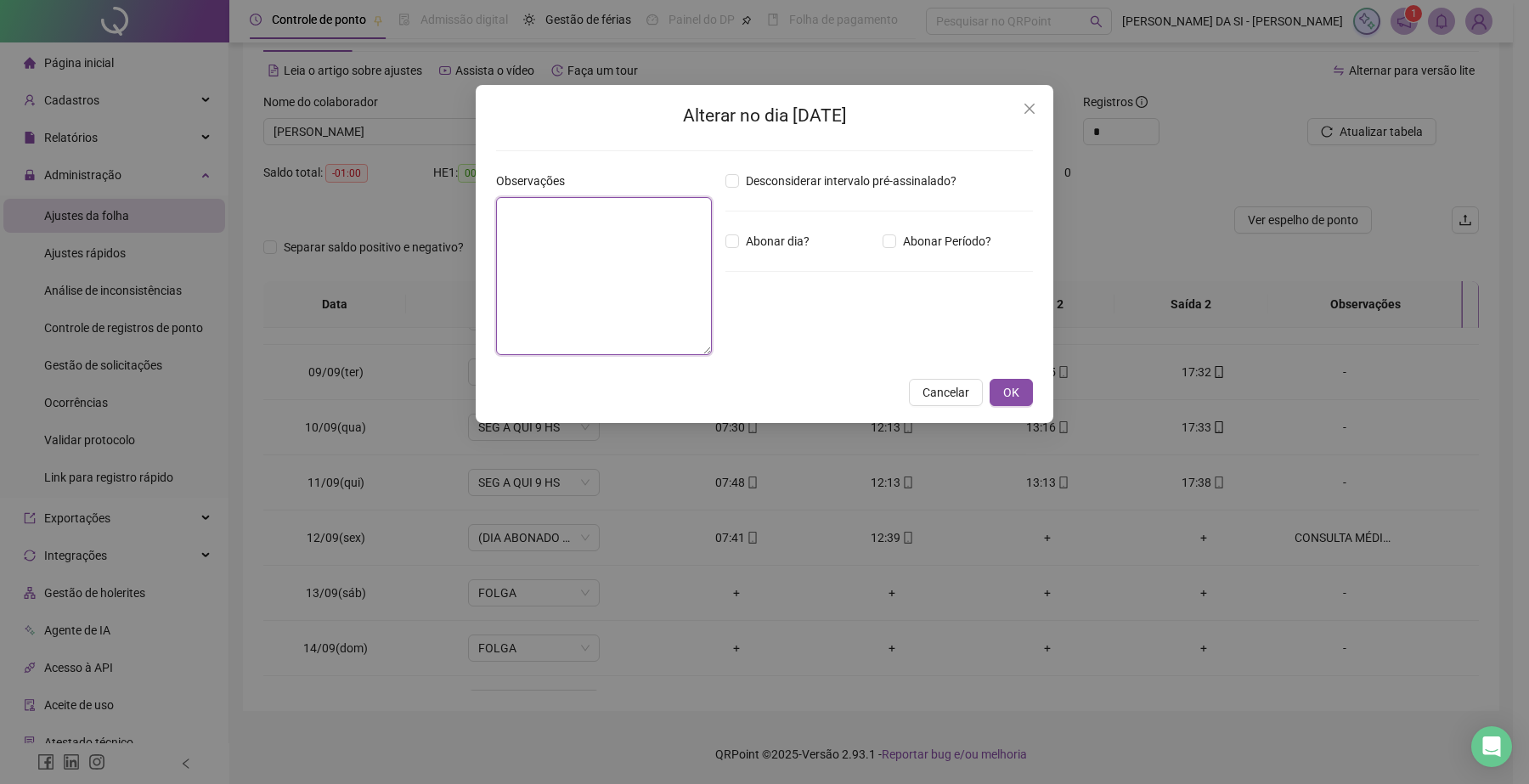
click at [632, 297] on textarea at bounding box center [604, 275] width 216 height 158
type textarea "**********"
click at [1003, 392] on span "OK" at bounding box center [1011, 392] width 16 height 19
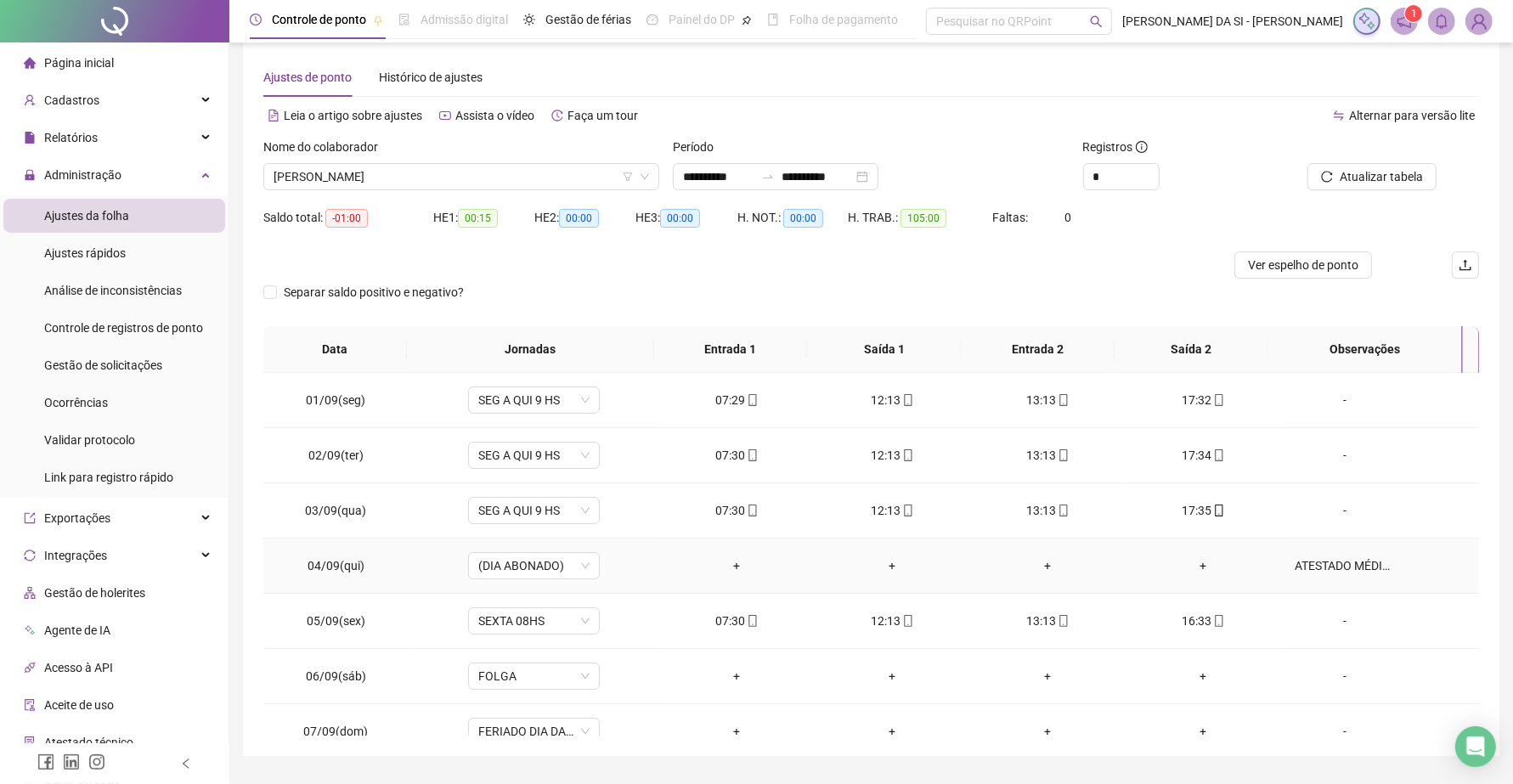
scroll to position [0, 0]
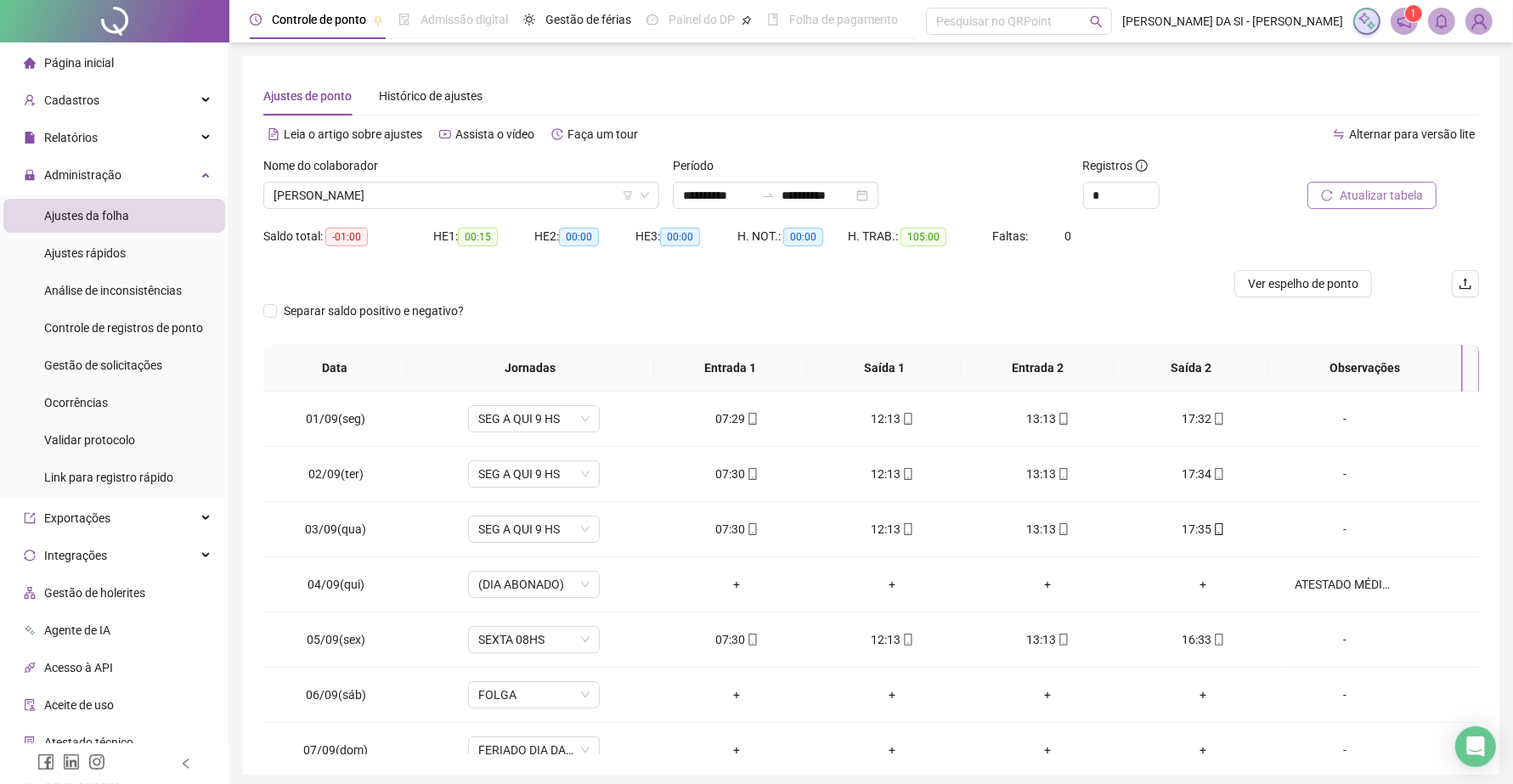
click at [1344, 198] on span "Atualizar tabela" at bounding box center [1381, 195] width 83 height 19
click at [1285, 281] on span "Ver espelho de ponto" at bounding box center [1303, 284] width 110 height 19
click at [554, 192] on span "KARLEN SANTIAGO DO NASCIMENTO" at bounding box center [462, 194] width 376 height 25
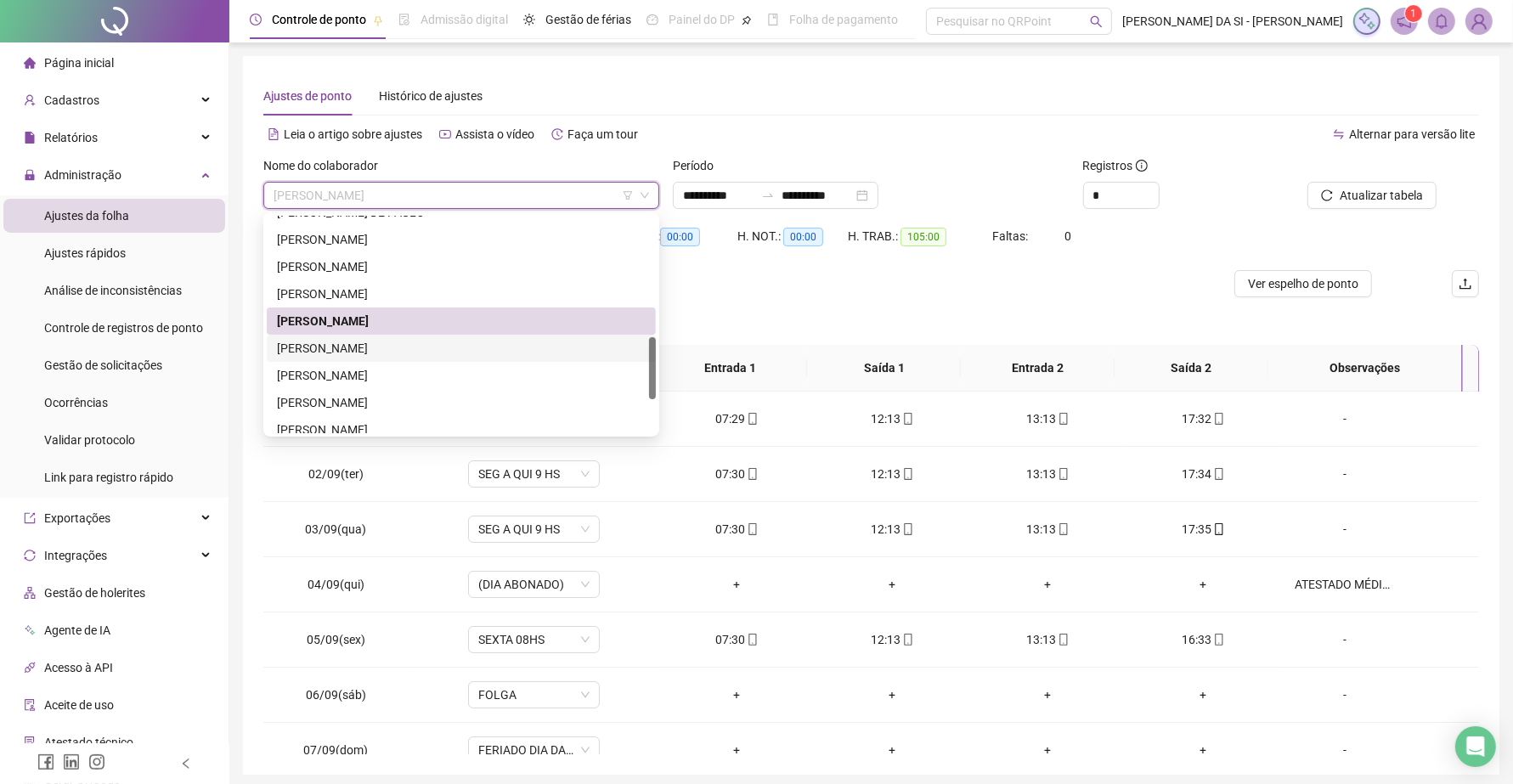
click at [385, 345] on div "[PERSON_NAME]" at bounding box center [461, 348] width 369 height 19
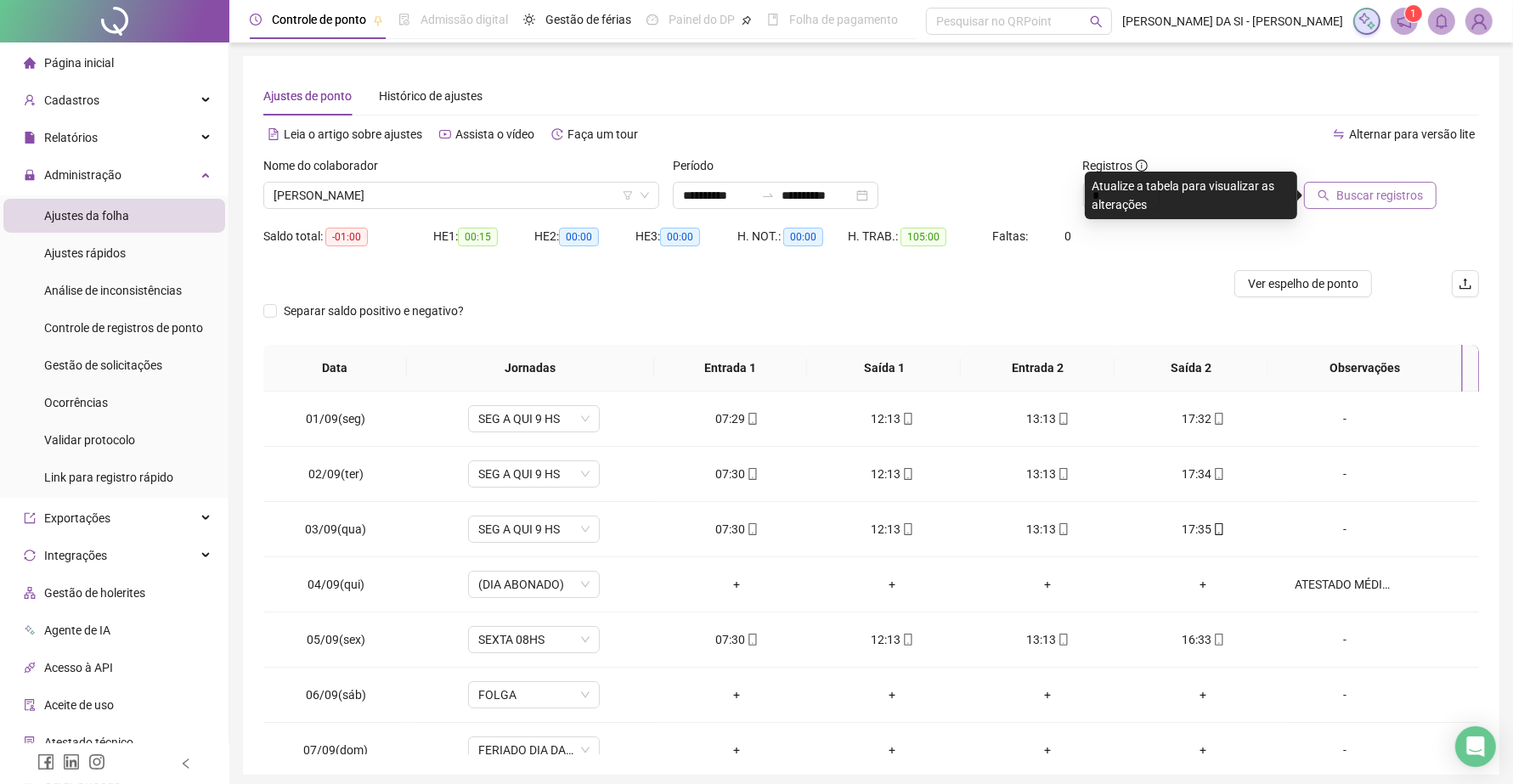
click at [1327, 197] on icon "search" at bounding box center [1323, 195] width 12 height 12
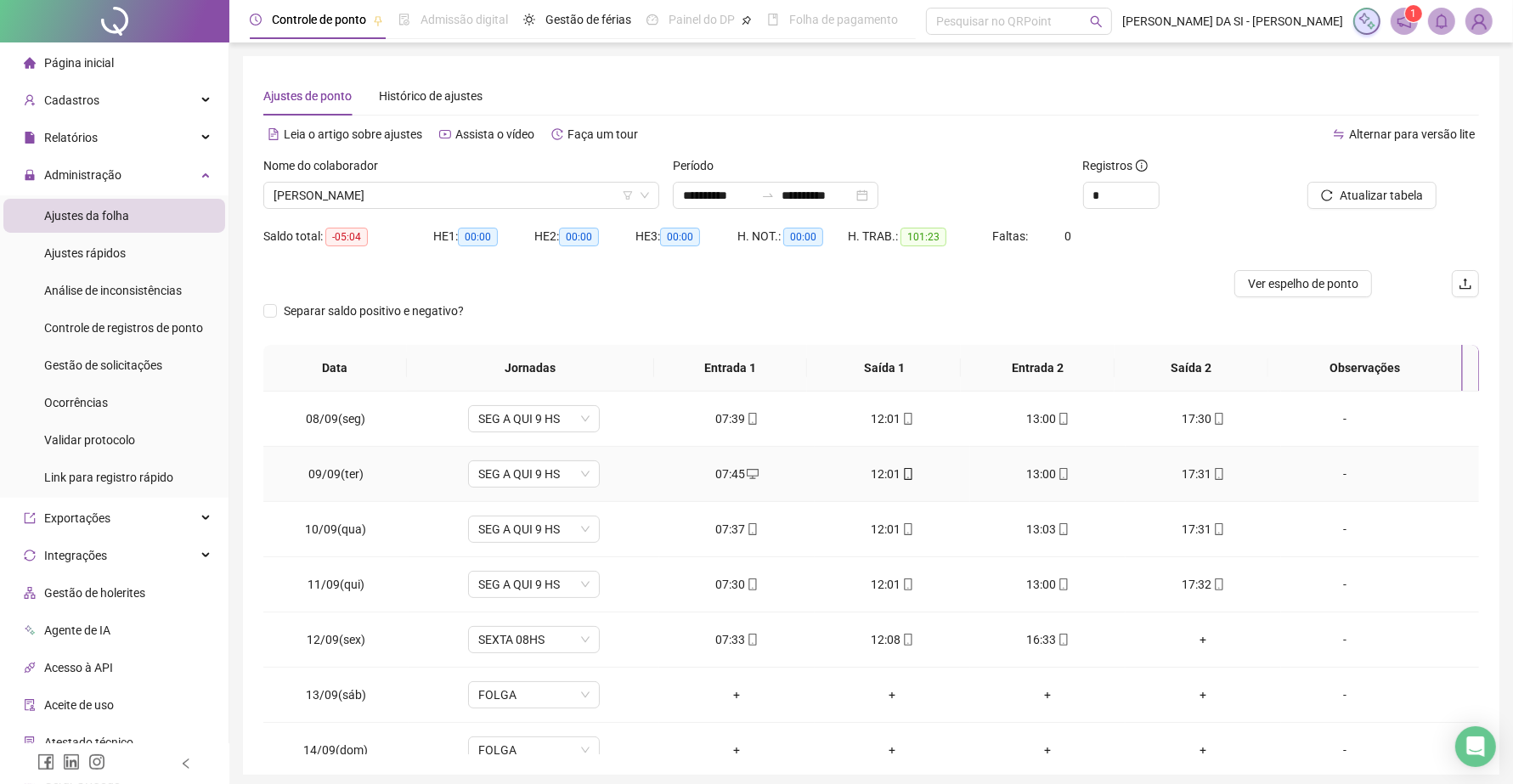
scroll to position [425, 0]
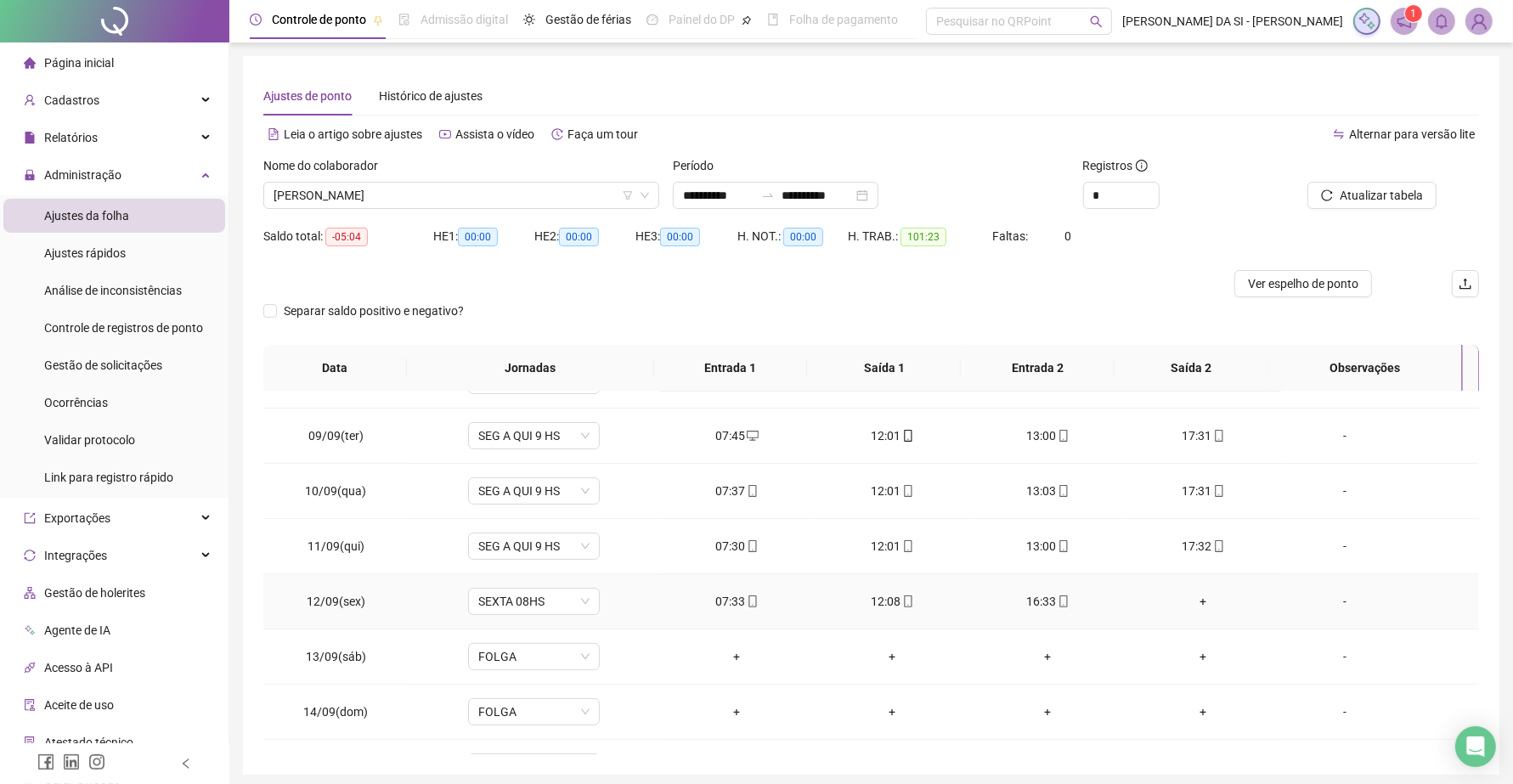
click at [1191, 603] on div "+" at bounding box center [1203, 601] width 128 height 19
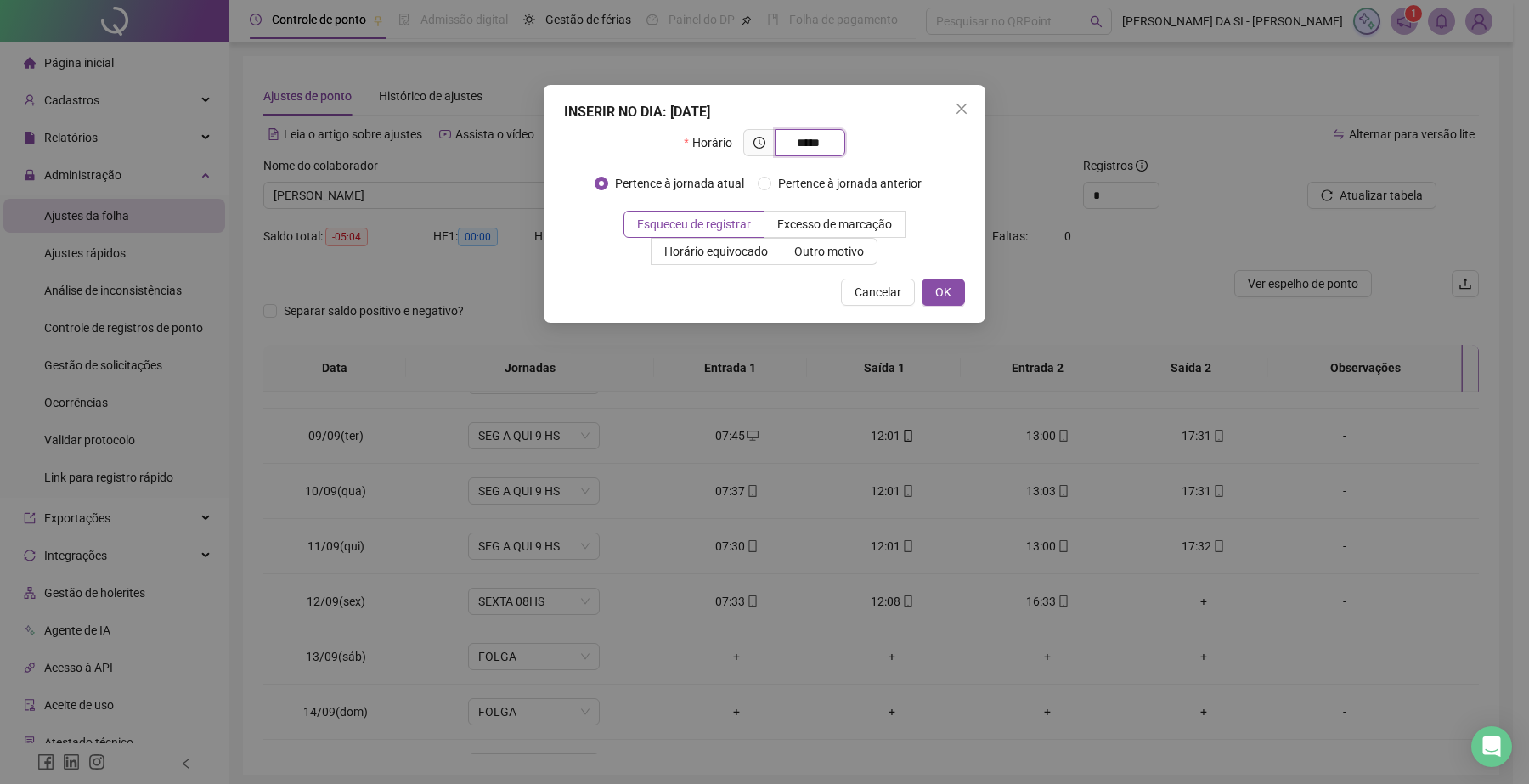
type input "*****"
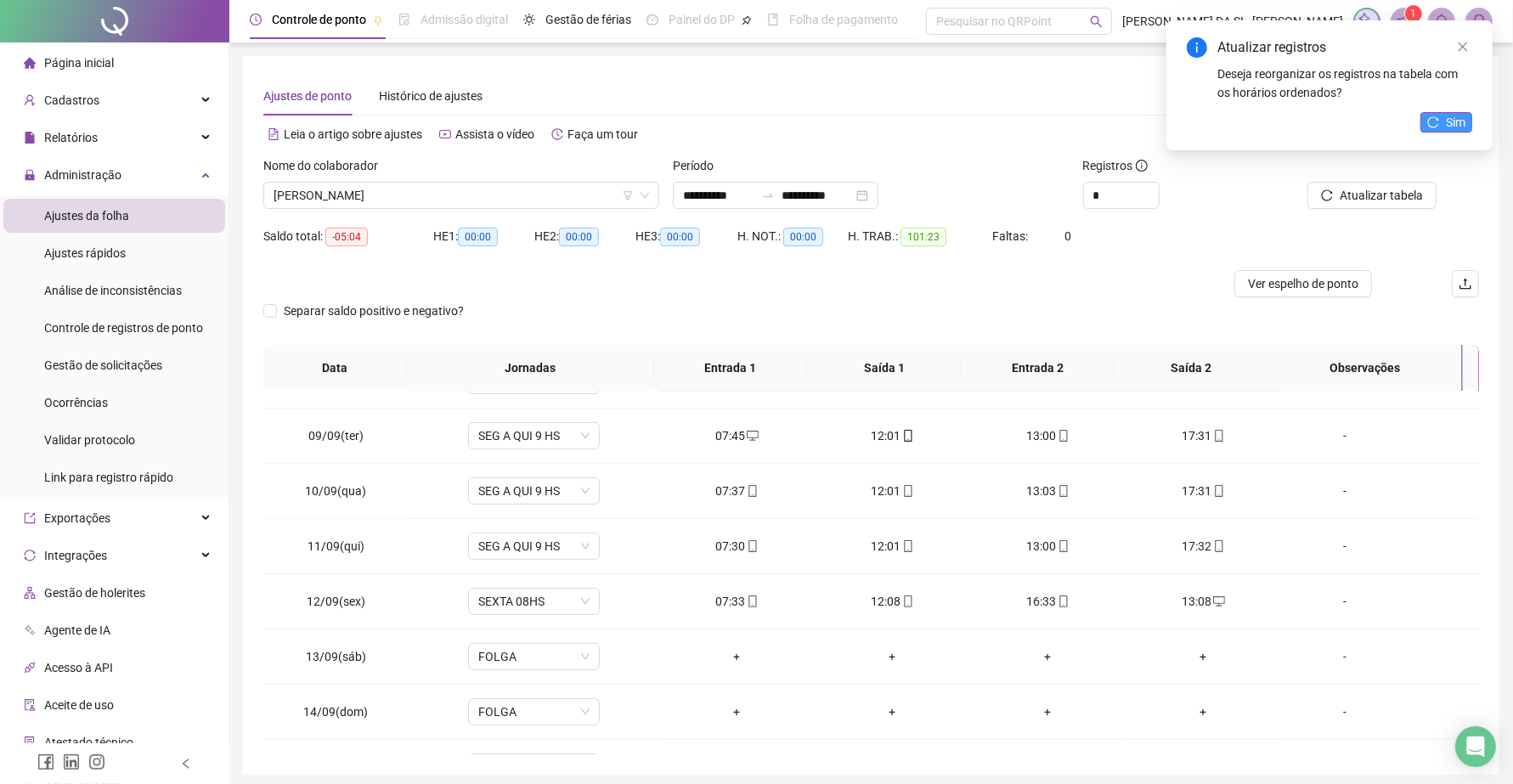
click at [1441, 114] on button "Sim" at bounding box center [1446, 123] width 52 height 21
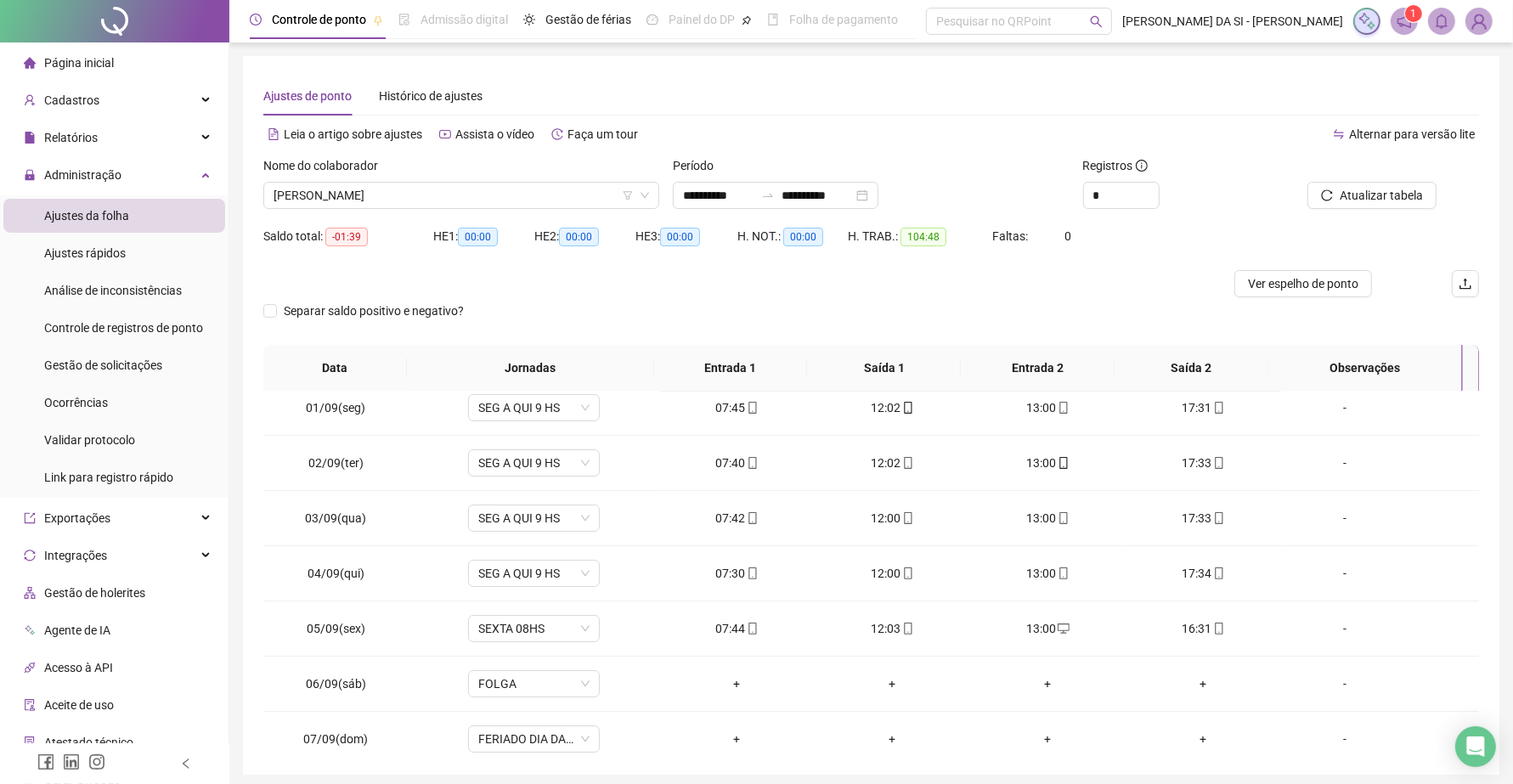
scroll to position [0, 0]
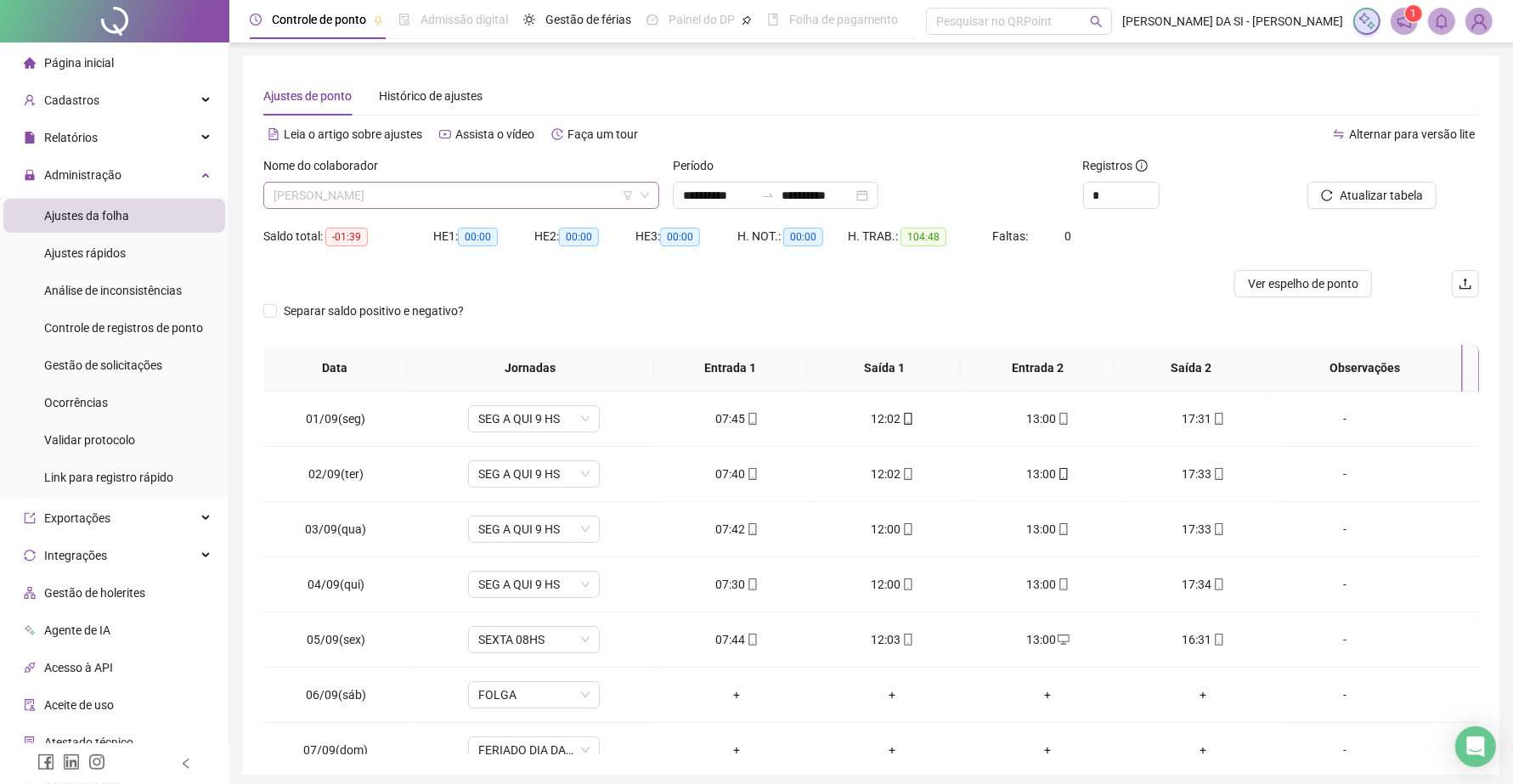
click at [429, 200] on span "[PERSON_NAME]" at bounding box center [462, 194] width 376 height 25
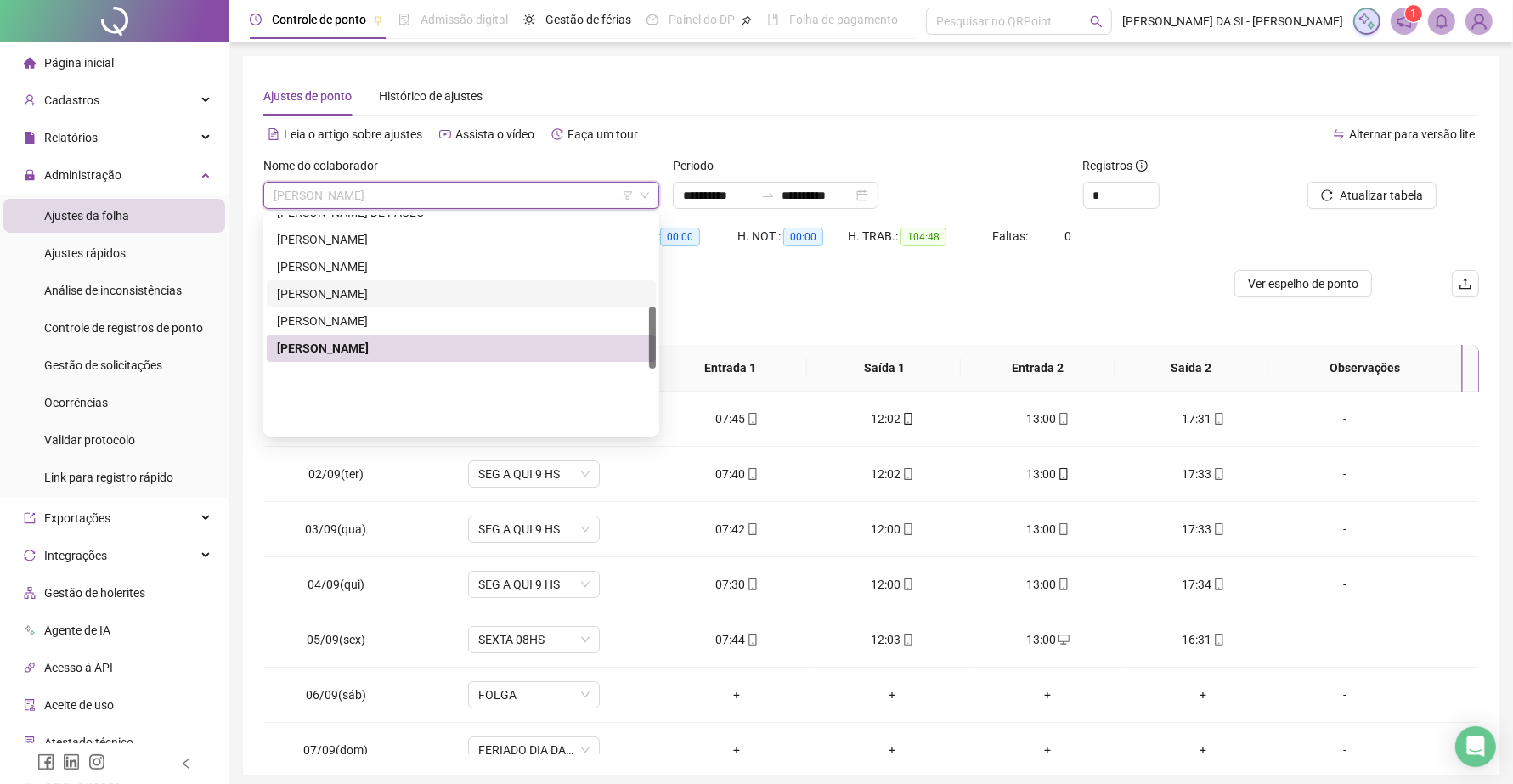
scroll to position [318, 0]
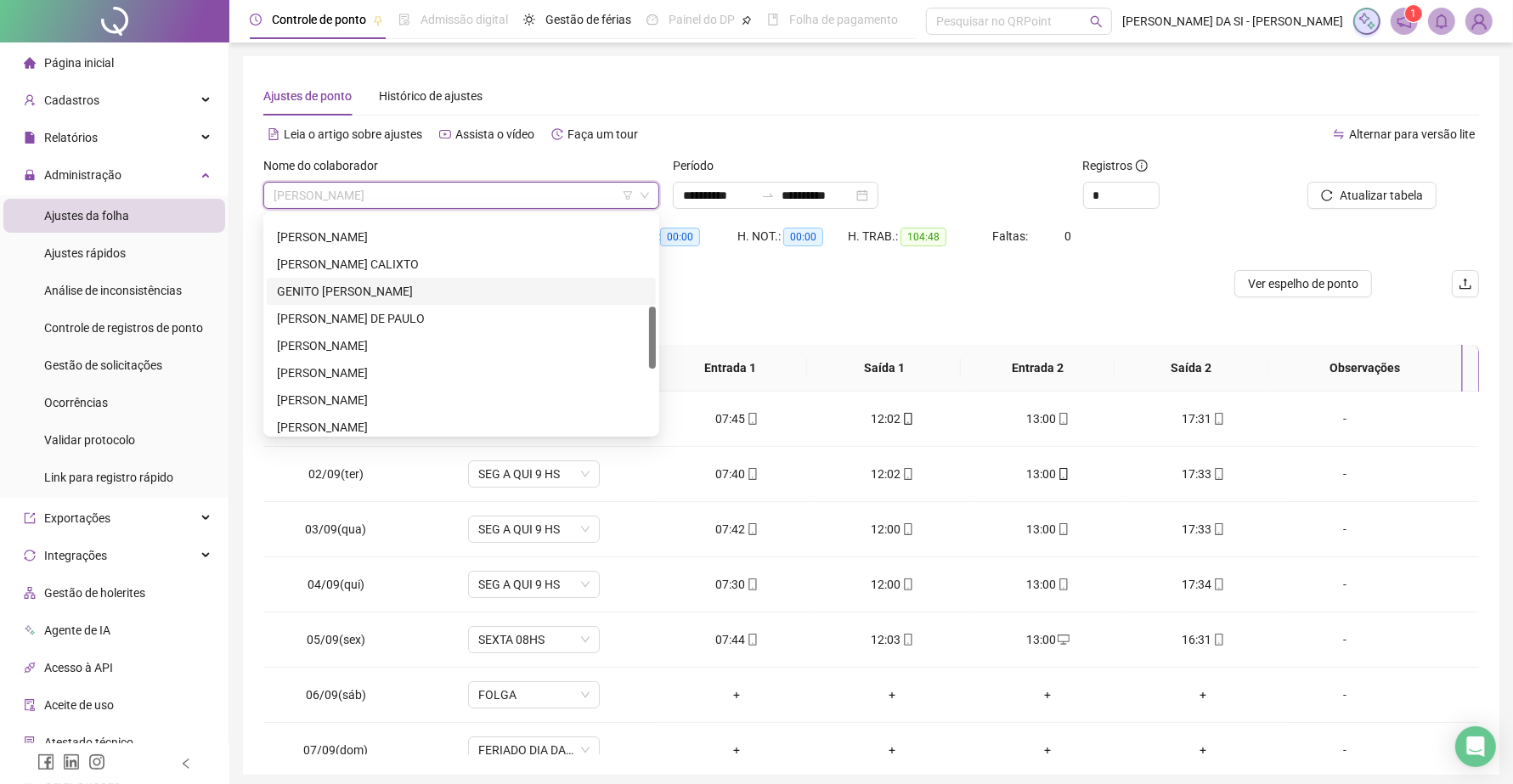
click at [416, 292] on div "GENITO BRUNO ARAUJO DE QUEIROZ" at bounding box center [461, 292] width 369 height 19
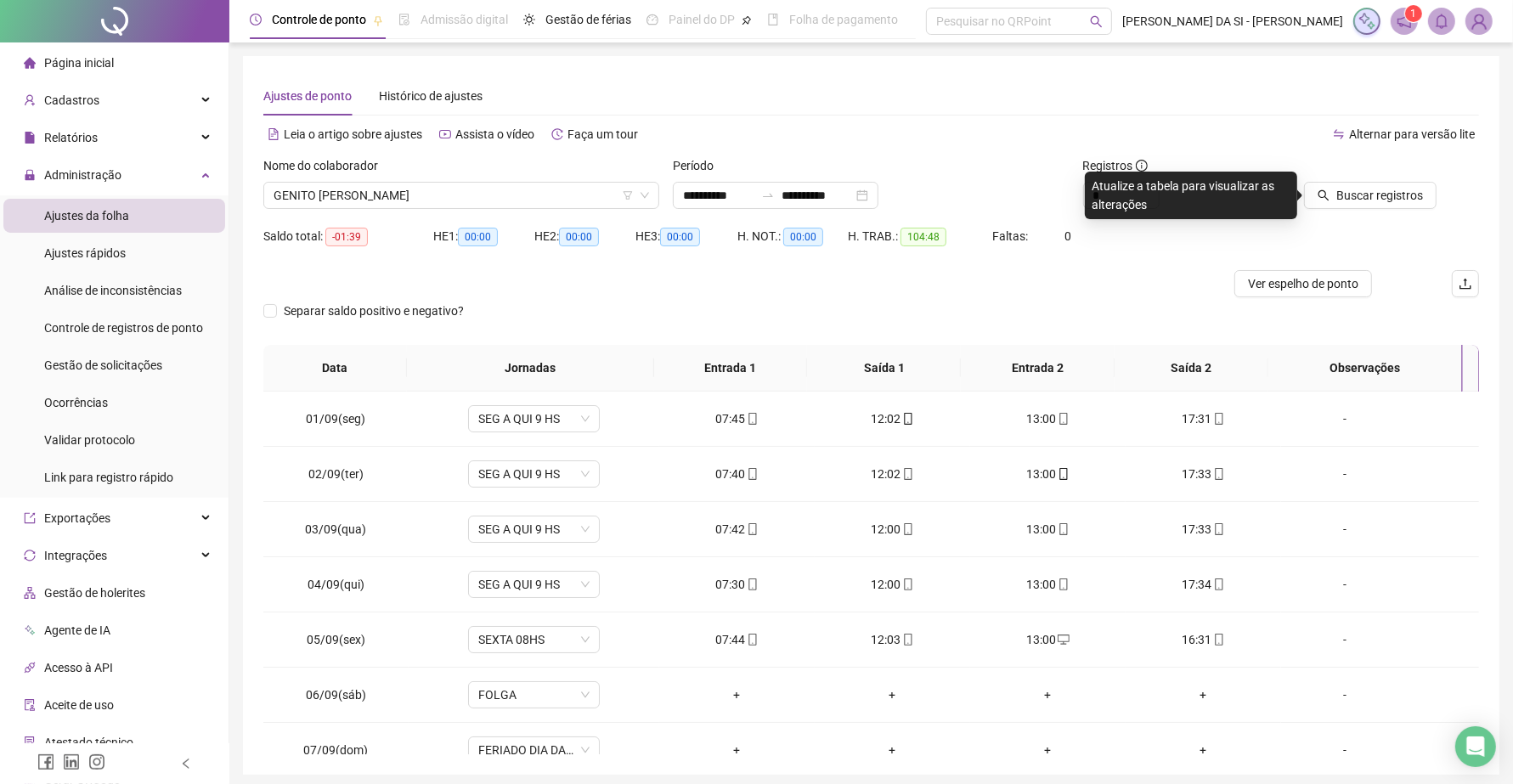
click at [1390, 180] on div at bounding box center [1361, 169] width 148 height 25
click at [1390, 192] on span "Buscar registros" at bounding box center [1379, 195] width 87 height 19
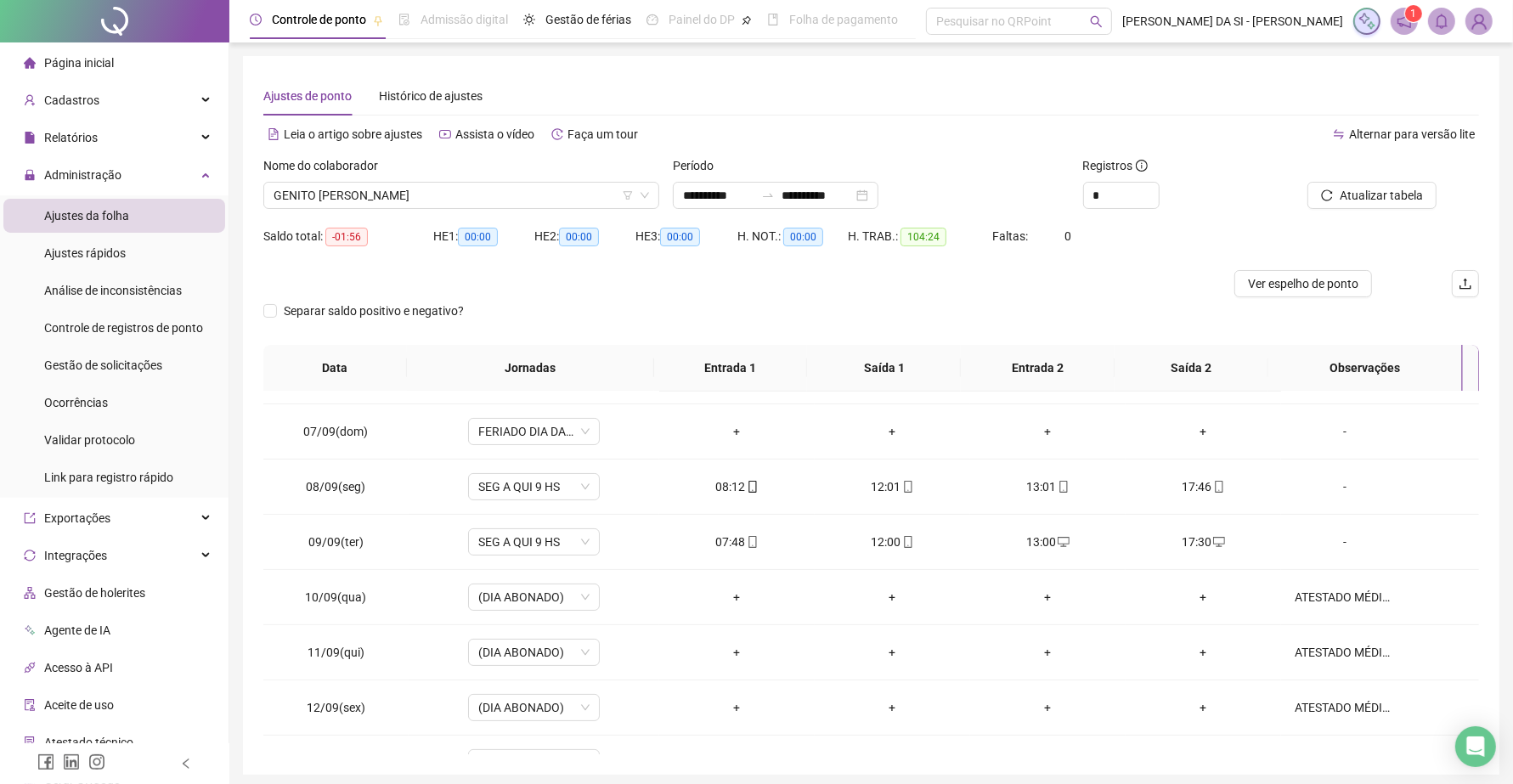
scroll to position [425, 0]
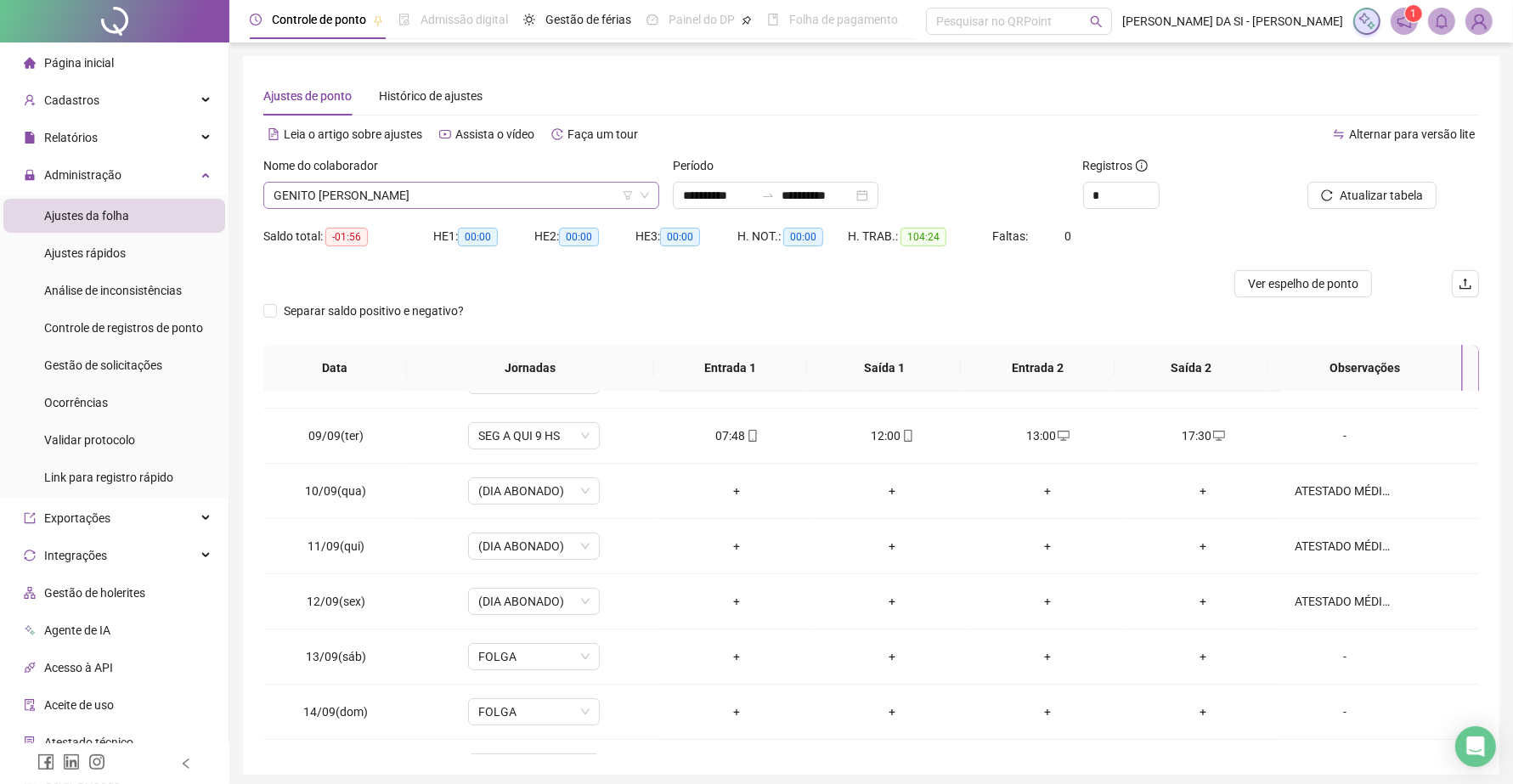
click at [533, 196] on span "GENITO BRUNO ARAUJO DE QUEIROZ" at bounding box center [462, 194] width 376 height 25
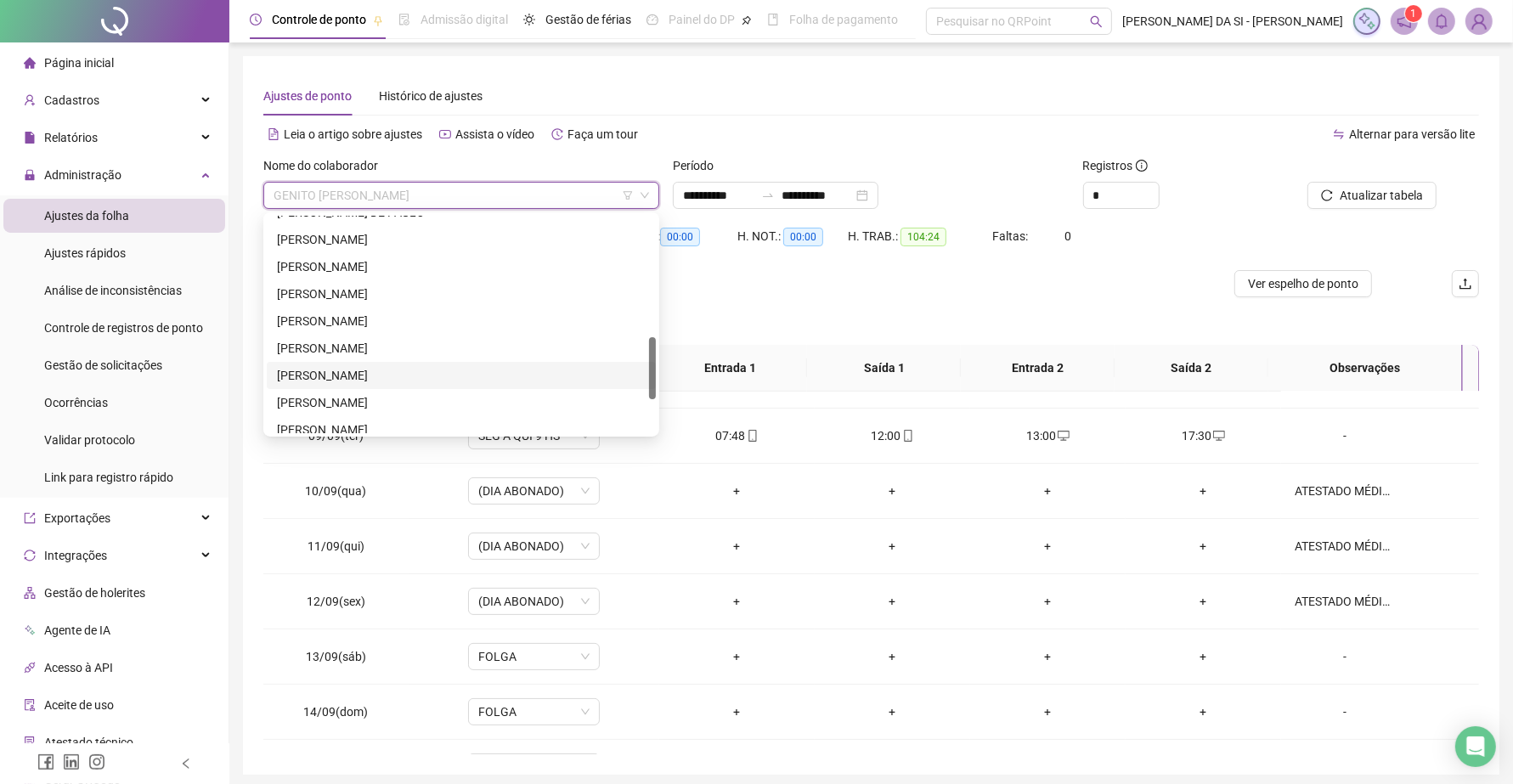
click at [332, 376] on div "[PERSON_NAME]" at bounding box center [461, 375] width 369 height 19
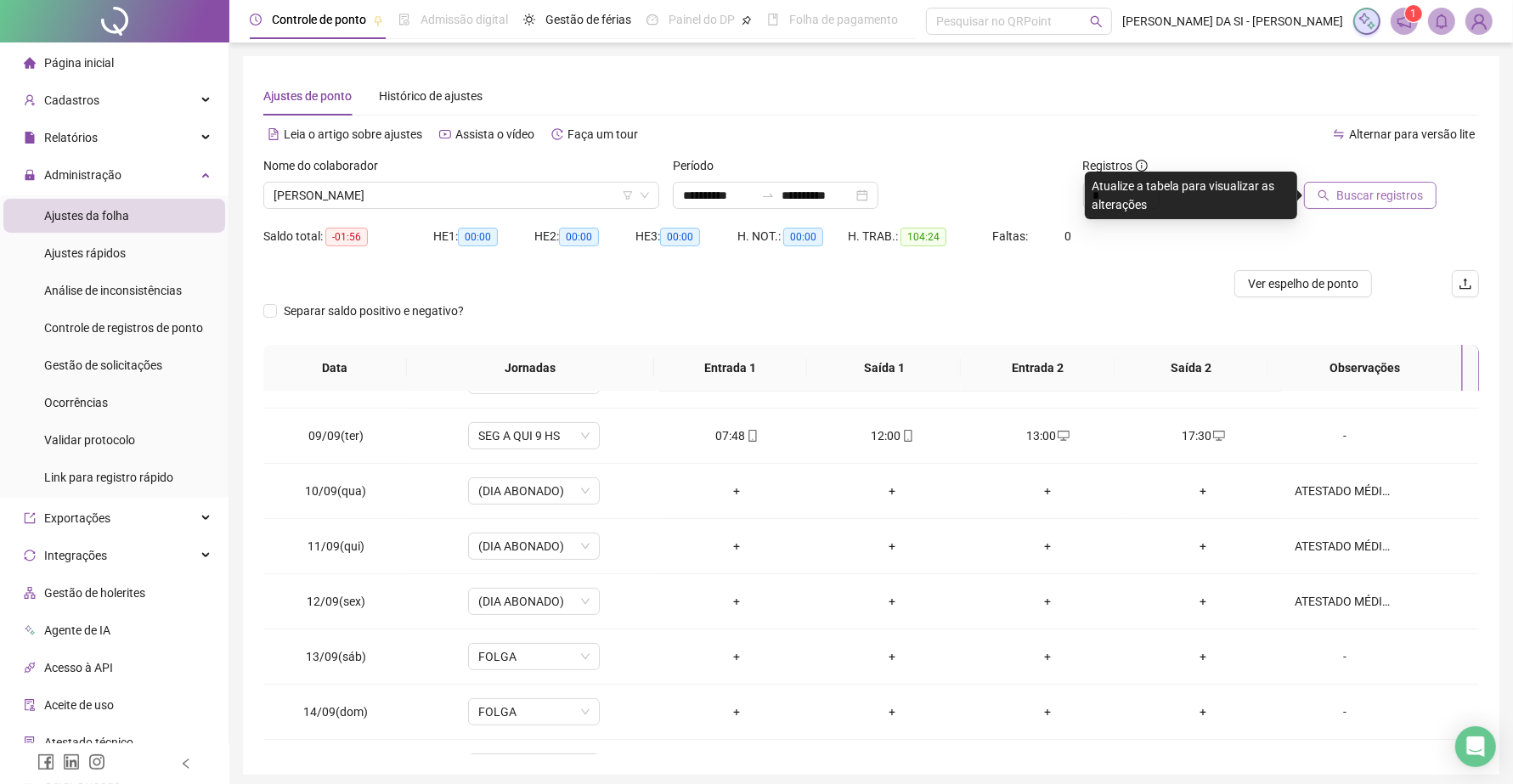
click at [1356, 204] on span "Buscar registros" at bounding box center [1379, 195] width 87 height 19
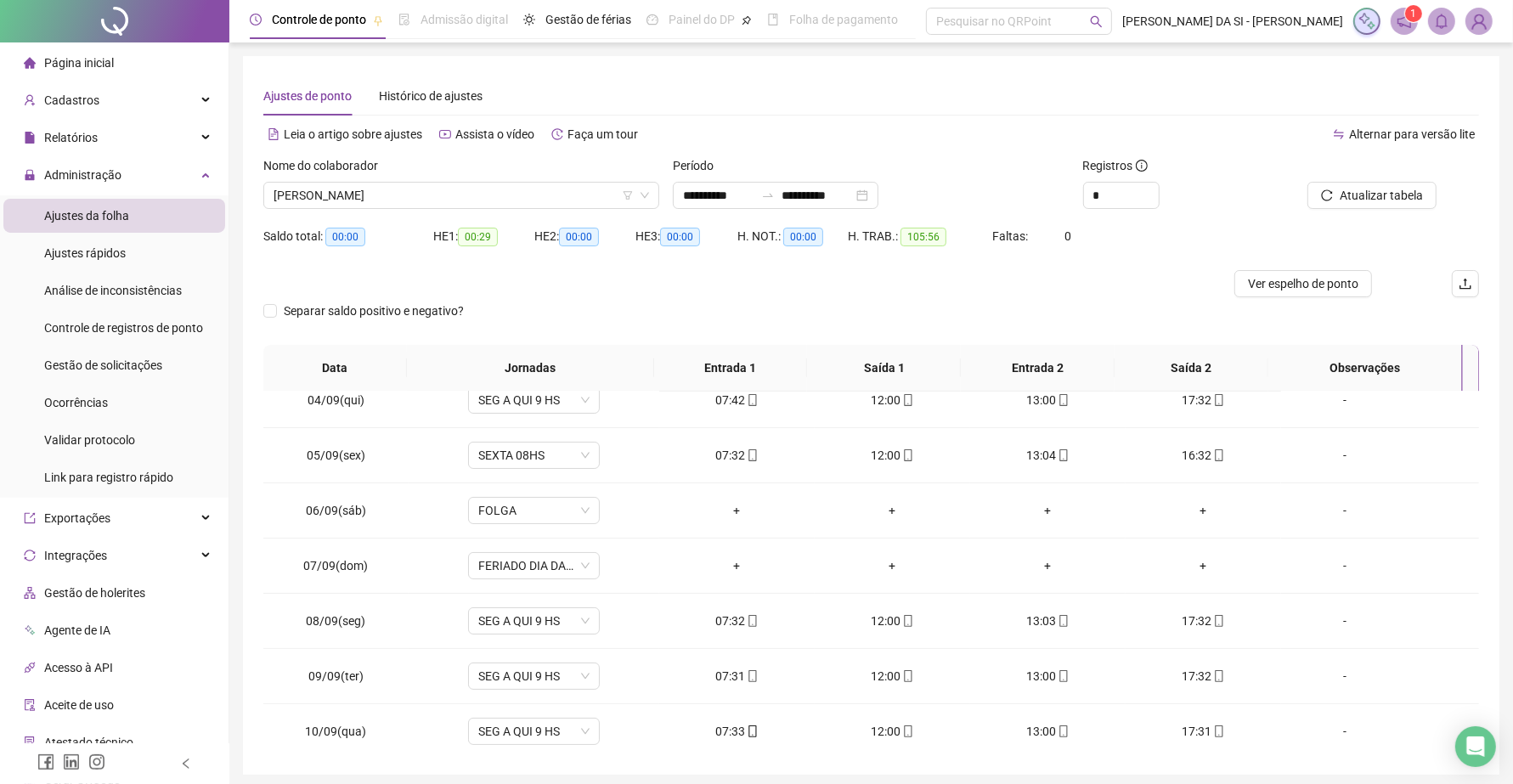
scroll to position [0, 0]
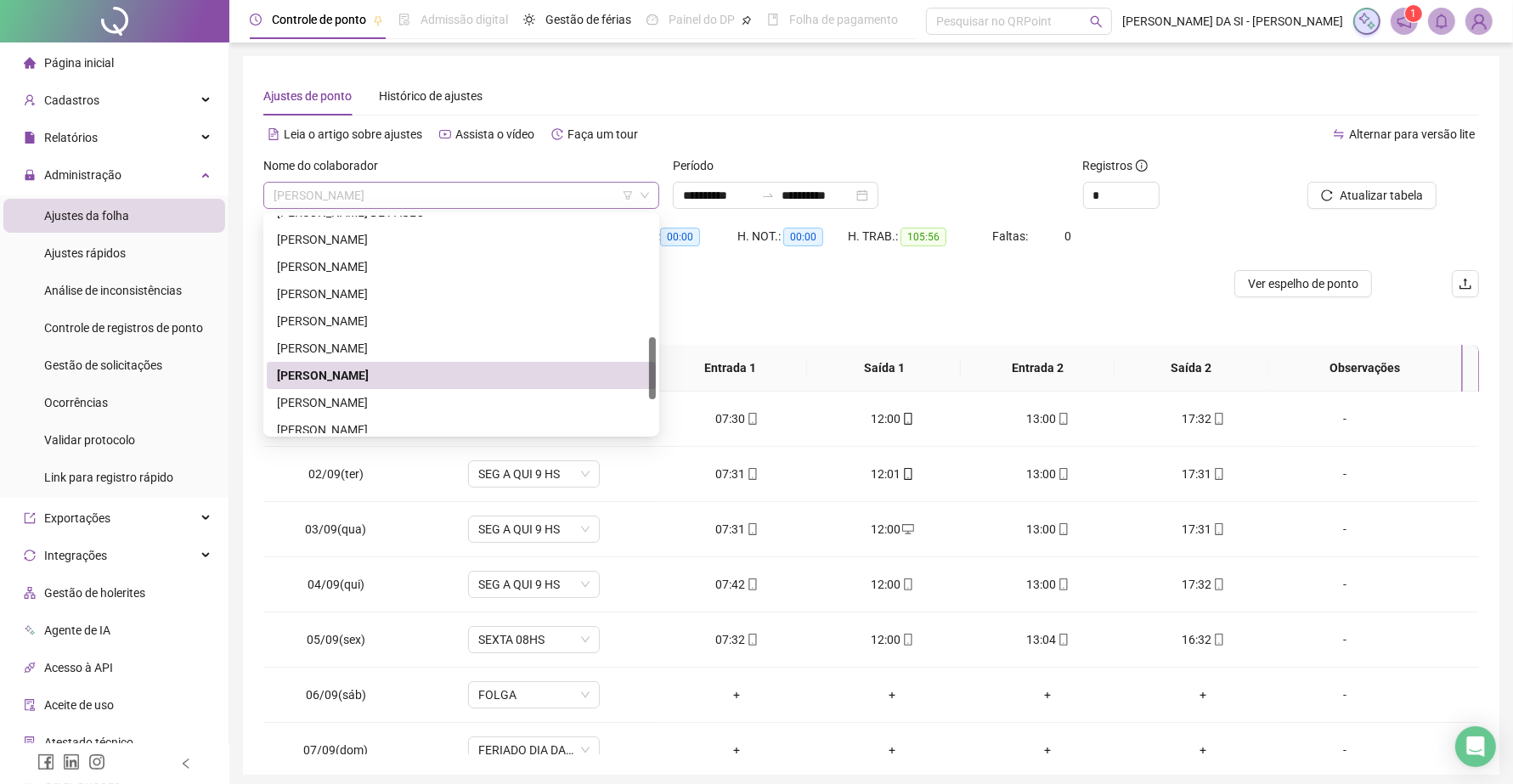
click at [481, 208] on div "[PERSON_NAME]" at bounding box center [461, 195] width 395 height 27
click at [346, 400] on div "[PERSON_NAME]" at bounding box center [461, 403] width 369 height 19
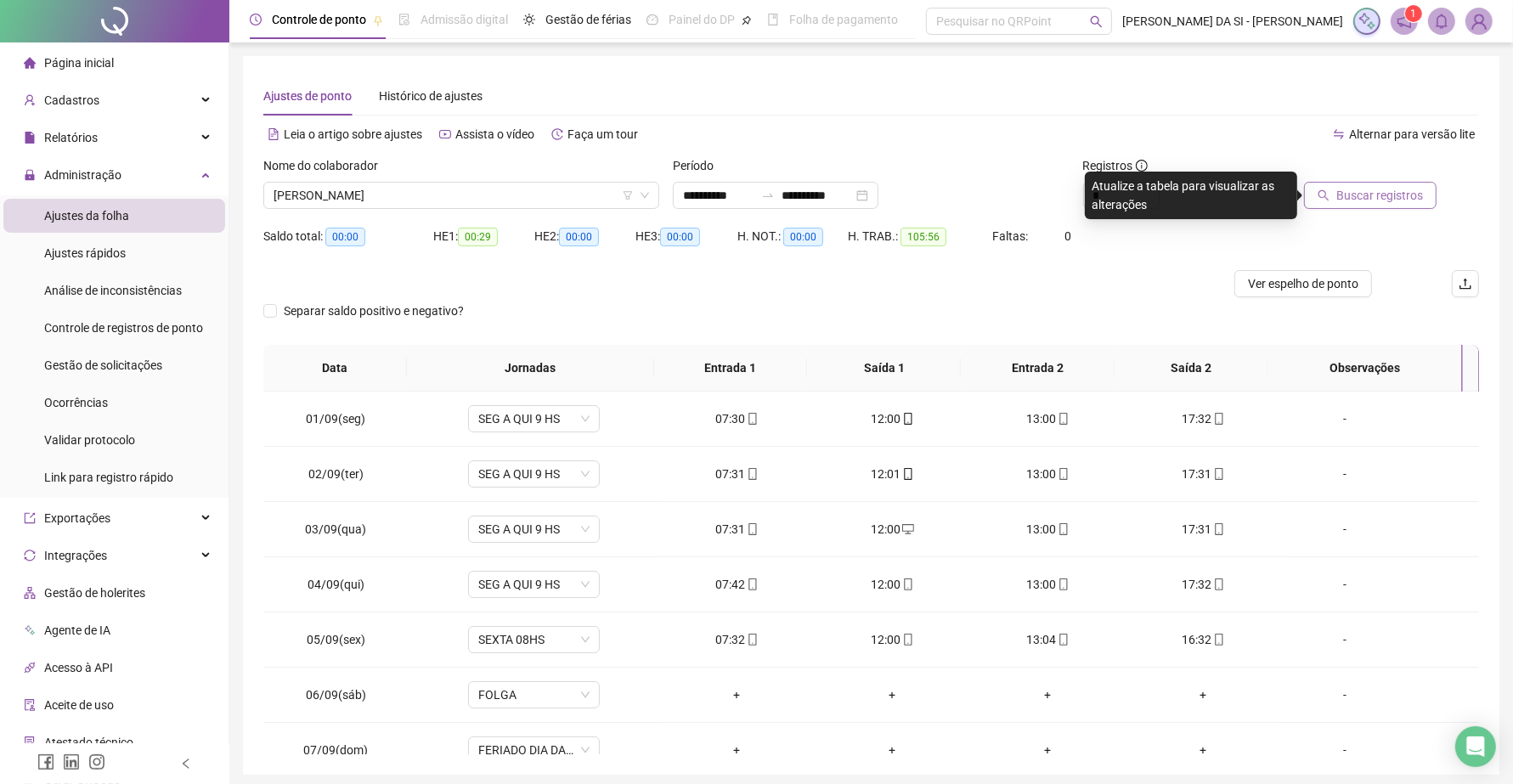
click at [1370, 190] on span "Buscar registros" at bounding box center [1379, 195] width 87 height 19
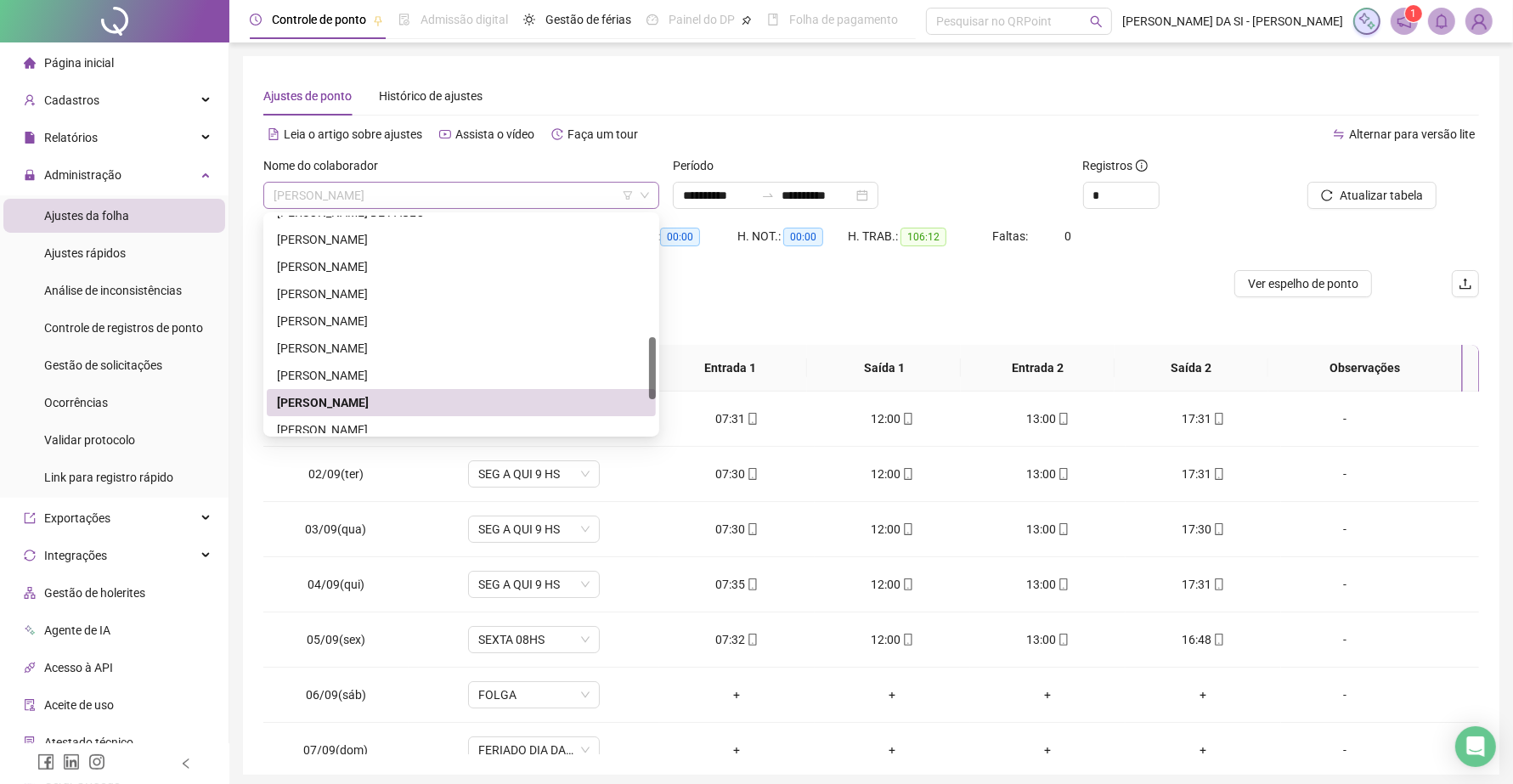
click at [504, 197] on span "[PERSON_NAME]" at bounding box center [462, 194] width 376 height 25
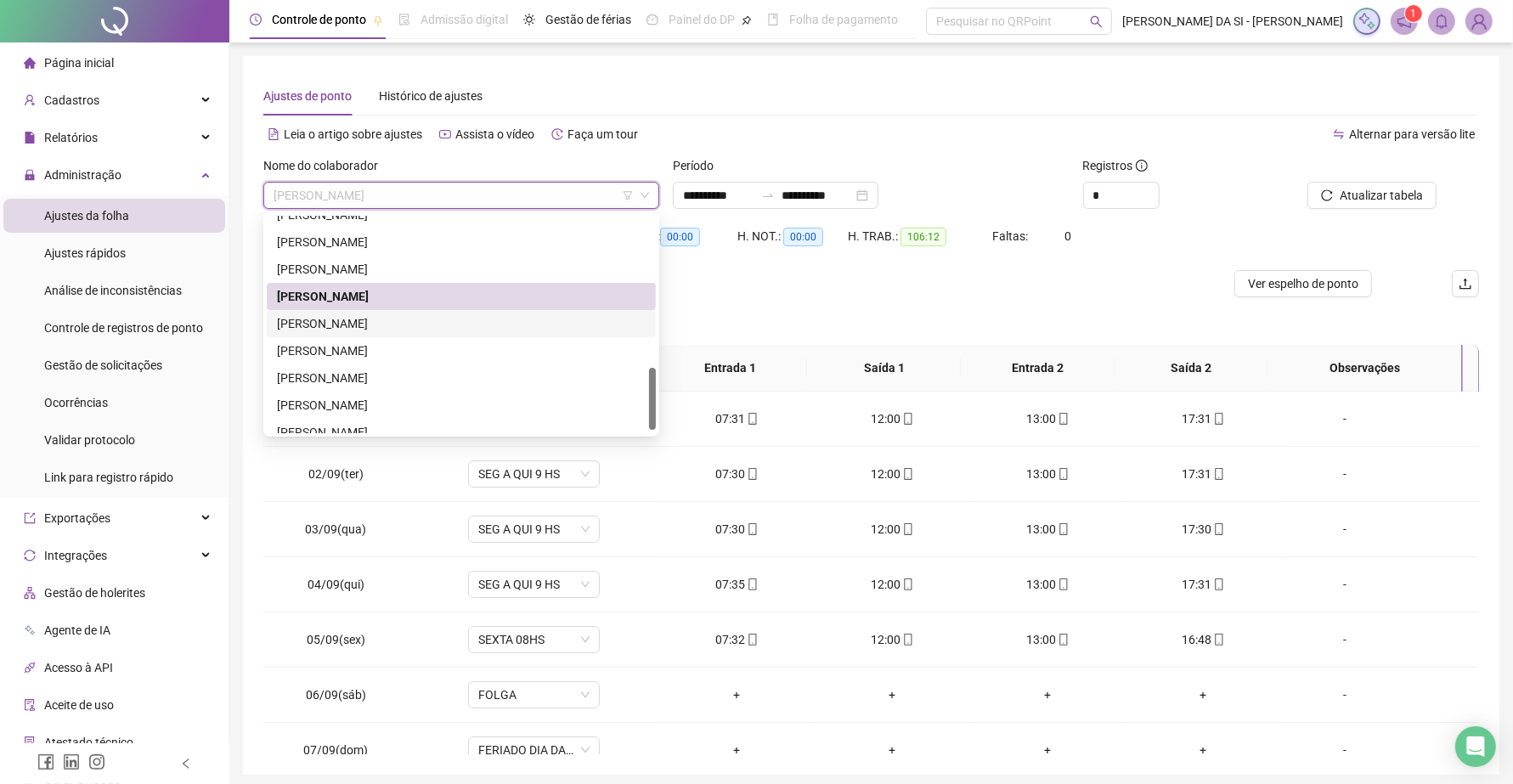
click at [409, 328] on div "[PERSON_NAME] [PERSON_NAME]" at bounding box center [461, 324] width 369 height 19
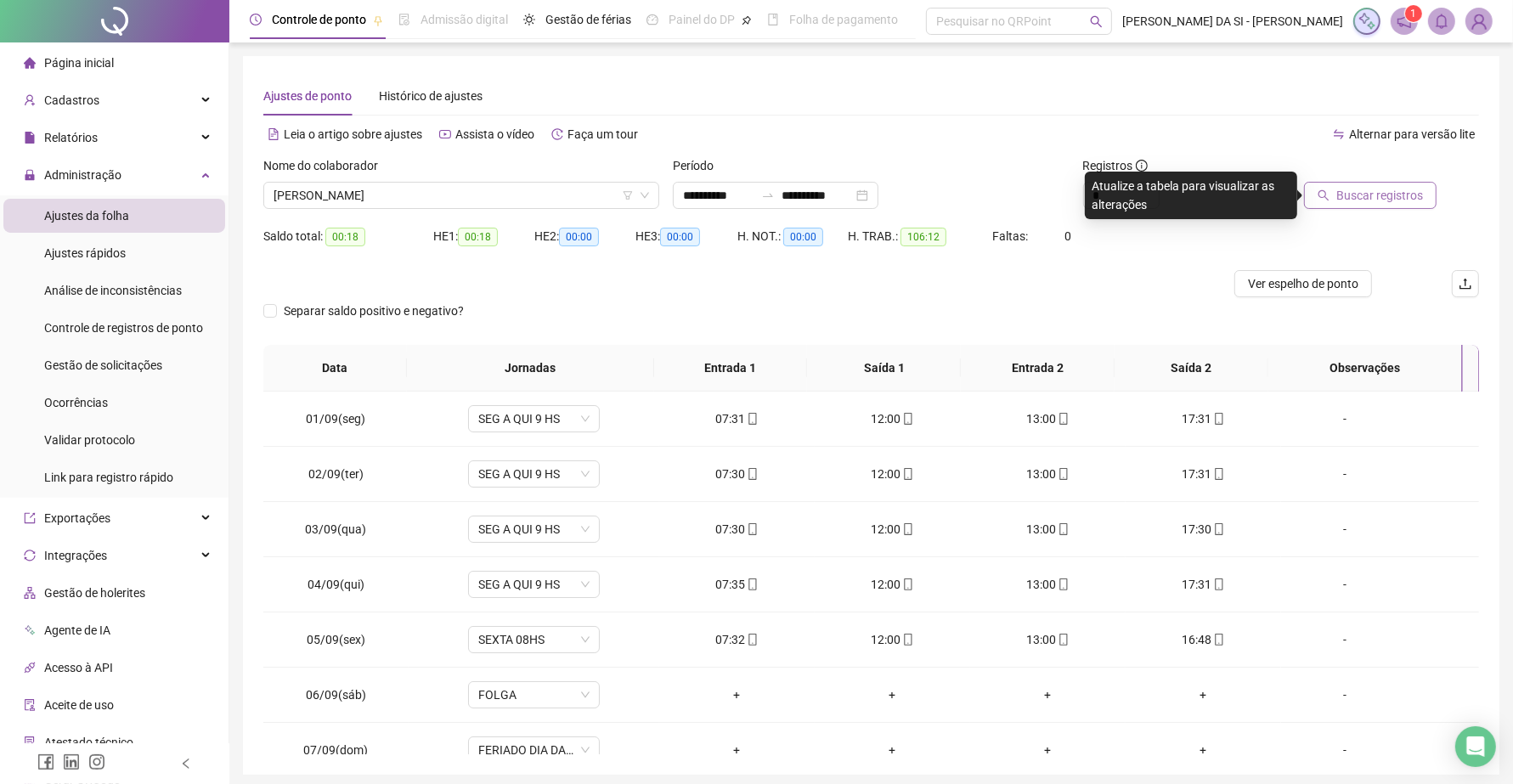
click at [1372, 204] on span "Buscar registros" at bounding box center [1379, 195] width 87 height 19
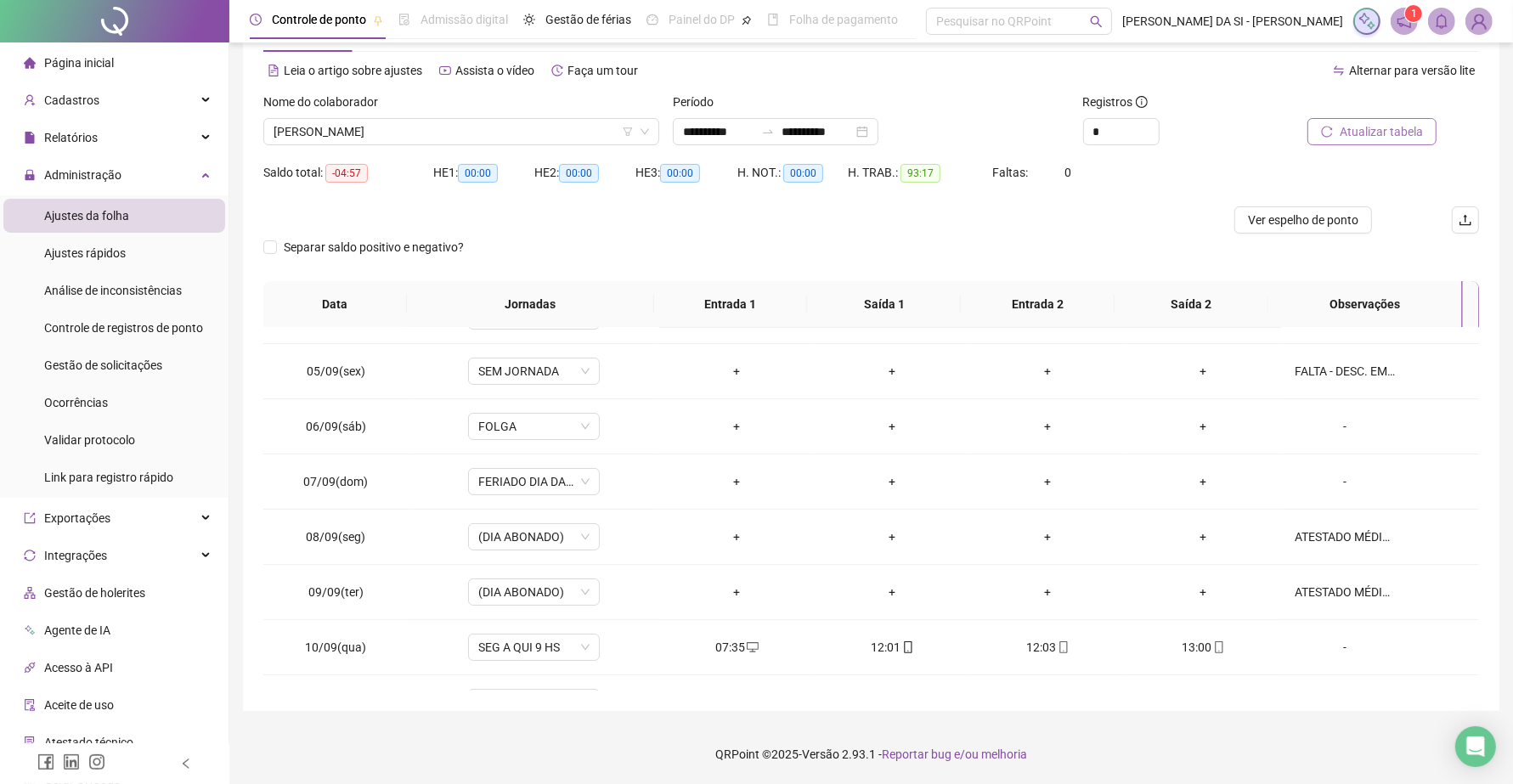
scroll to position [0, 0]
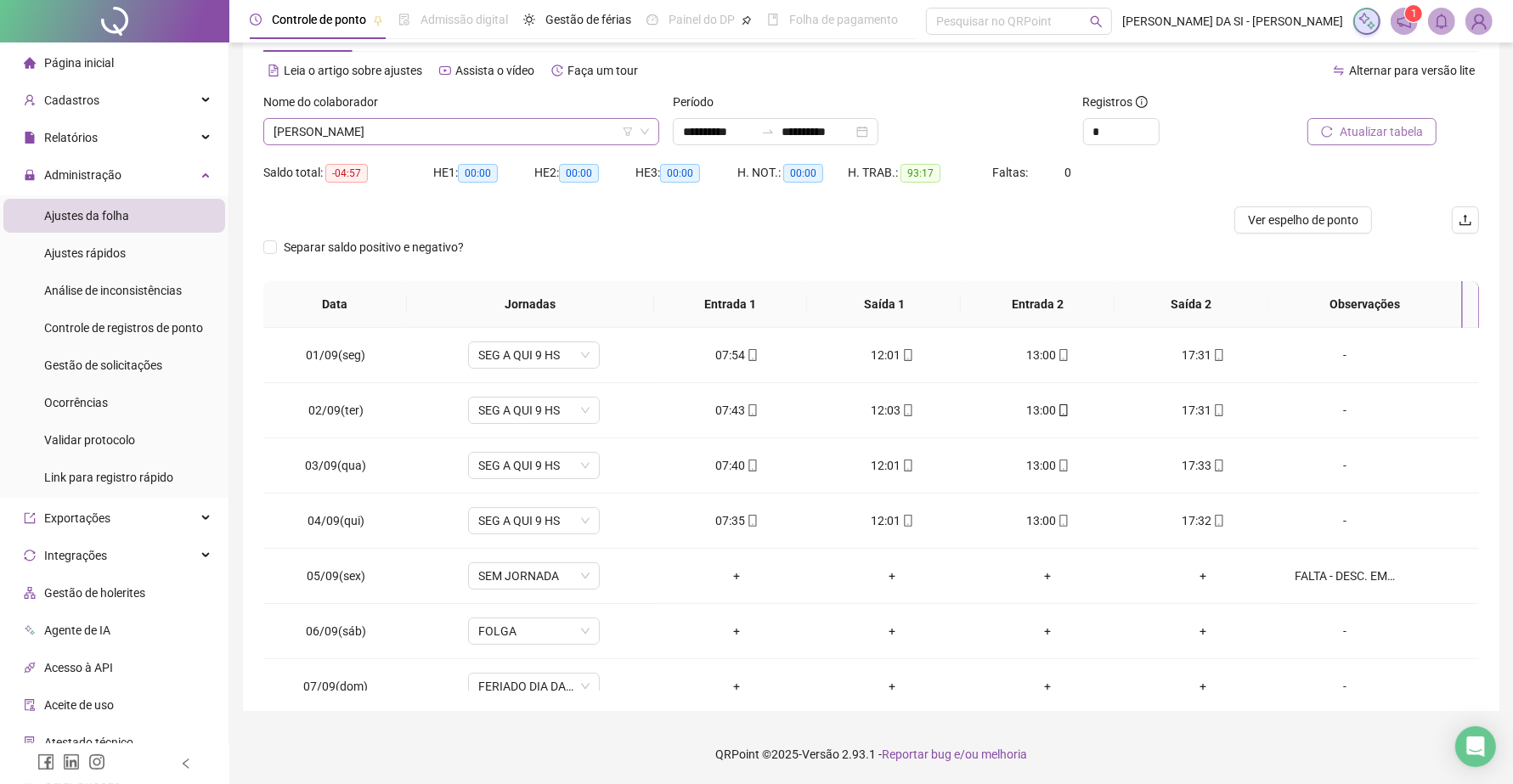
click at [471, 119] on span "[PERSON_NAME] [PERSON_NAME]" at bounding box center [462, 131] width 376 height 25
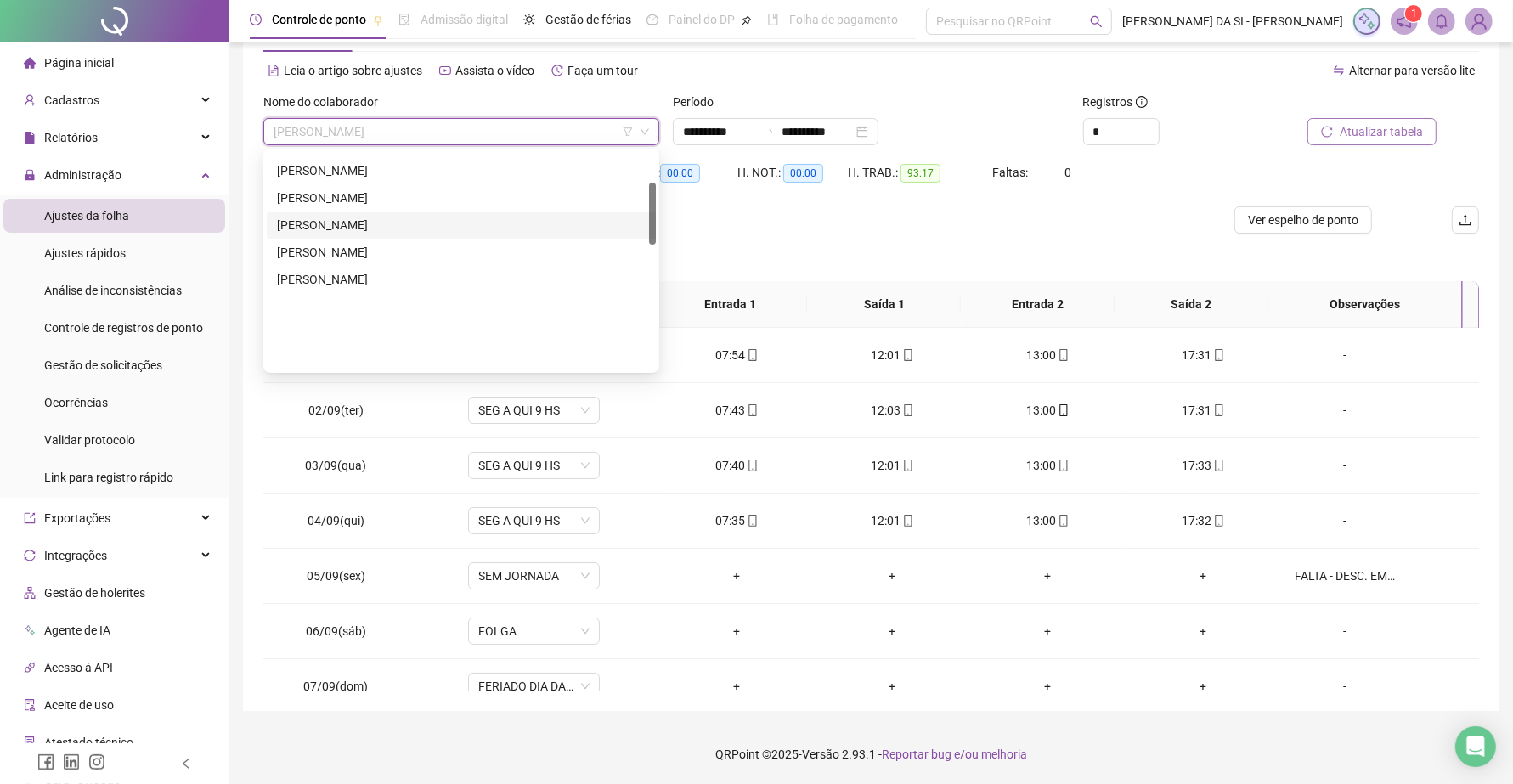
scroll to position [106, 0]
click at [333, 253] on div "CEILIANE [PERSON_NAME] [PERSON_NAME]" at bounding box center [461, 250] width 369 height 19
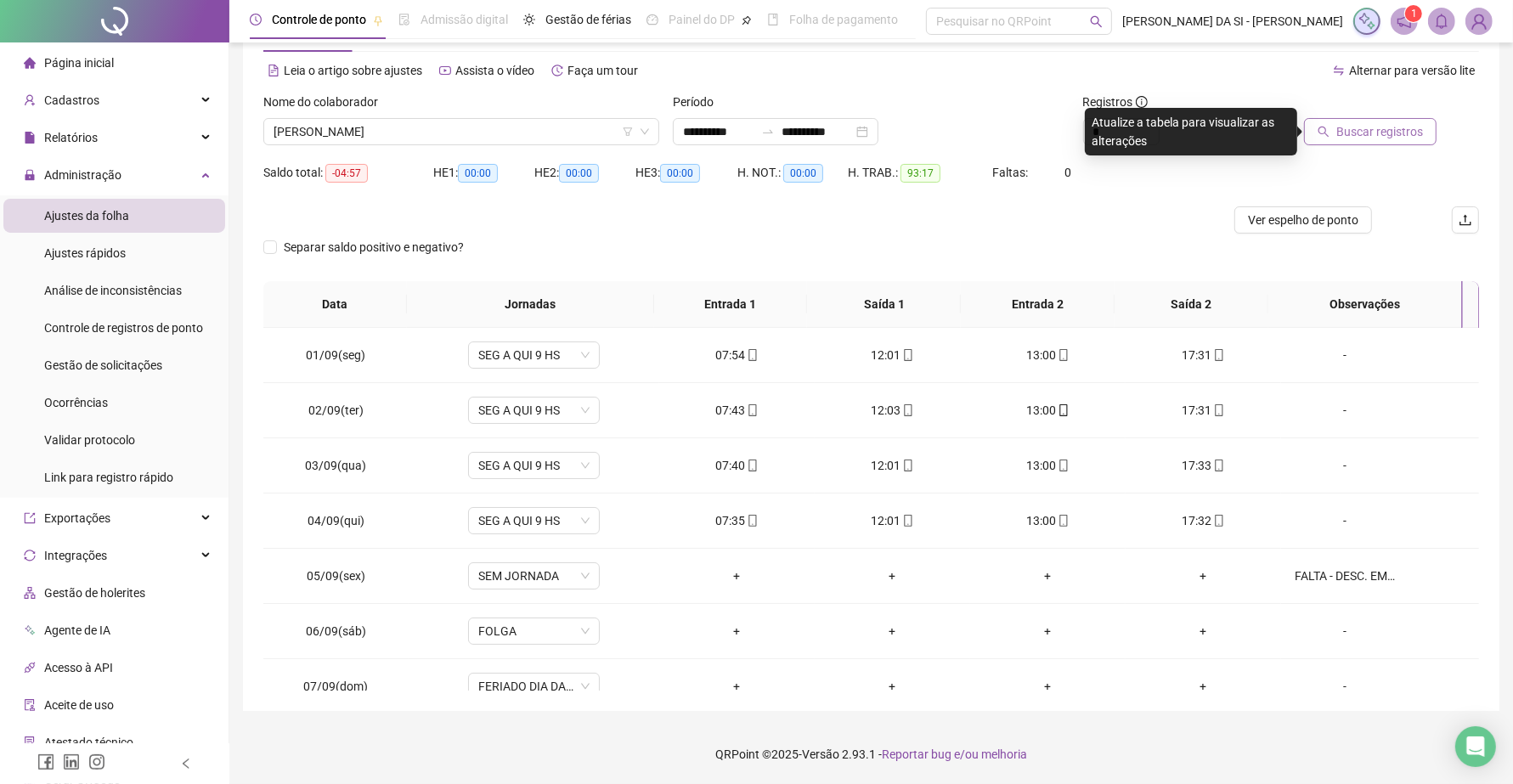
click at [1381, 127] on span "Buscar registros" at bounding box center [1379, 132] width 87 height 19
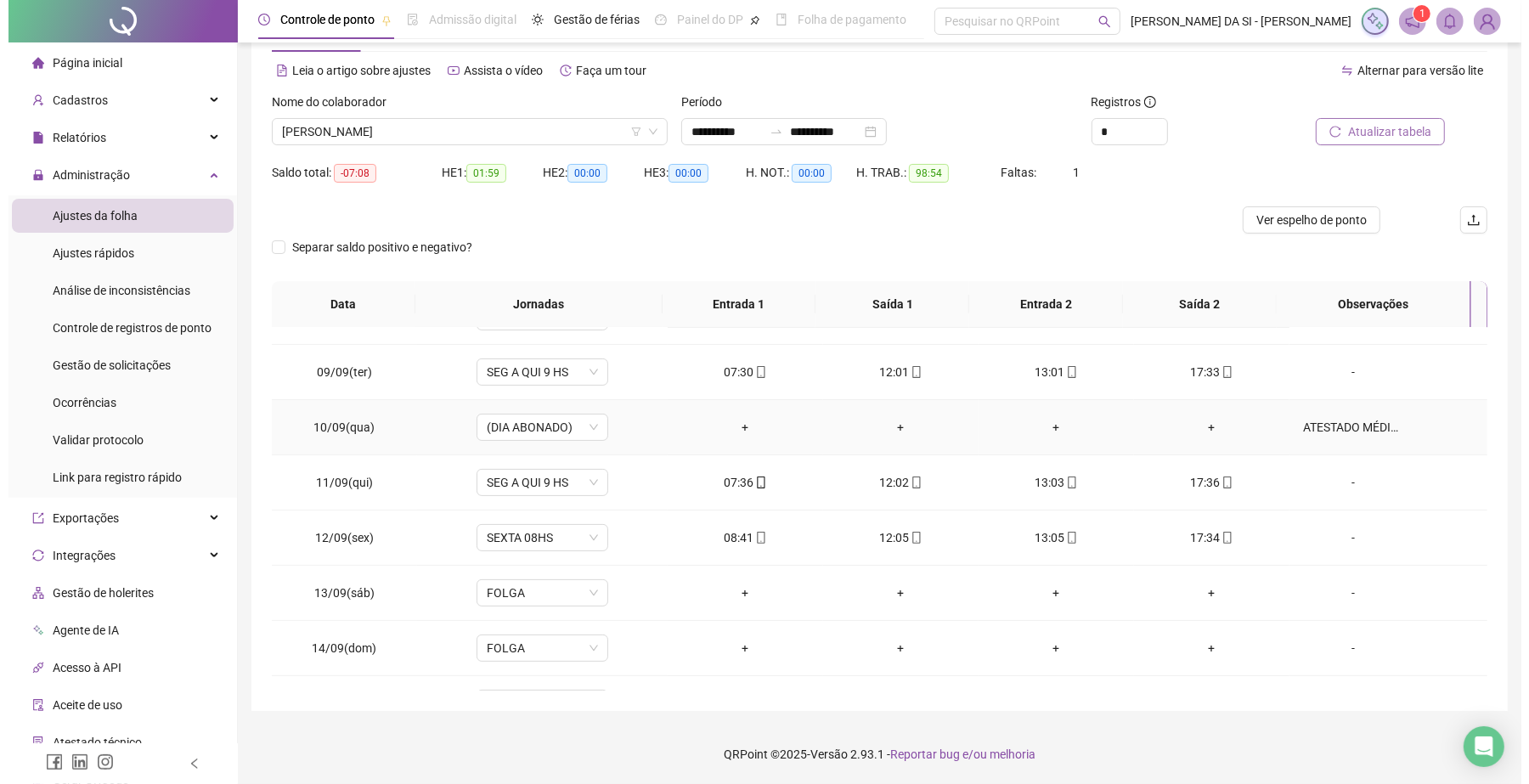
scroll to position [523, 0]
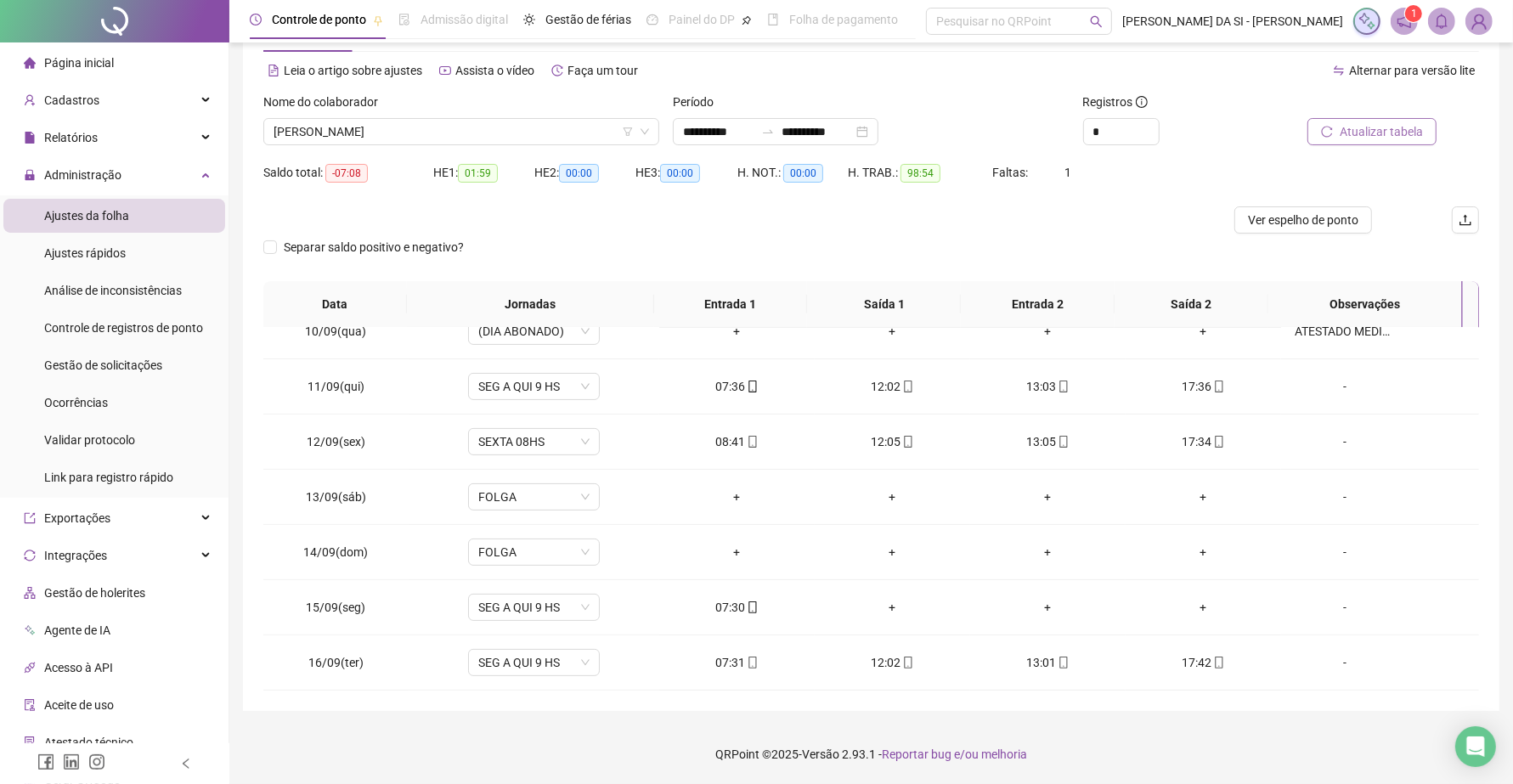
click at [1366, 121] on button "Atualizar tabela" at bounding box center [1371, 131] width 129 height 27
click at [1302, 226] on span "Ver espelho de ponto" at bounding box center [1303, 220] width 110 height 19
click at [1331, 609] on div "-" at bounding box center [1344, 607] width 100 height 19
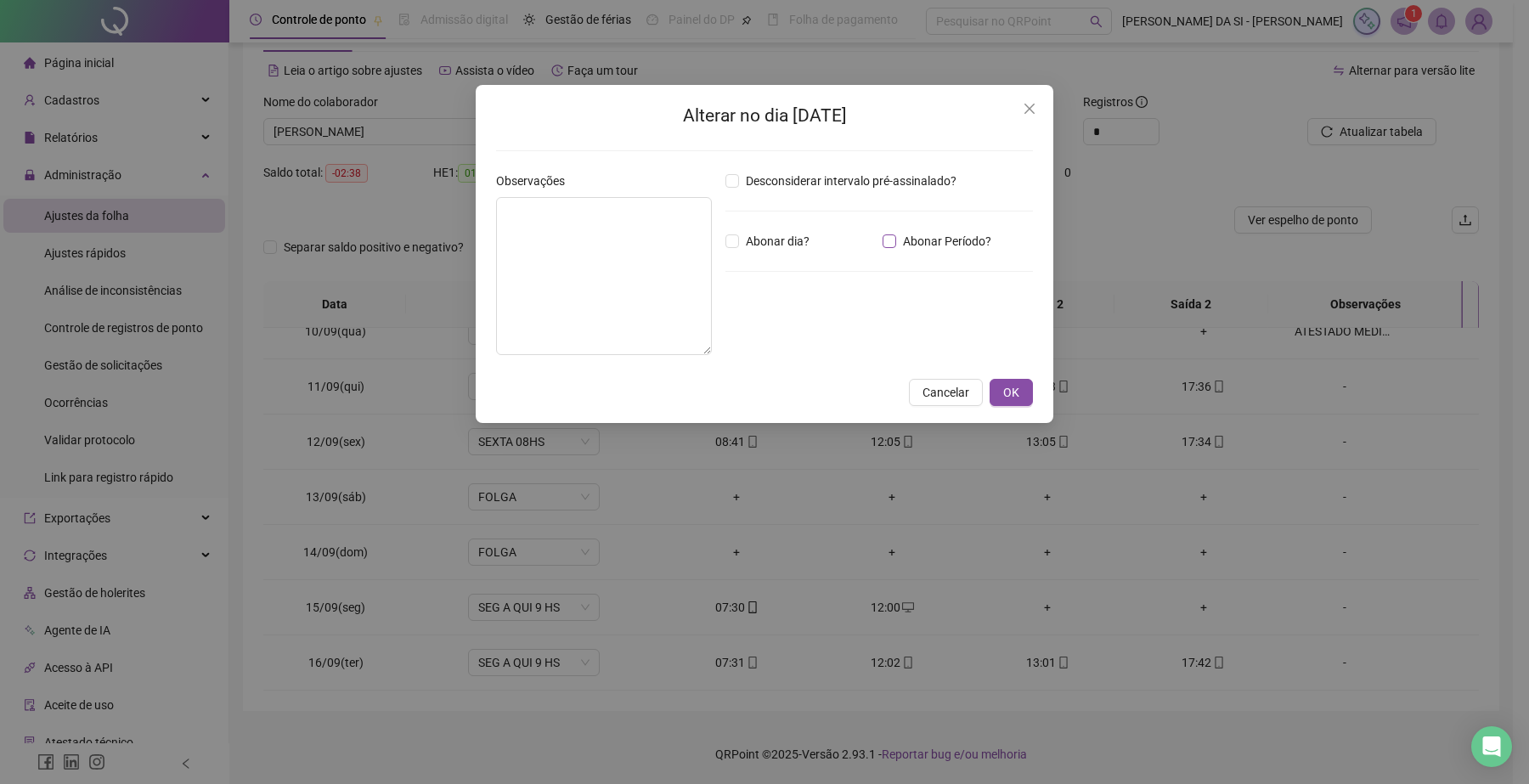
click at [896, 242] on span "Abonar Período?" at bounding box center [947, 242] width 102 height 19
click at [803, 341] on input "*****" at bounding box center [769, 335] width 68 height 21
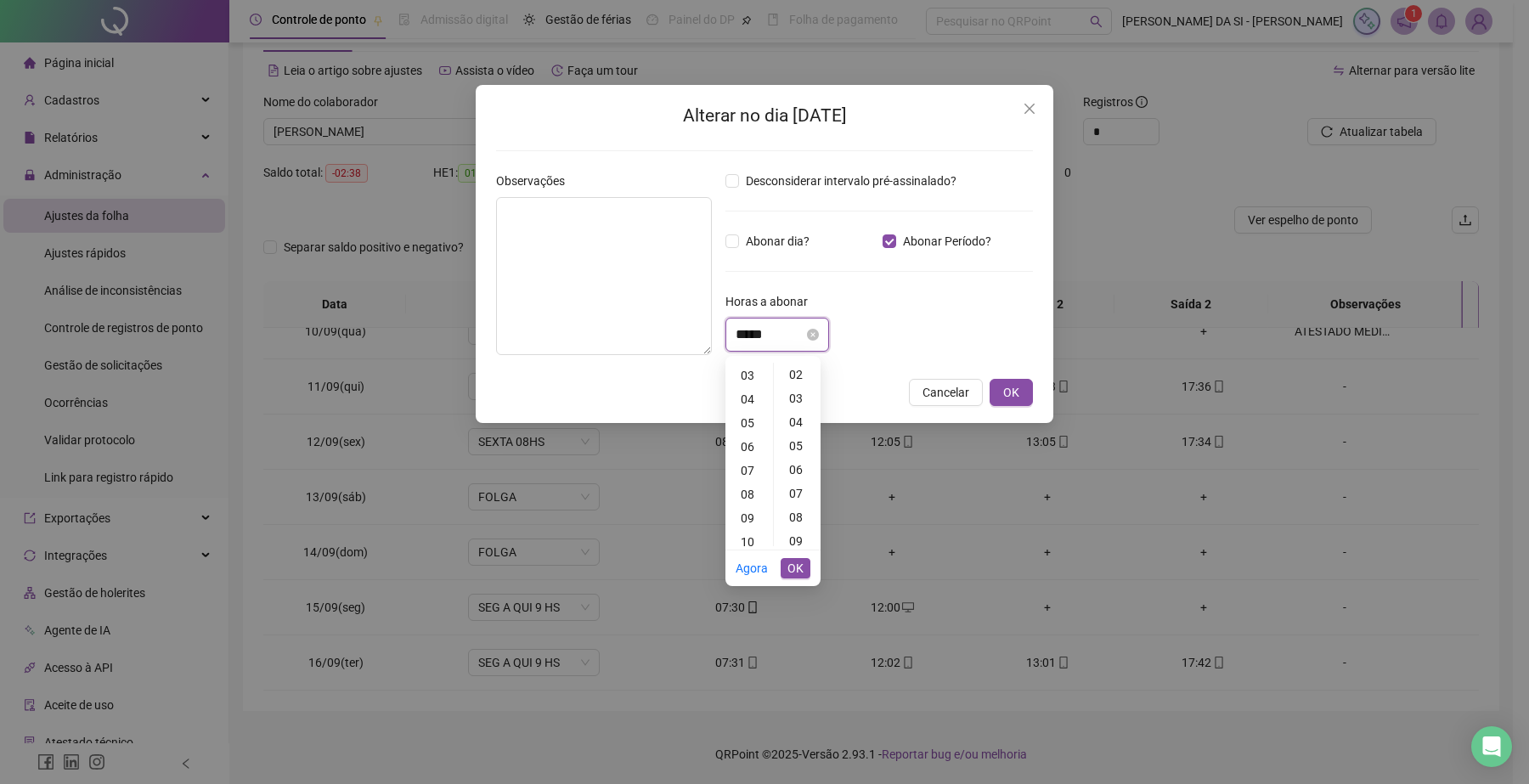
scroll to position [0, 0]
click at [752, 467] on div "04" at bounding box center [748, 469] width 41 height 24
click at [795, 452] on div "30" at bounding box center [797, 450] width 41 height 24
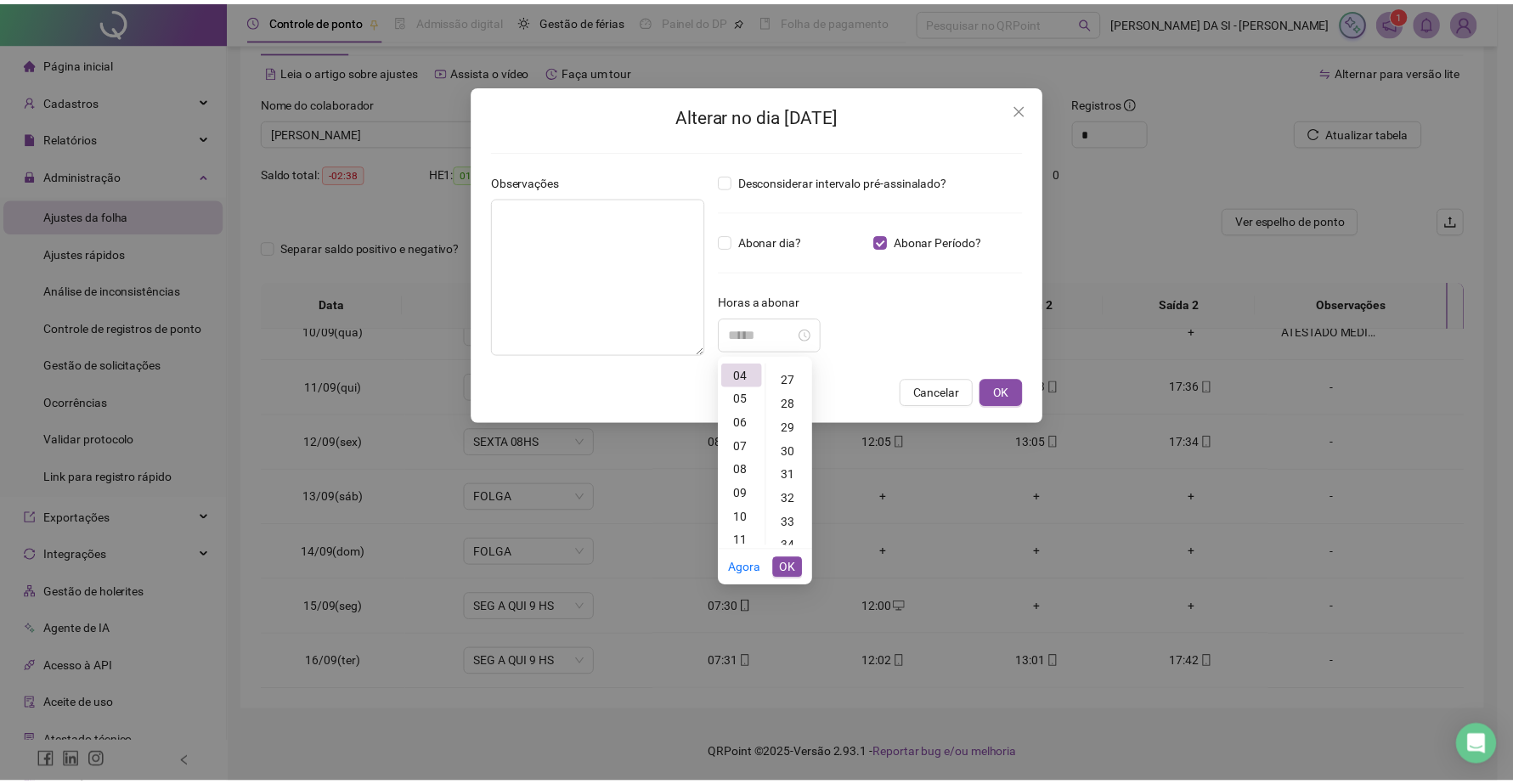
scroll to position [713, 0]
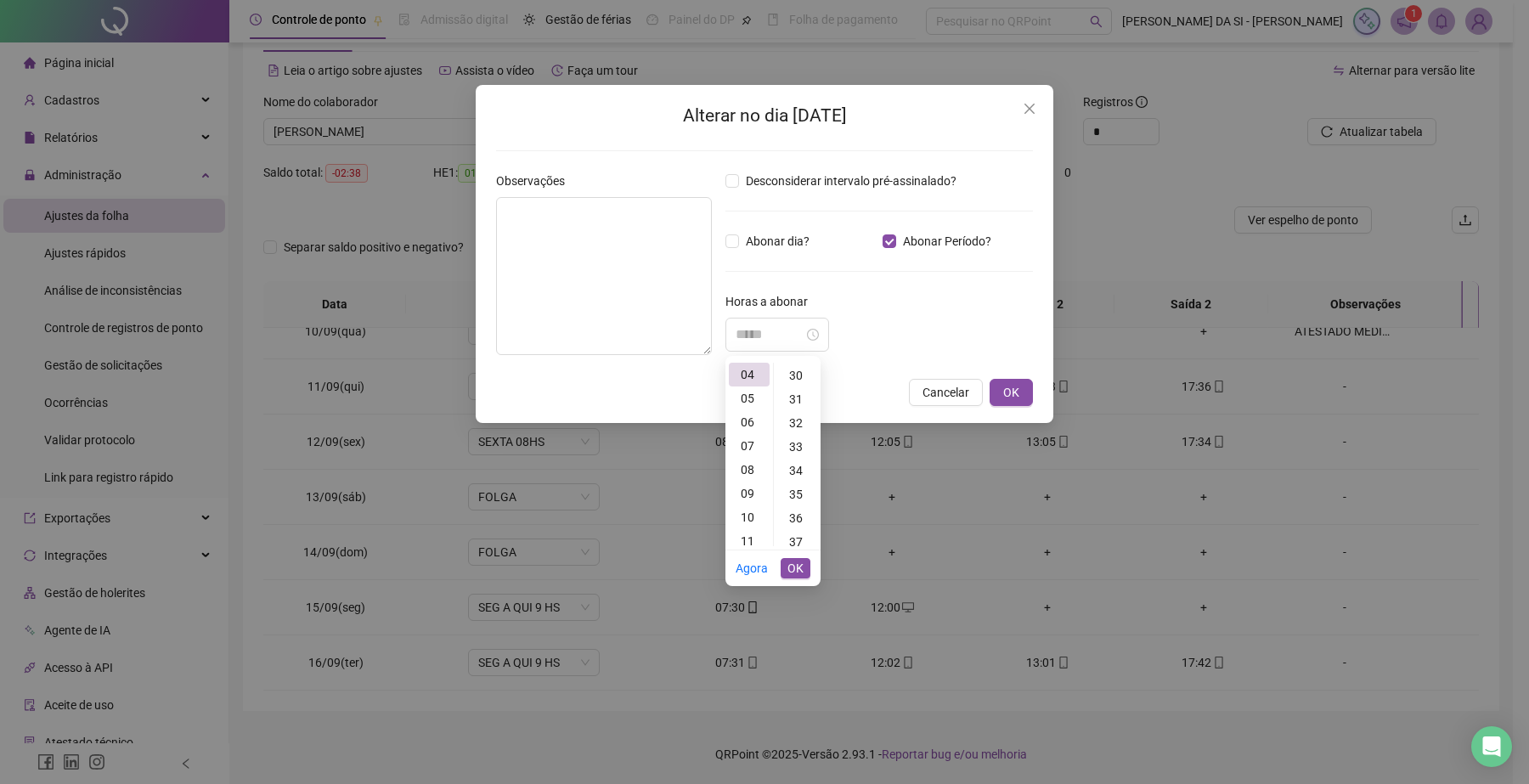
type input "*****"
click at [793, 562] on span "OK" at bounding box center [795, 568] width 16 height 19
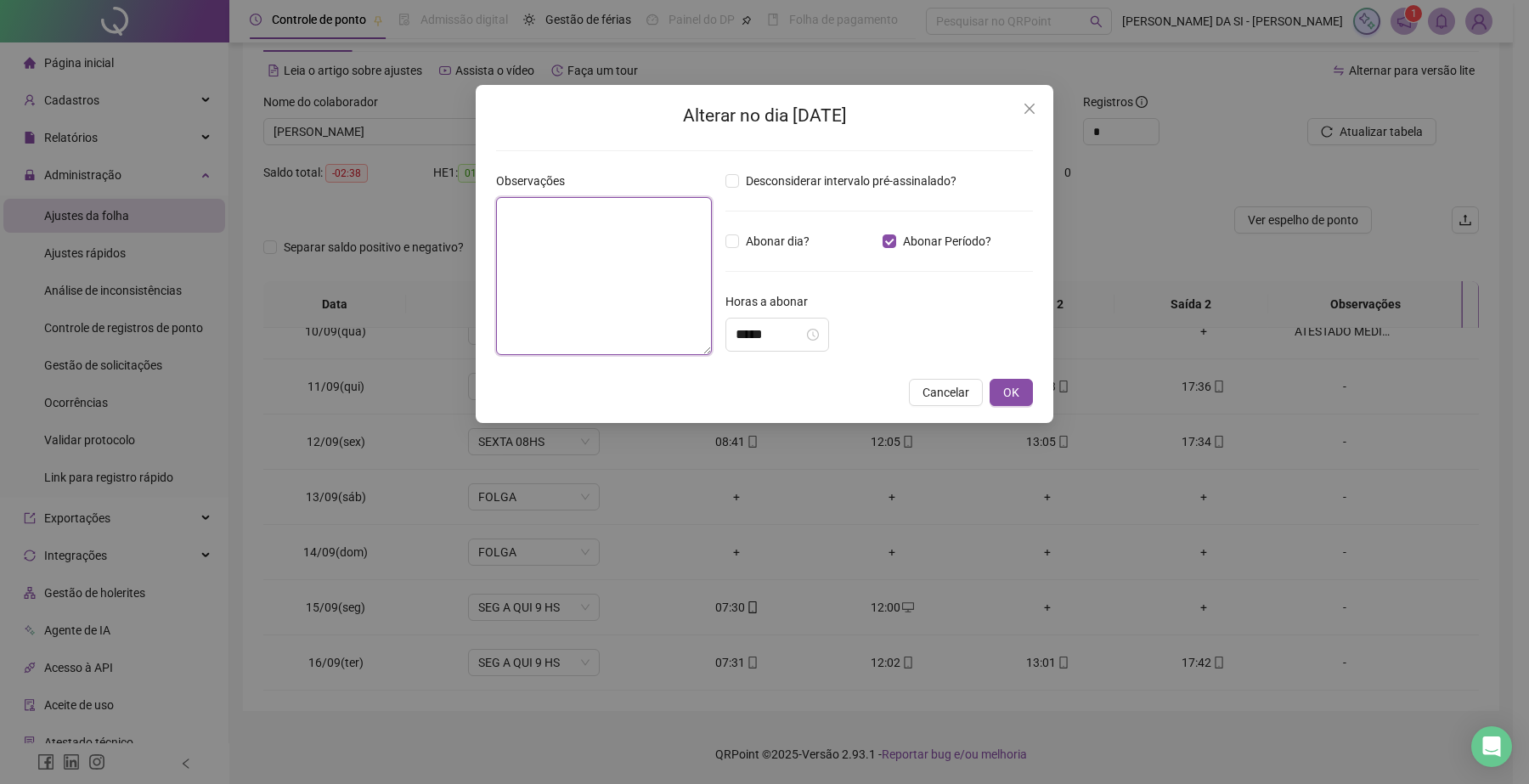
click at [612, 292] on textarea at bounding box center [604, 275] width 216 height 158
type textarea "**********"
click at [1004, 387] on span "OK" at bounding box center [1011, 392] width 16 height 19
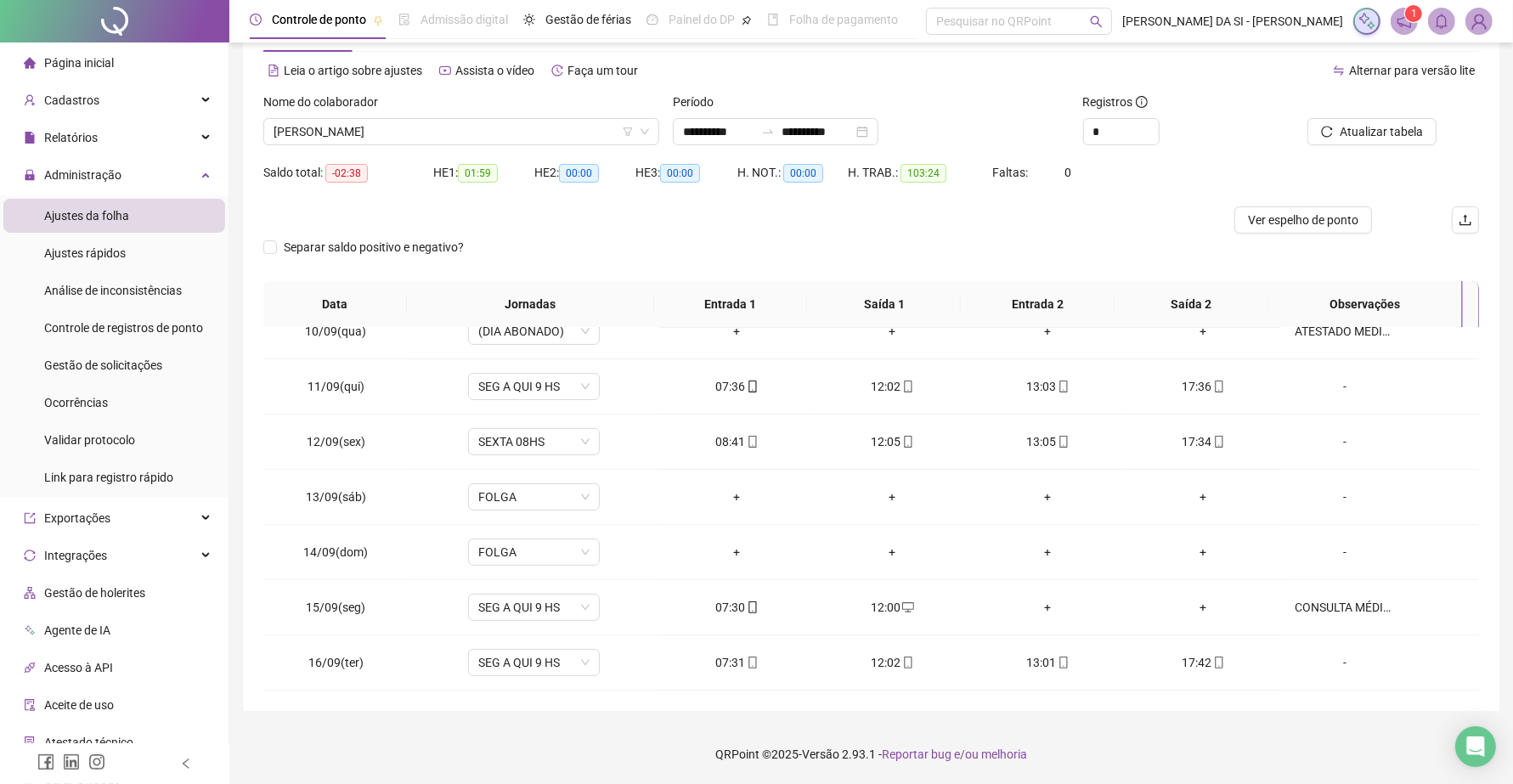
click at [1335, 150] on div "Atualizar tabela" at bounding box center [1383, 125] width 205 height 66
click at [1337, 141] on button "Atualizar tabela" at bounding box center [1371, 131] width 129 height 27
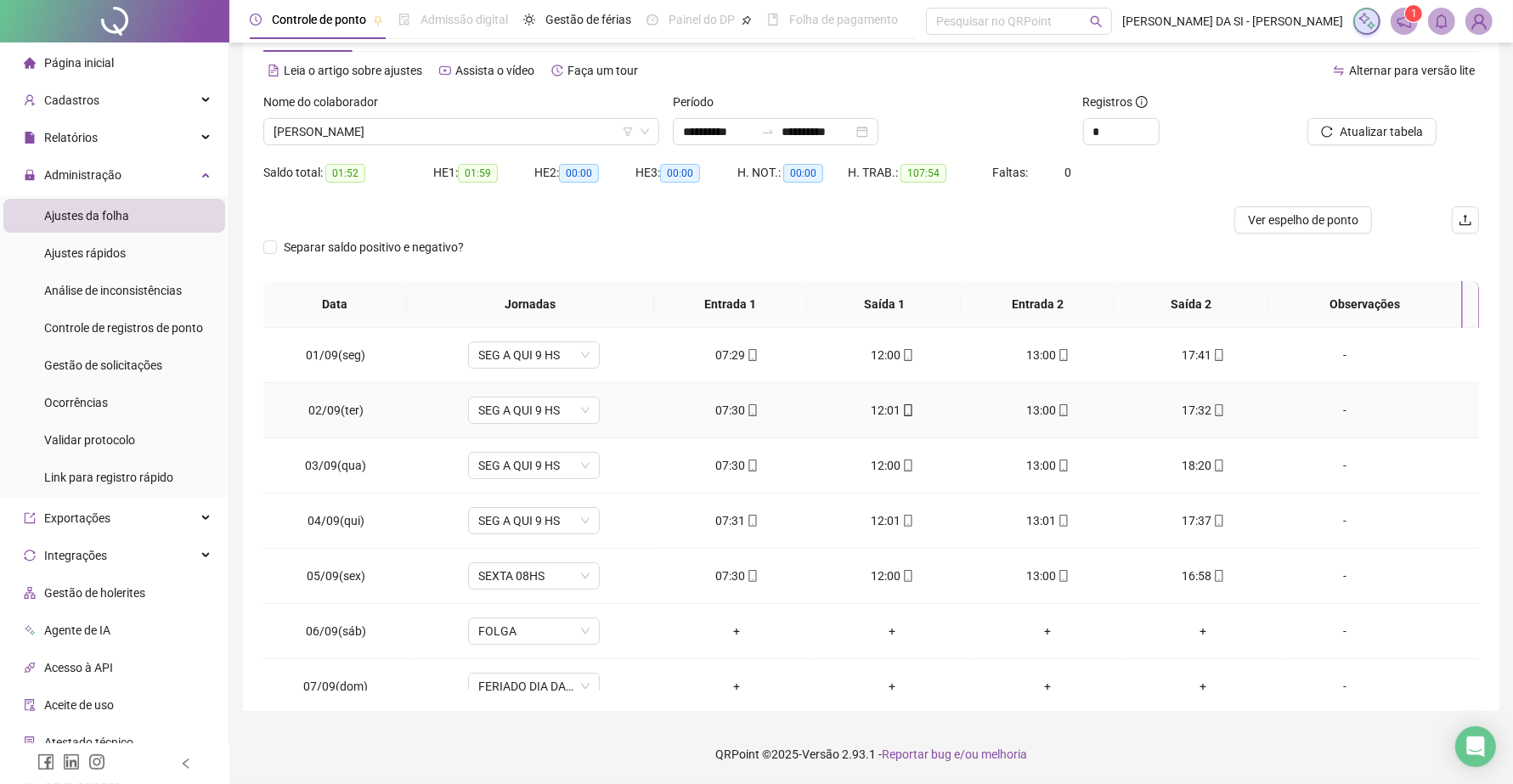
scroll to position [0, 0]
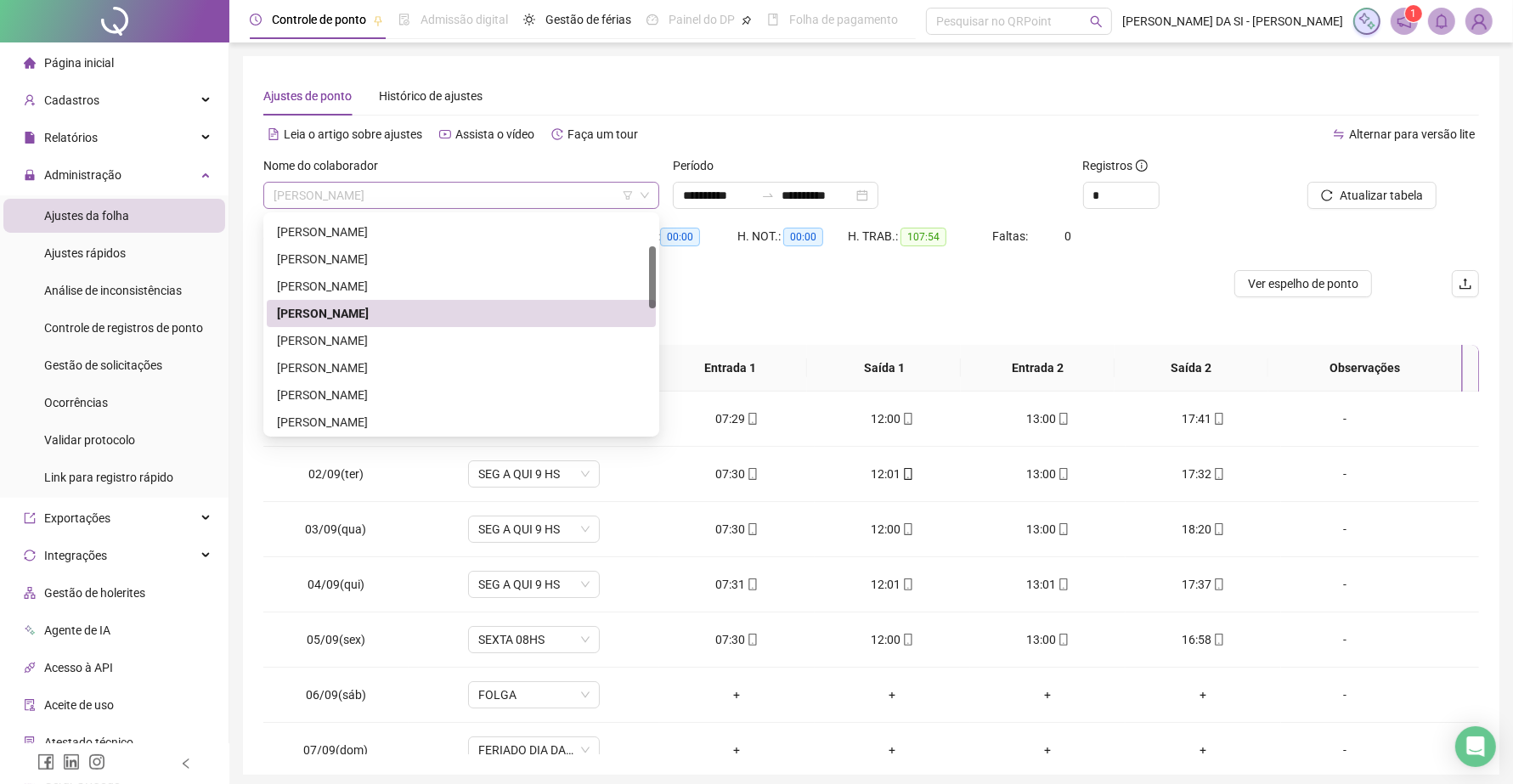
click at [469, 204] on span "CEILIANE [PERSON_NAME] [PERSON_NAME]" at bounding box center [462, 194] width 376 height 25
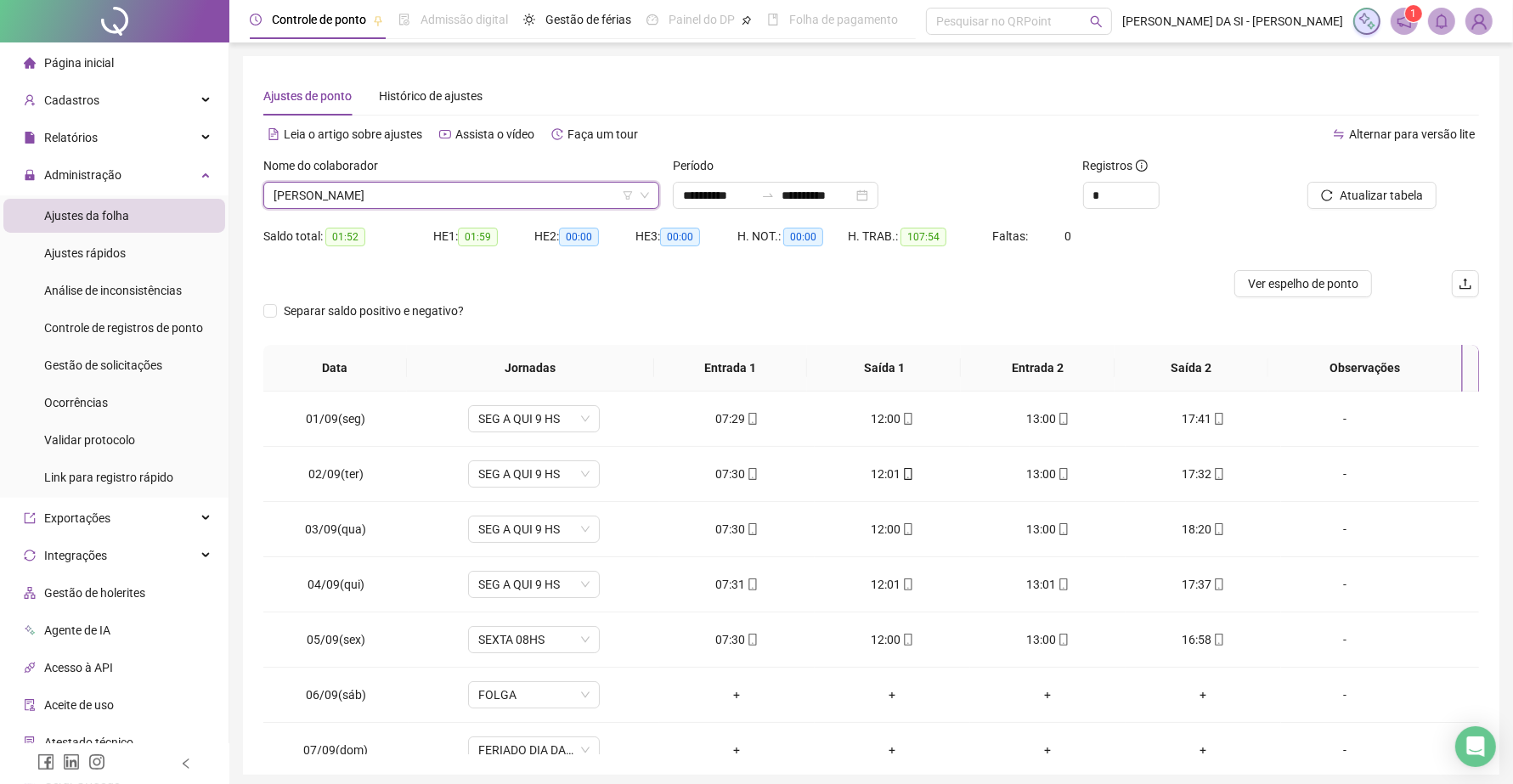
click at [540, 184] on span "CEILIANE [PERSON_NAME] [PERSON_NAME]" at bounding box center [462, 194] width 376 height 25
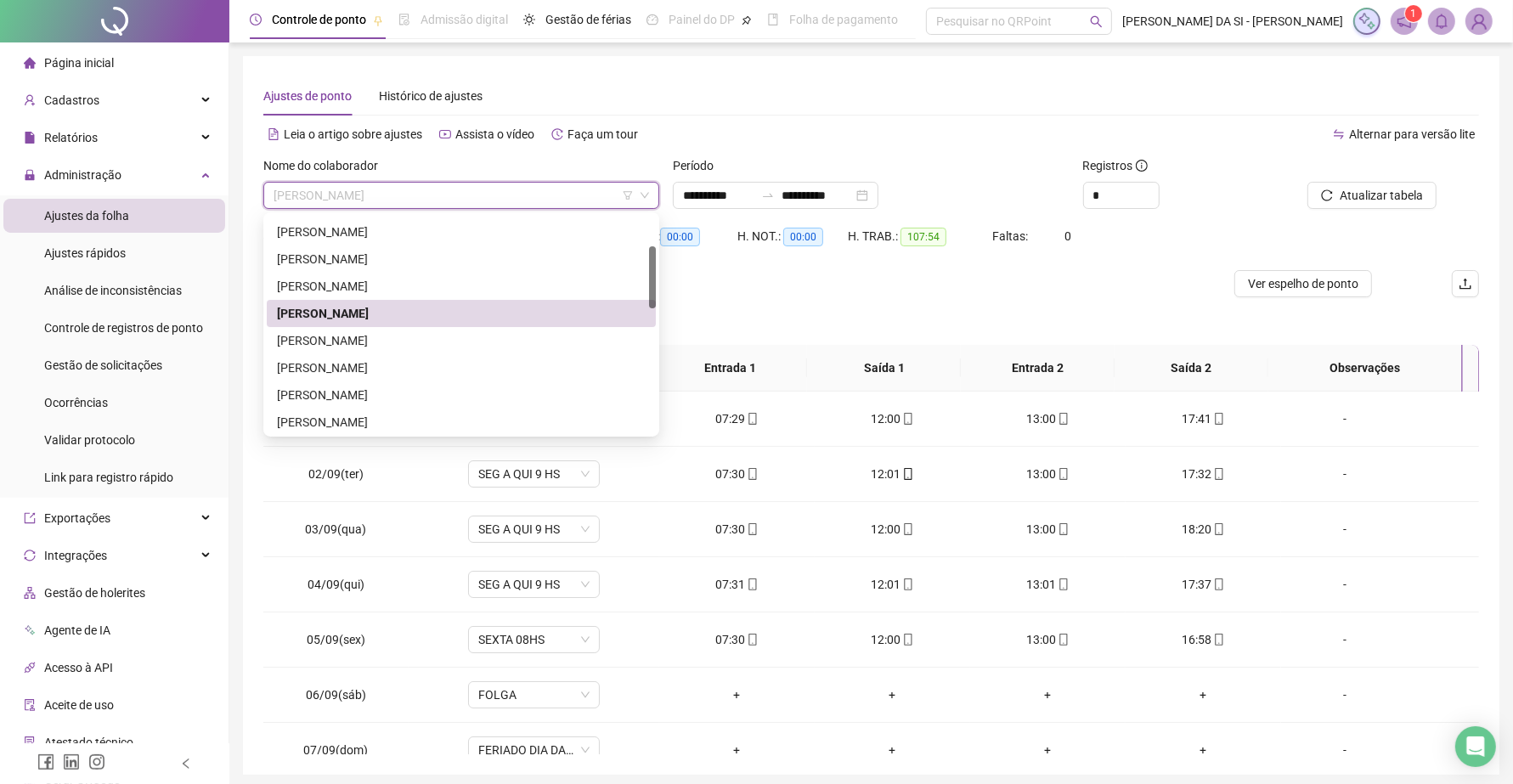
click at [537, 192] on span "CEILIANE [PERSON_NAME] [PERSON_NAME]" at bounding box center [462, 194] width 376 height 25
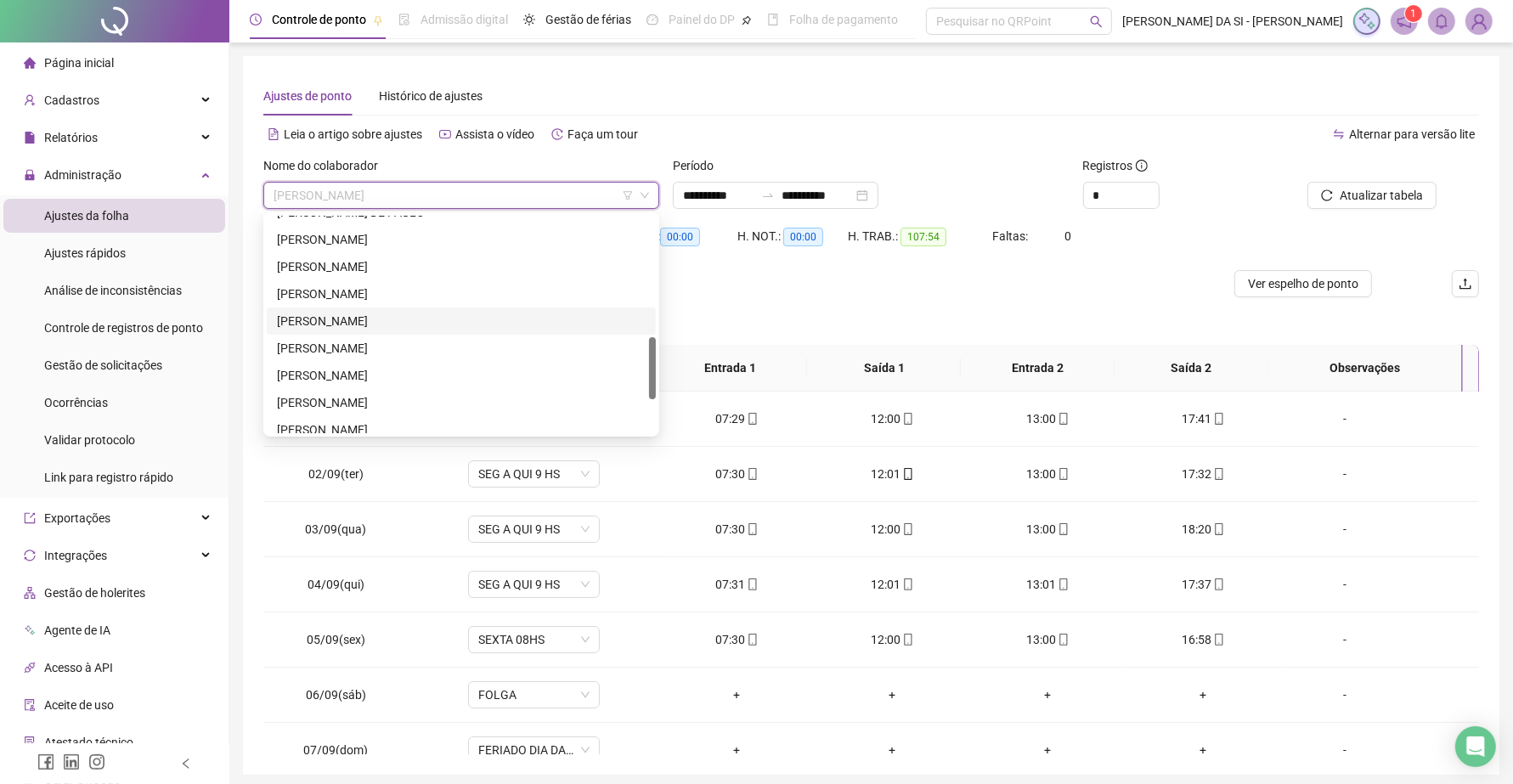
scroll to position [530, 0]
click at [413, 325] on div "[PERSON_NAME] [PERSON_NAME]" at bounding box center [461, 324] width 369 height 19
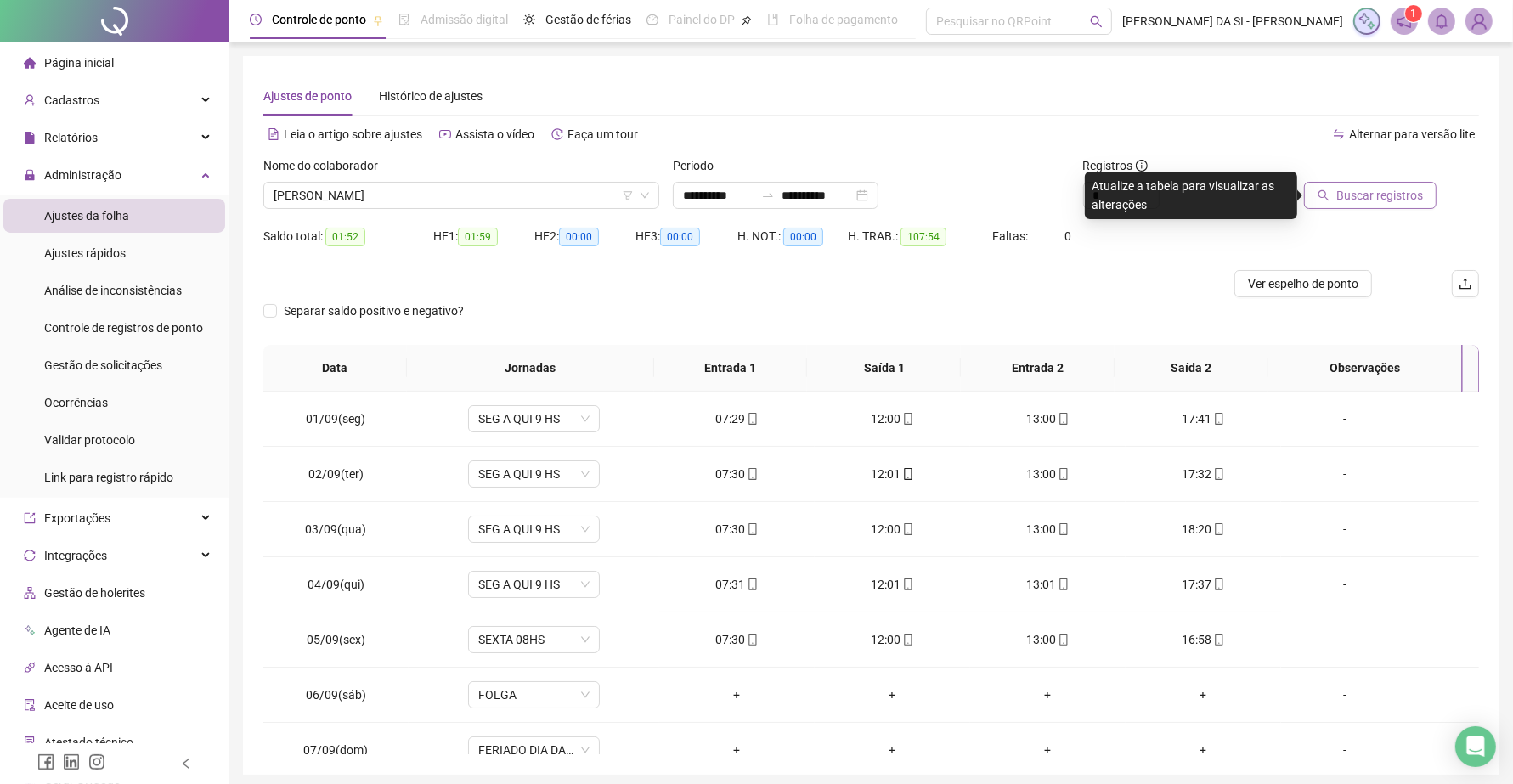
click at [1327, 202] on button "Buscar registros" at bounding box center [1370, 195] width 132 height 27
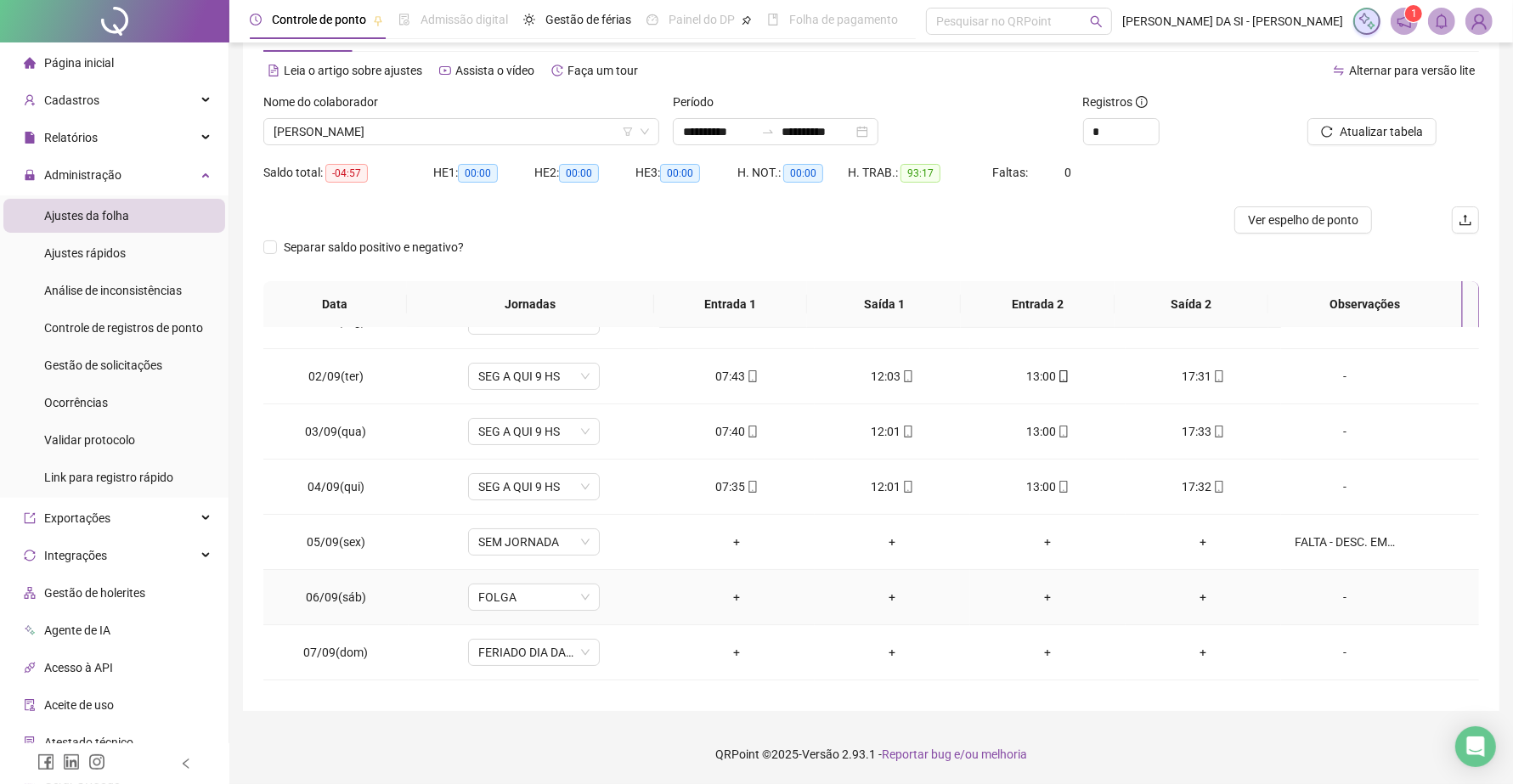
scroll to position [0, 0]
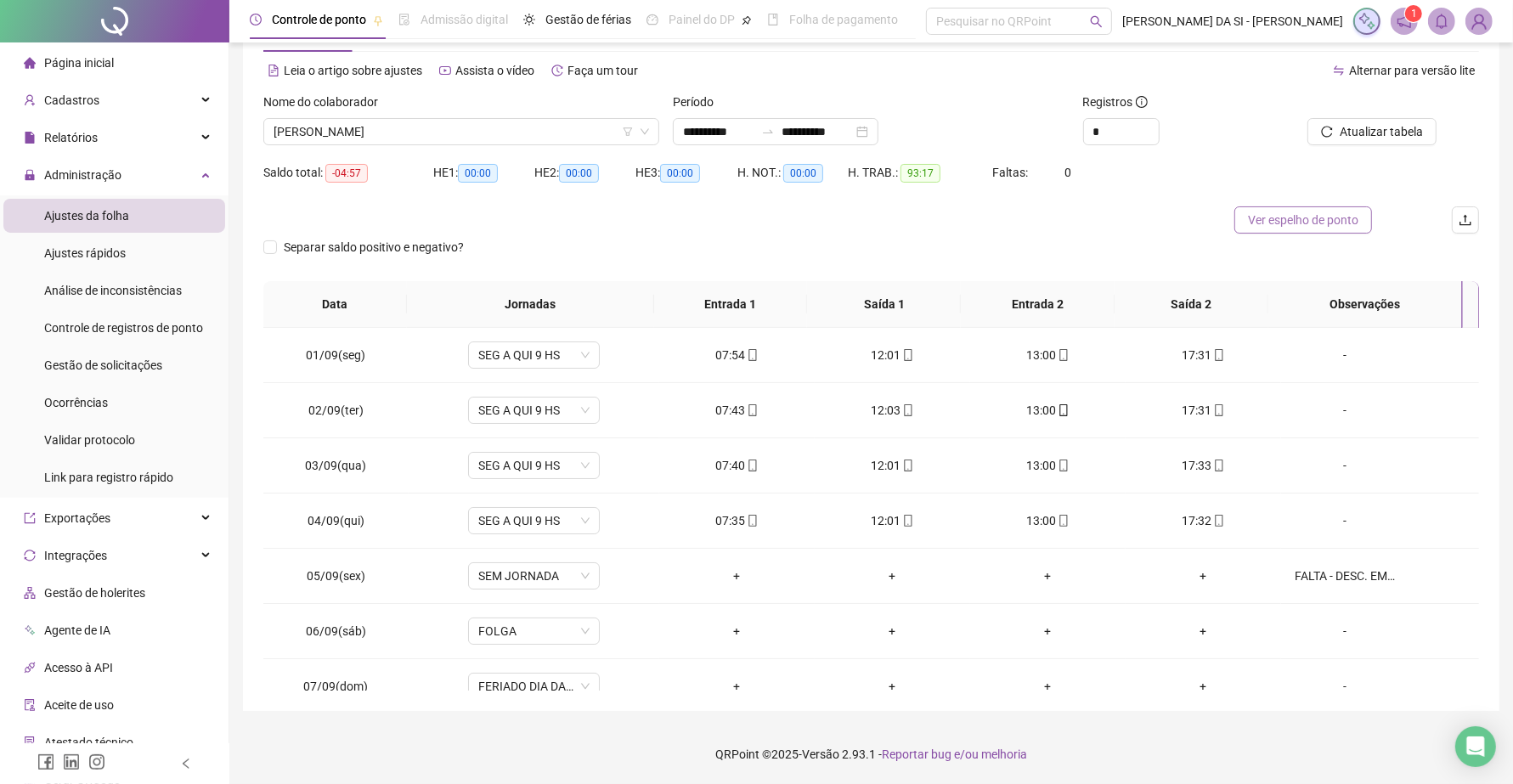
click at [1278, 217] on span "Ver espelho de ponto" at bounding box center [1303, 220] width 110 height 19
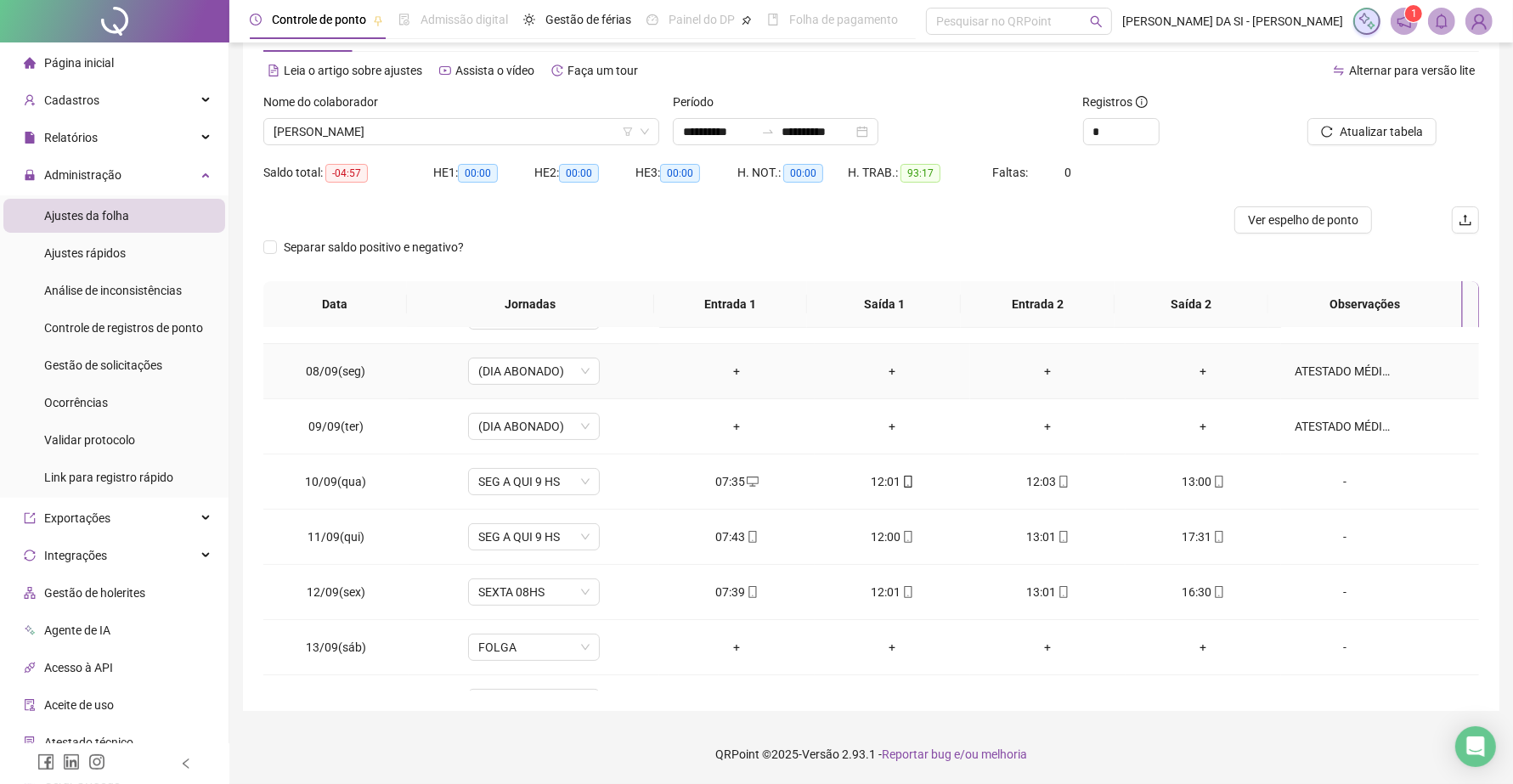
scroll to position [425, 0]
click at [1057, 427] on icon "mobile" at bounding box center [1063, 426] width 12 height 12
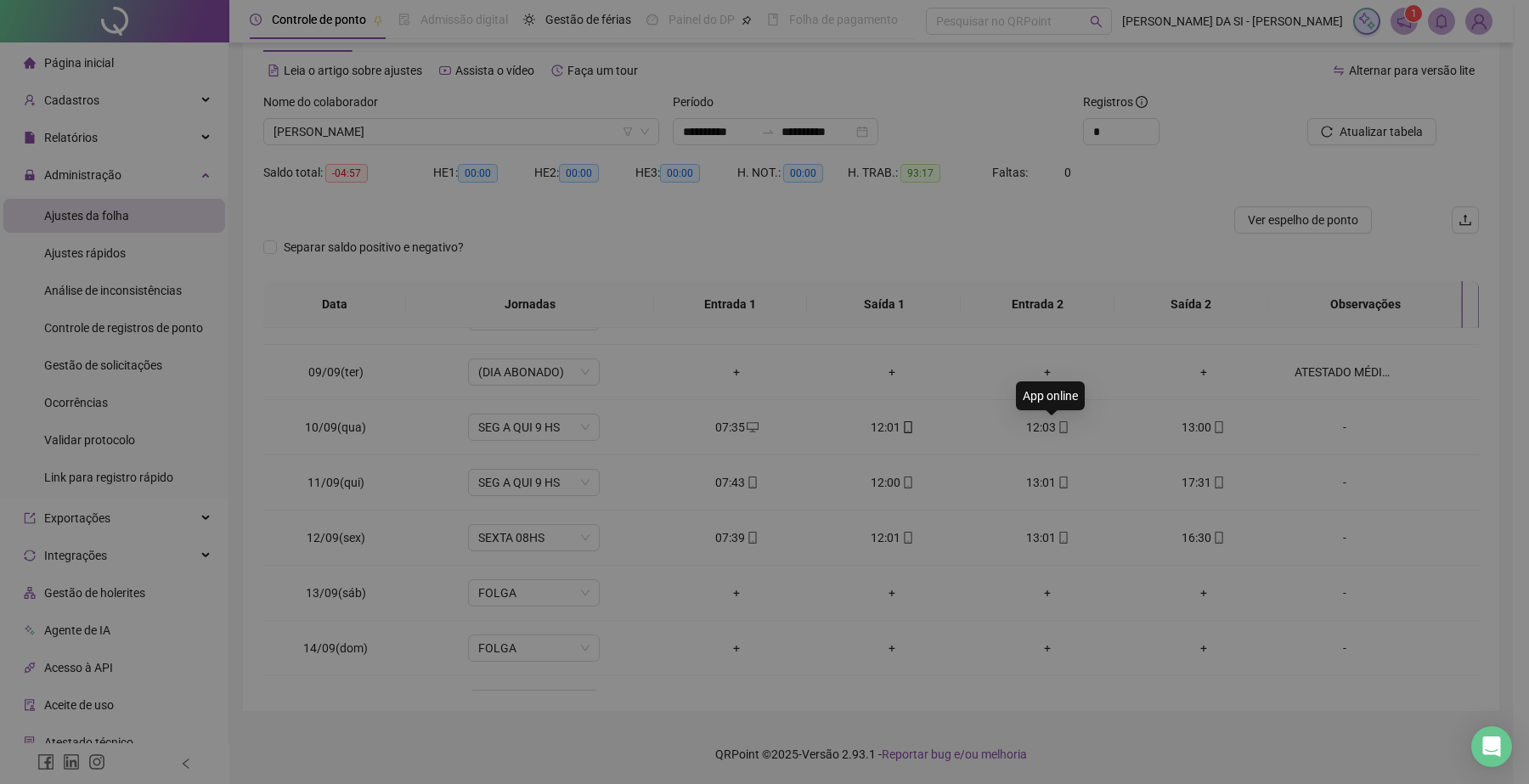
type input "**********"
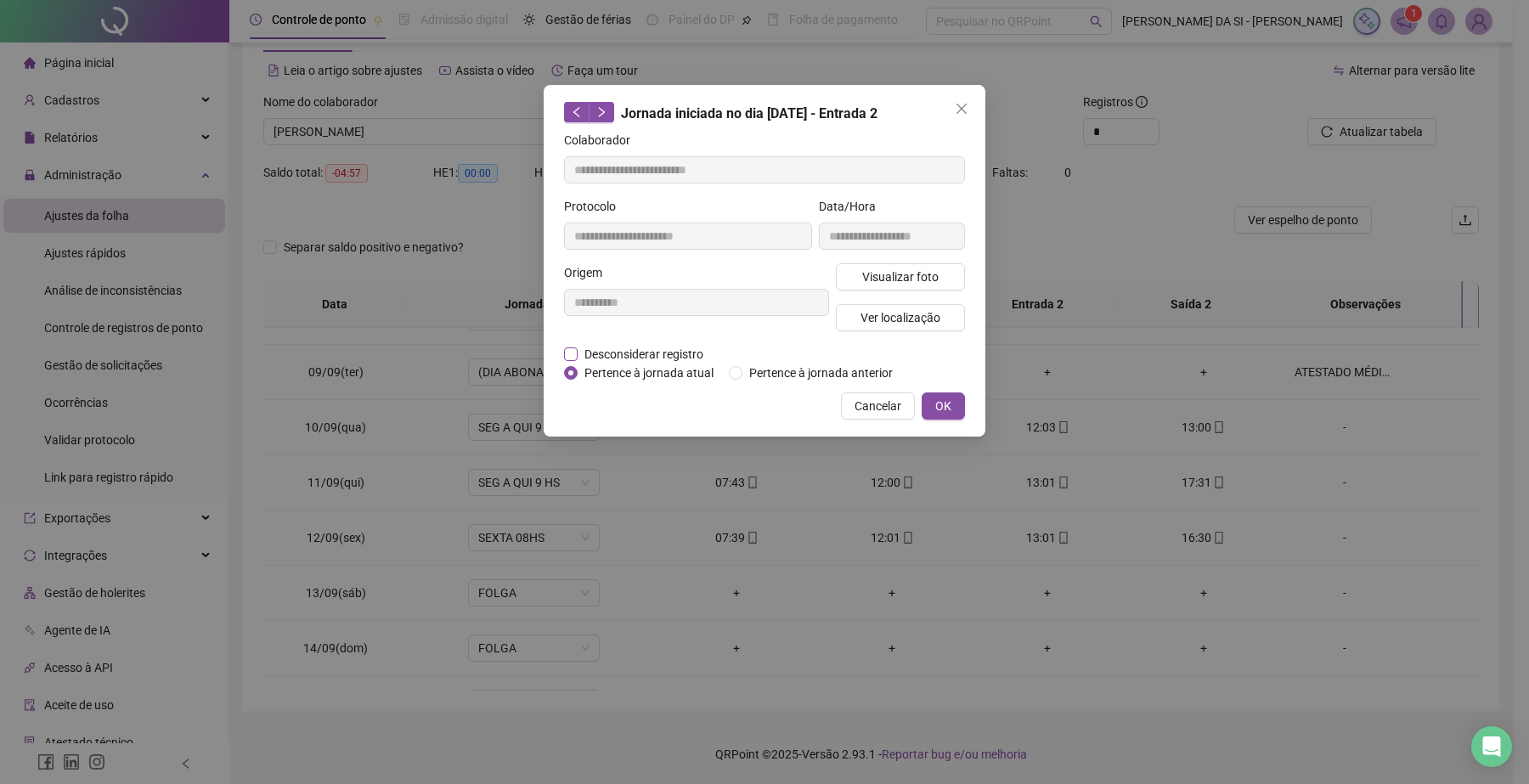
click at [707, 351] on span "Desconsiderar registro" at bounding box center [644, 354] width 132 height 19
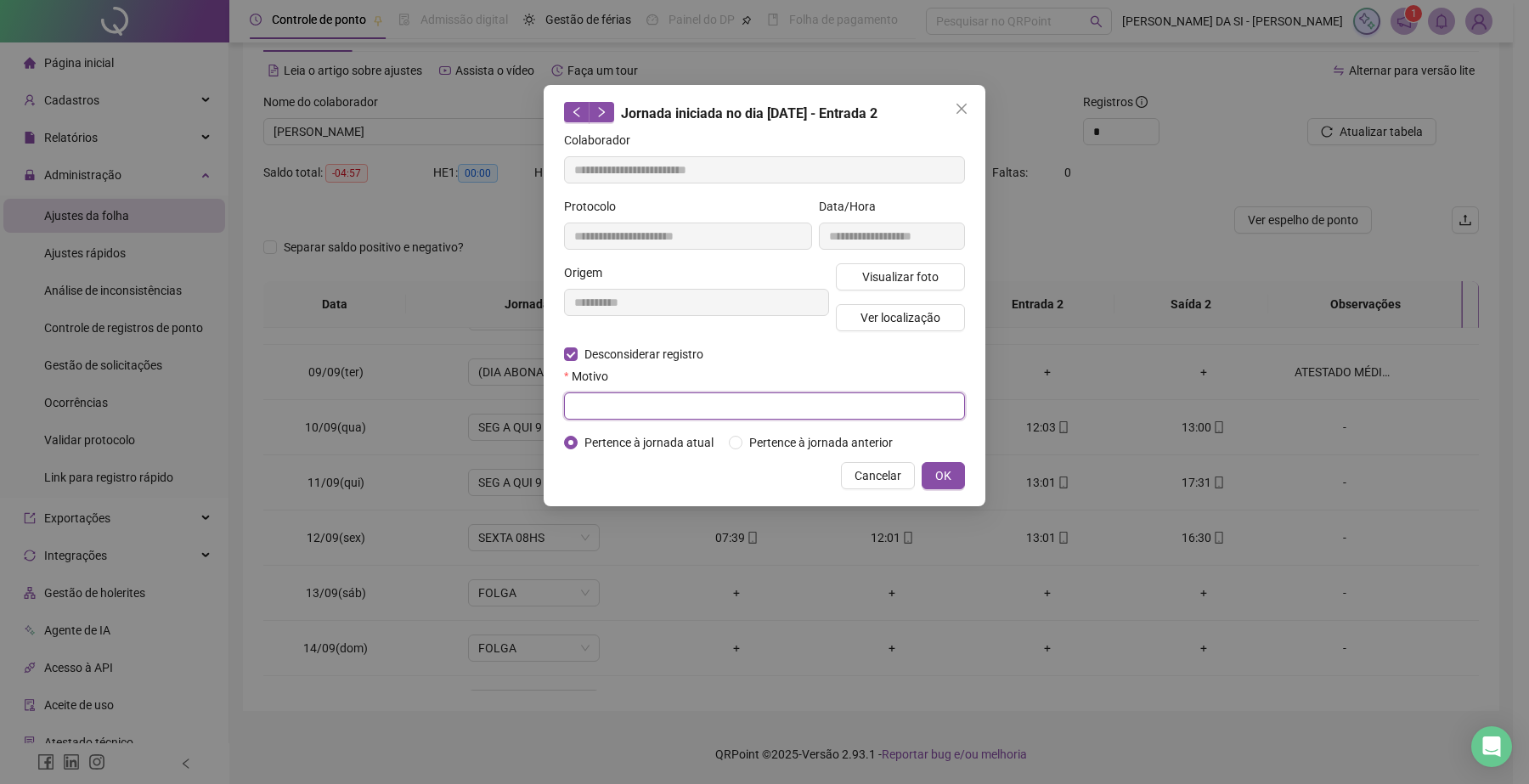
click at [700, 402] on input "text" at bounding box center [764, 406] width 401 height 27
type input "**********"
click at [947, 480] on span "OK" at bounding box center [943, 475] width 16 height 19
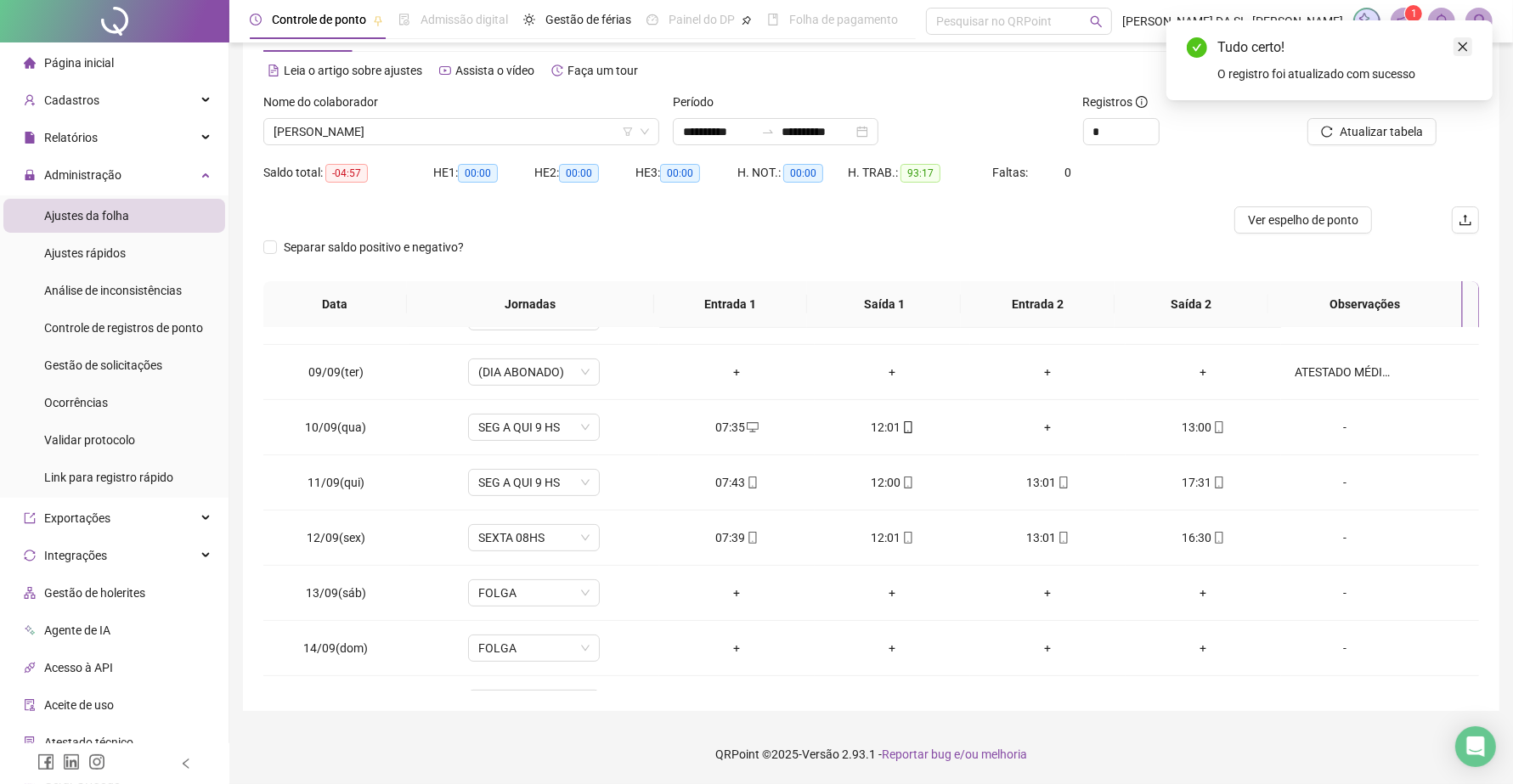
click at [1462, 48] on icon "close" at bounding box center [1462, 46] width 12 height 12
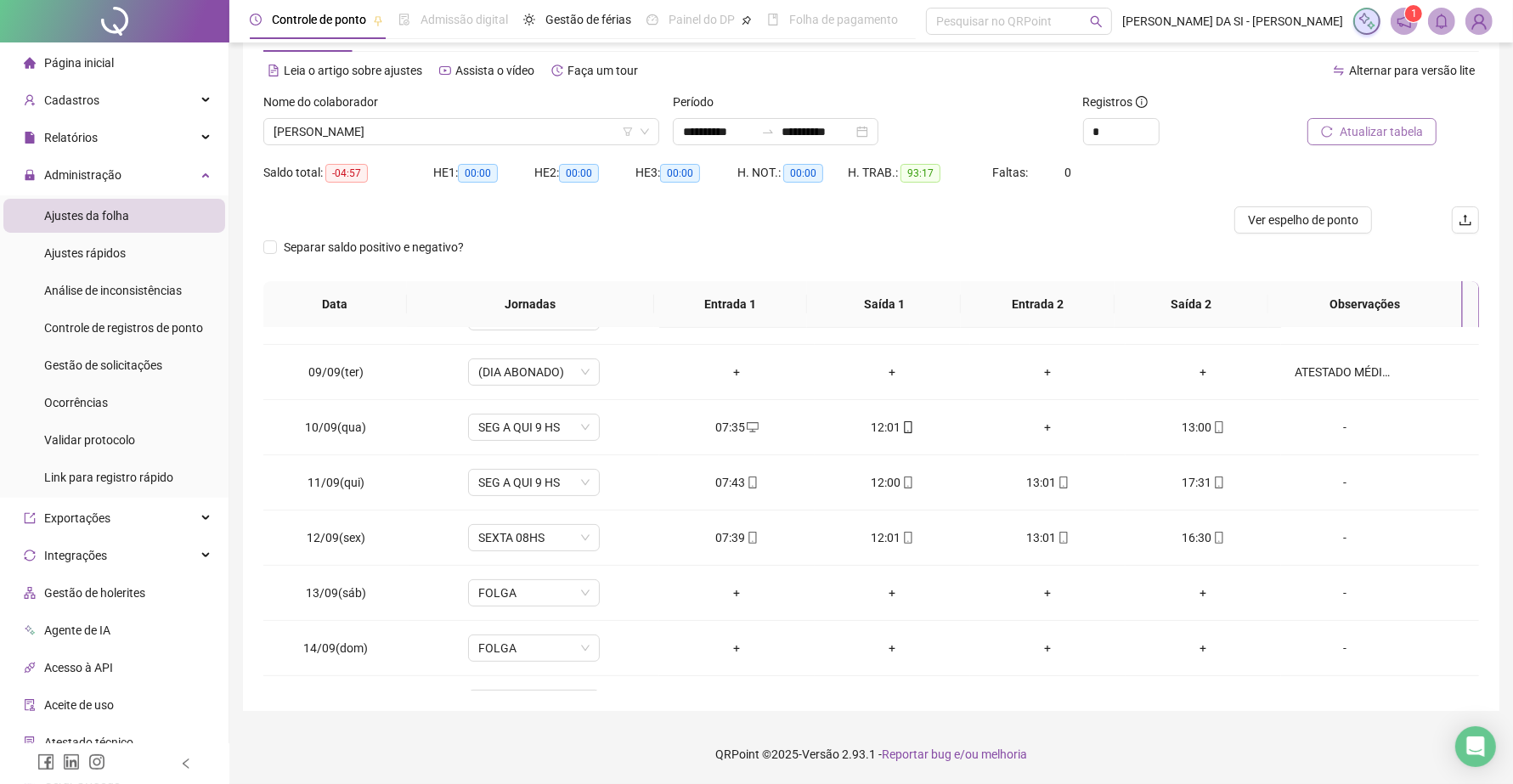
click at [1395, 133] on span "Atualizar tabela" at bounding box center [1381, 132] width 83 height 19
click at [1360, 136] on span "Atualizar tabela" at bounding box center [1381, 132] width 83 height 19
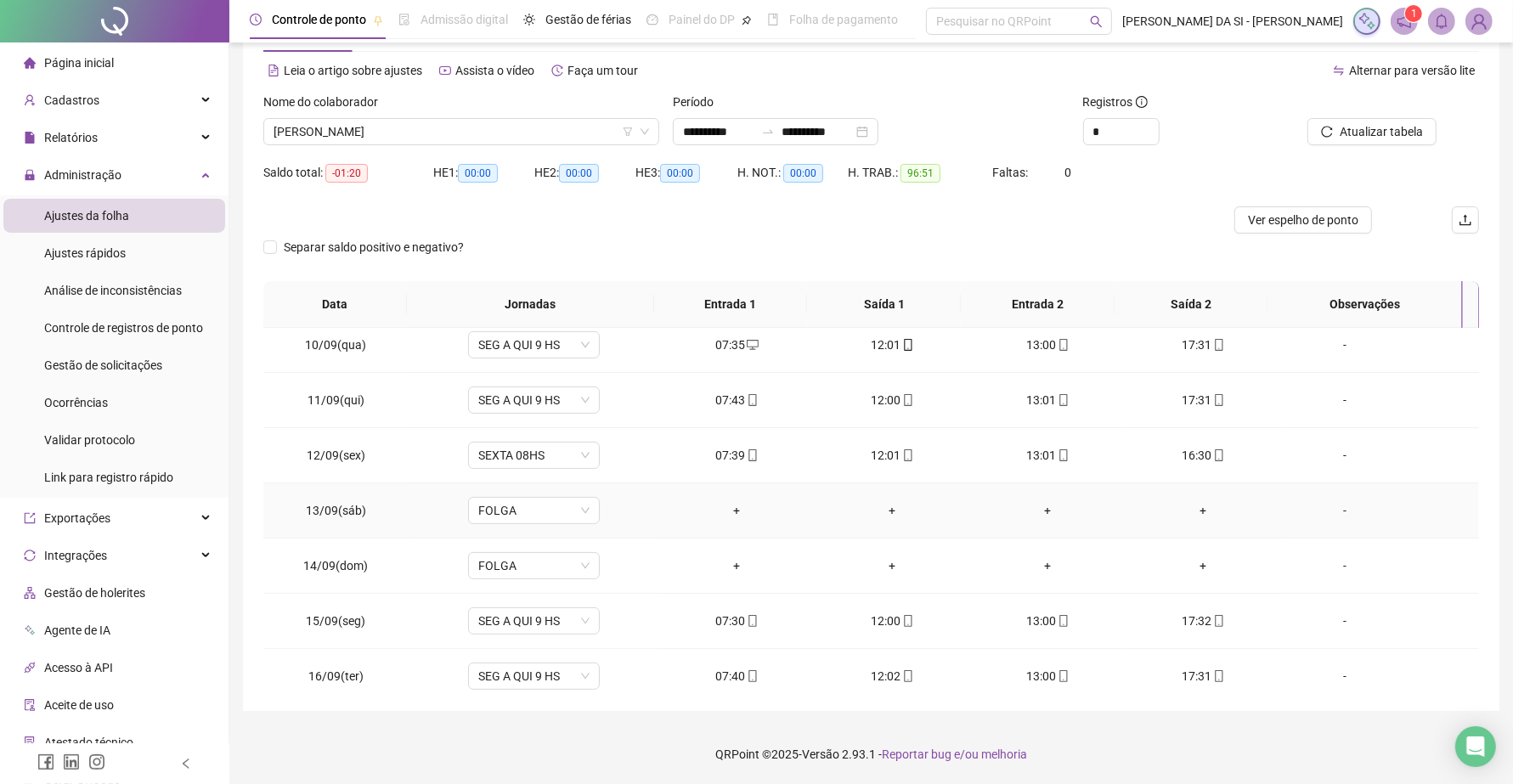
scroll to position [523, 0]
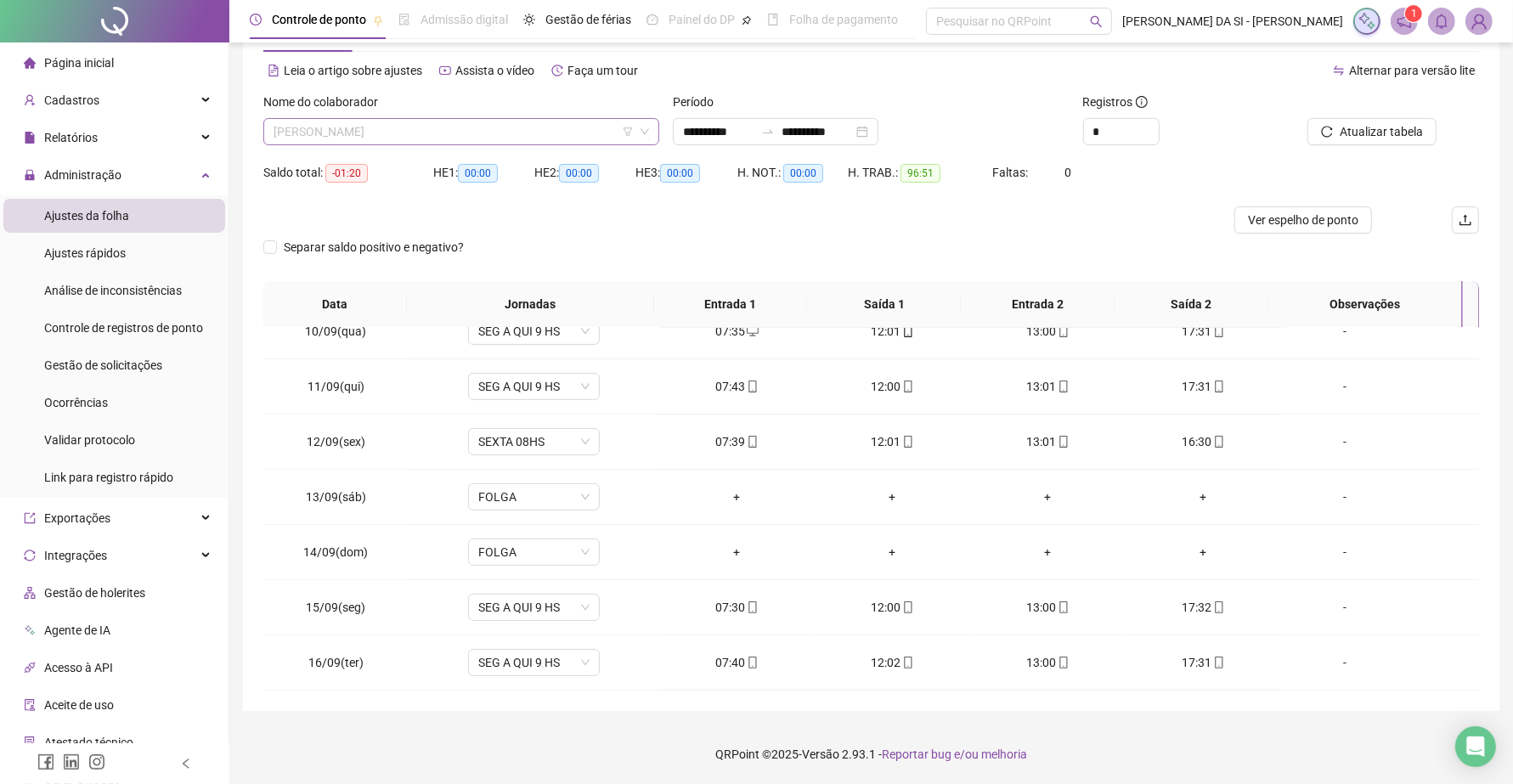
click at [609, 124] on span "[PERSON_NAME] [PERSON_NAME]" at bounding box center [462, 131] width 376 height 25
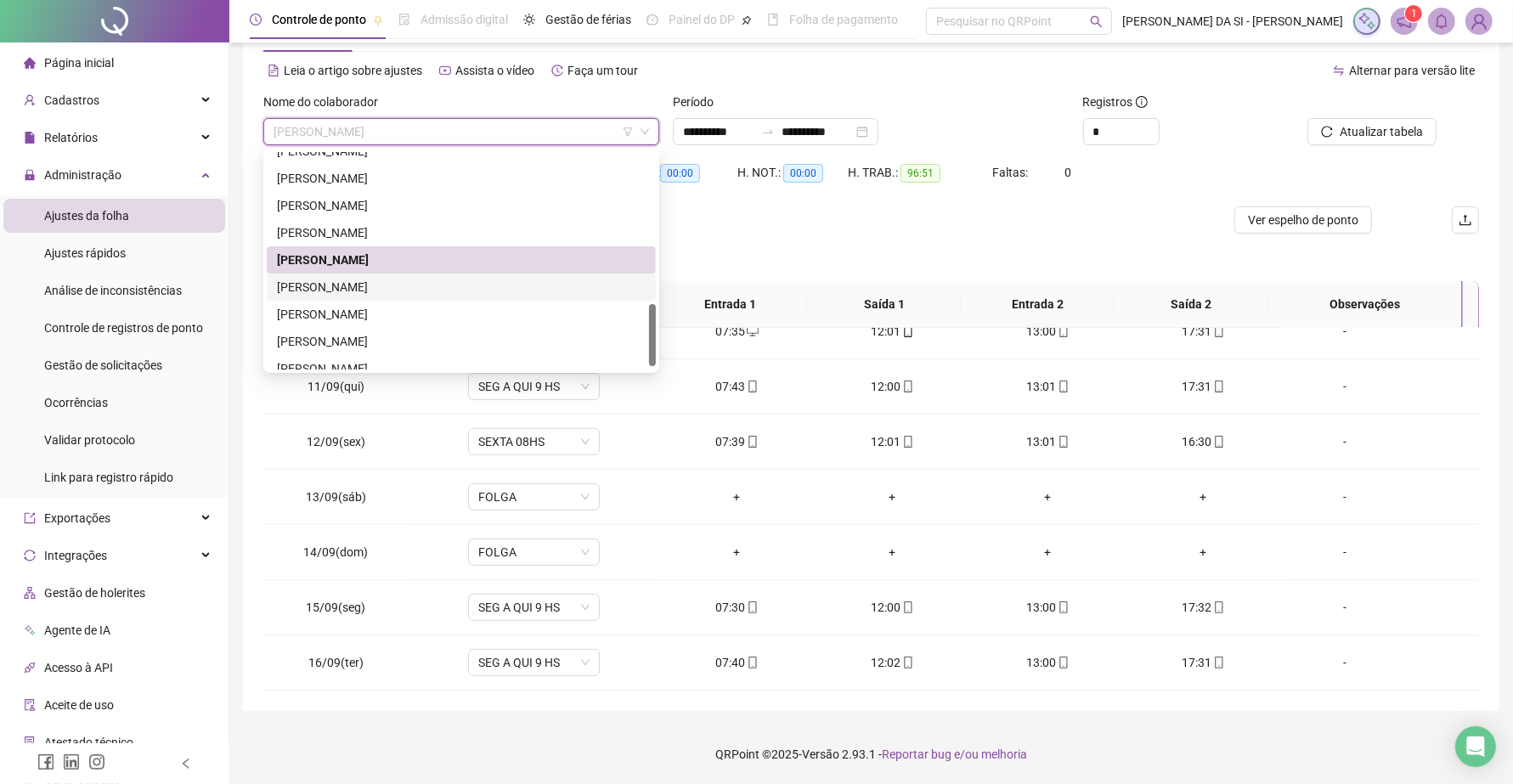
click at [402, 287] on div "[PERSON_NAME]" at bounding box center [461, 287] width 369 height 19
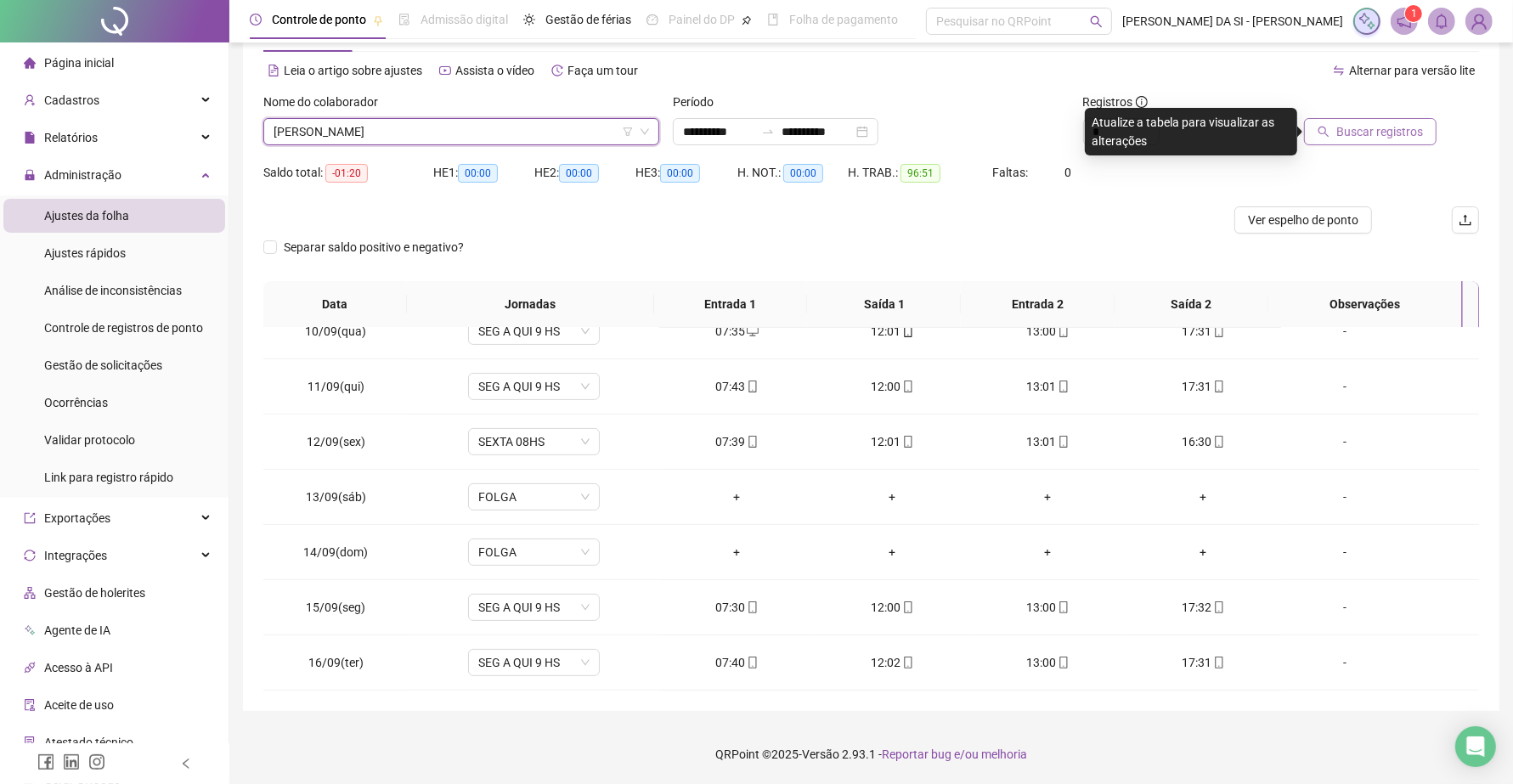
click at [1356, 140] on span "Buscar registros" at bounding box center [1379, 132] width 87 height 19
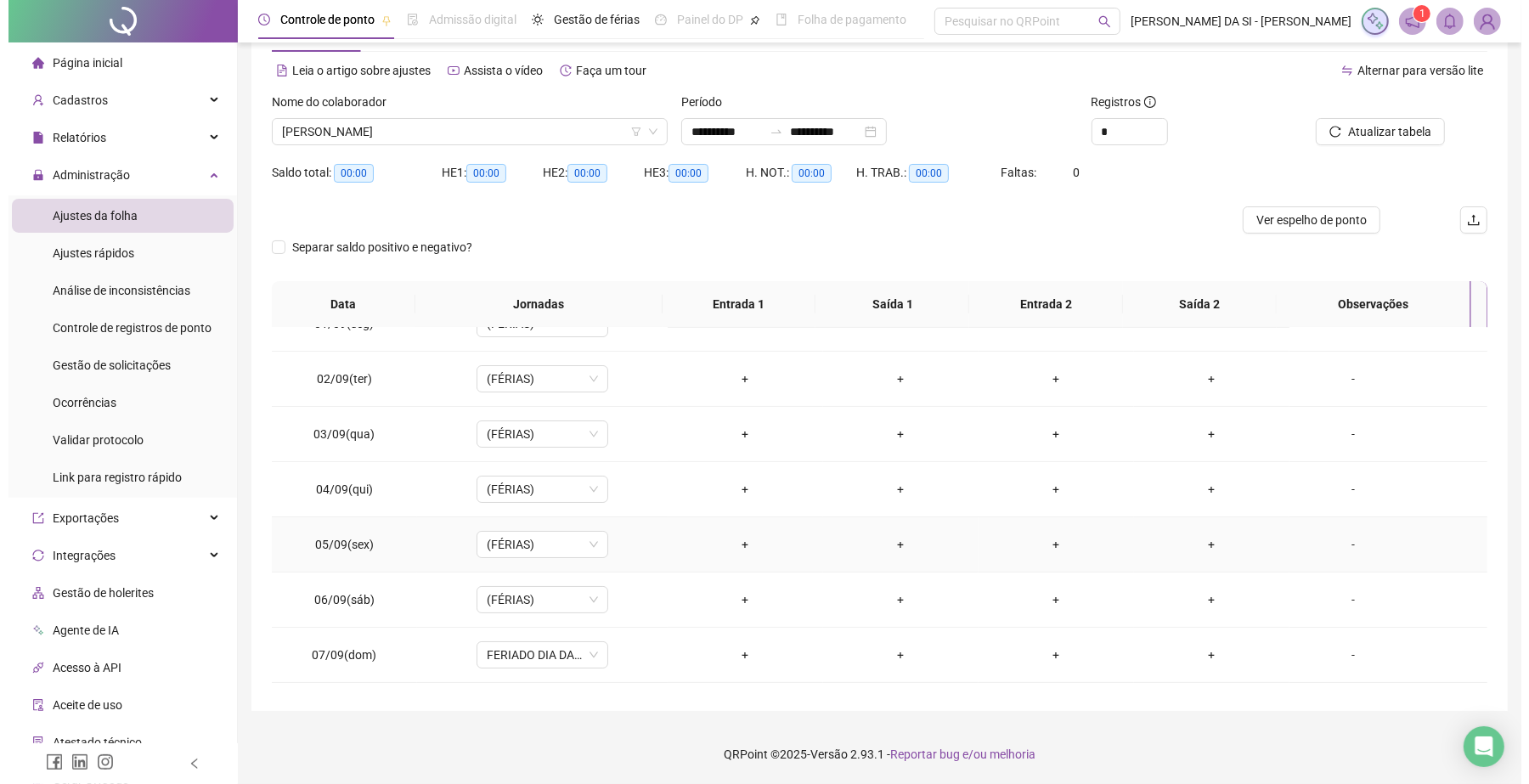
scroll to position [0, 0]
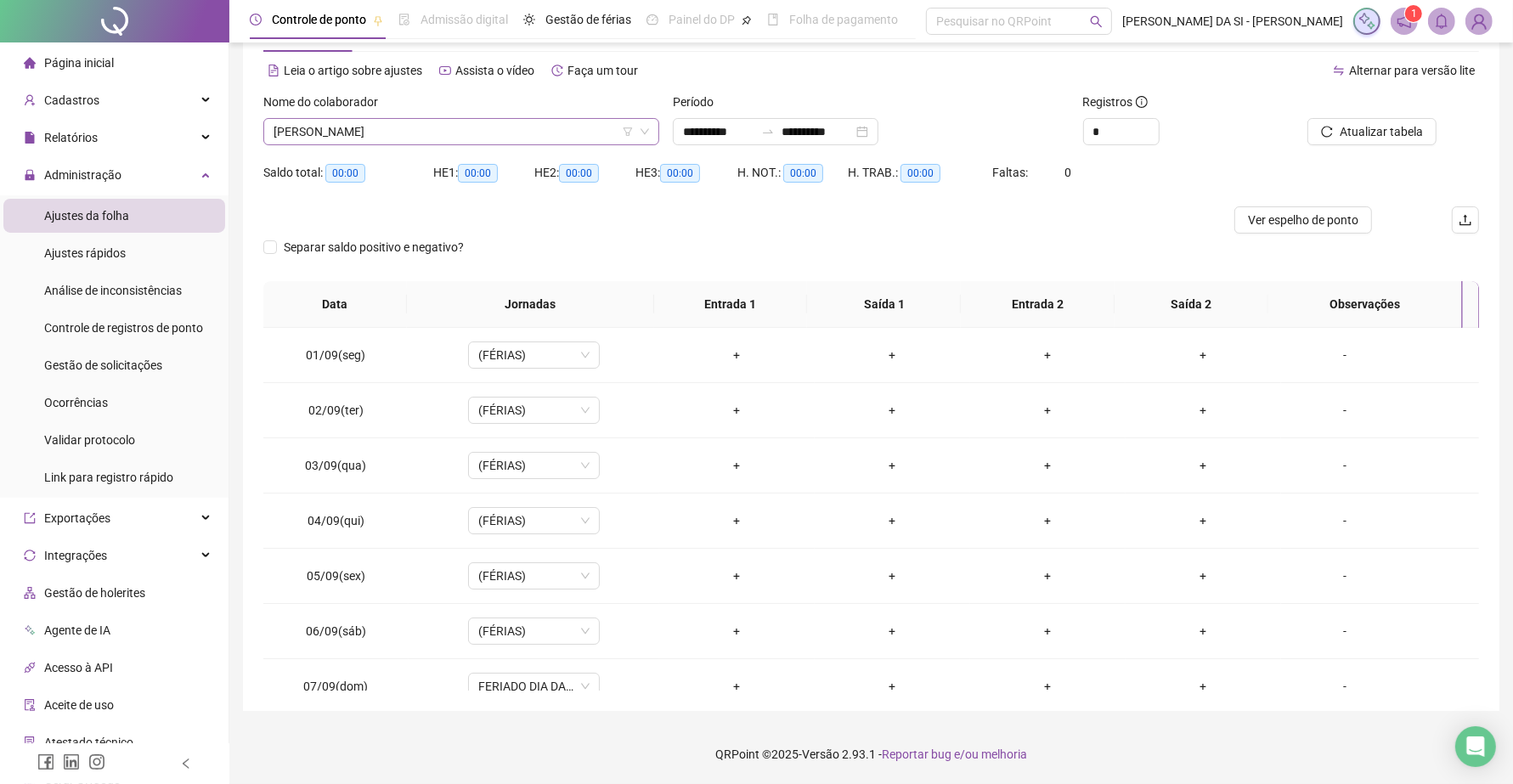
click at [479, 128] on span "[PERSON_NAME]" at bounding box center [462, 131] width 376 height 25
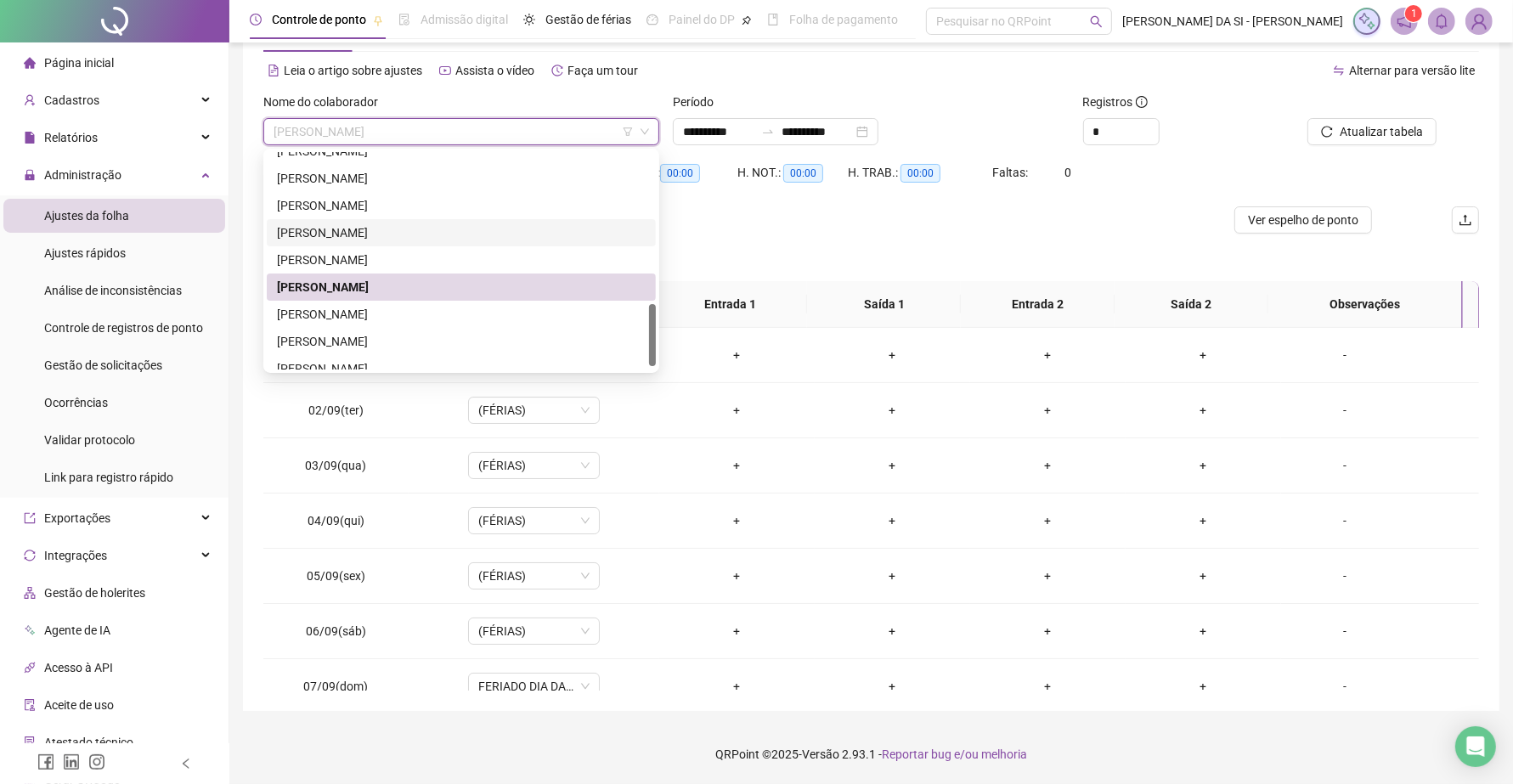
click at [445, 309] on div "[PERSON_NAME] [PERSON_NAME]" at bounding box center [461, 314] width 369 height 19
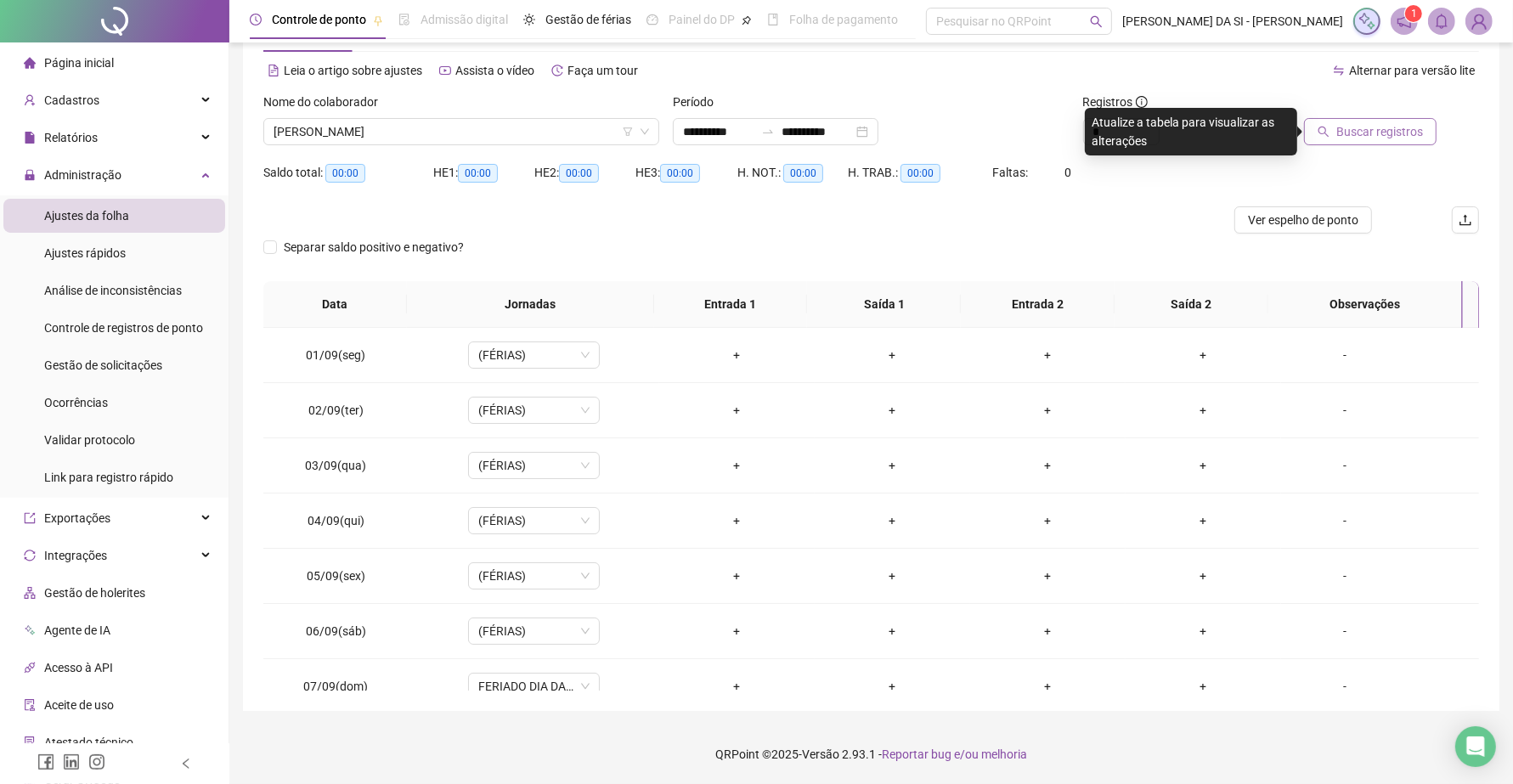
click at [1380, 125] on span "Buscar registros" at bounding box center [1379, 132] width 87 height 19
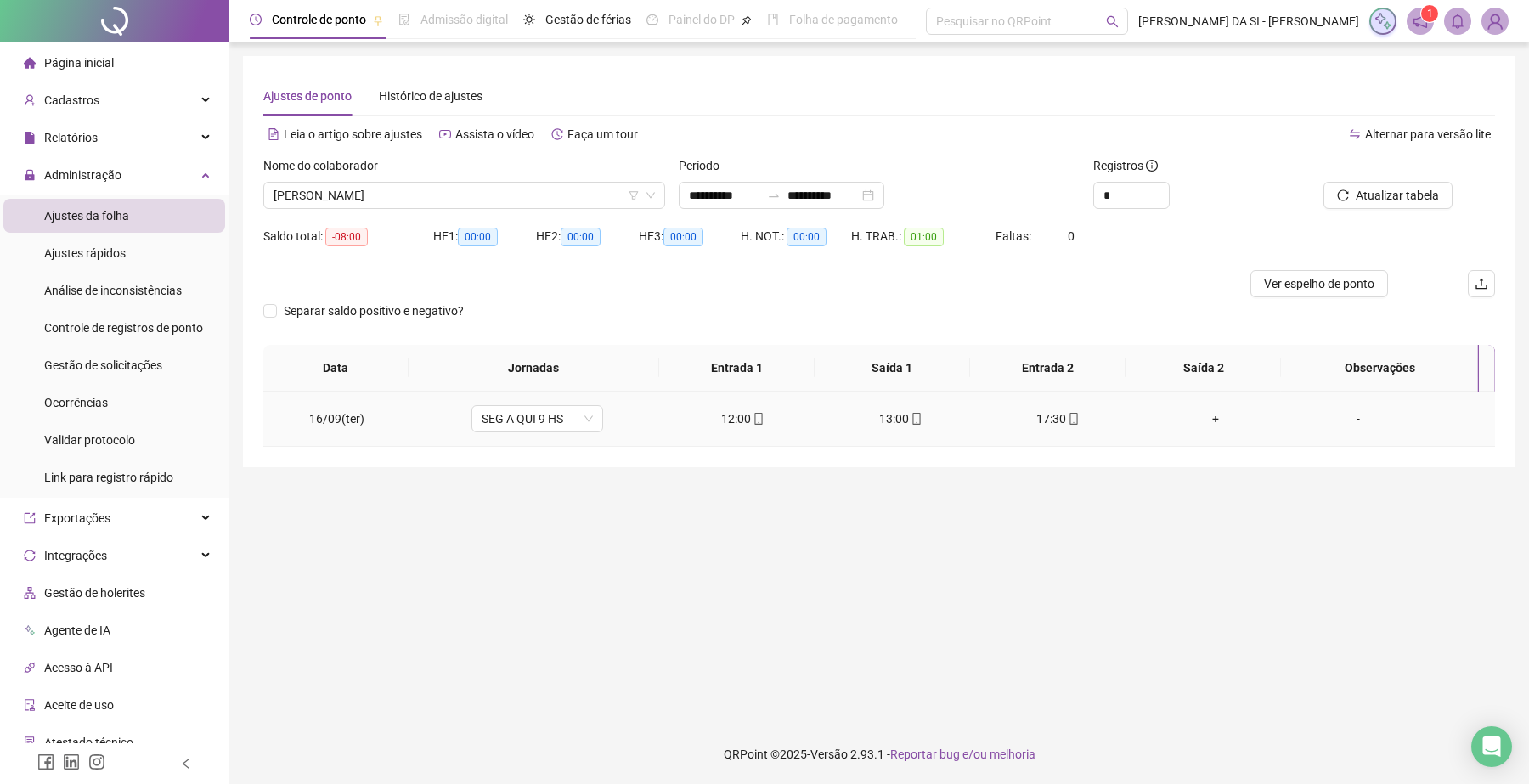
click at [1200, 419] on div "+" at bounding box center [1215, 419] width 131 height 19
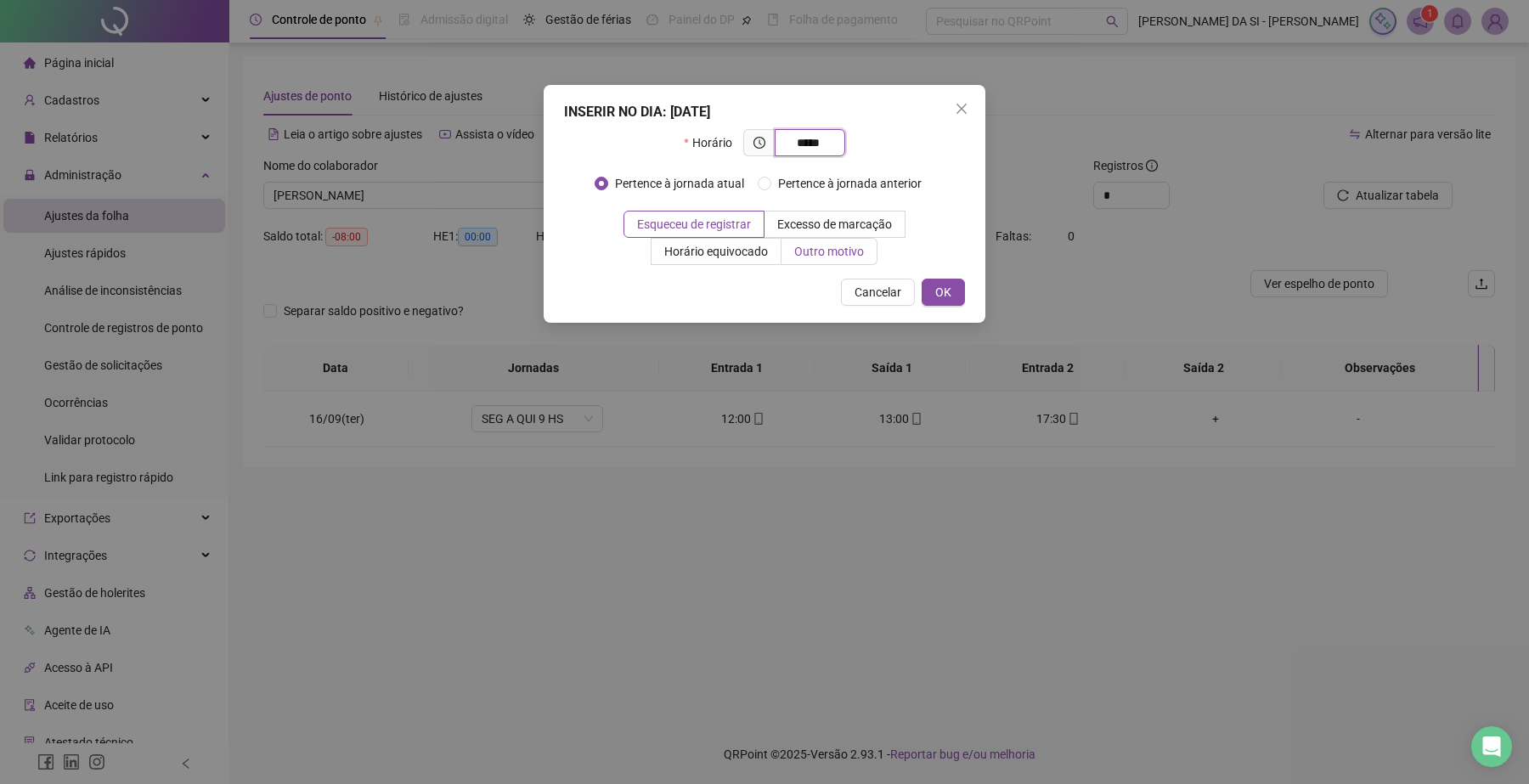
type input "*****"
click at [860, 248] on span "Outro motivo" at bounding box center [829, 251] width 70 height 13
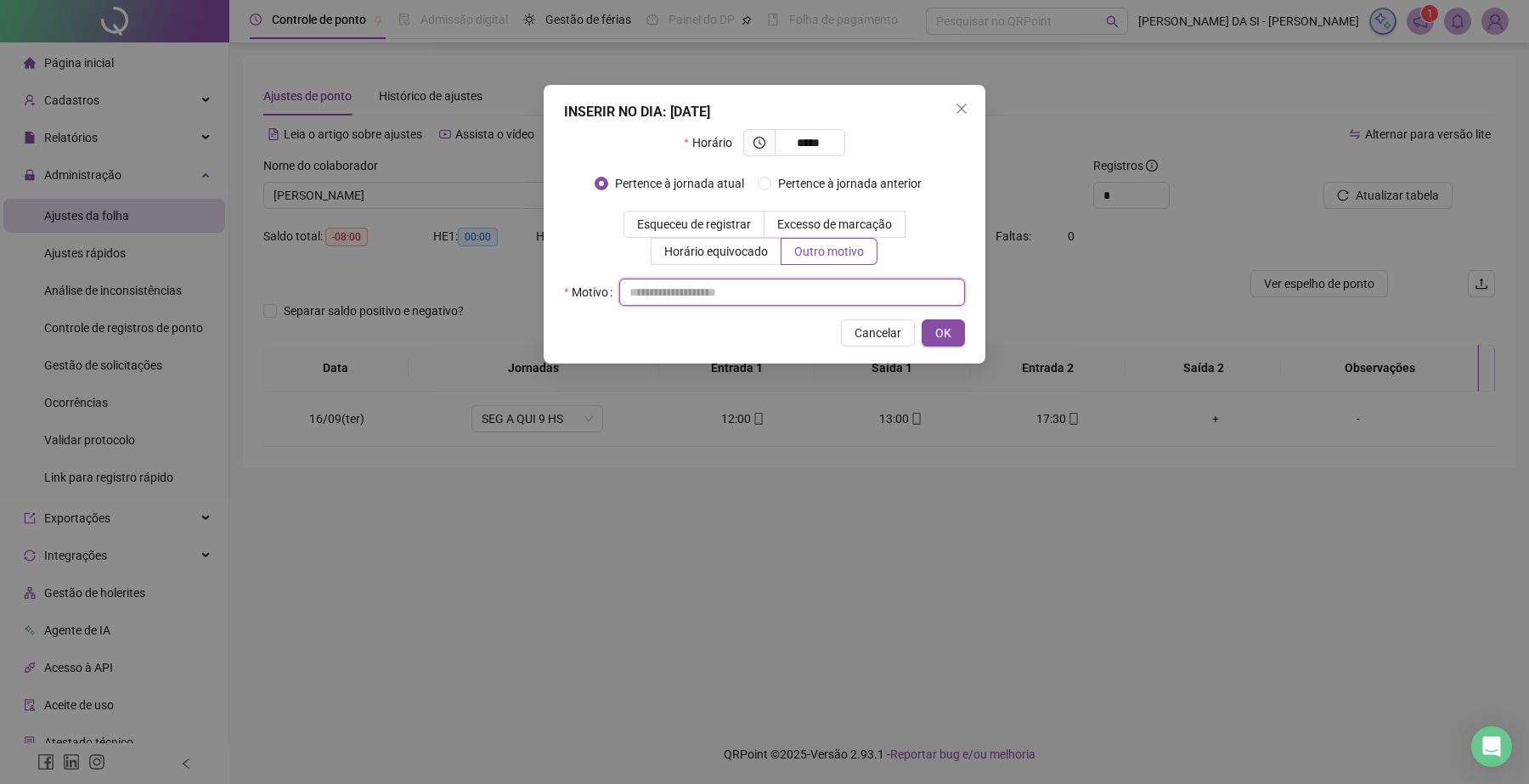
click at [746, 291] on input "text" at bounding box center [792, 292] width 345 height 27
type input "**********"
click at [938, 325] on span "OK" at bounding box center [943, 333] width 16 height 19
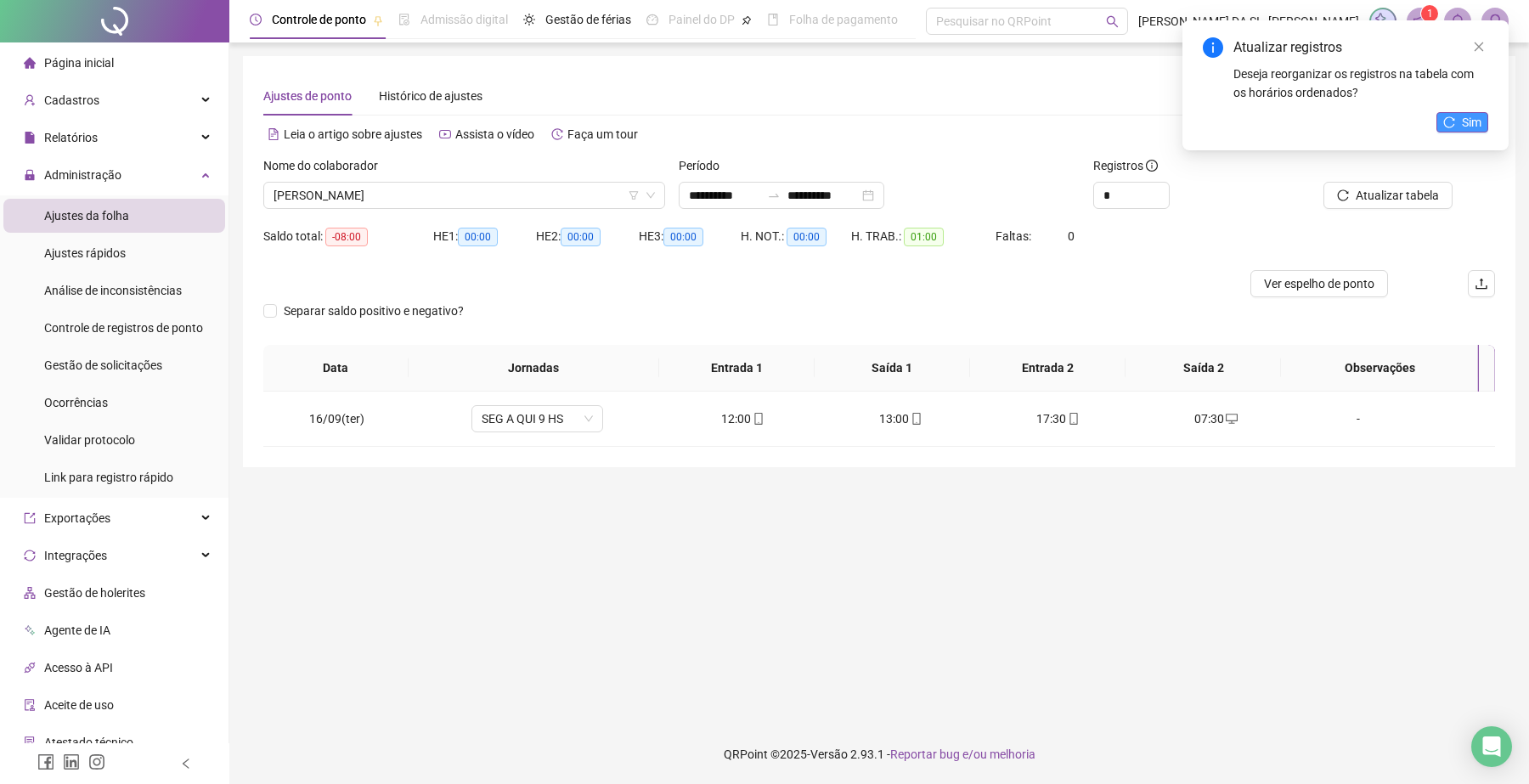
click at [1453, 125] on icon "reload" at bounding box center [1449, 122] width 12 height 12
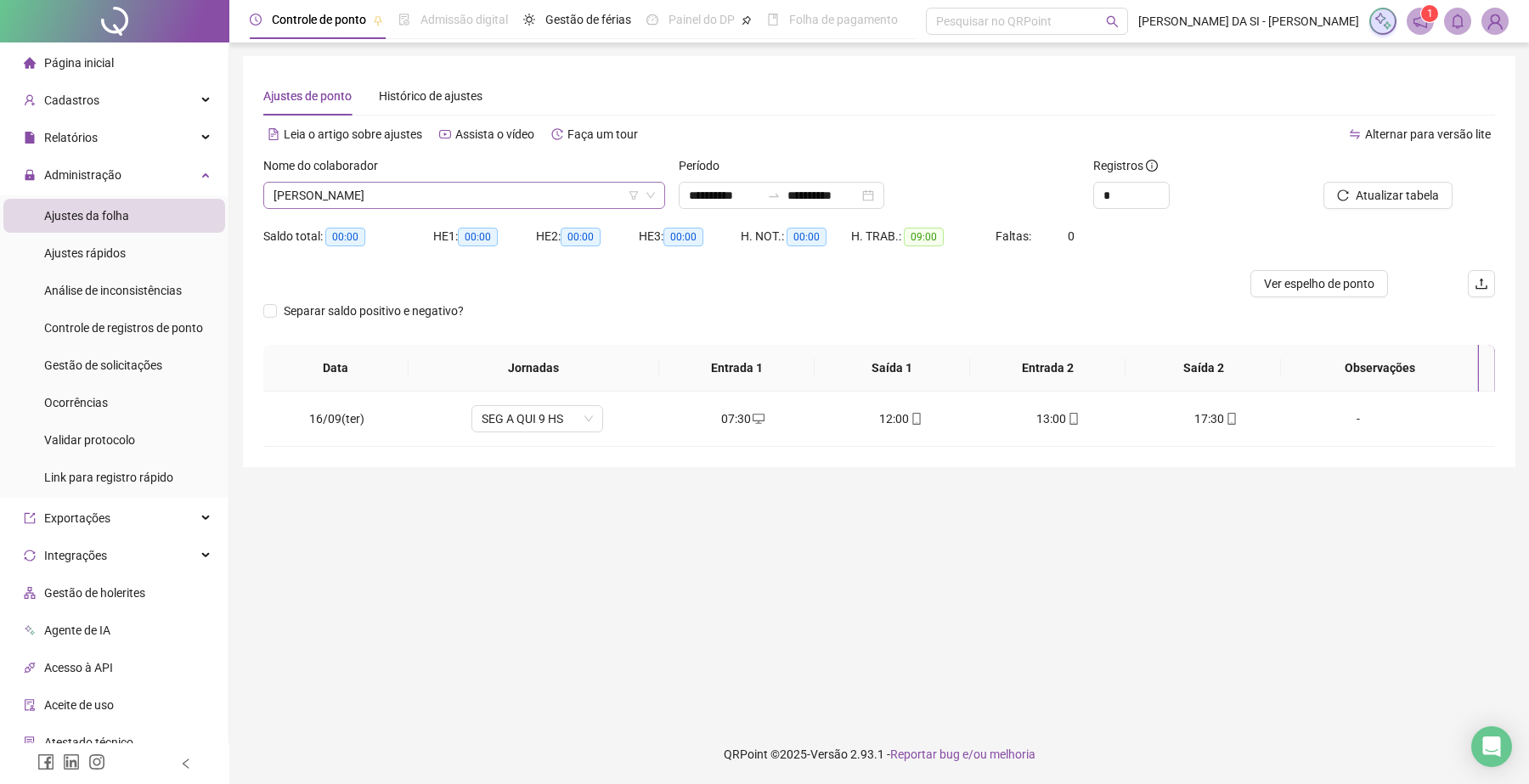
click at [508, 207] on span "[PERSON_NAME] [PERSON_NAME]" at bounding box center [464, 194] width 381 height 25
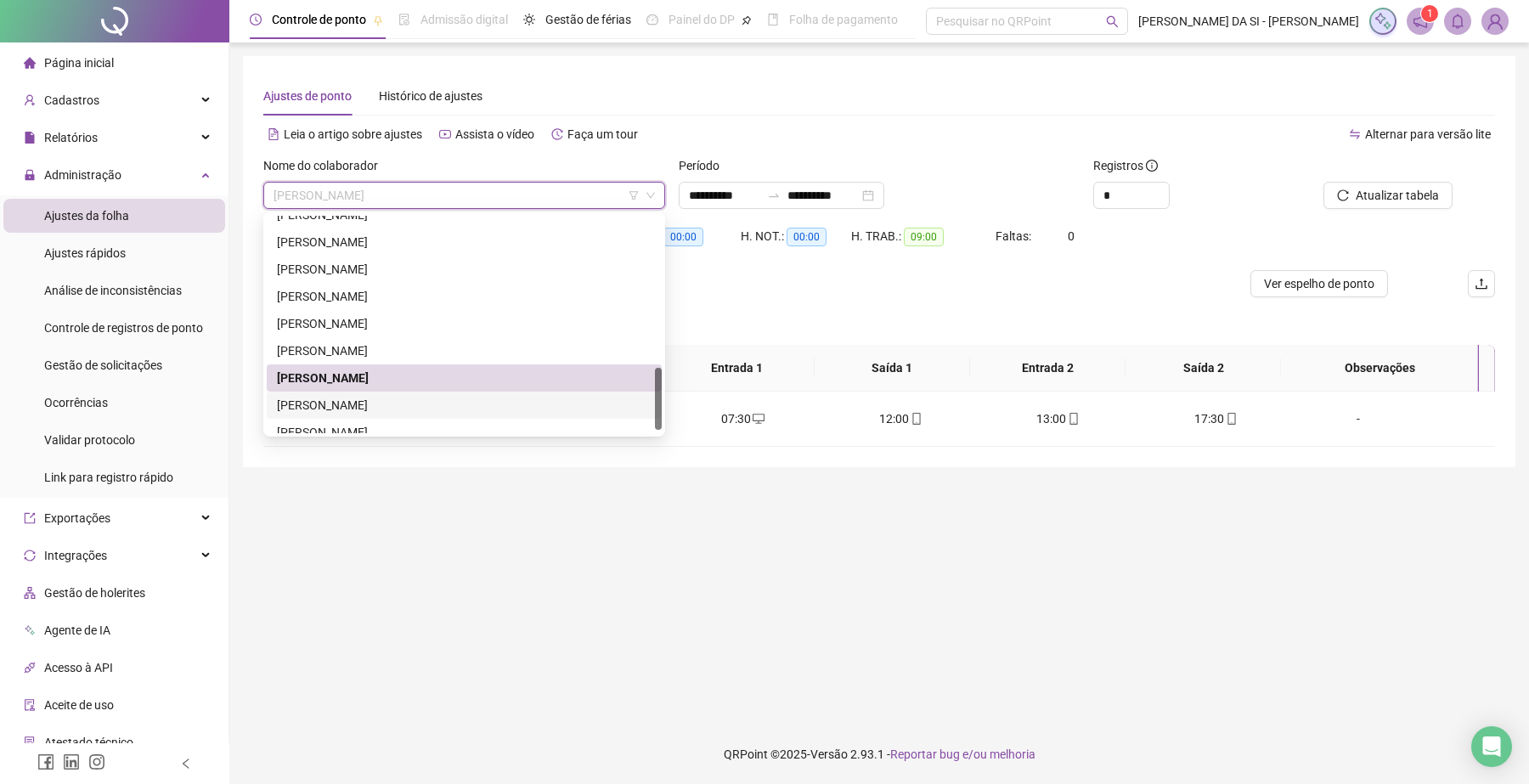
click at [419, 396] on div "[PERSON_NAME] [PERSON_NAME] [PERSON_NAME]" at bounding box center [463, 405] width 375 height 19
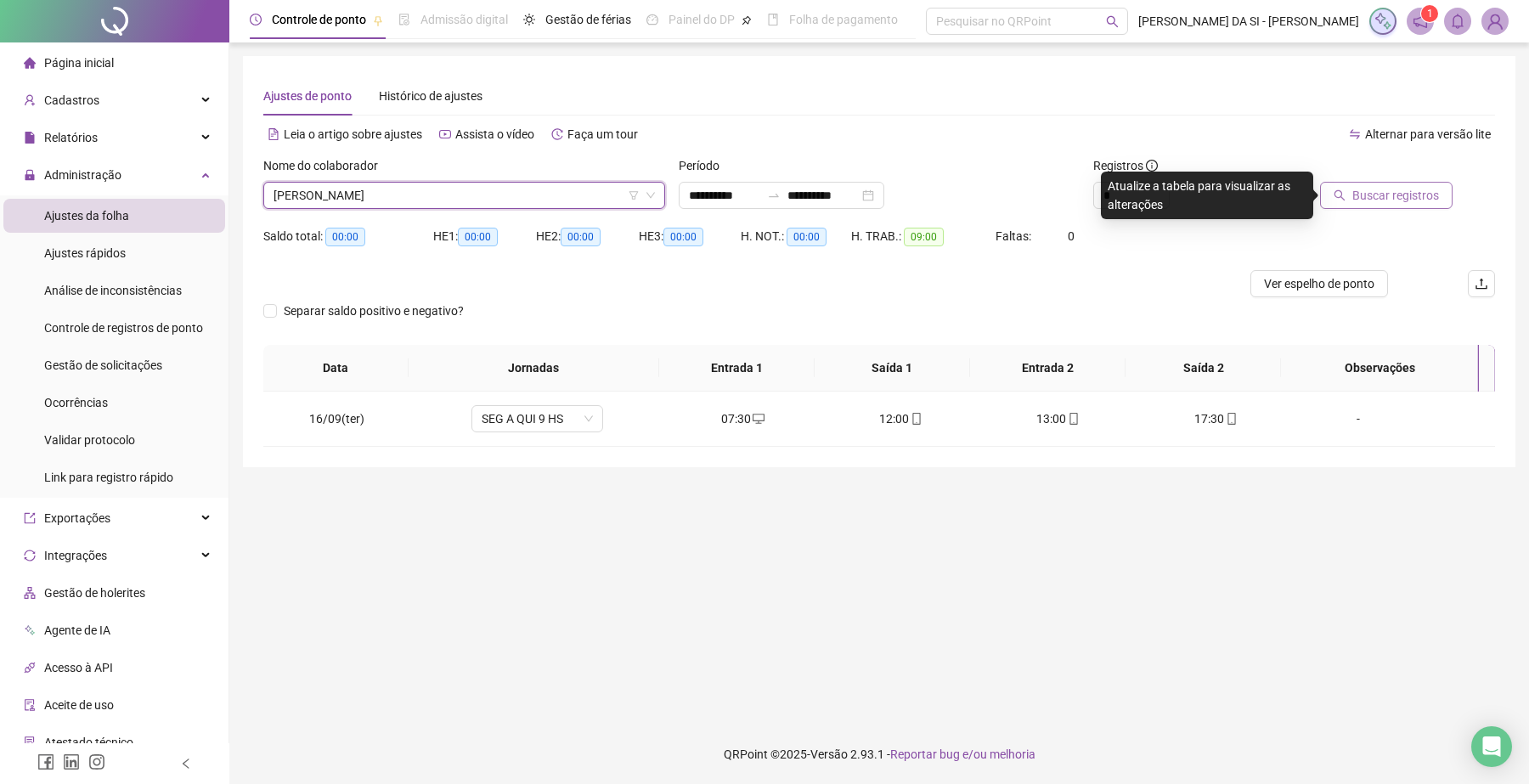
click at [1355, 195] on span "Buscar registros" at bounding box center [1396, 195] width 87 height 19
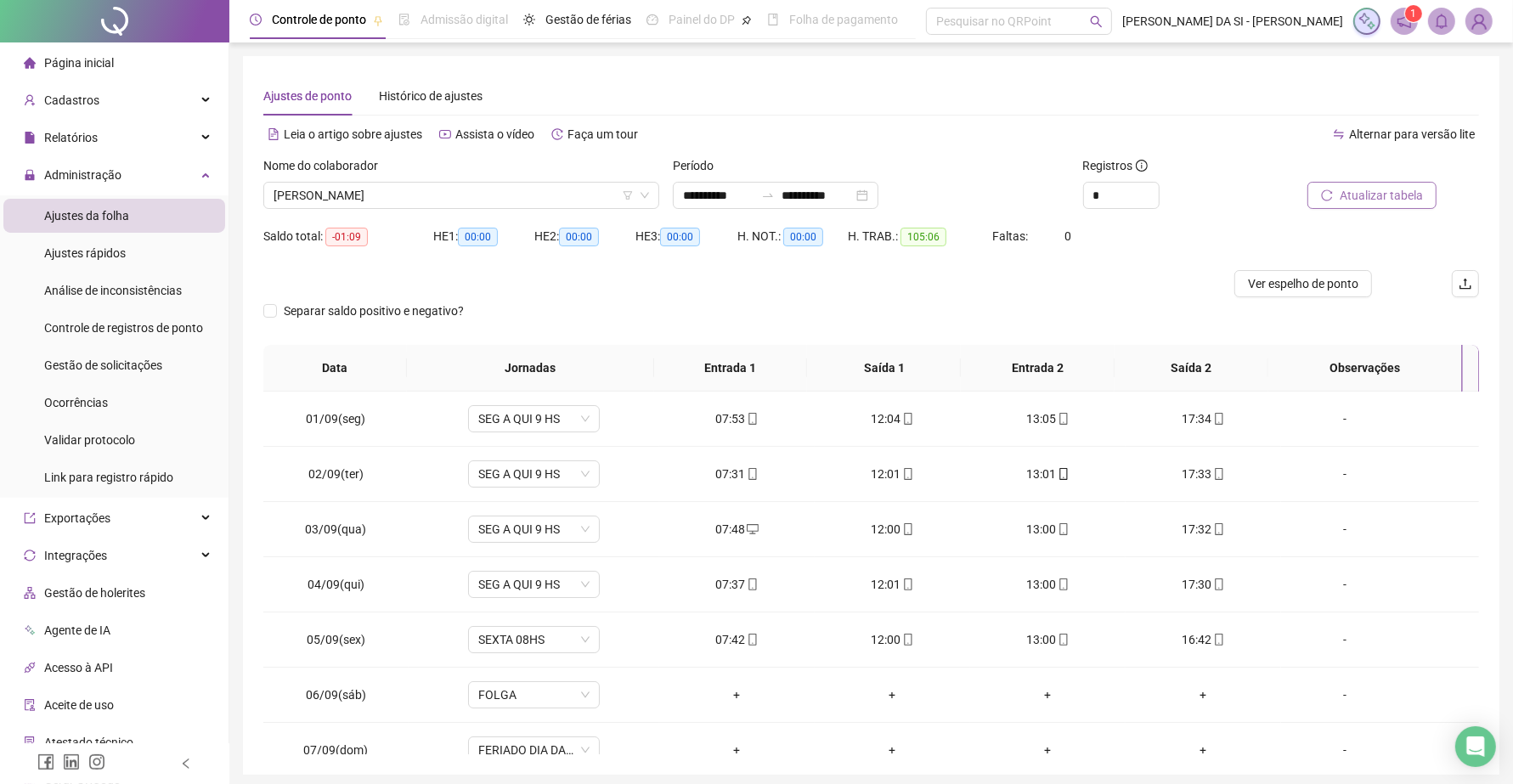
click at [1340, 193] on span "Atualizar tabela" at bounding box center [1381, 195] width 83 height 19
click at [1291, 284] on span "Ver espelho de ponto" at bounding box center [1303, 284] width 110 height 19
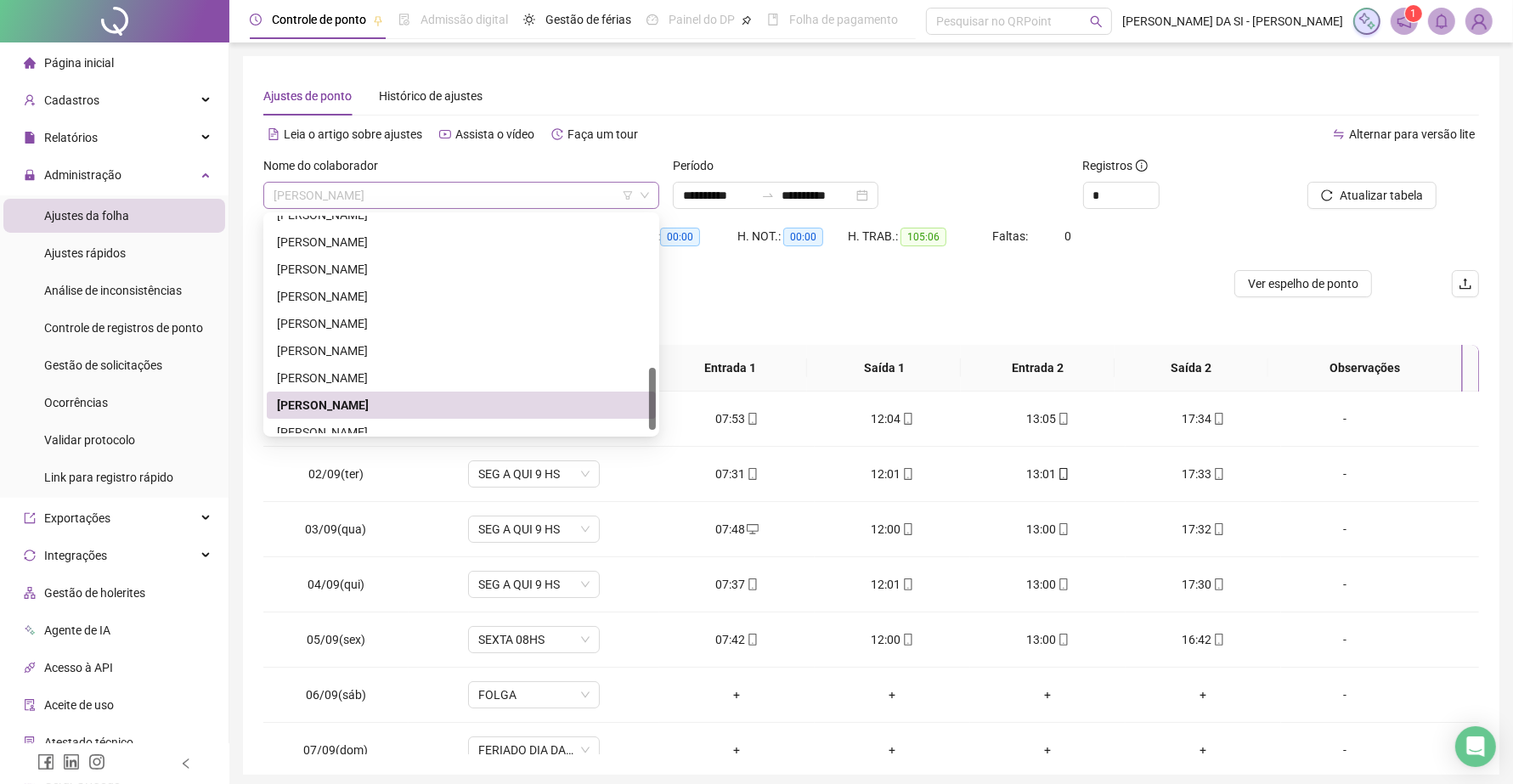
click at [538, 190] on span "[PERSON_NAME] [PERSON_NAME] [PERSON_NAME]" at bounding box center [462, 194] width 376 height 25
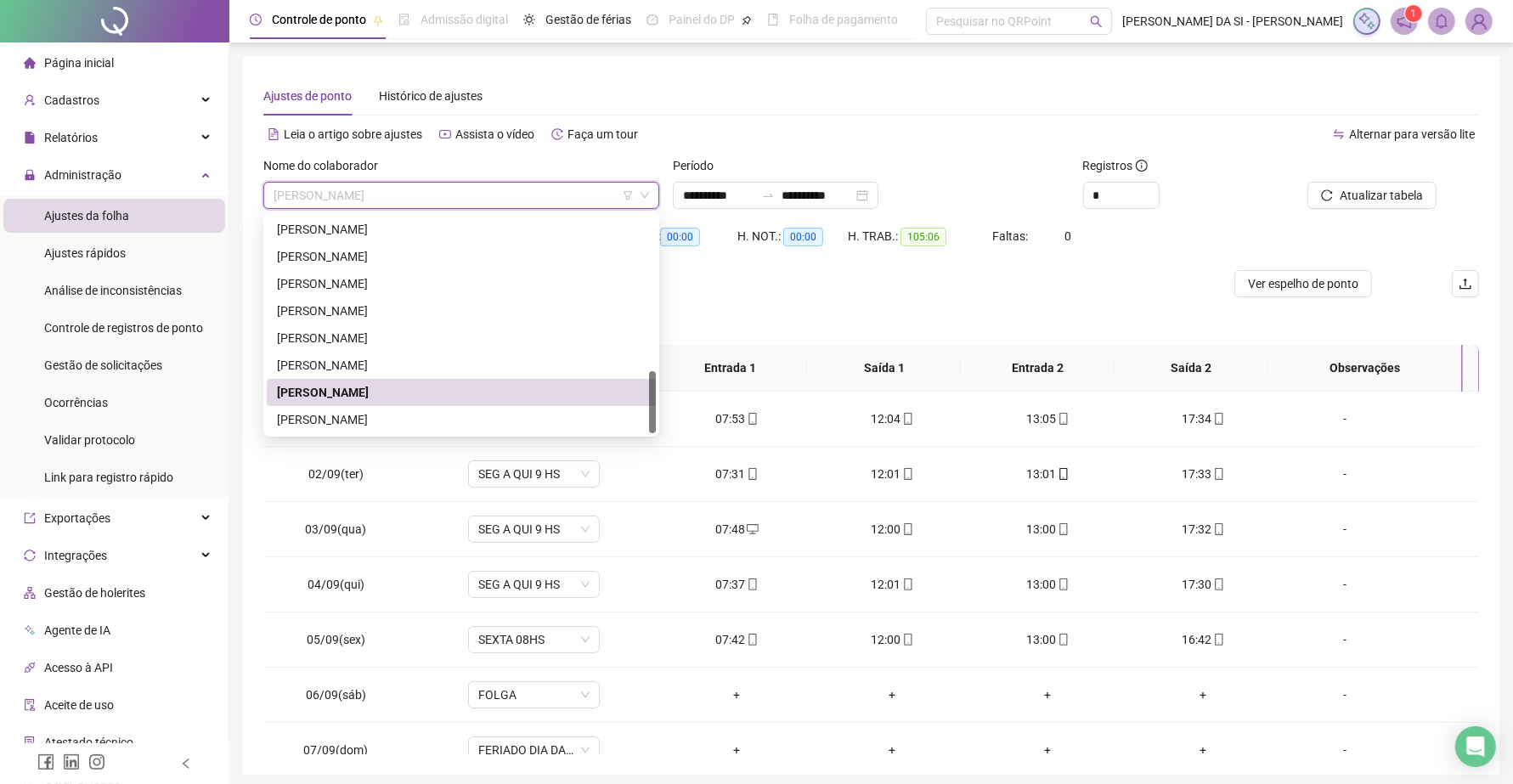
click at [430, 411] on div "[PERSON_NAME] [PERSON_NAME]" at bounding box center [461, 420] width 369 height 19
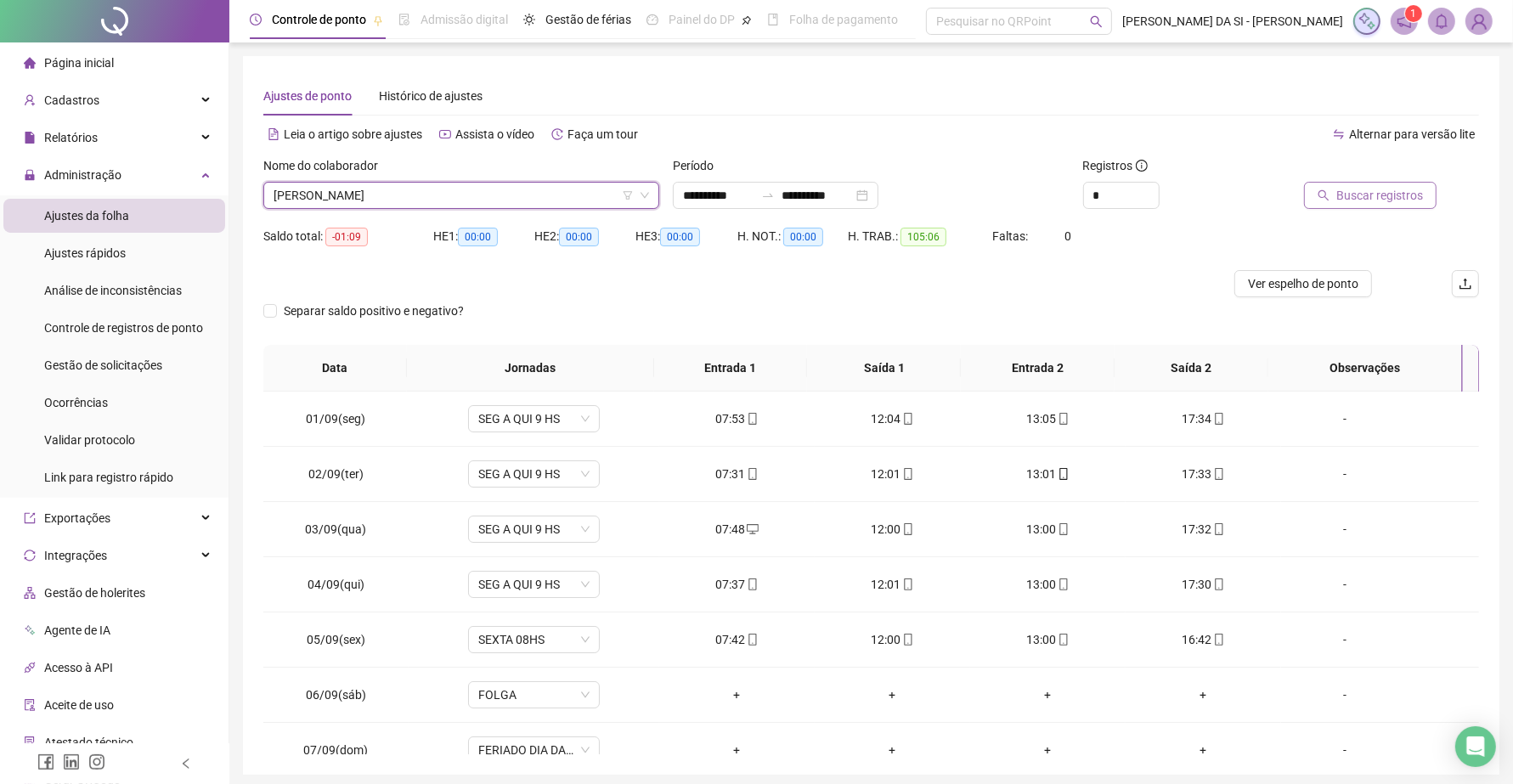
click at [1329, 192] on icon "search" at bounding box center [1323, 195] width 12 height 12
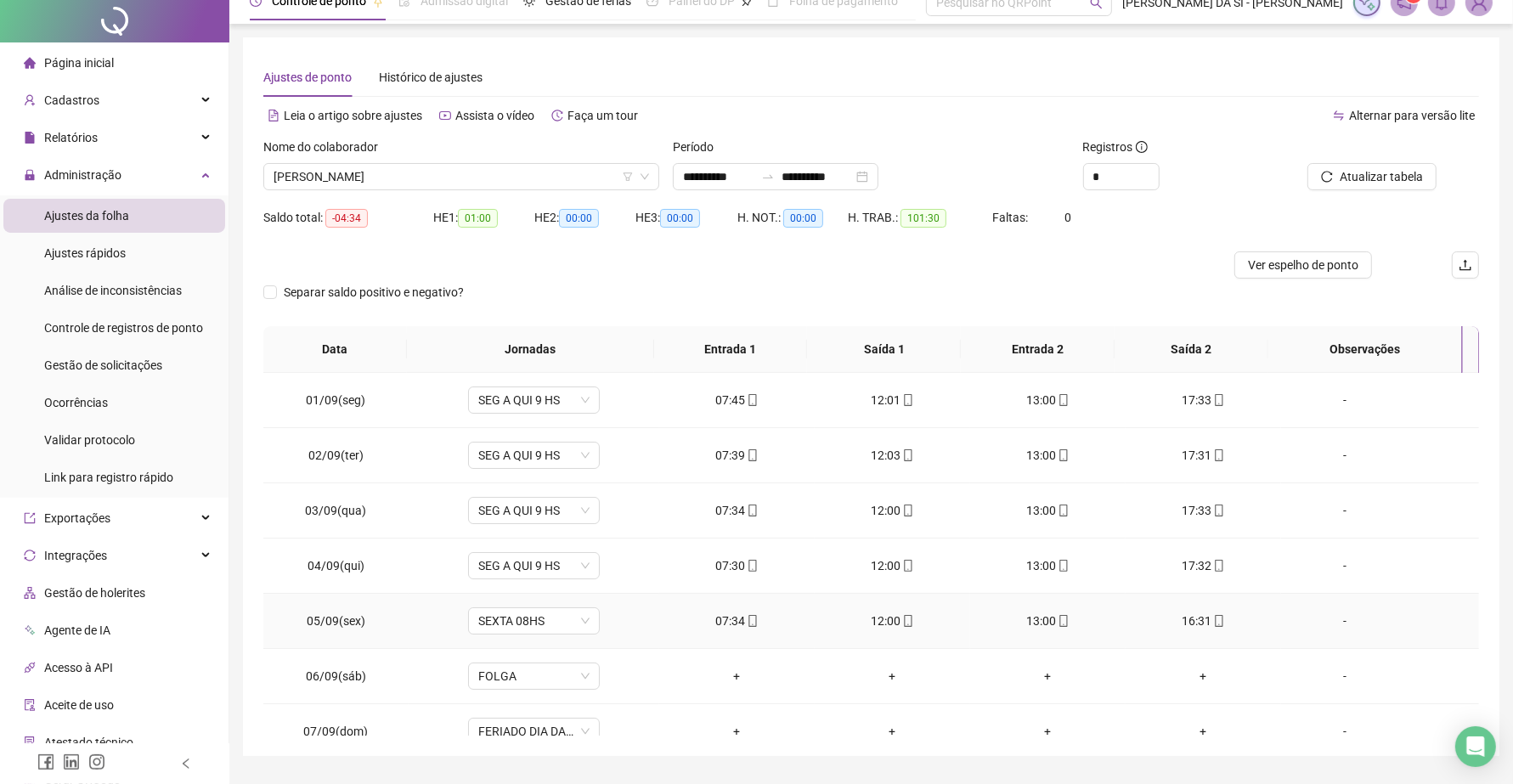
scroll to position [0, 0]
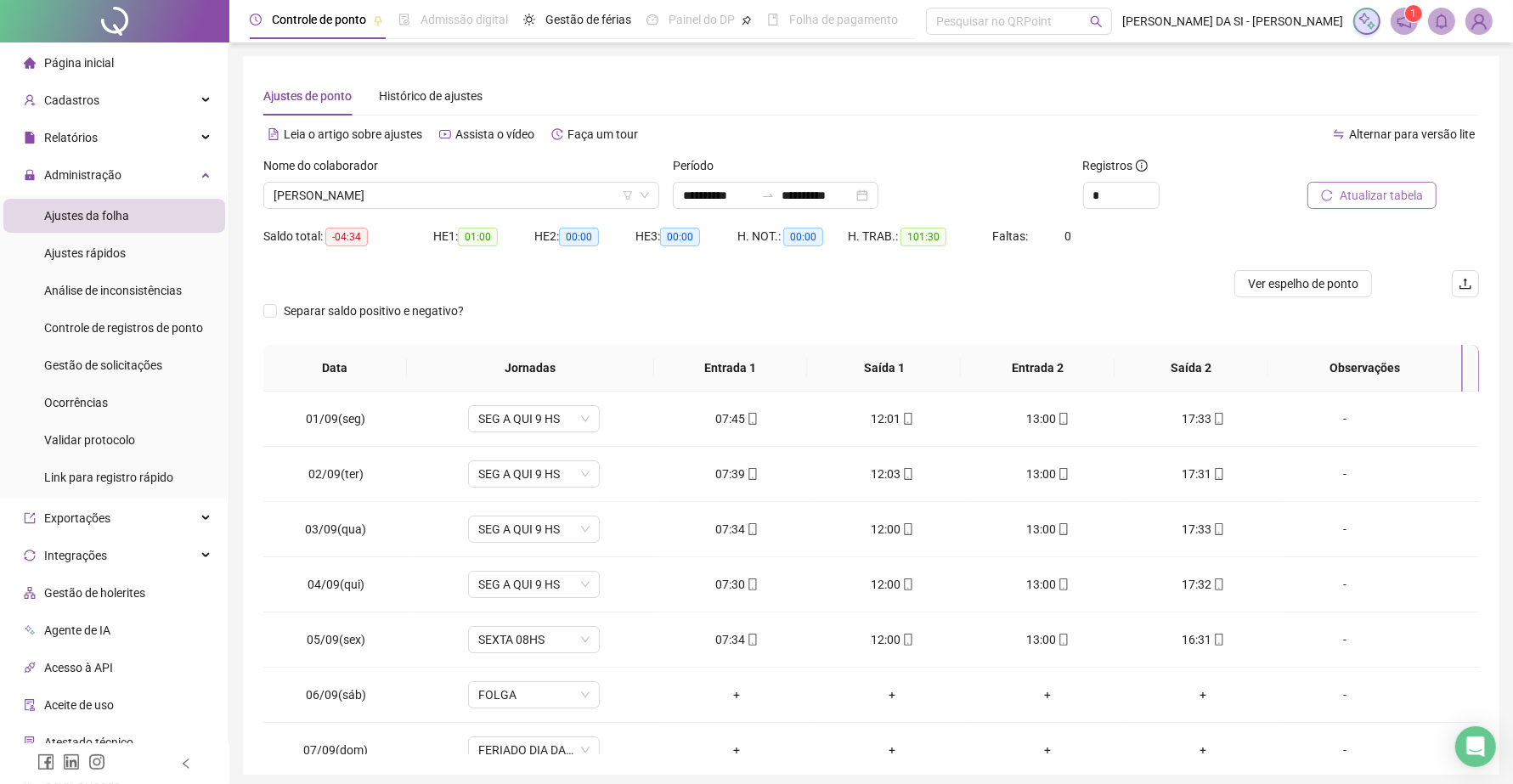
click at [1361, 198] on span "Atualizar tabela" at bounding box center [1381, 195] width 83 height 19
click at [593, 201] on span "[PERSON_NAME] [PERSON_NAME]" at bounding box center [462, 194] width 376 height 25
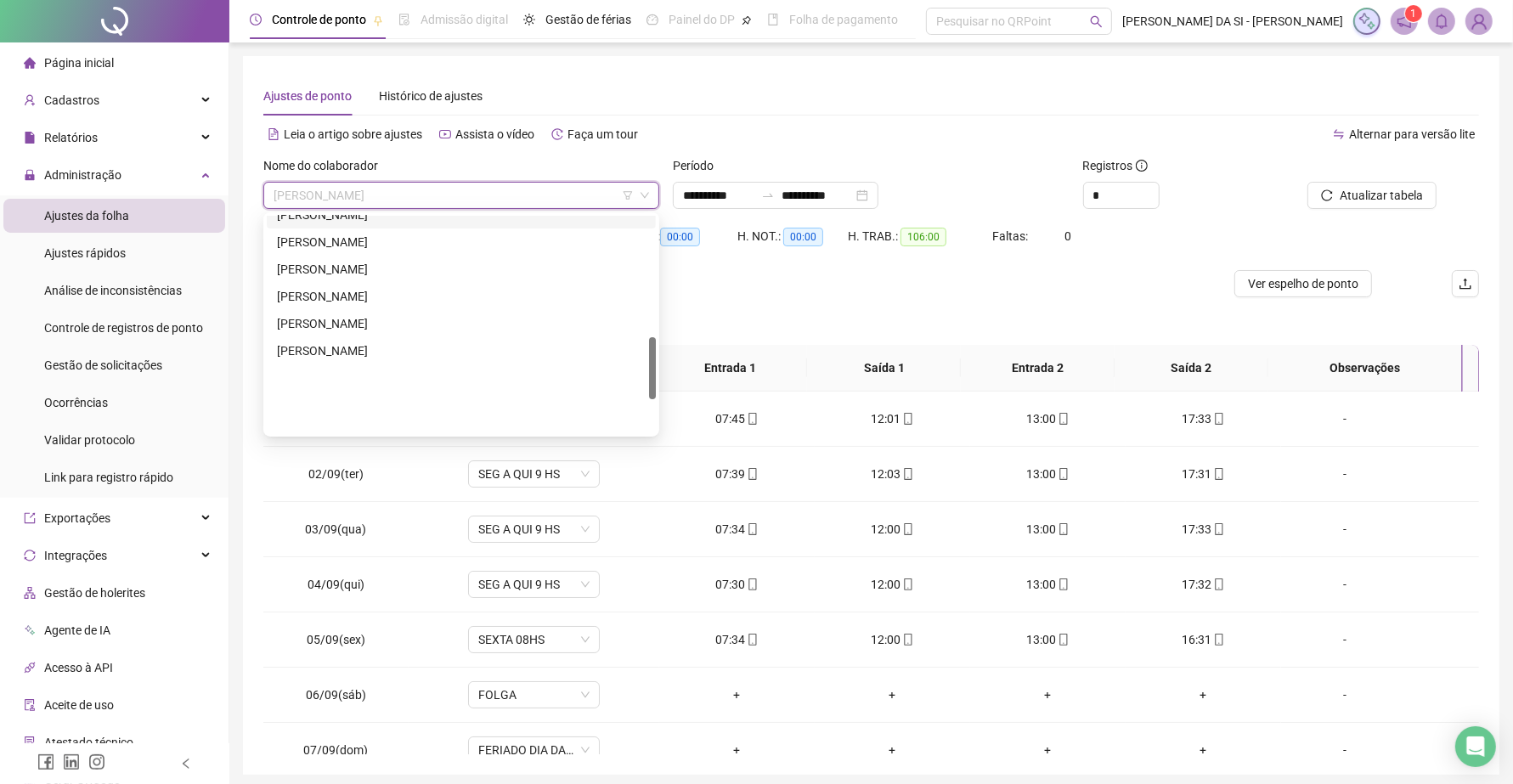
scroll to position [425, 0]
click at [374, 259] on div "JOSE CARLOS COUTO" at bounding box center [461, 267] width 369 height 19
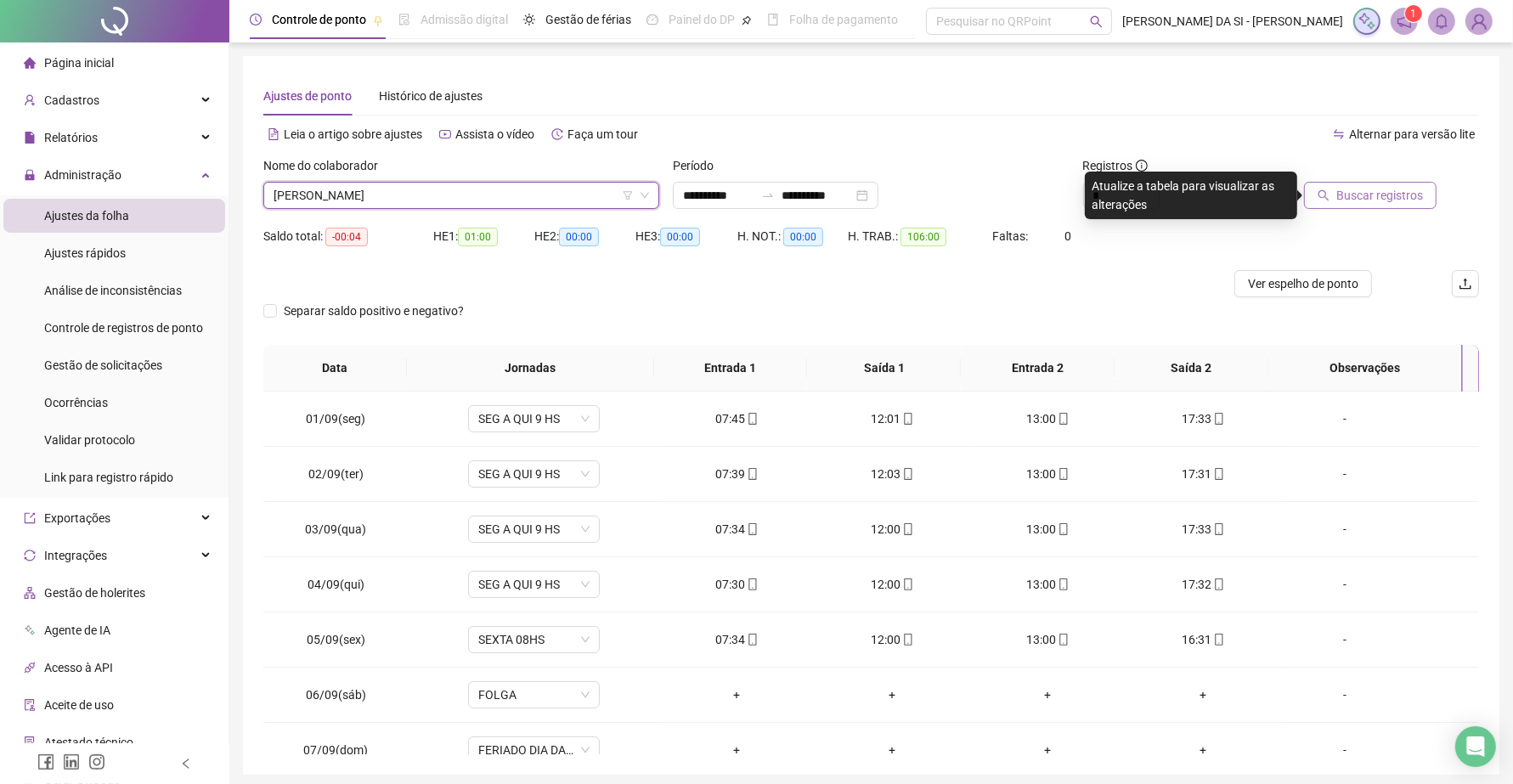
click at [1371, 191] on span "Buscar registros" at bounding box center [1379, 195] width 87 height 19
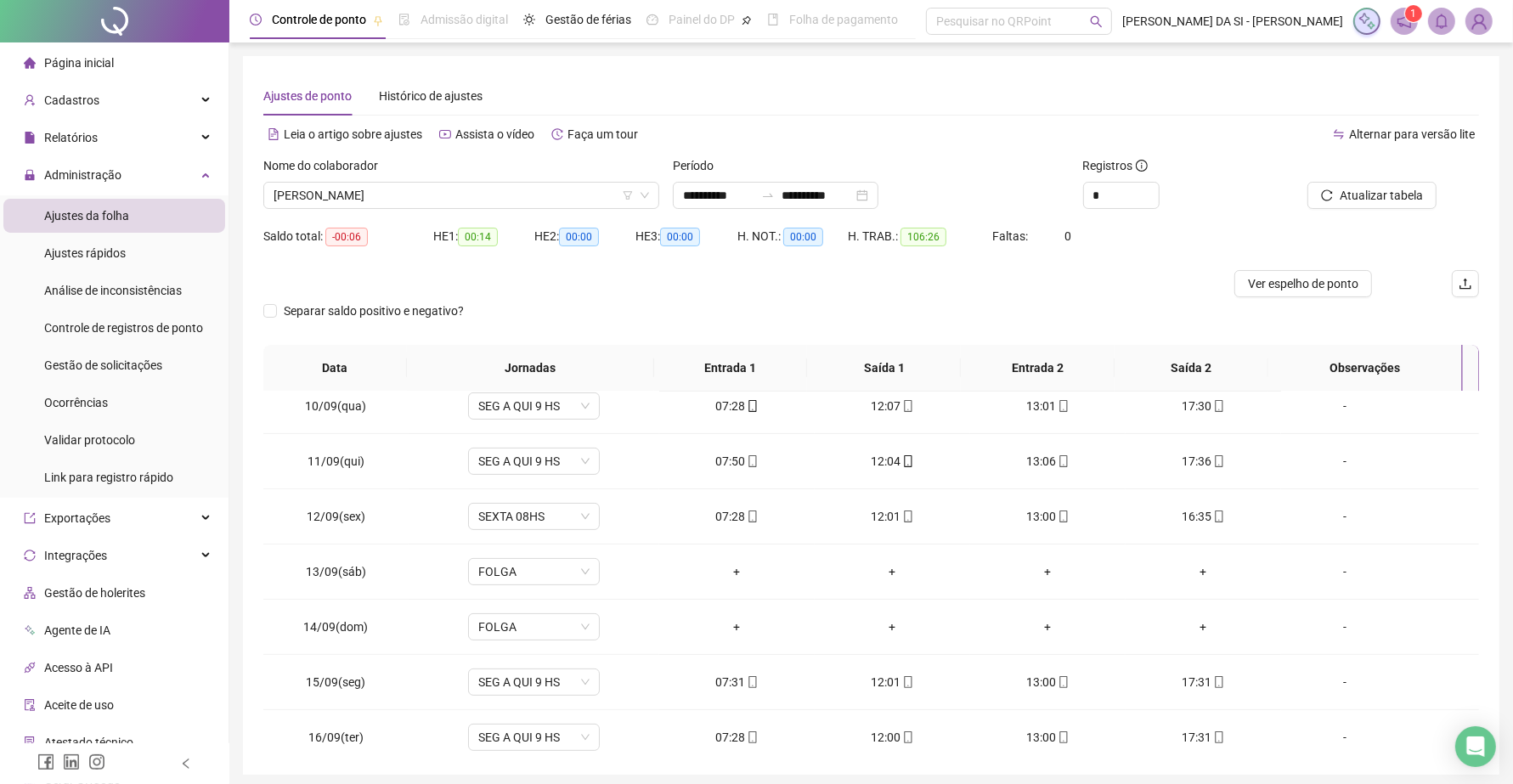
scroll to position [523, 0]
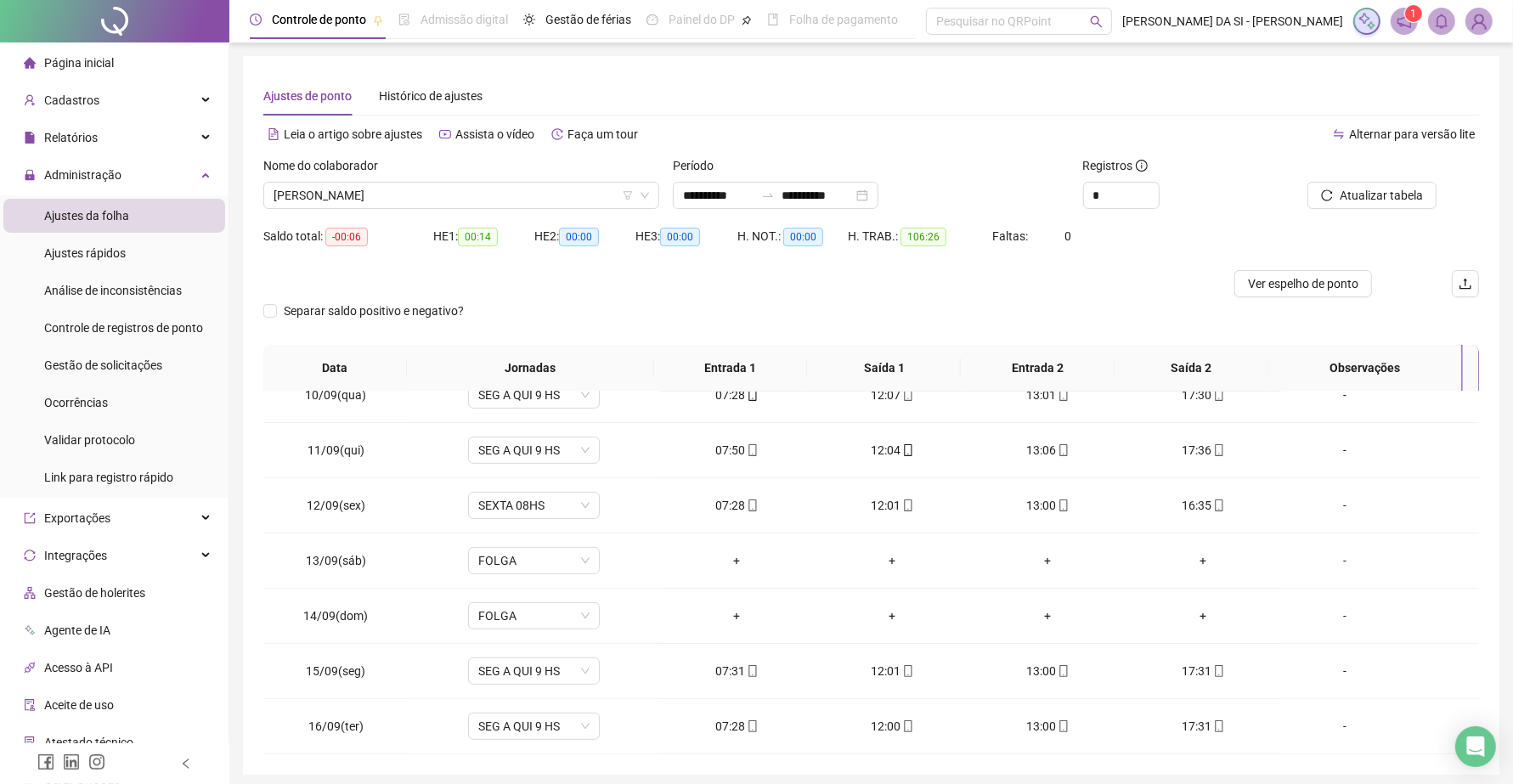
click at [443, 175] on div "Nome do colaborador" at bounding box center [461, 169] width 395 height 25
click at [445, 208] on div "JOSE CARLOS COUTO" at bounding box center [461, 195] width 395 height 27
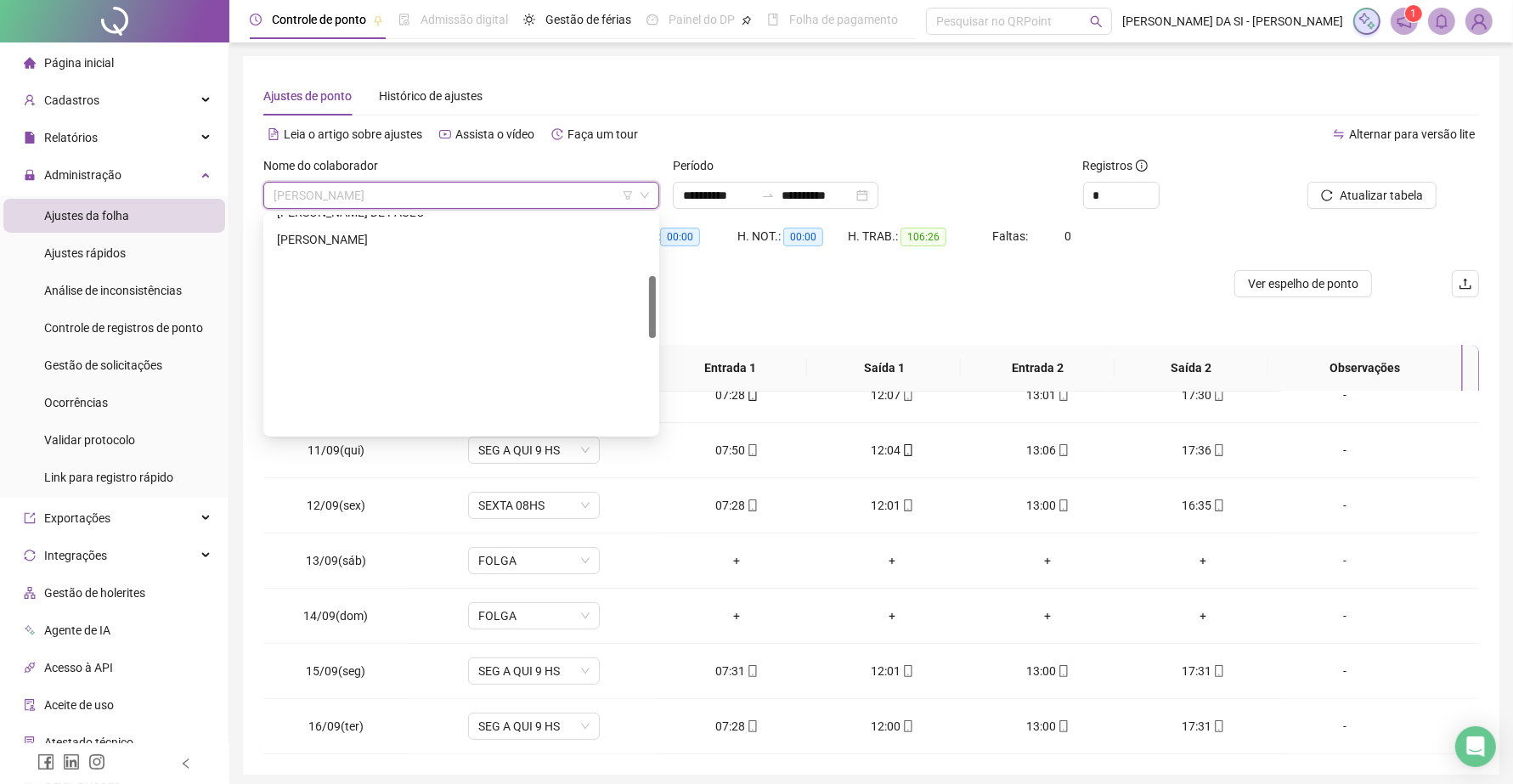
scroll to position [0, 0]
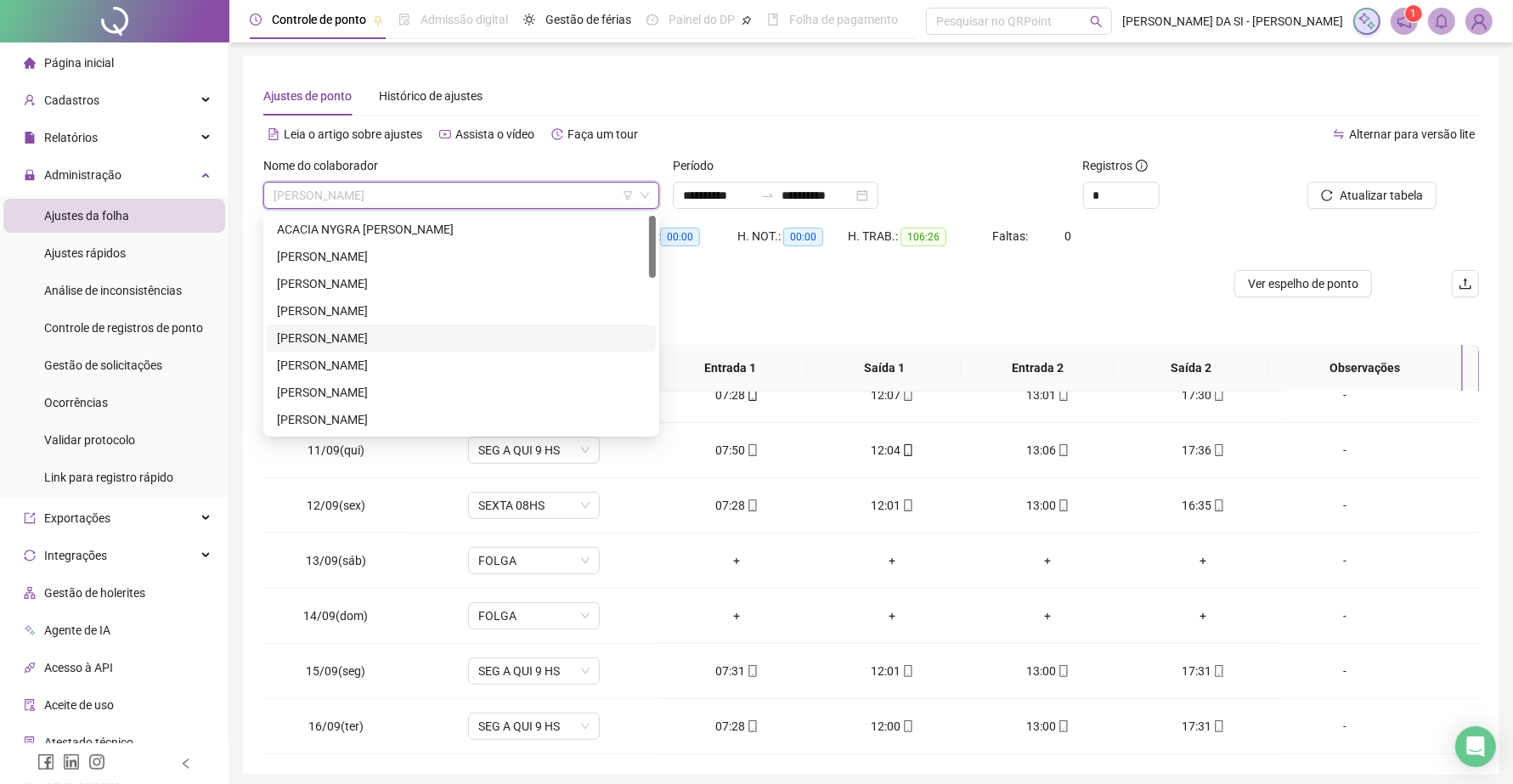
click at [419, 332] on div "[PERSON_NAME] GERMILDE [PERSON_NAME] [PERSON_NAME]" at bounding box center [461, 338] width 369 height 19
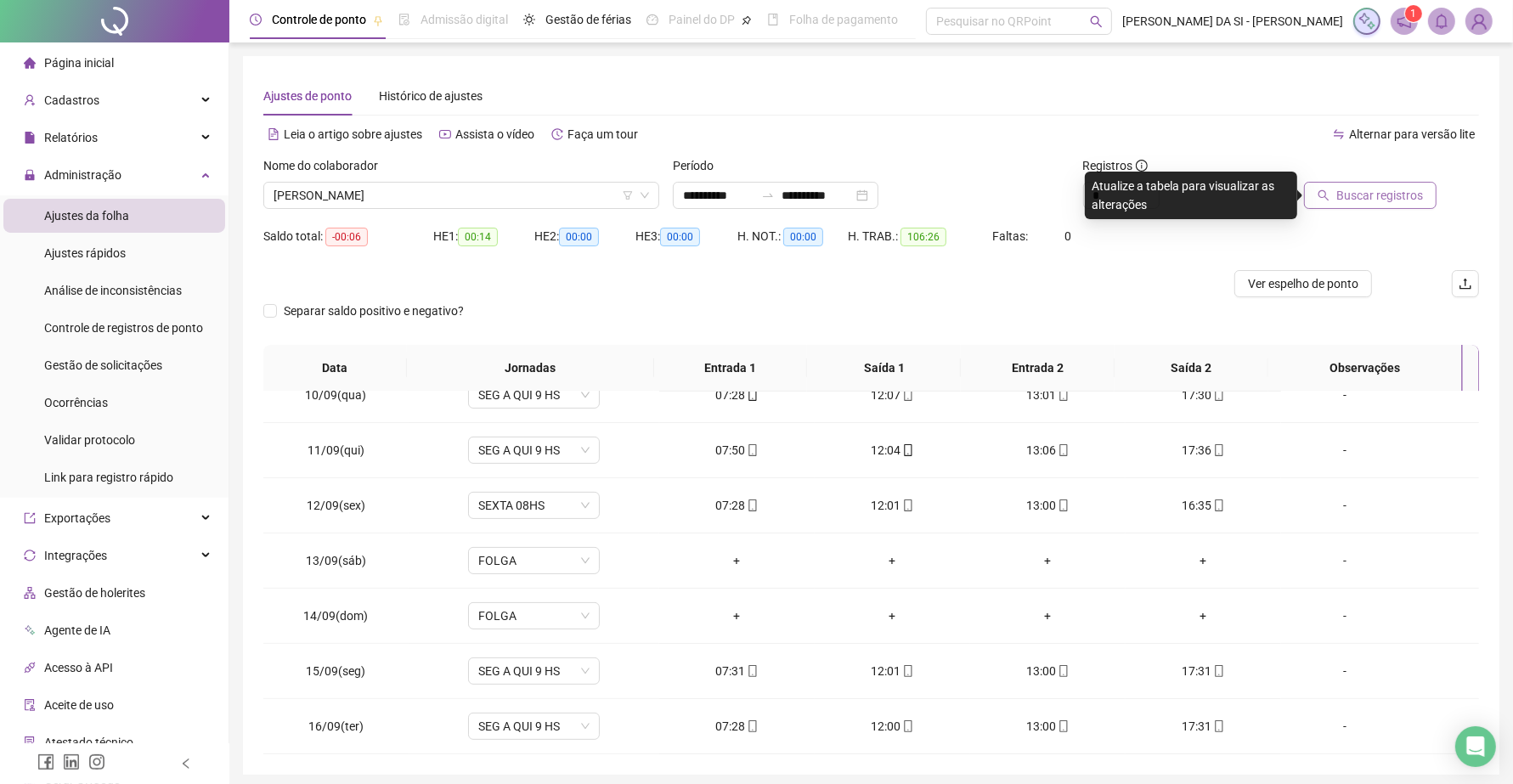
click at [1370, 199] on span "Buscar registros" at bounding box center [1379, 195] width 87 height 19
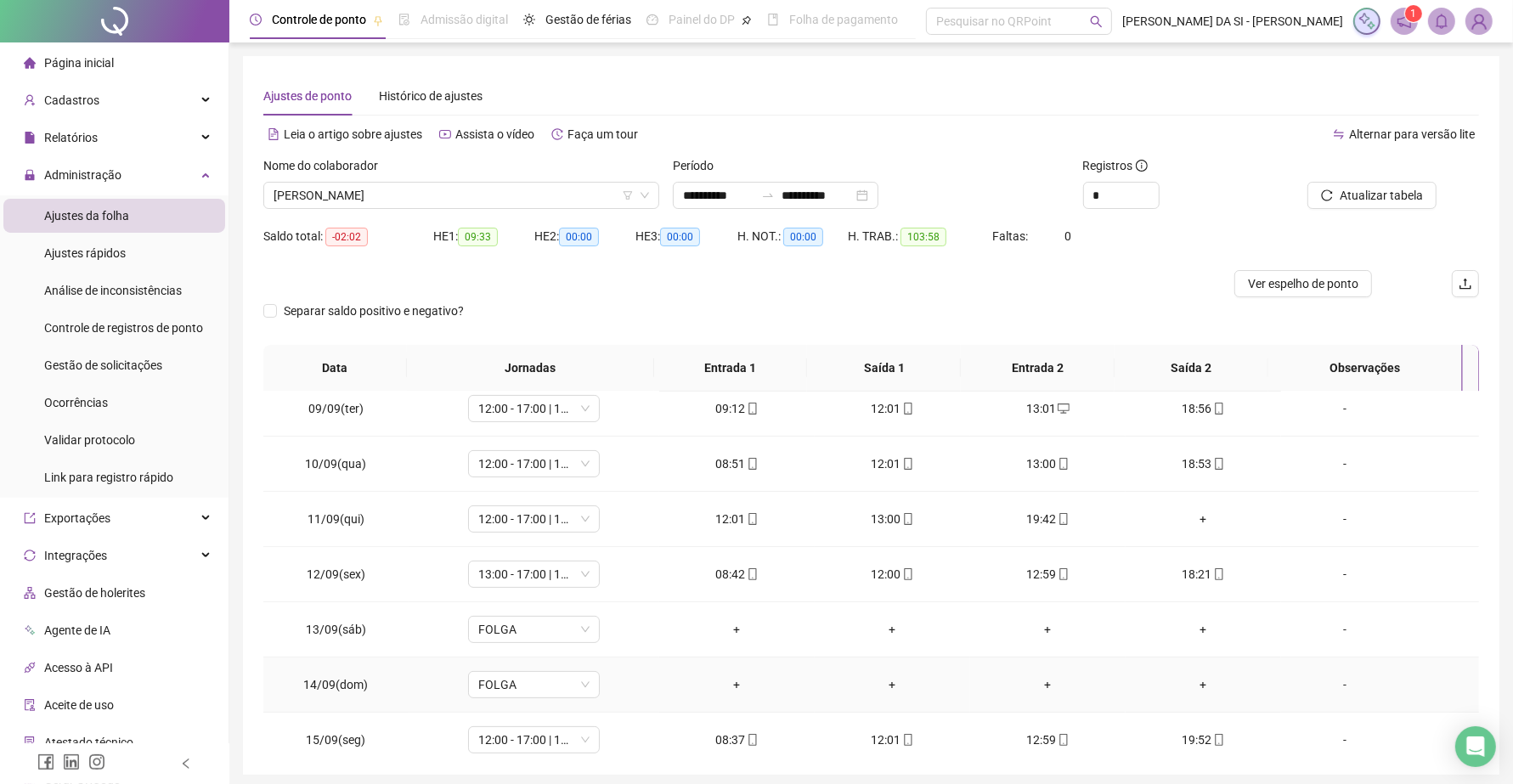
scroll to position [417, 0]
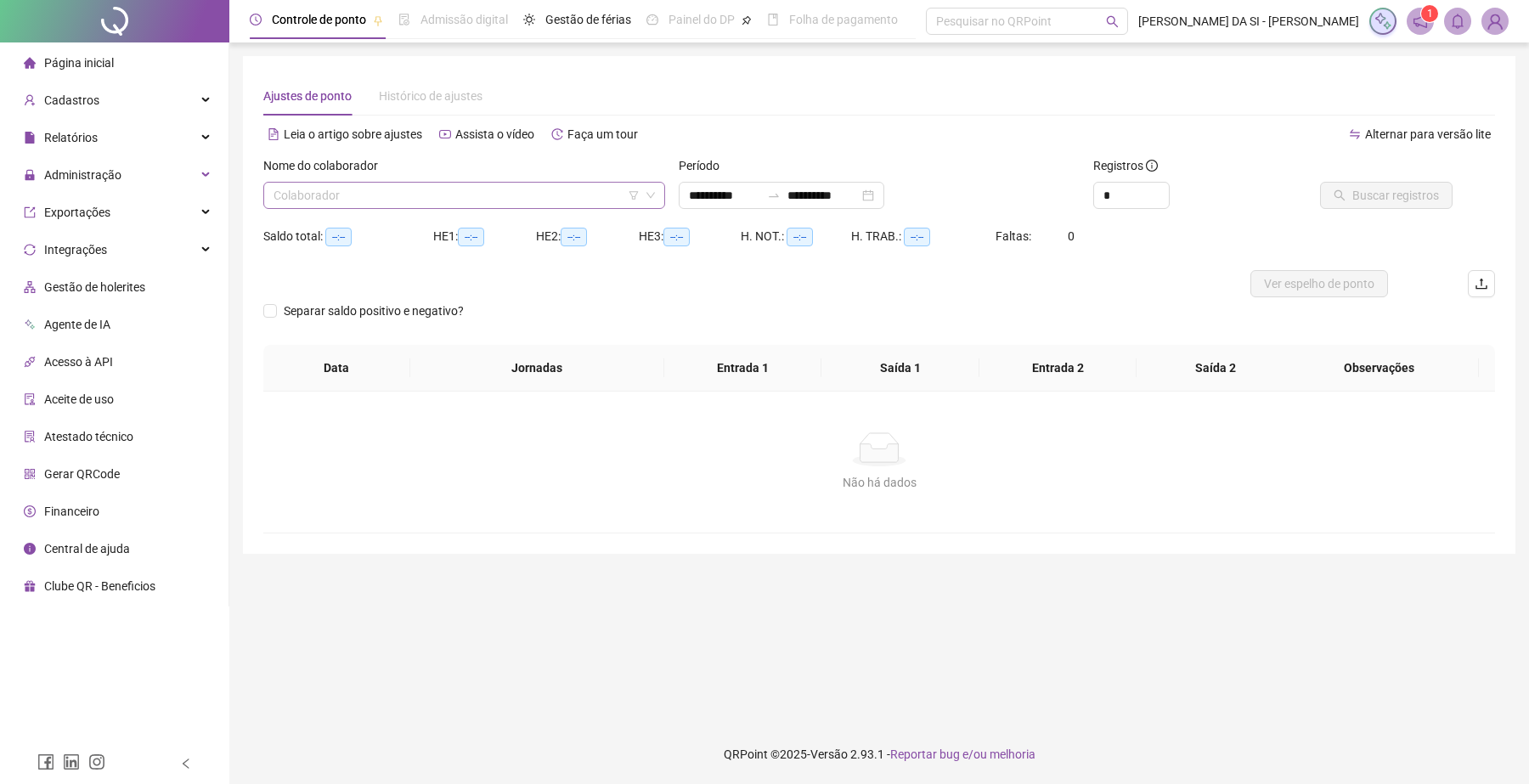
click at [404, 182] on div "Colaborador" at bounding box center [464, 195] width 402 height 27
click at [107, 171] on span "Administração" at bounding box center [83, 175] width 77 height 13
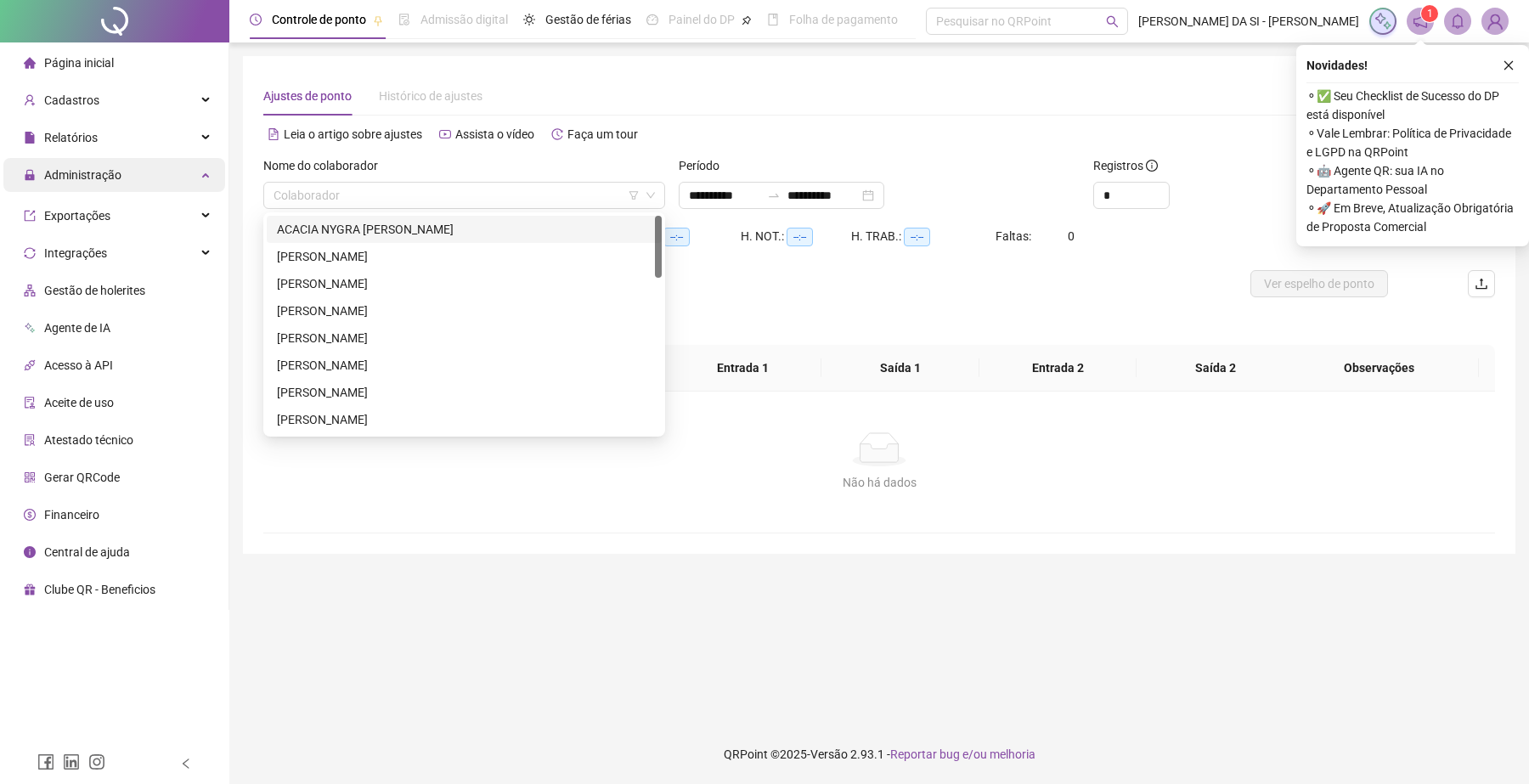
type input "**********"
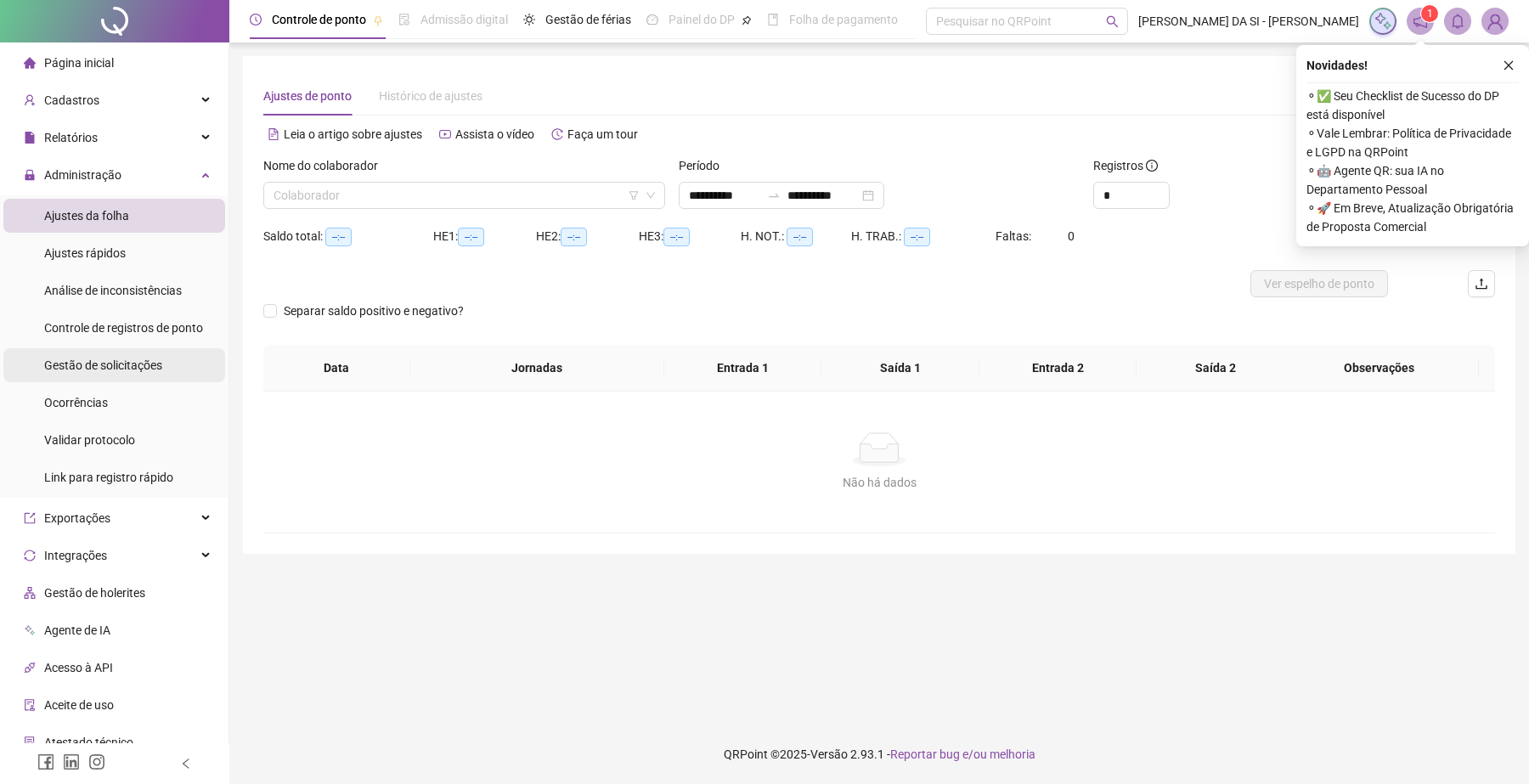
click at [122, 365] on span "Gestão de solicitações" at bounding box center [103, 365] width 118 height 13
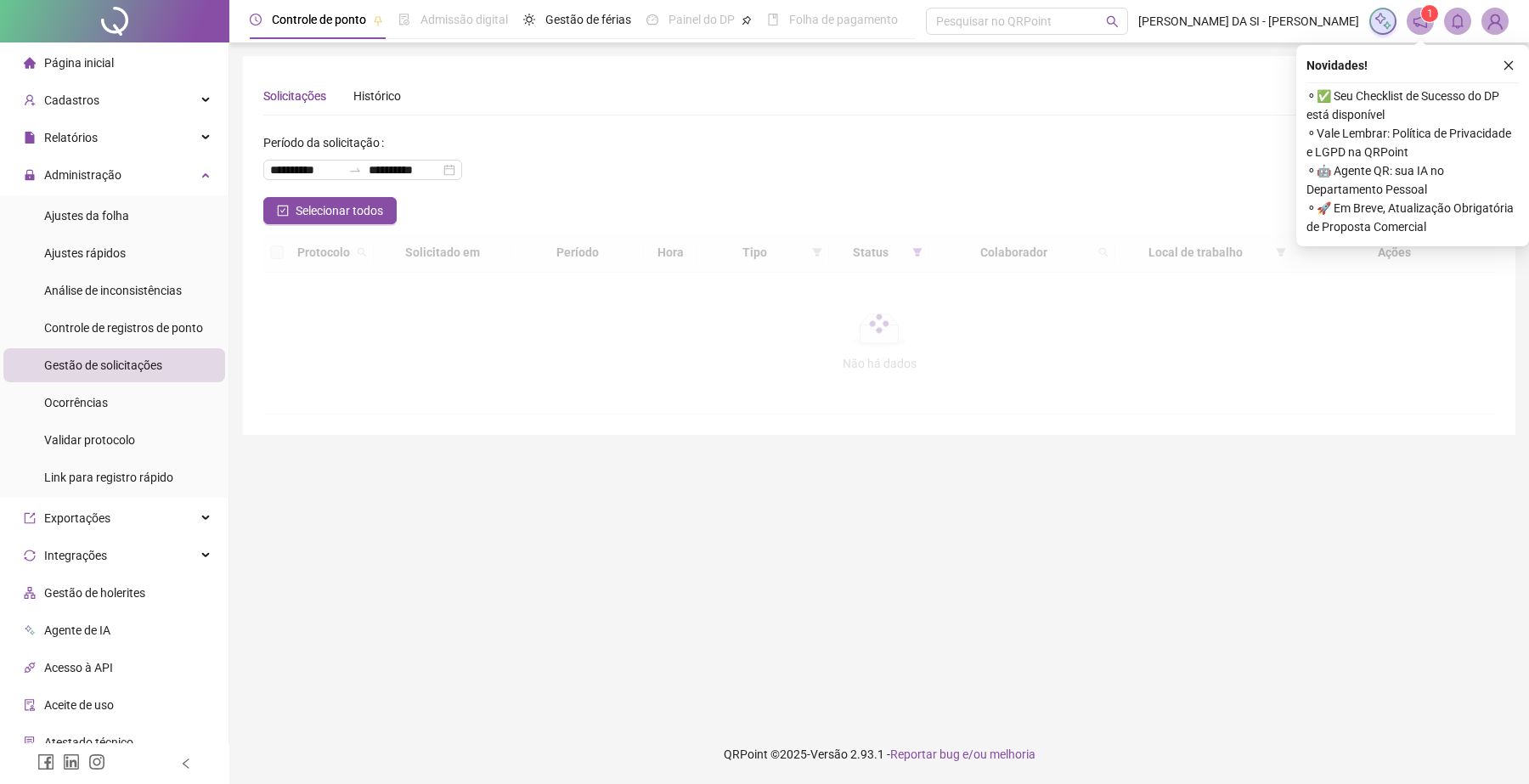
click at [1505, 62] on icon "close" at bounding box center [1508, 65] width 12 height 12
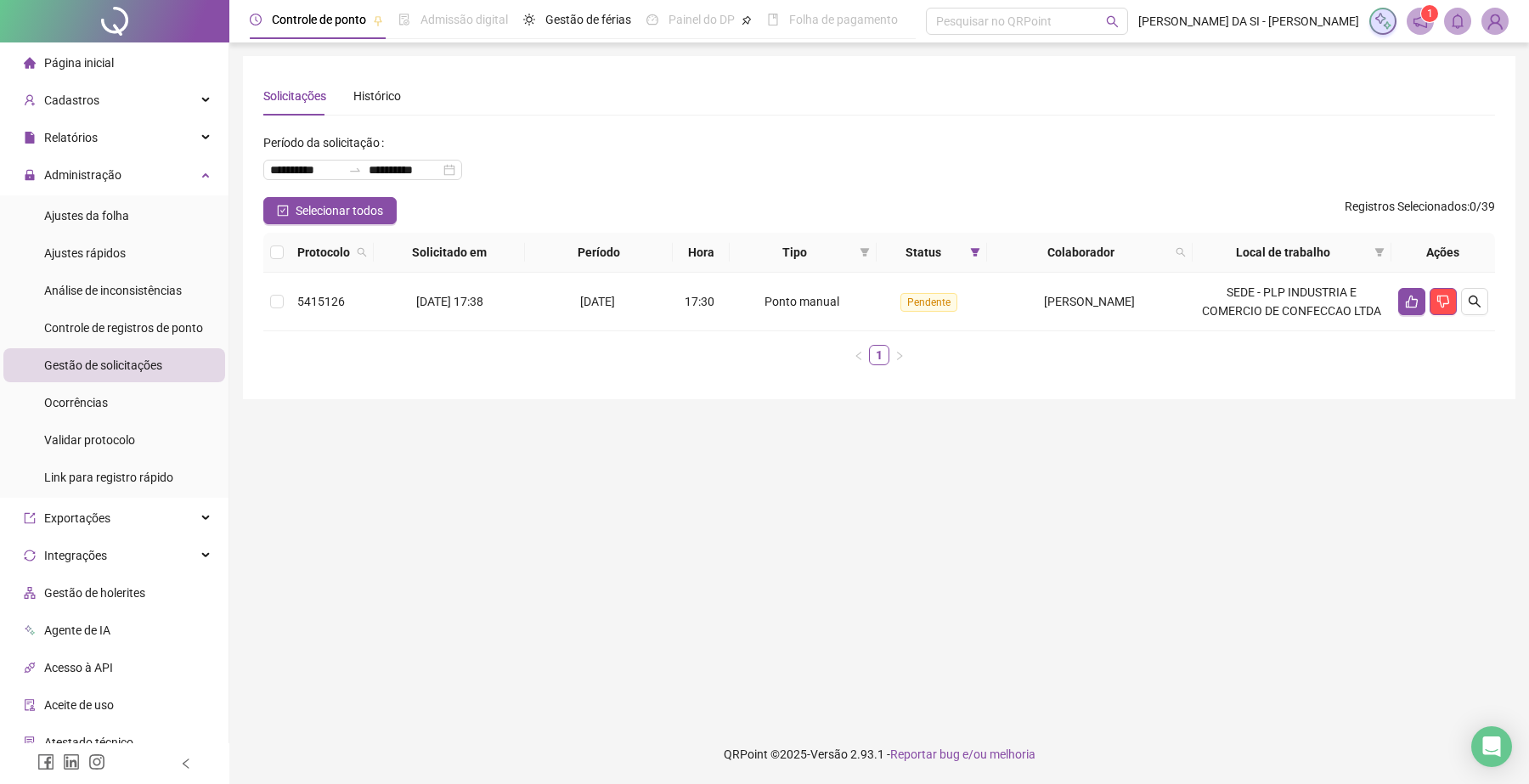
click at [124, 60] on li "Página inicial" at bounding box center [114, 63] width 222 height 34
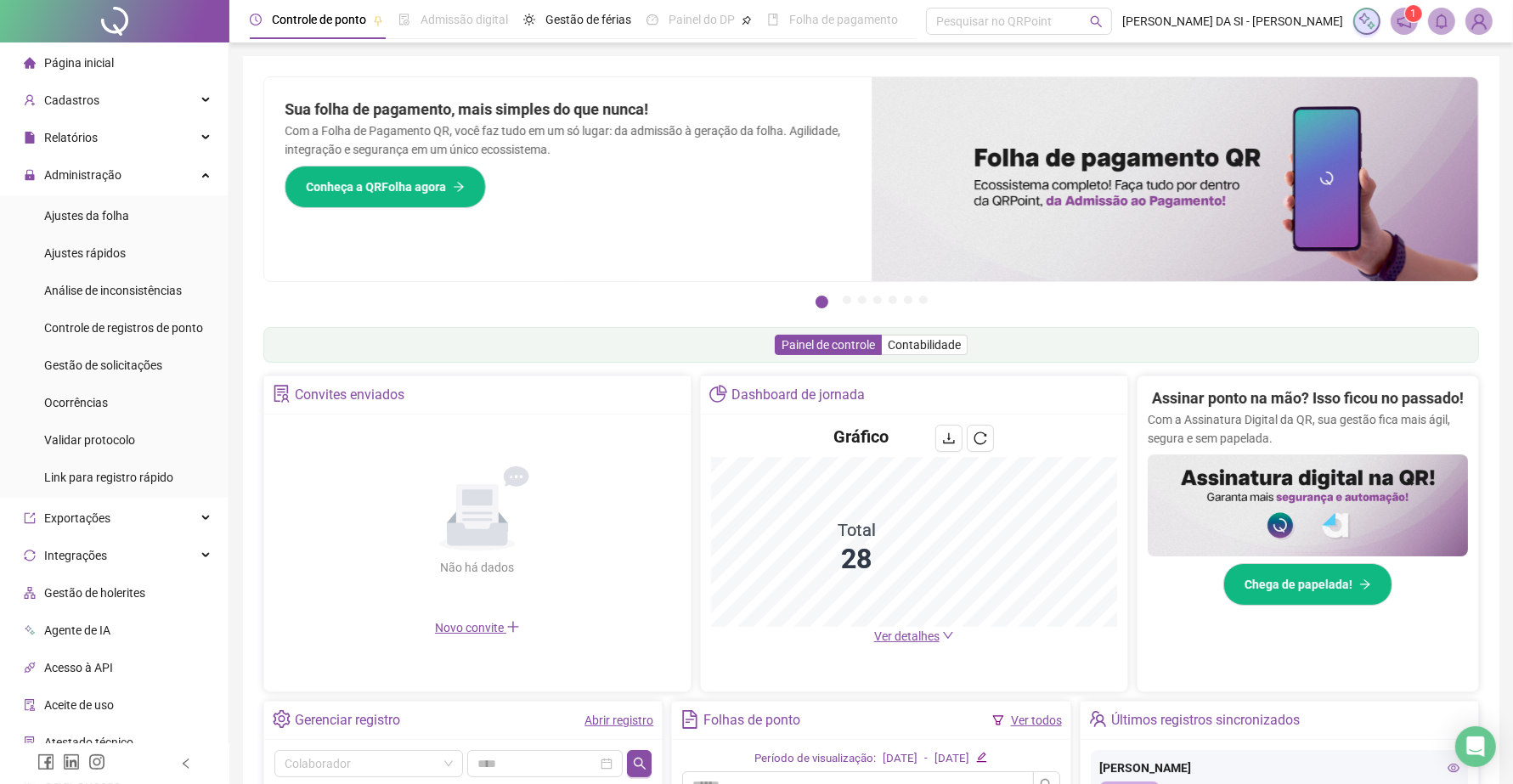
click at [909, 637] on span "Ver detalhes" at bounding box center [906, 636] width 65 height 13
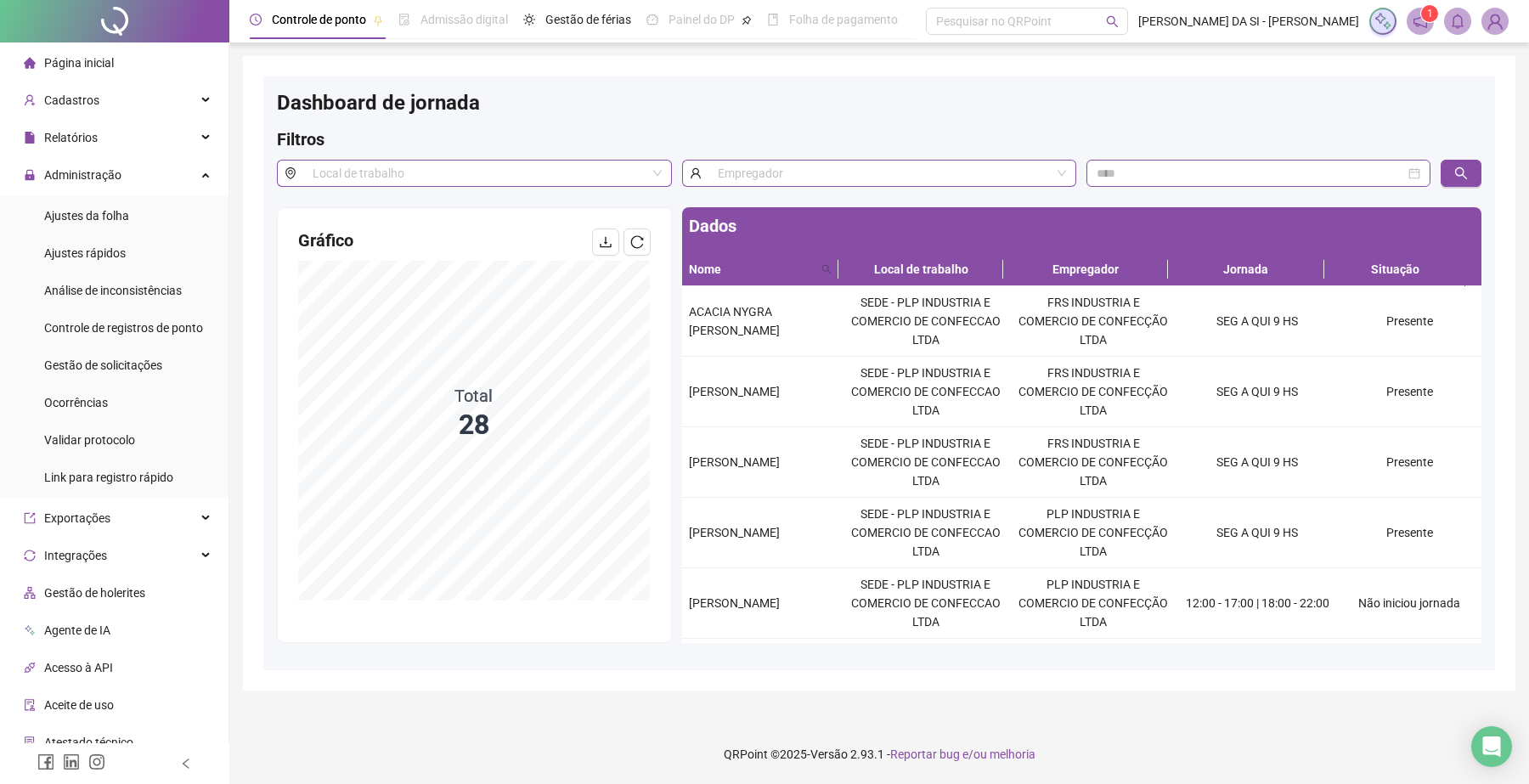
click at [1442, 111] on div "Dashboard de jornada" at bounding box center [879, 108] width 1204 height 38
click at [137, 368] on span "Gestão de solicitações" at bounding box center [103, 365] width 118 height 13
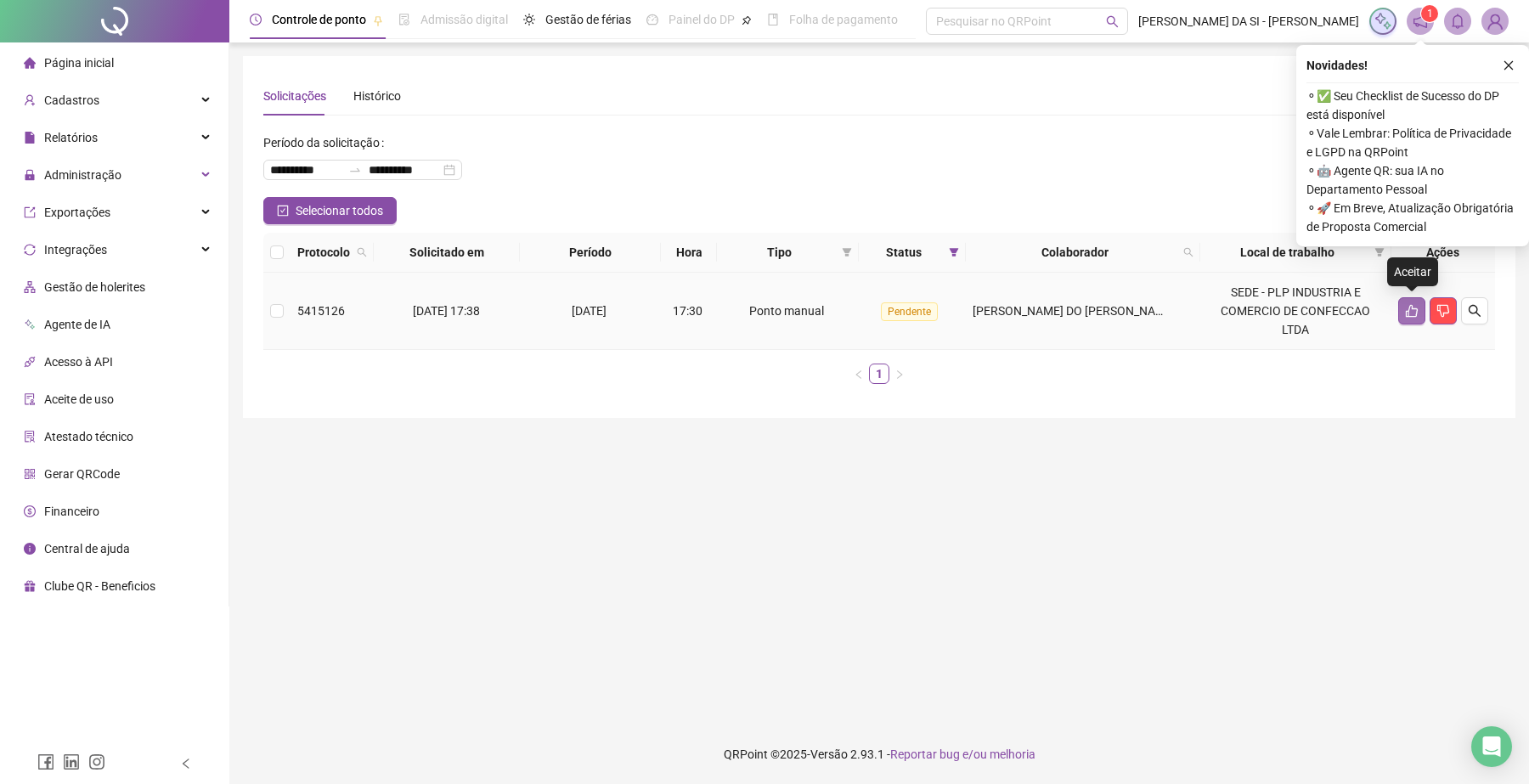
click at [1419, 311] on icon "like" at bounding box center [1411, 310] width 13 height 13
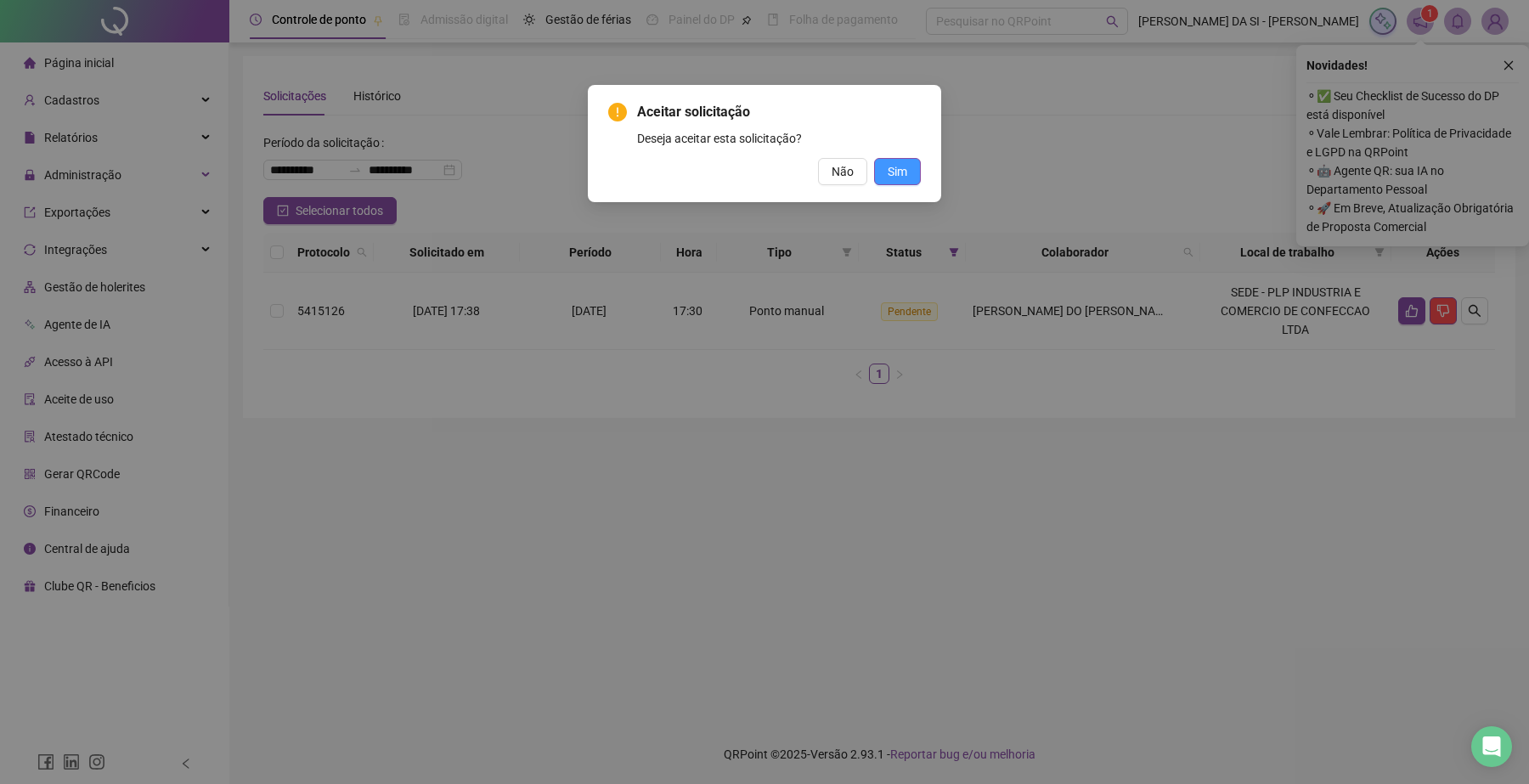
click at [896, 175] on span "Sim" at bounding box center [897, 172] width 20 height 19
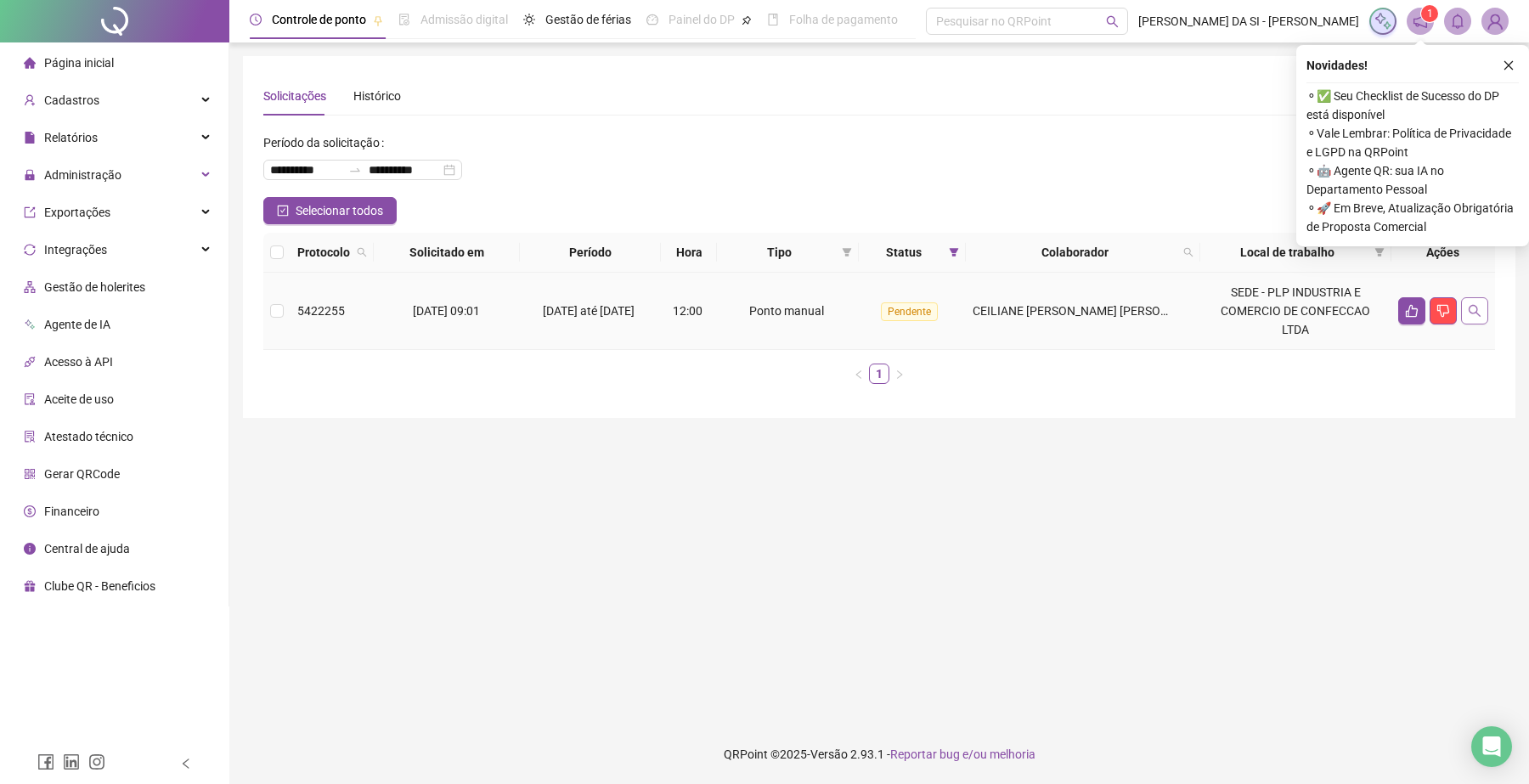
click at [1471, 304] on icon "search" at bounding box center [1474, 310] width 13 height 13
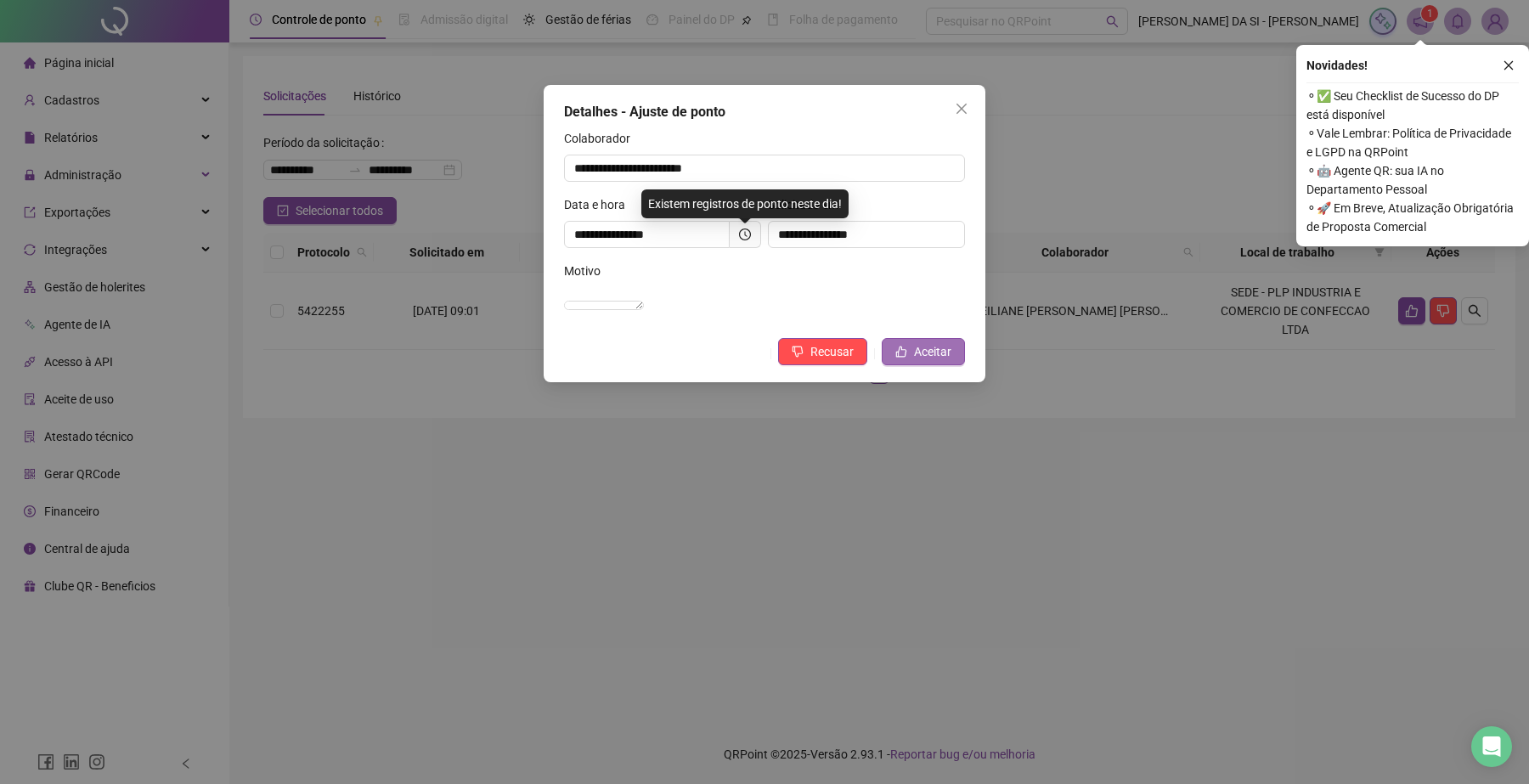
click at [927, 360] on span "Aceitar" at bounding box center [933, 352] width 38 height 19
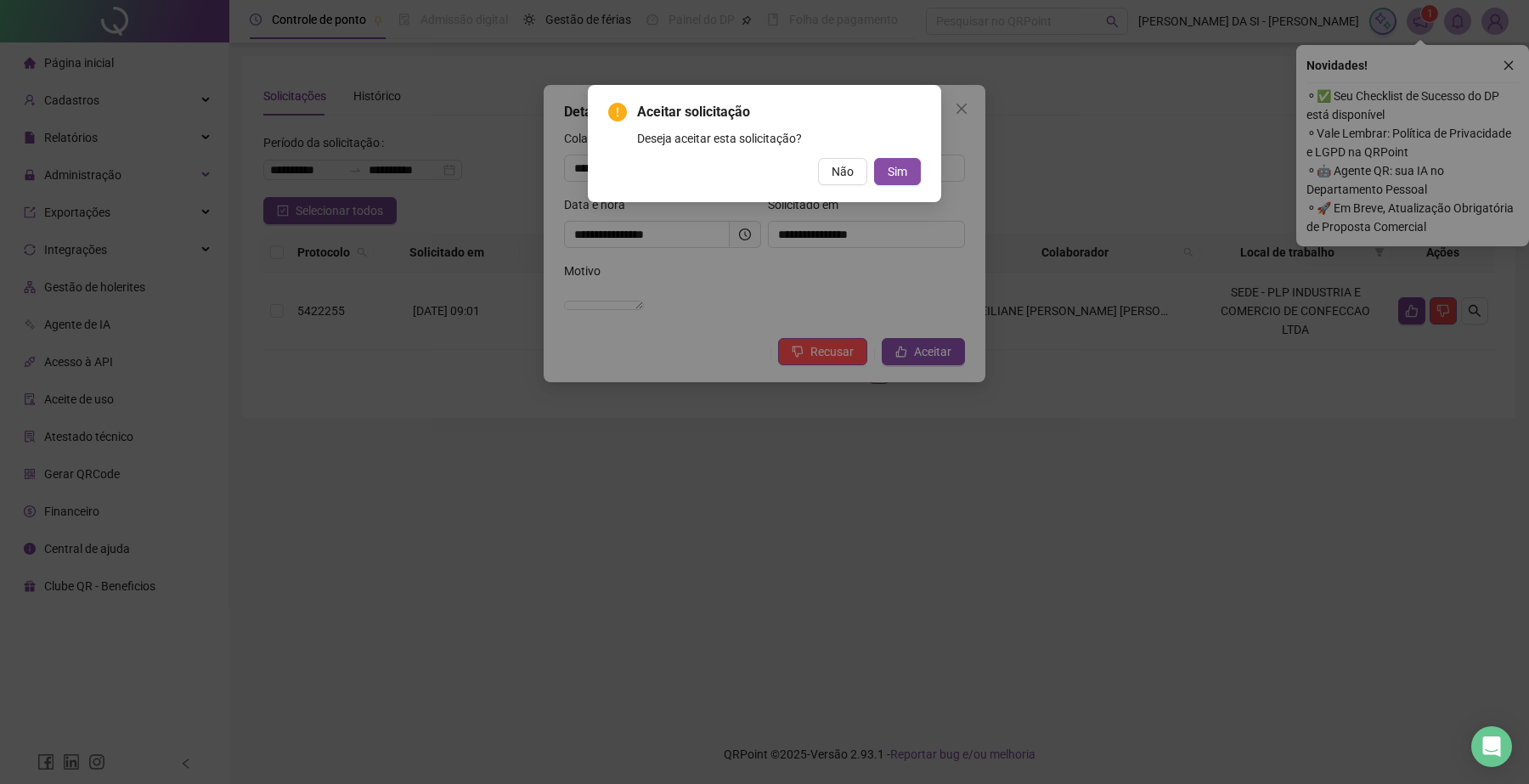
click at [885, 155] on div "Aceitar solicitação Deseja aceitar esta solicitação? Não Sim" at bounding box center [764, 143] width 312 height 83
click at [890, 165] on span "Sim" at bounding box center [897, 172] width 20 height 19
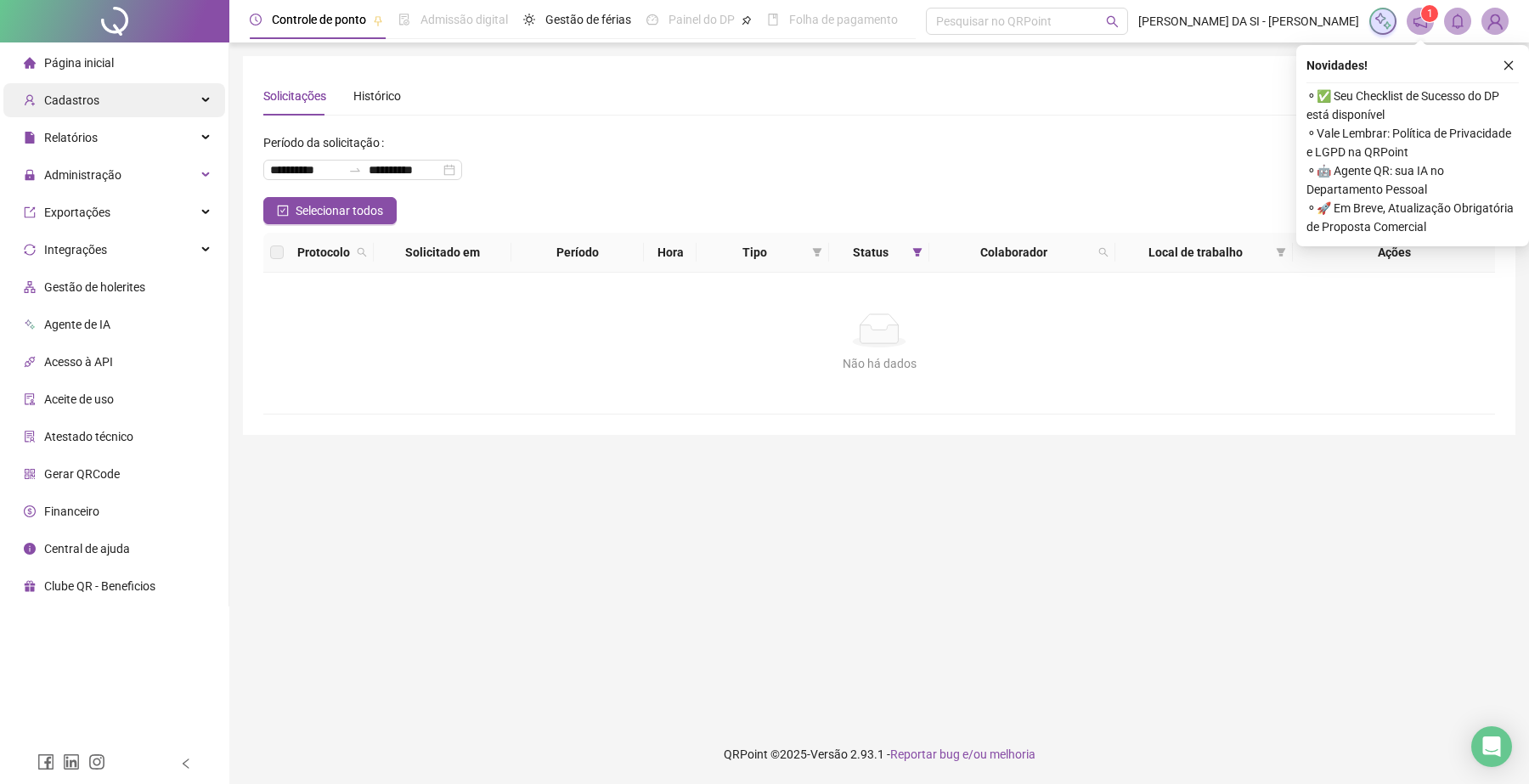
click at [131, 103] on div "Cadastros" at bounding box center [114, 100] width 222 height 34
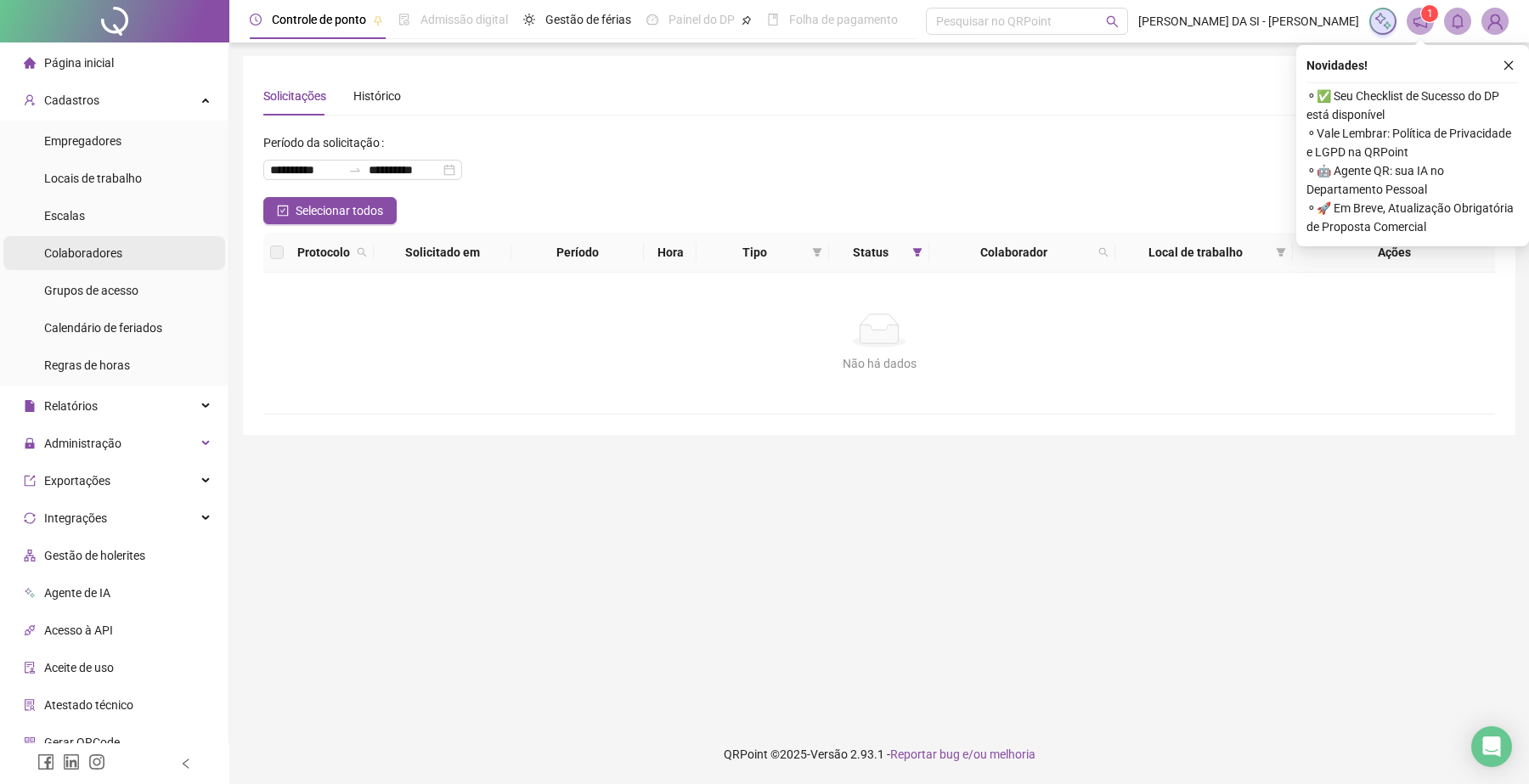
click at [85, 246] on span "Colaboradores" at bounding box center [83, 253] width 78 height 13
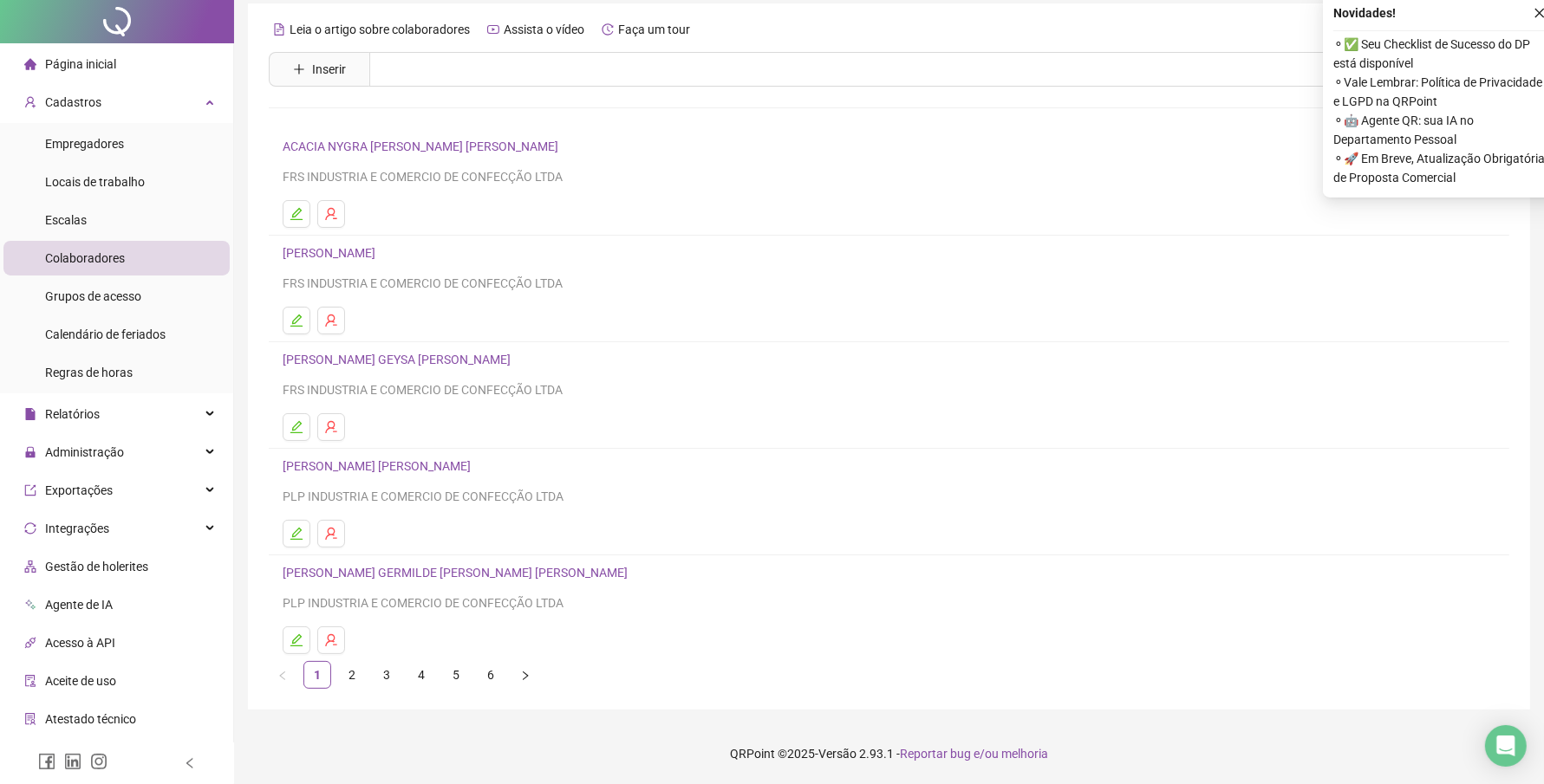
click at [491, 662] on li "[PERSON_NAME] GERMILDE [PERSON_NAME] [PERSON_NAME] PLP INDUSTRIA E COMERCIO DE …" at bounding box center [889, 609] width 1241 height 106
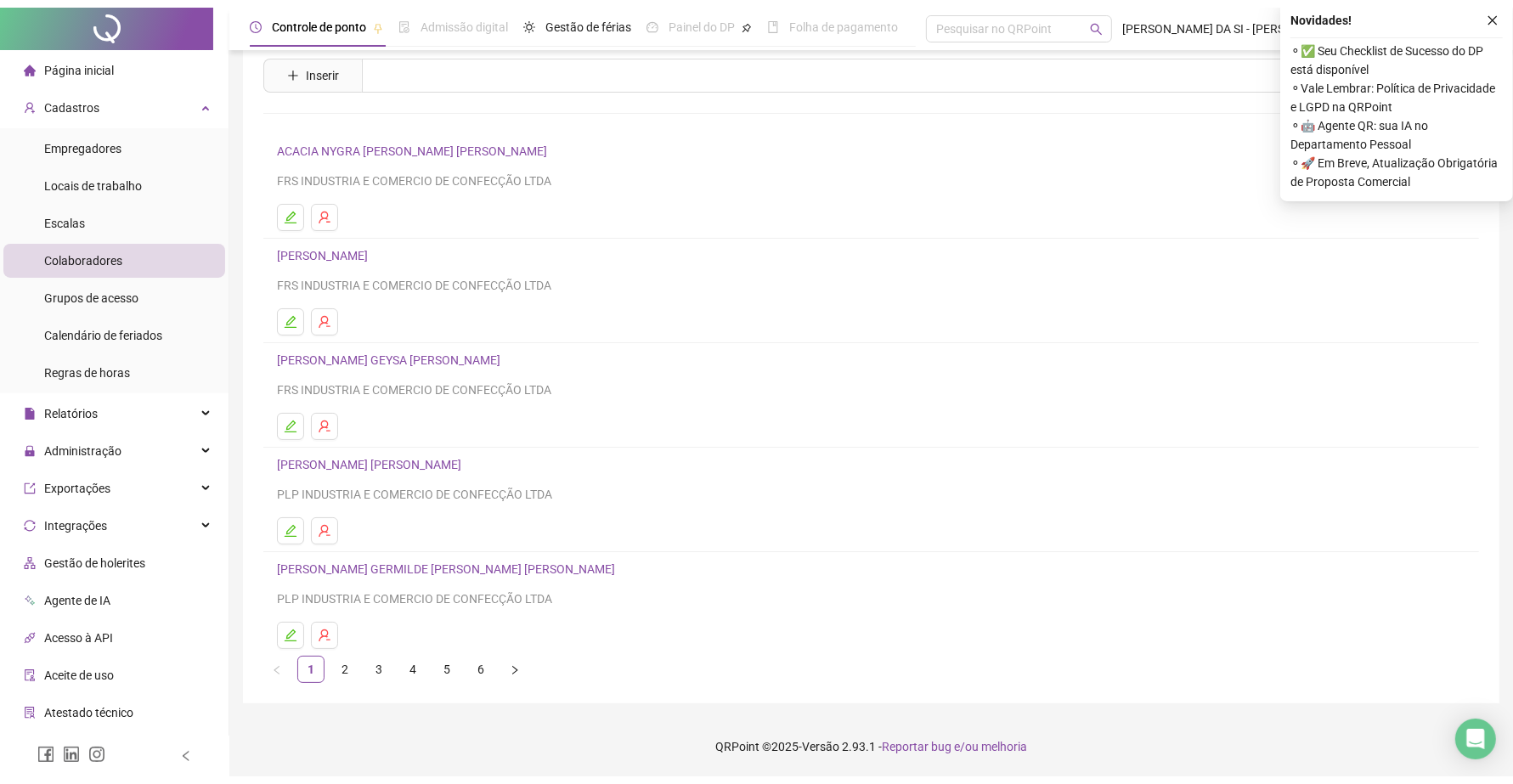
scroll to position [40, 0]
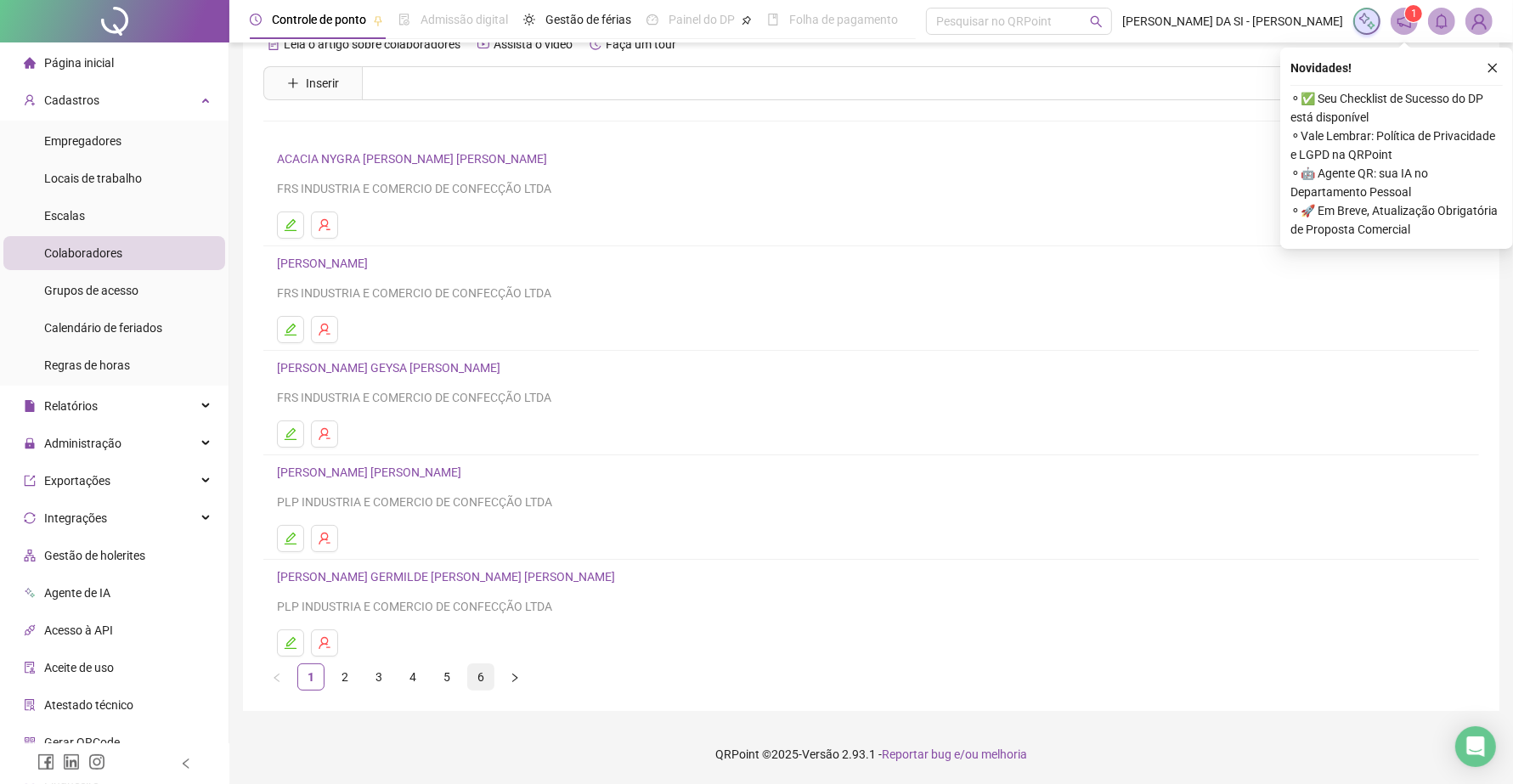
click at [485, 673] on link "6" at bounding box center [480, 676] width 25 height 25
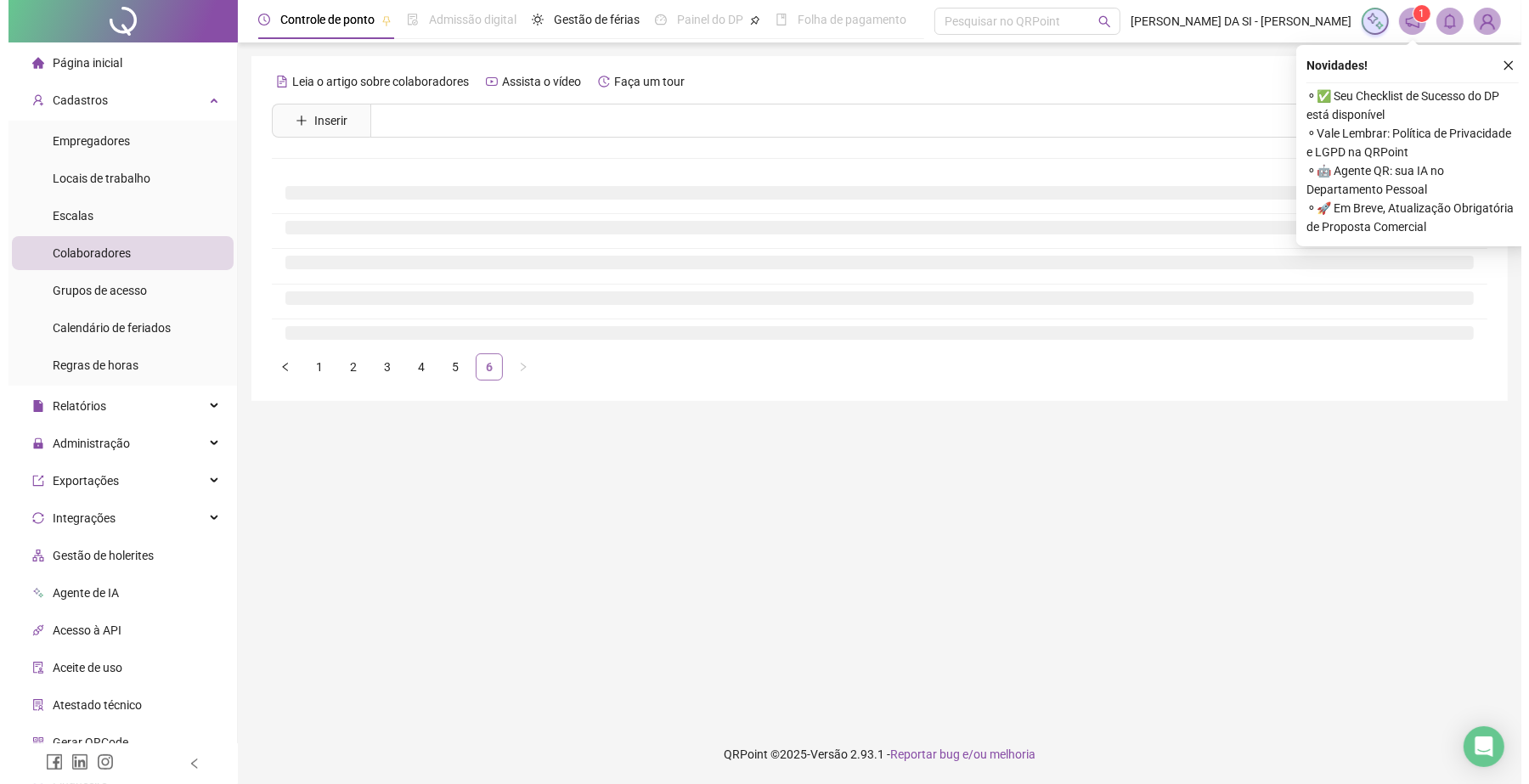
scroll to position [0, 0]
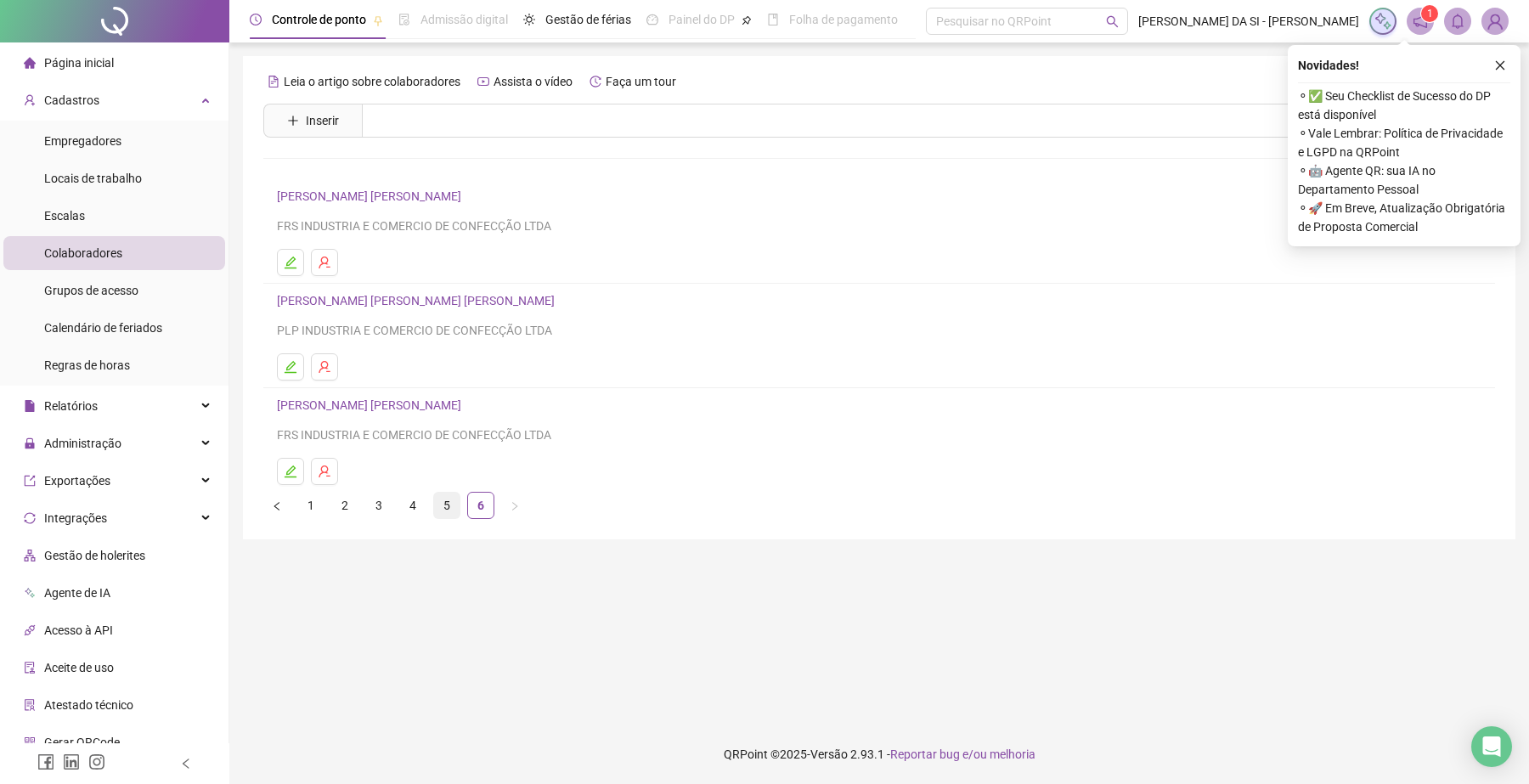
click at [445, 511] on link "5" at bounding box center [446, 505] width 25 height 25
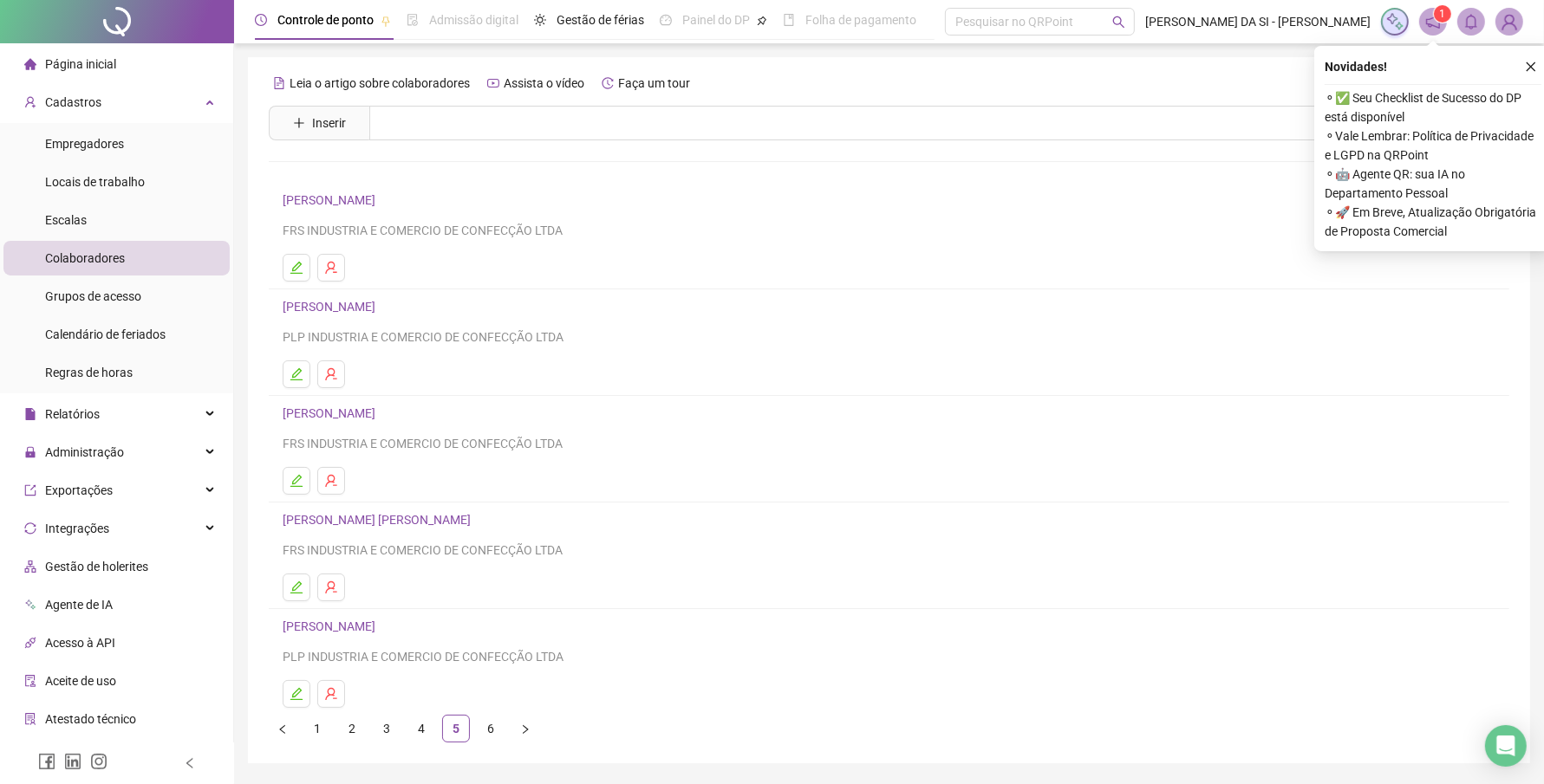
click at [380, 633] on link "[PERSON_NAME]" at bounding box center [331, 626] width 98 height 13
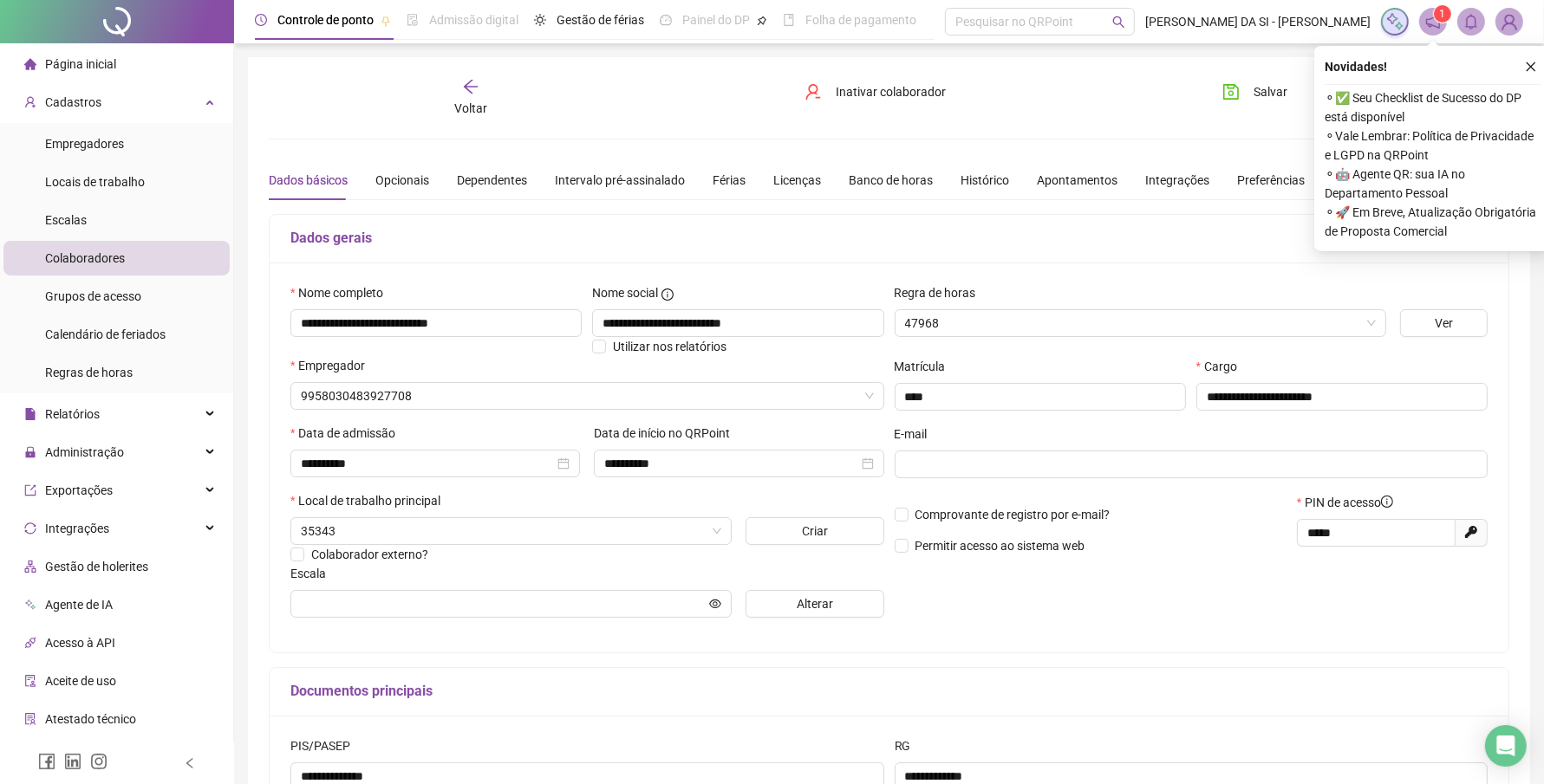
type input "**********"
click at [1526, 67] on icon "close" at bounding box center [1531, 66] width 13 height 13
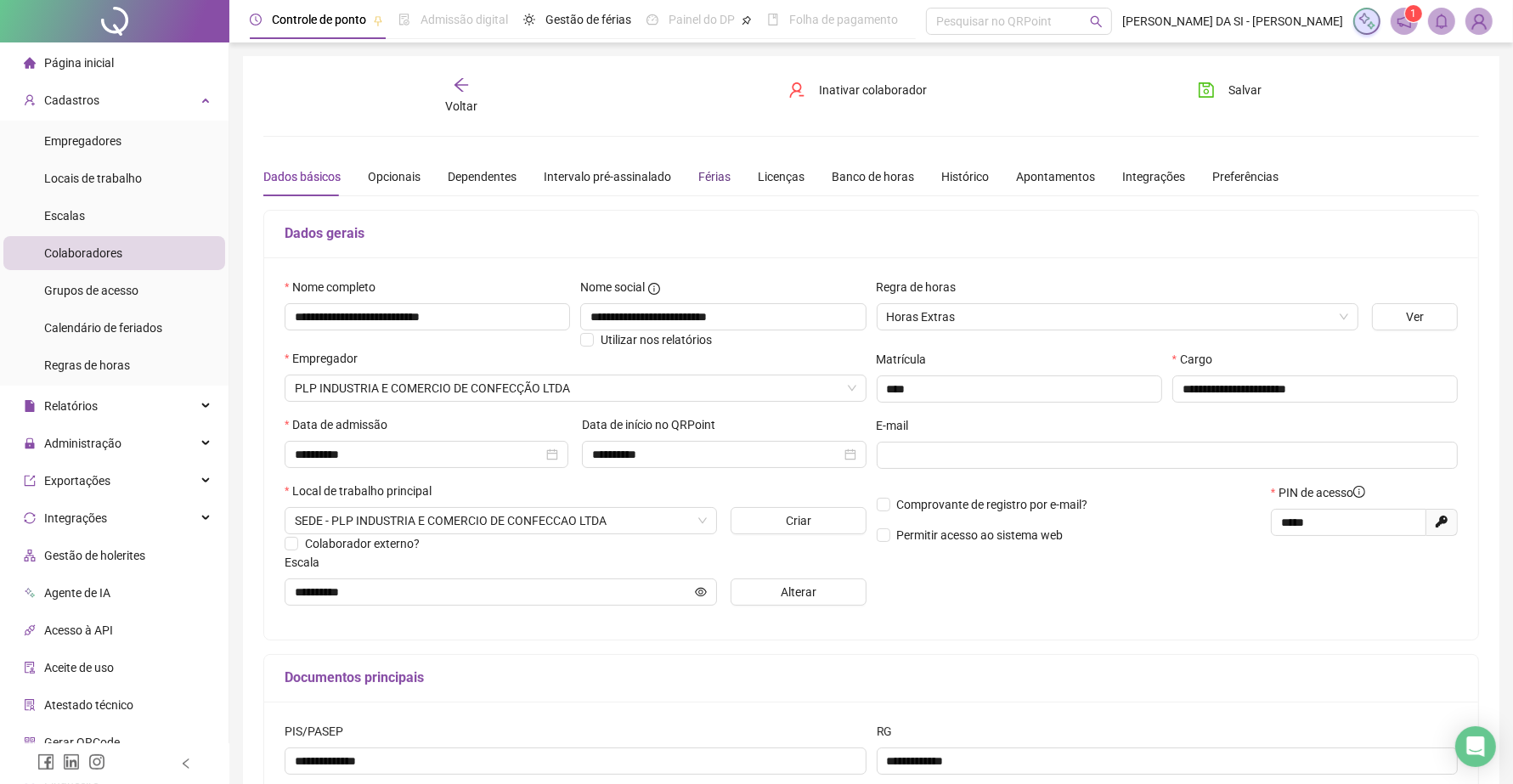
click at [724, 173] on div "Férias" at bounding box center [714, 176] width 32 height 19
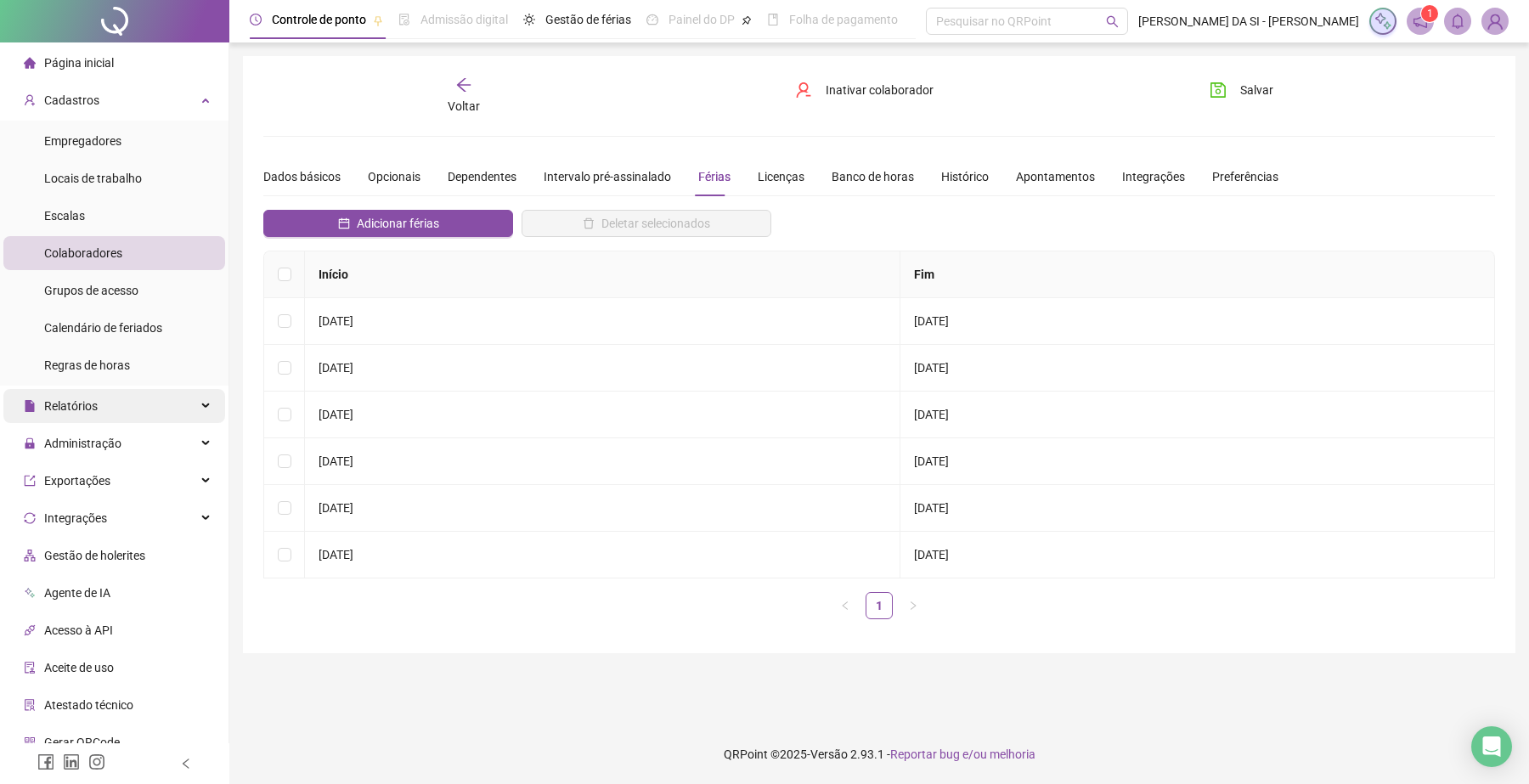
click at [108, 409] on div "Relatórios" at bounding box center [114, 406] width 222 height 34
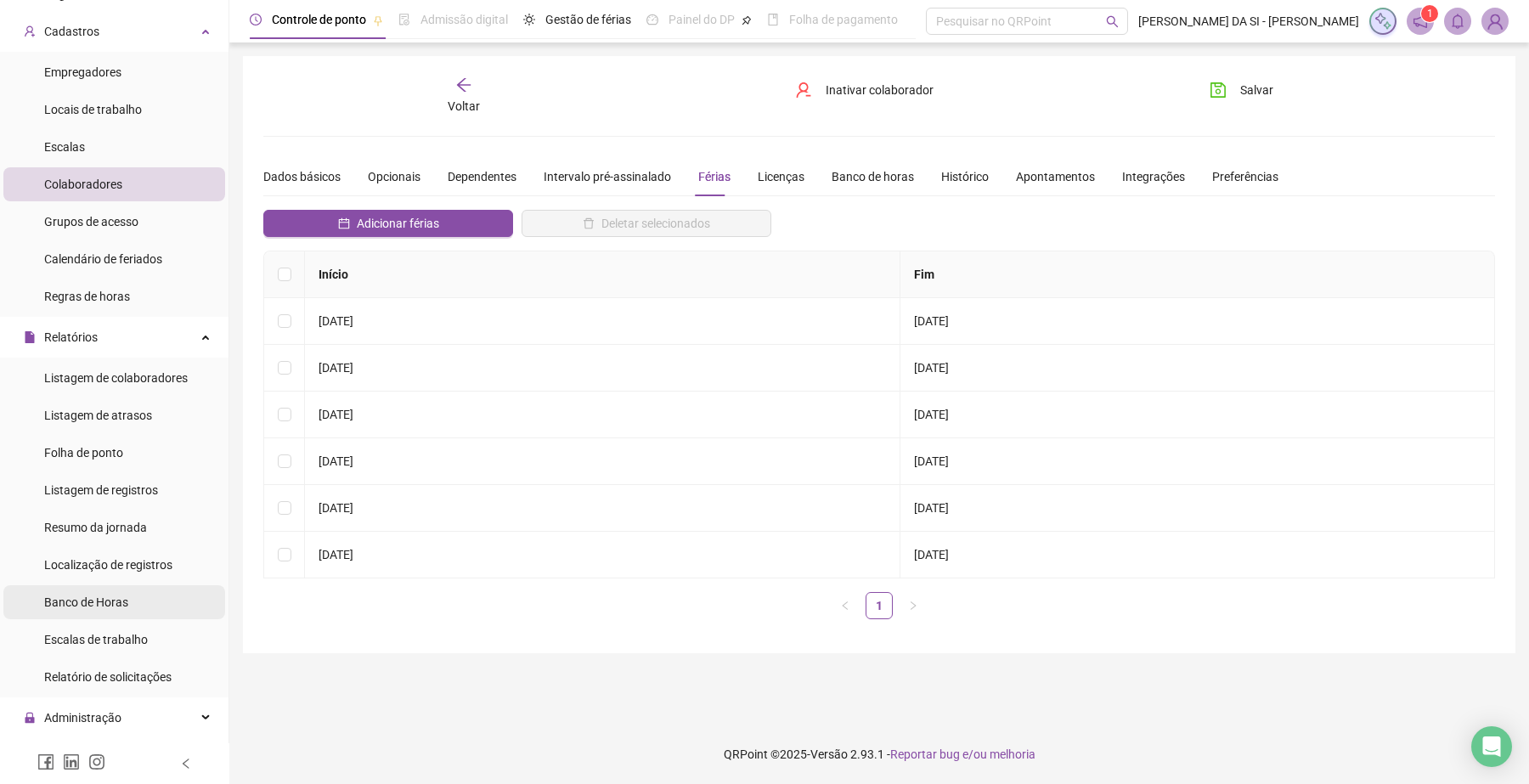
scroll to position [106, 0]
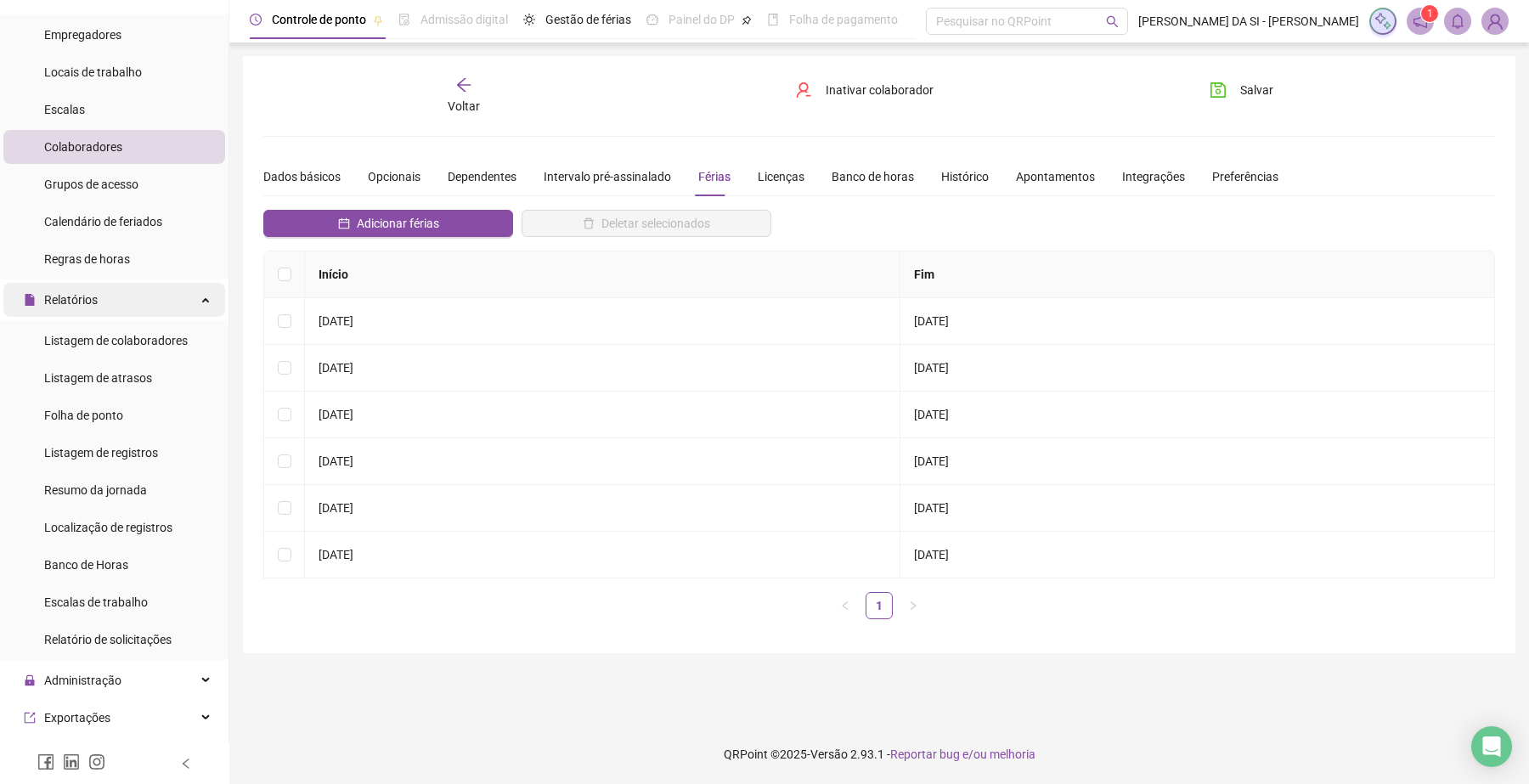
click at [198, 307] on div "Relatórios" at bounding box center [114, 300] width 222 height 34
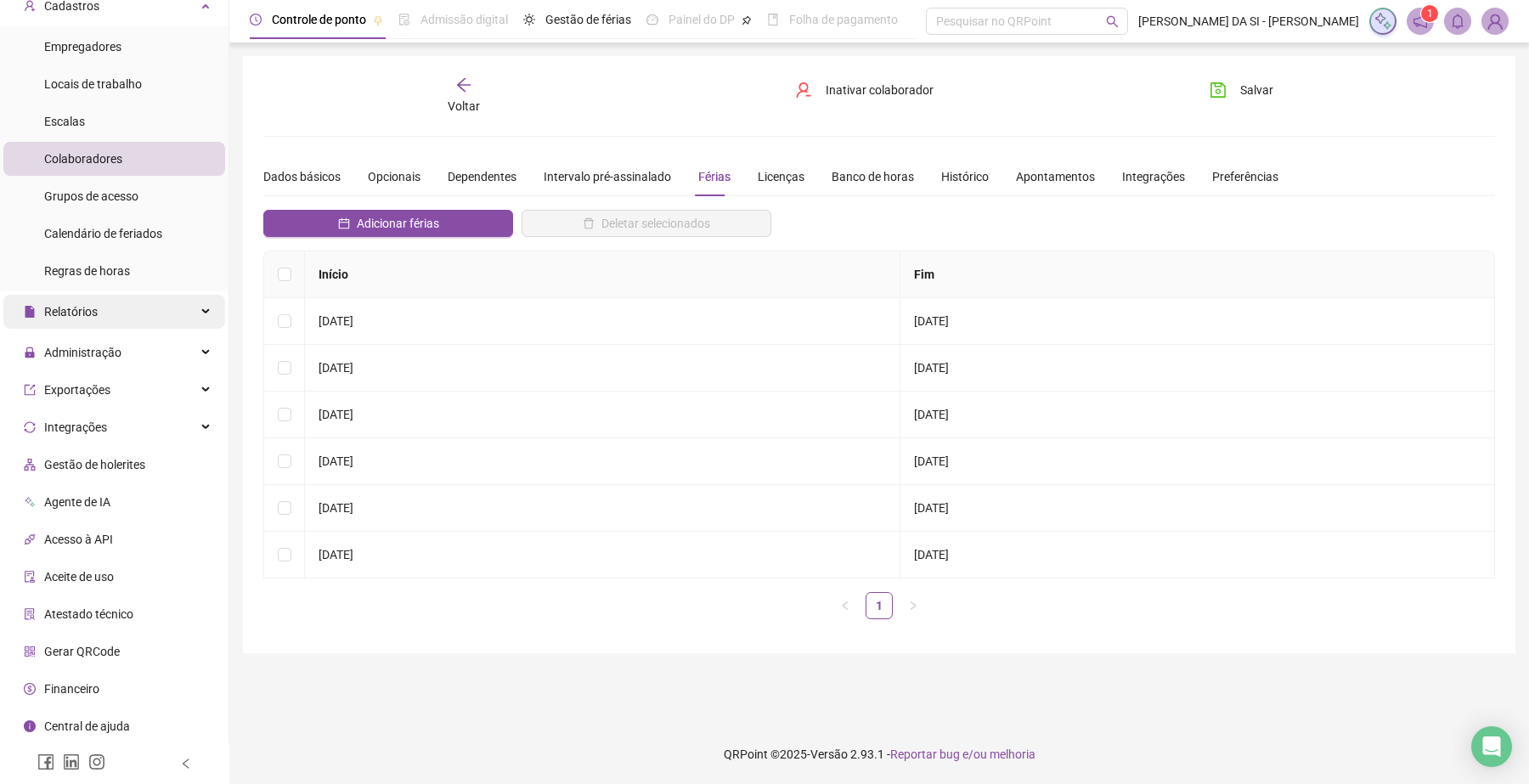
scroll to position [90, 0]
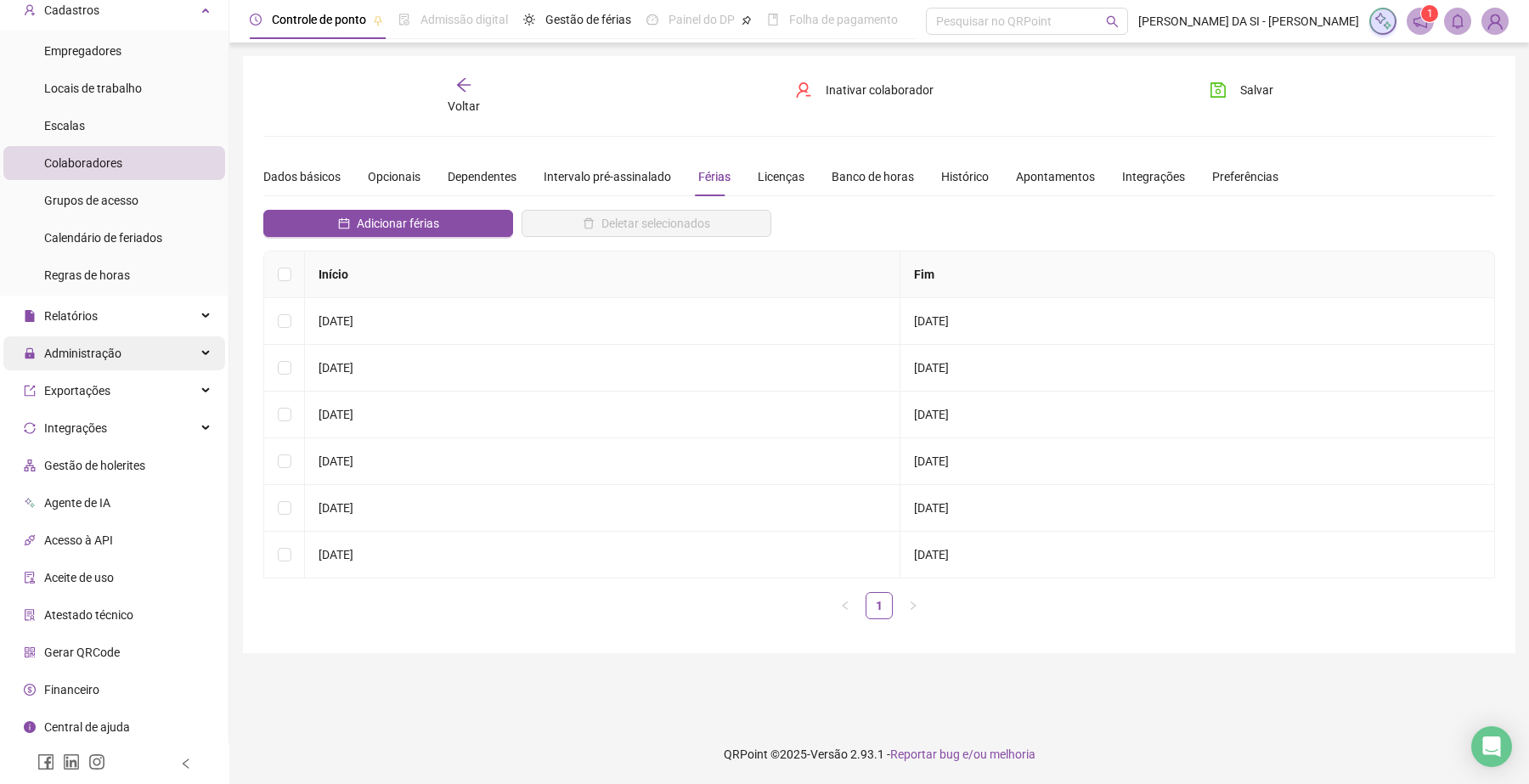
click at [178, 354] on div "Administração" at bounding box center [114, 353] width 222 height 34
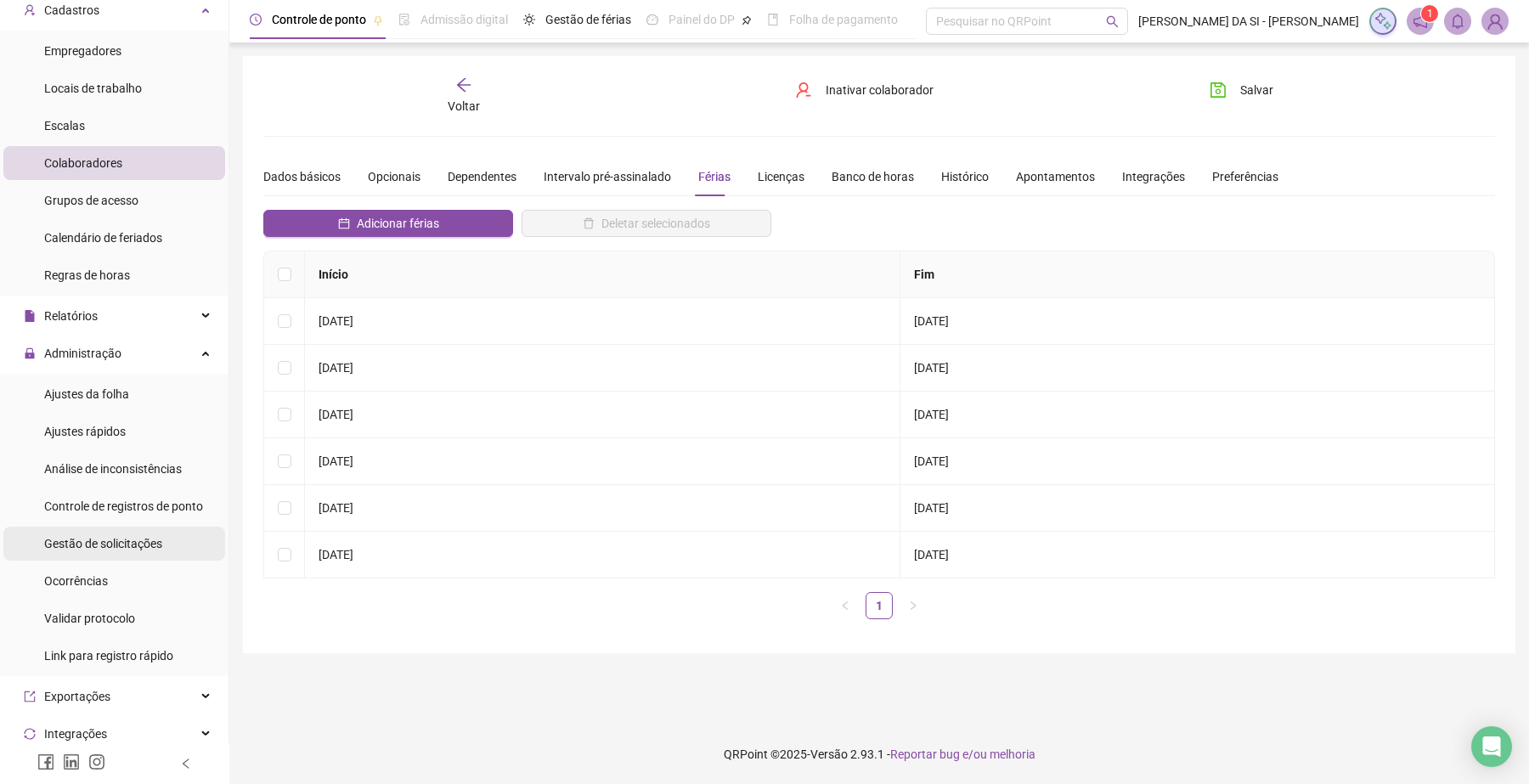
click at [130, 544] on span "Gestão de solicitações" at bounding box center [103, 543] width 118 height 13
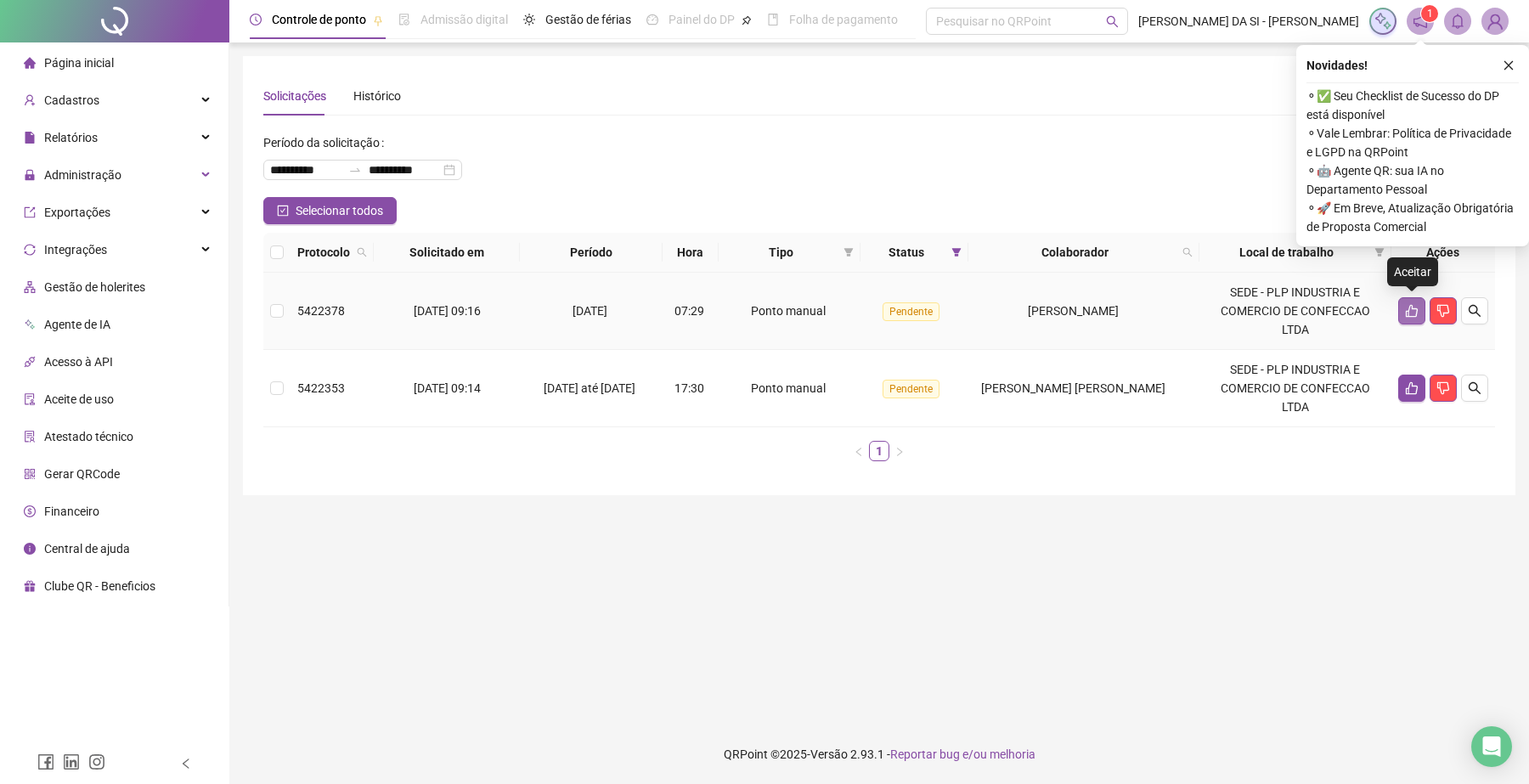
click at [1411, 311] on icon "like" at bounding box center [1411, 310] width 13 height 13
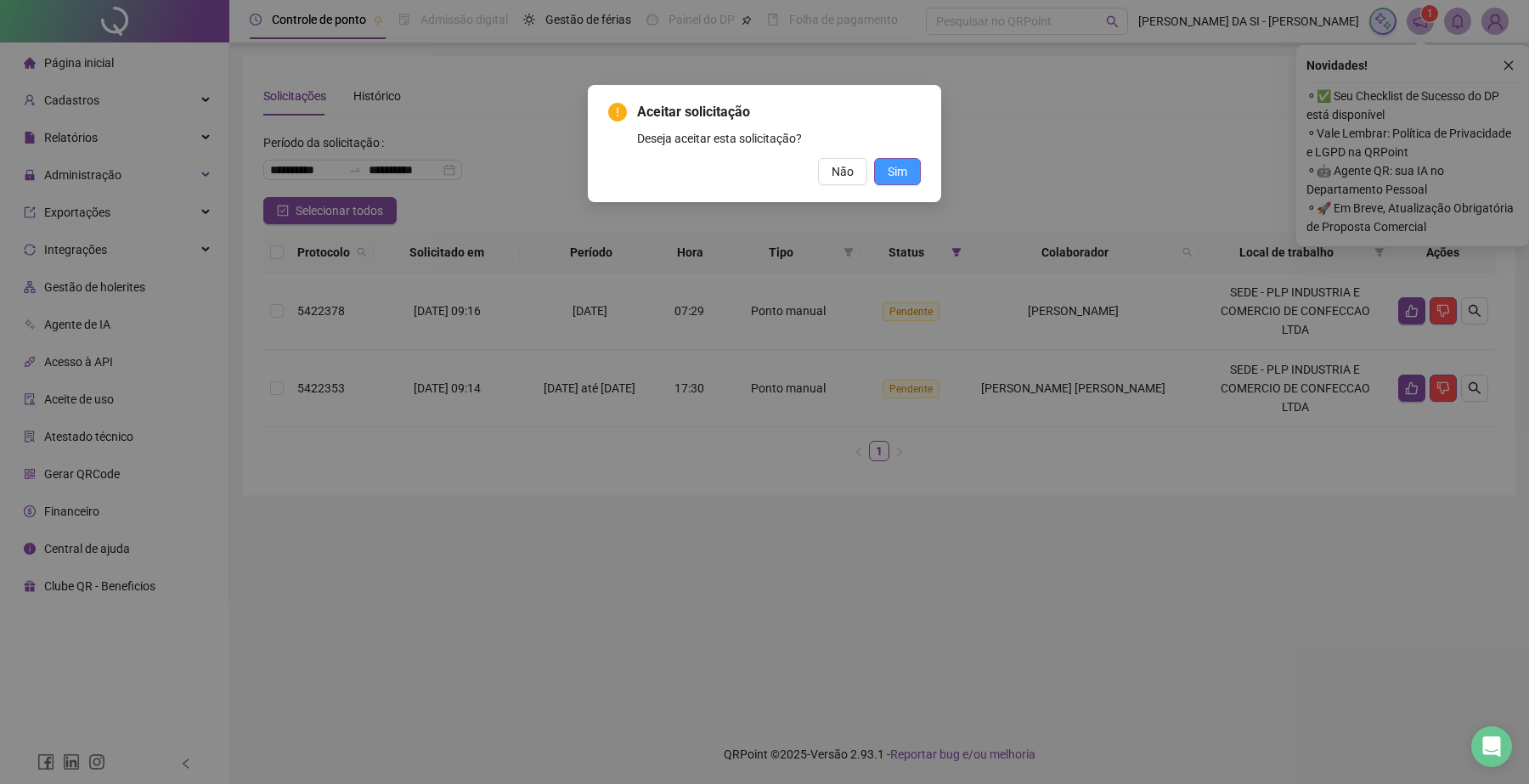
click at [890, 171] on span "Sim" at bounding box center [897, 172] width 20 height 19
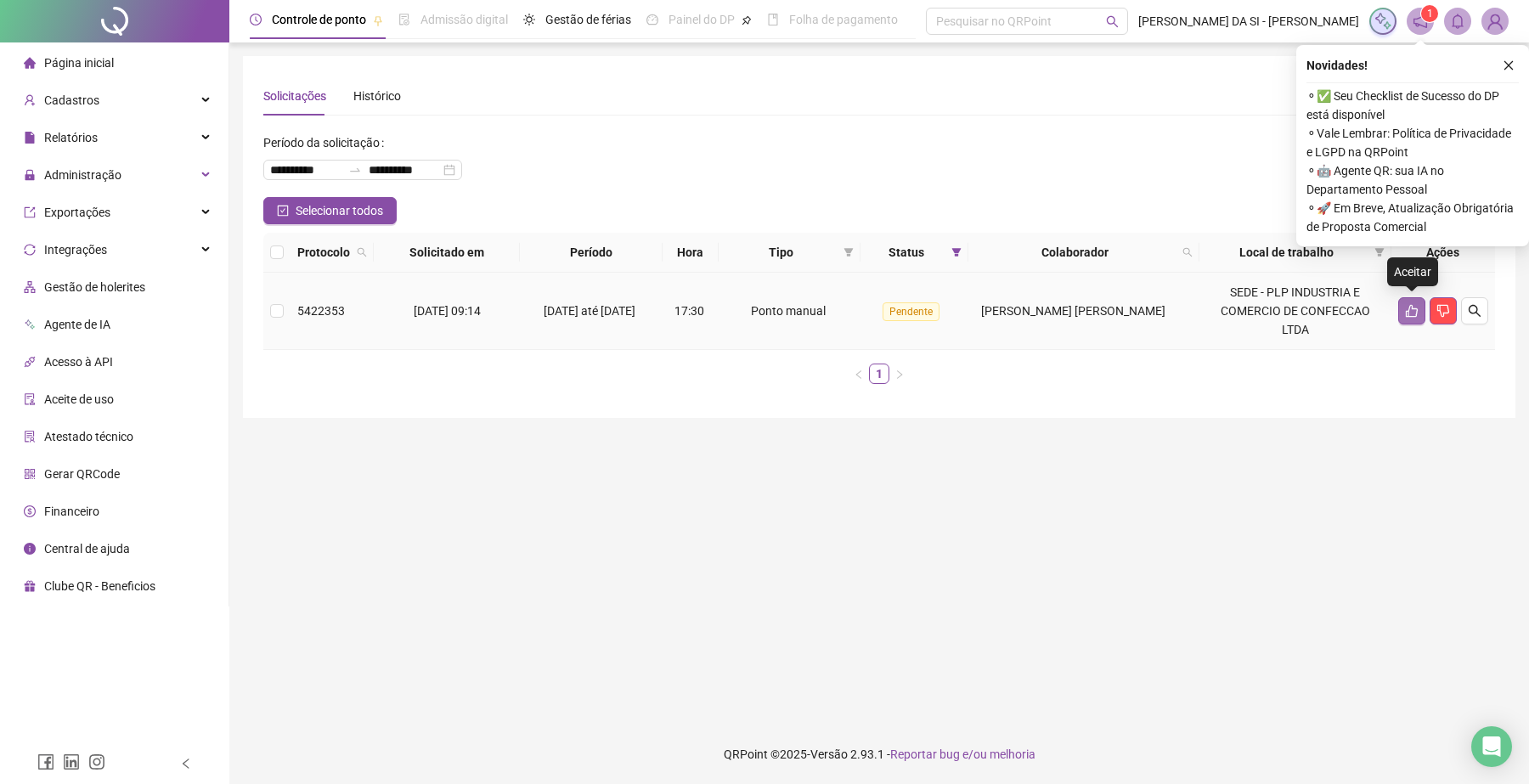
click at [1411, 314] on icon "like" at bounding box center [1411, 310] width 13 height 13
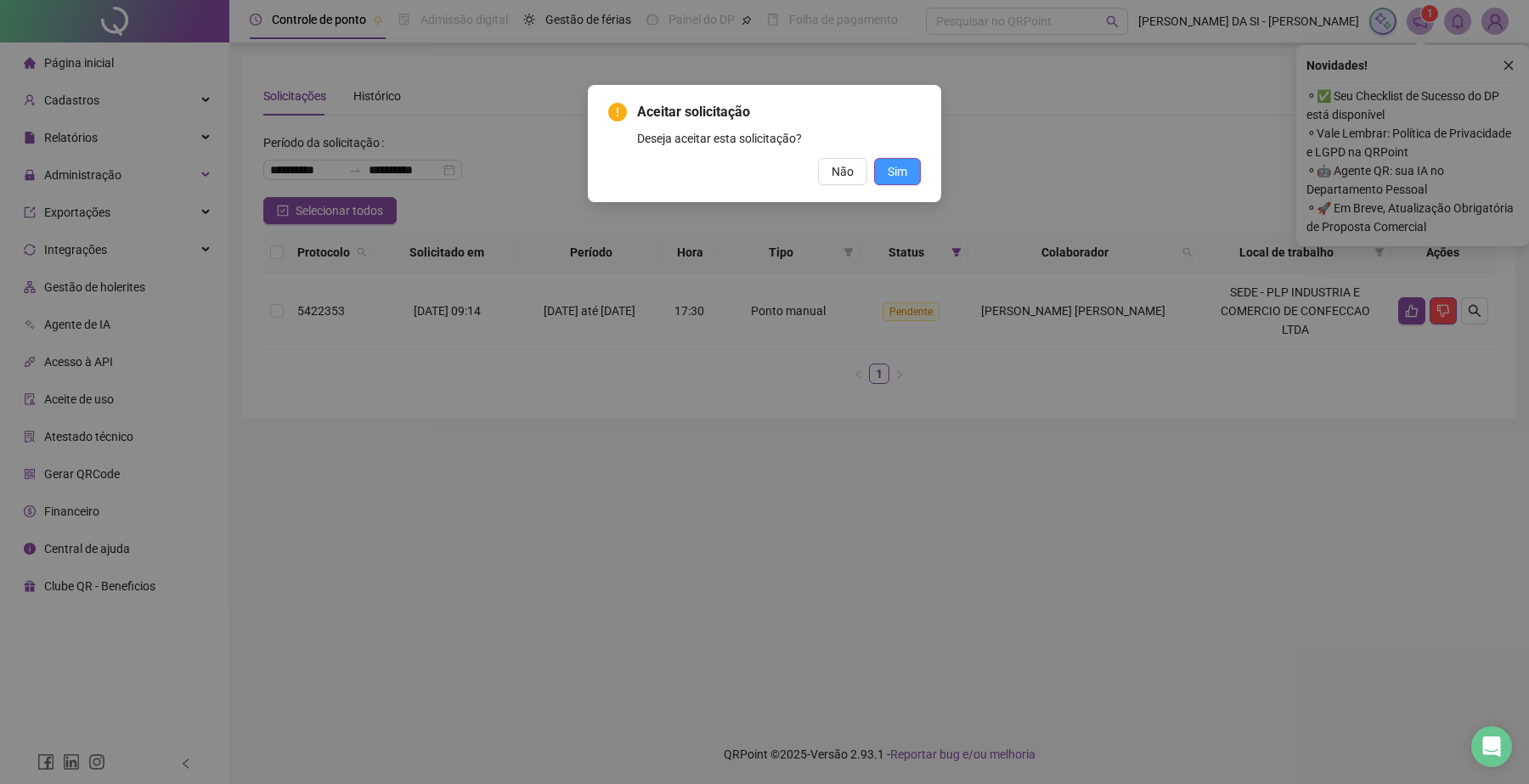
click at [910, 175] on button "Sim" at bounding box center [897, 171] width 46 height 27
